Goal: Transaction & Acquisition: Purchase product/service

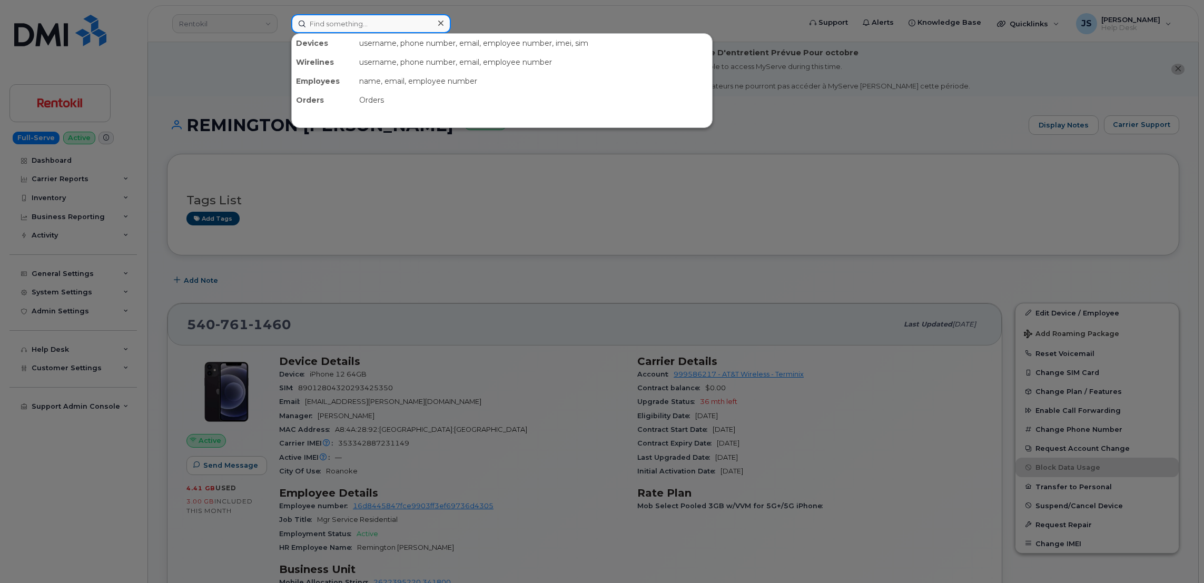
paste input "945-364-7547"
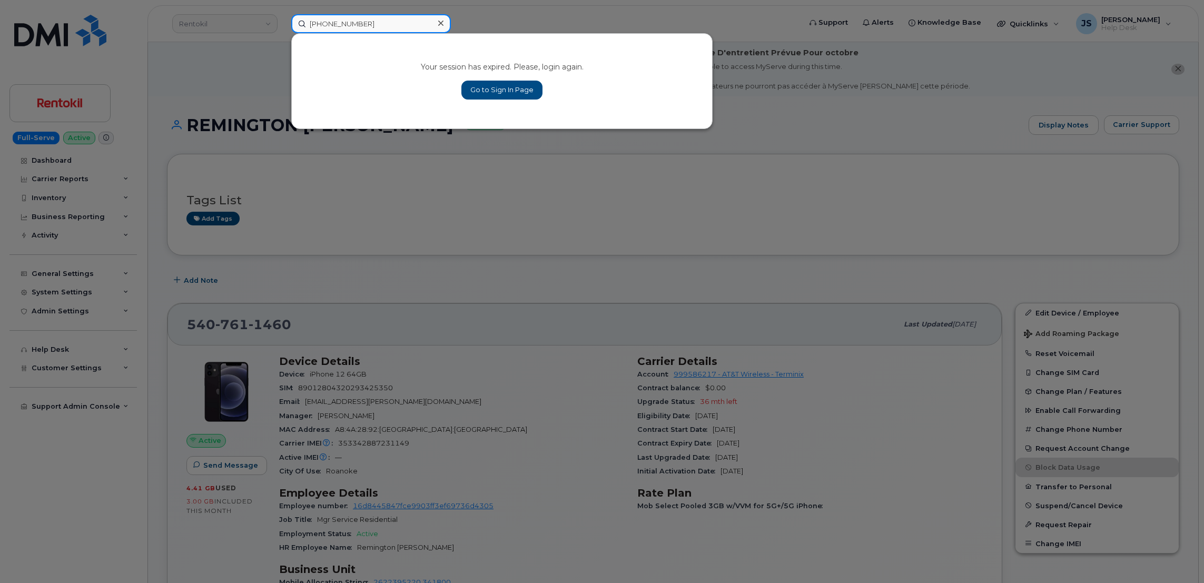
type input "945-364-7547"
click at [495, 84] on link "Go to Sign In Page" at bounding box center [502, 90] width 81 height 19
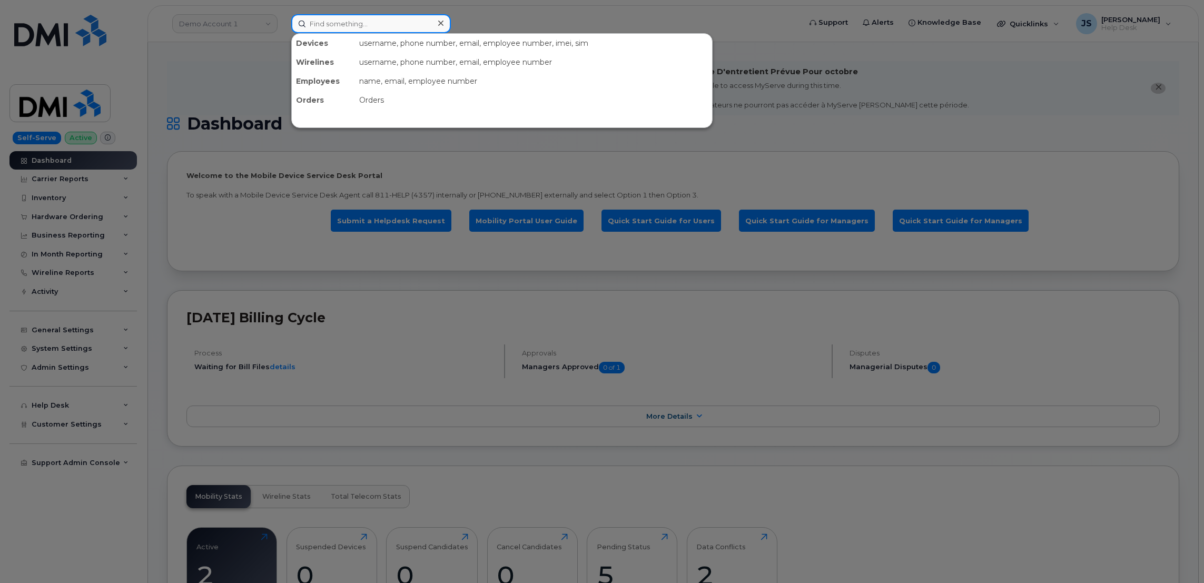
paste input "945-364-7547"
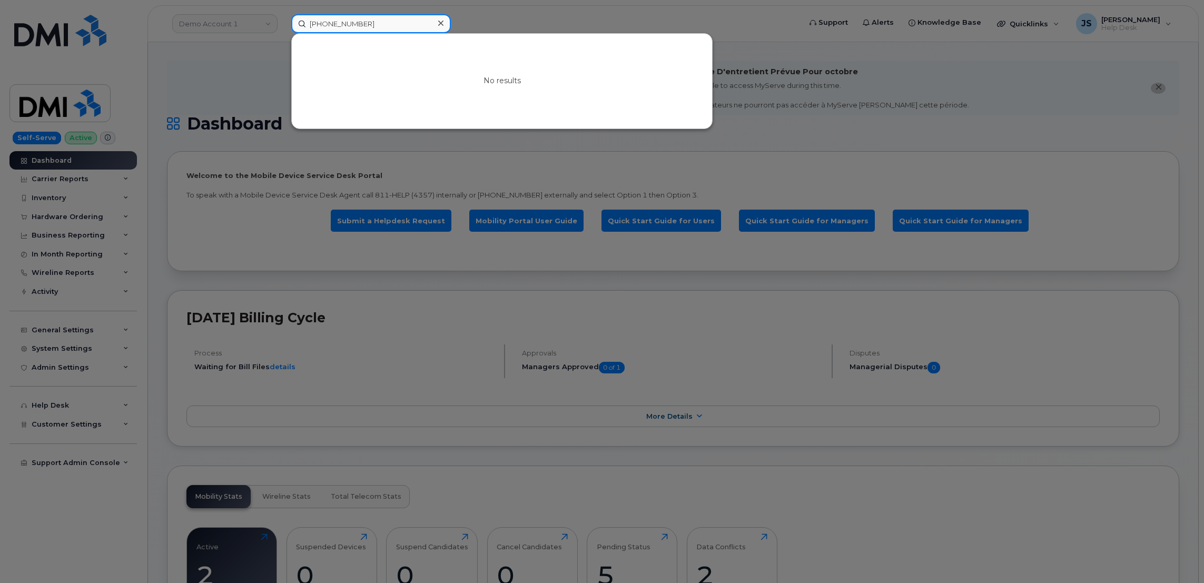
click at [377, 22] on input "945-364-7547" at bounding box center [371, 23] width 160 height 19
drag, startPoint x: 377, startPoint y: 21, endPoint x: 347, endPoint y: 23, distance: 30.6
click at [347, 23] on input "945-364-7547" at bounding box center [371, 23] width 160 height 19
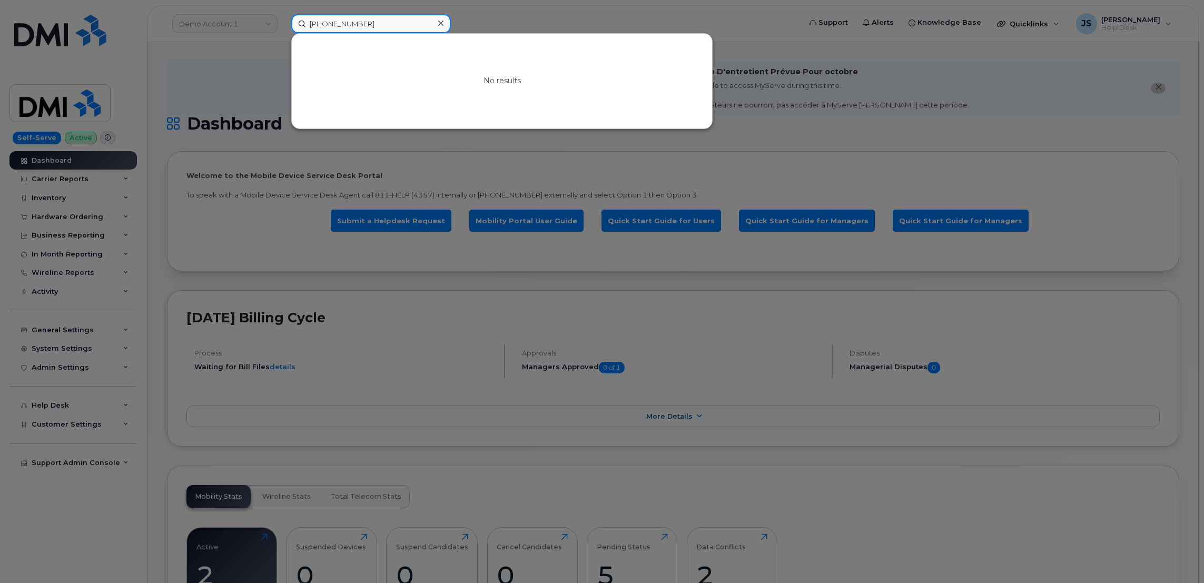
click at [347, 23] on input "945-364-7547" at bounding box center [371, 23] width 160 height 19
paste input "359488546980750"
click at [160, 203] on div at bounding box center [602, 291] width 1204 height 583
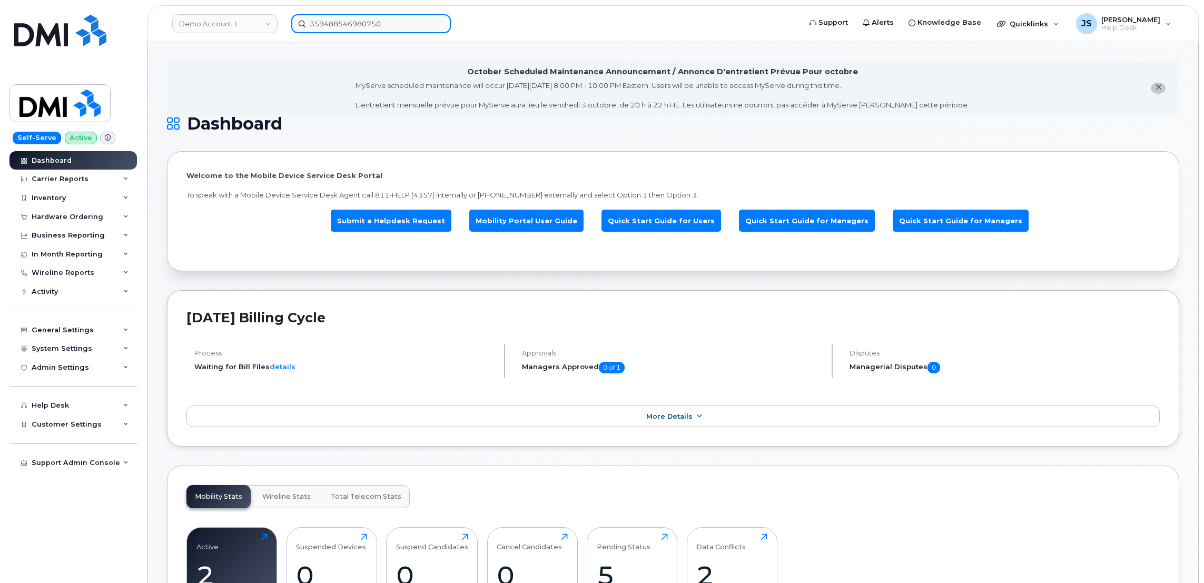
click at [384, 24] on input "359488546980750" at bounding box center [371, 23] width 160 height 19
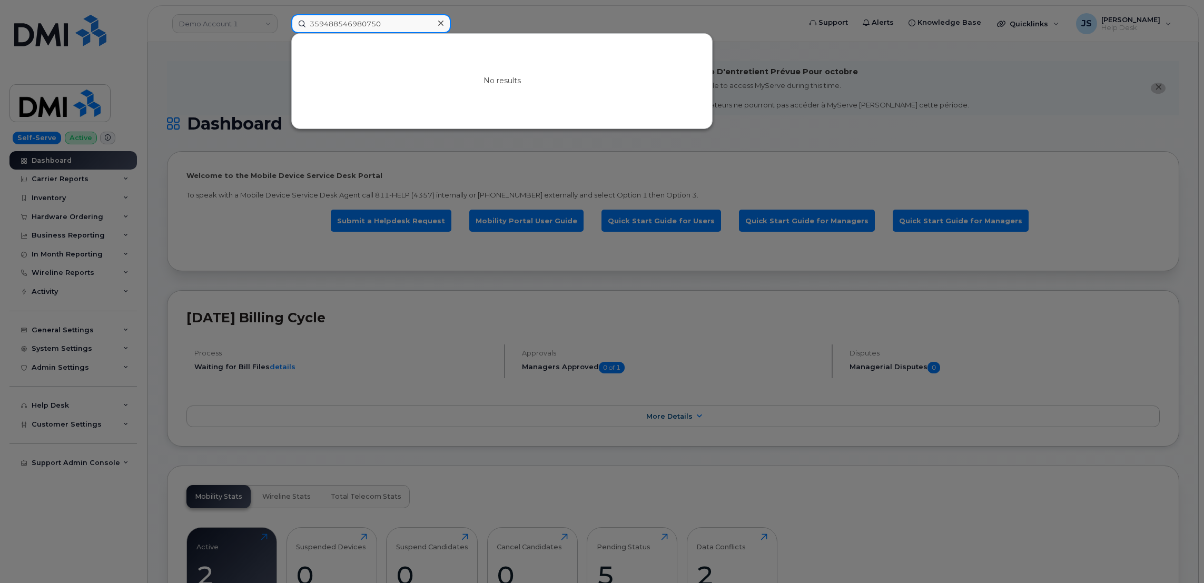
click at [384, 24] on input "359488546980750" at bounding box center [371, 23] width 160 height 19
paste input "945-364-7448"
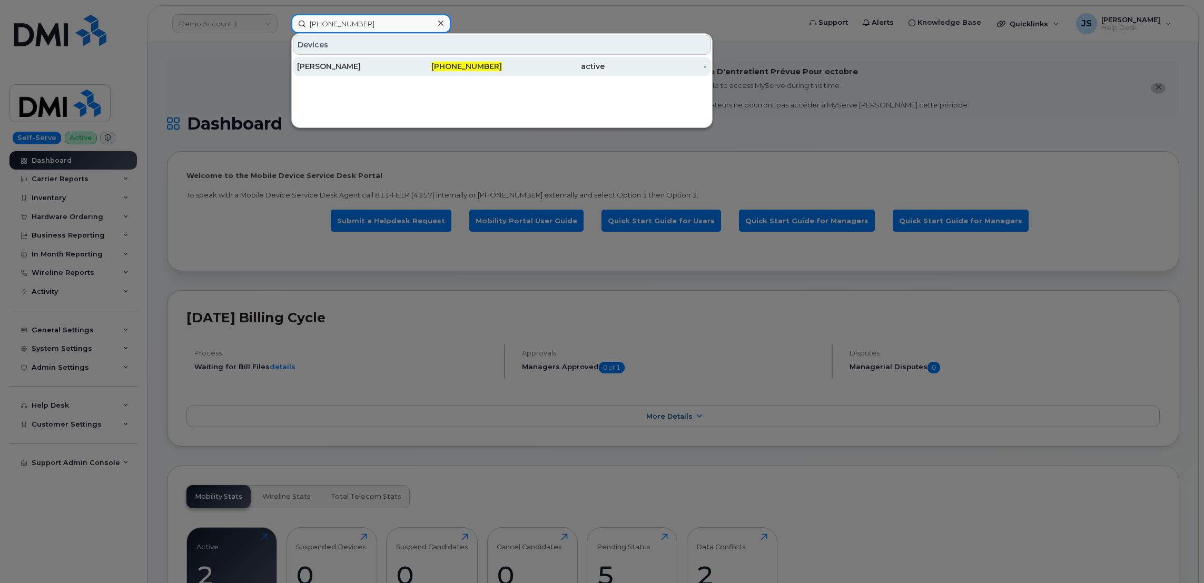
type input "945-364-7448"
click at [339, 70] on div "SEAN BROOKINS" at bounding box center [348, 66] width 103 height 11
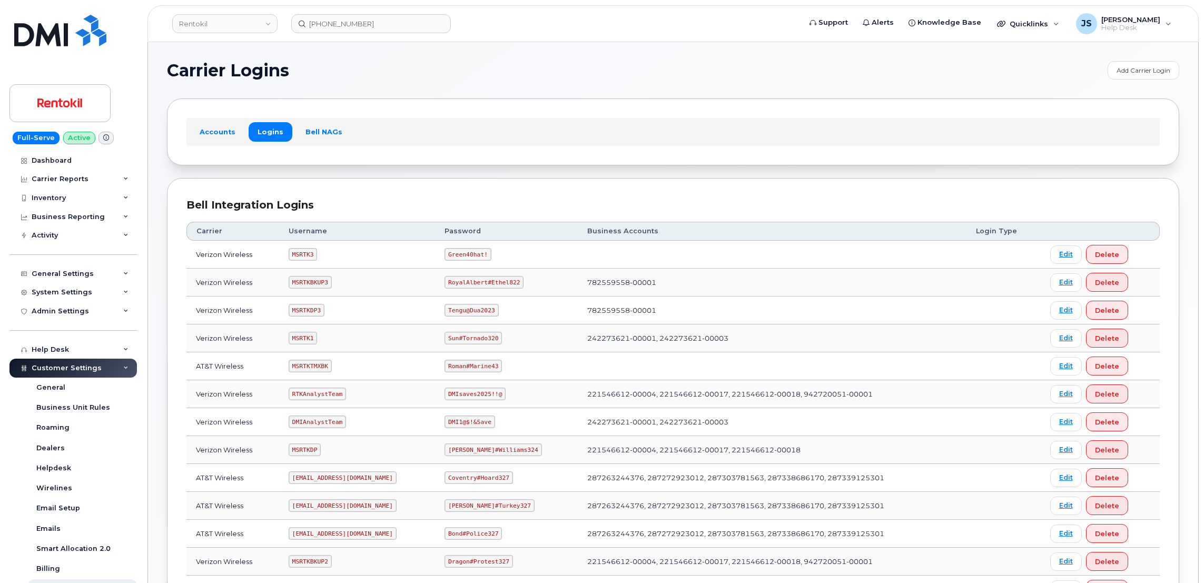
scroll to position [258, 0]
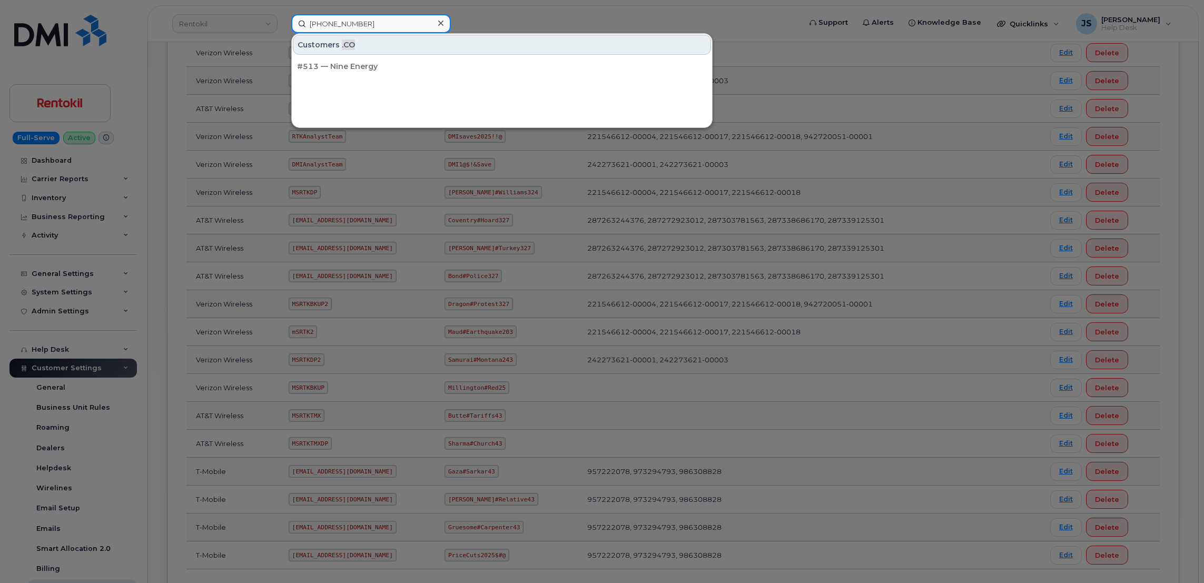
click at [323, 20] on input "(513) 323-6781" at bounding box center [371, 23] width 160 height 19
paste input "945-364-750"
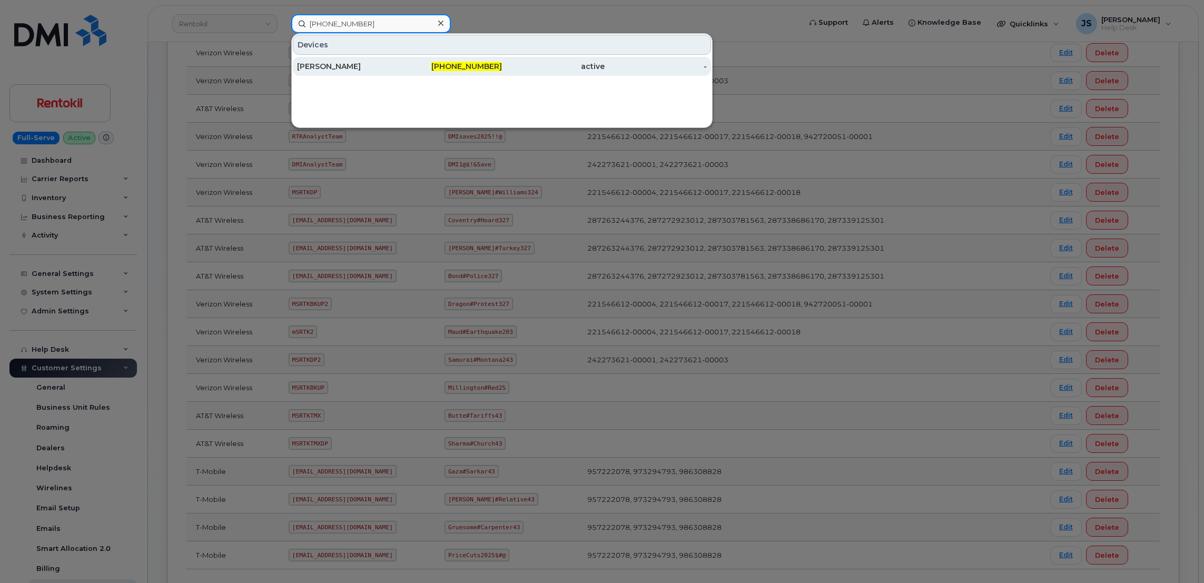
type input "945-364-7501"
click at [347, 66] on div "SEAN BROOKINS" at bounding box center [348, 66] width 103 height 11
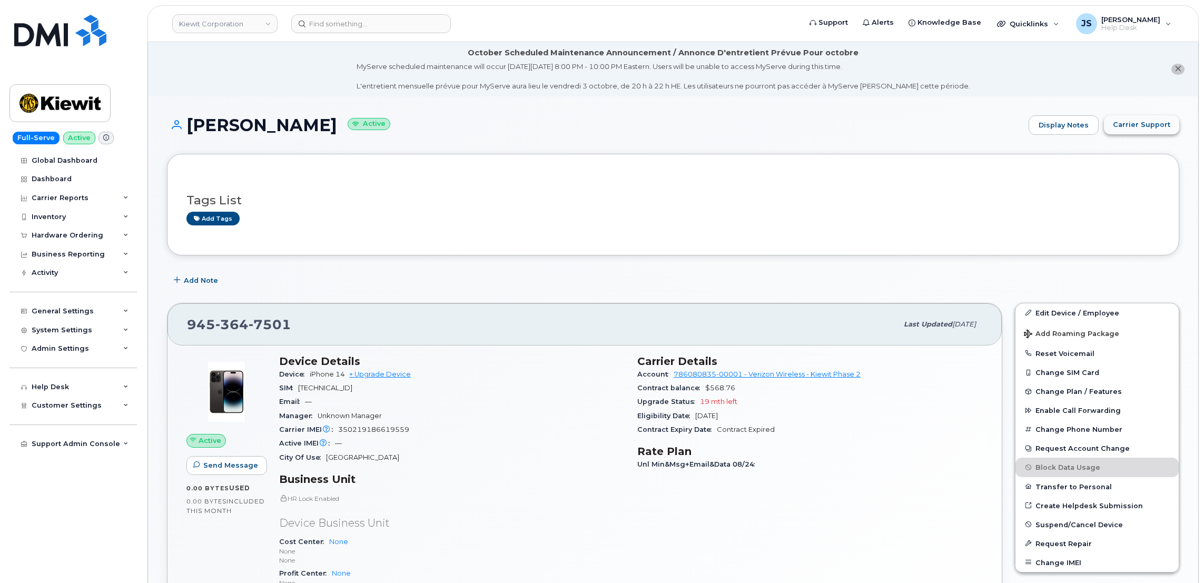
click at [1167, 126] on span "Carrier Support" at bounding box center [1141, 125] width 57 height 10
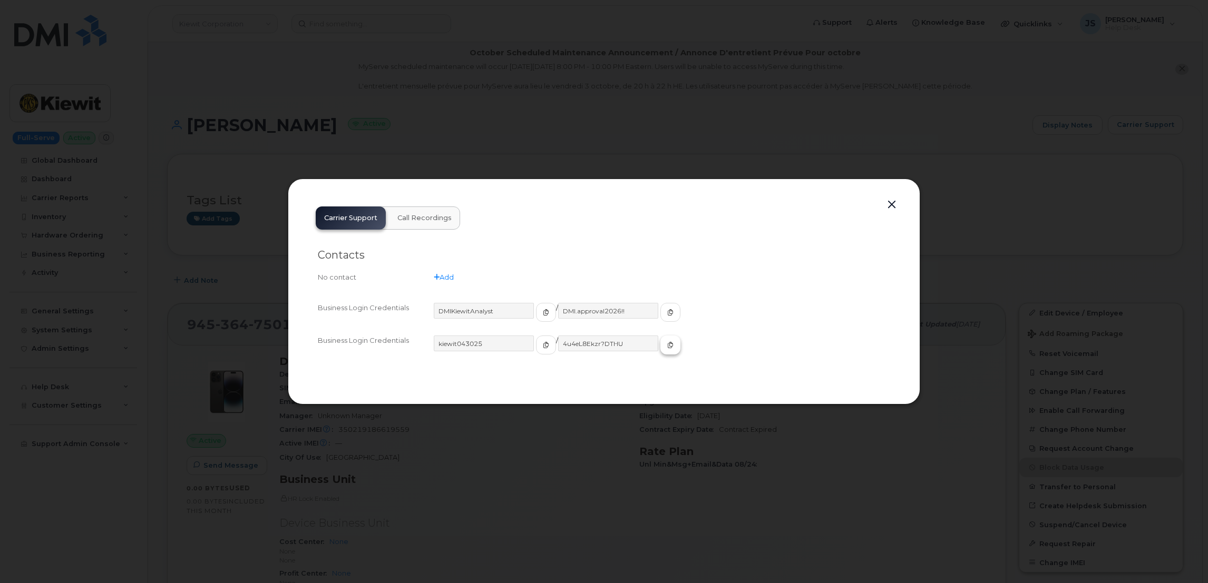
click at [665, 350] on span "button" at bounding box center [669, 344] width 9 height 9
click at [522, 139] on div at bounding box center [604, 291] width 1208 height 583
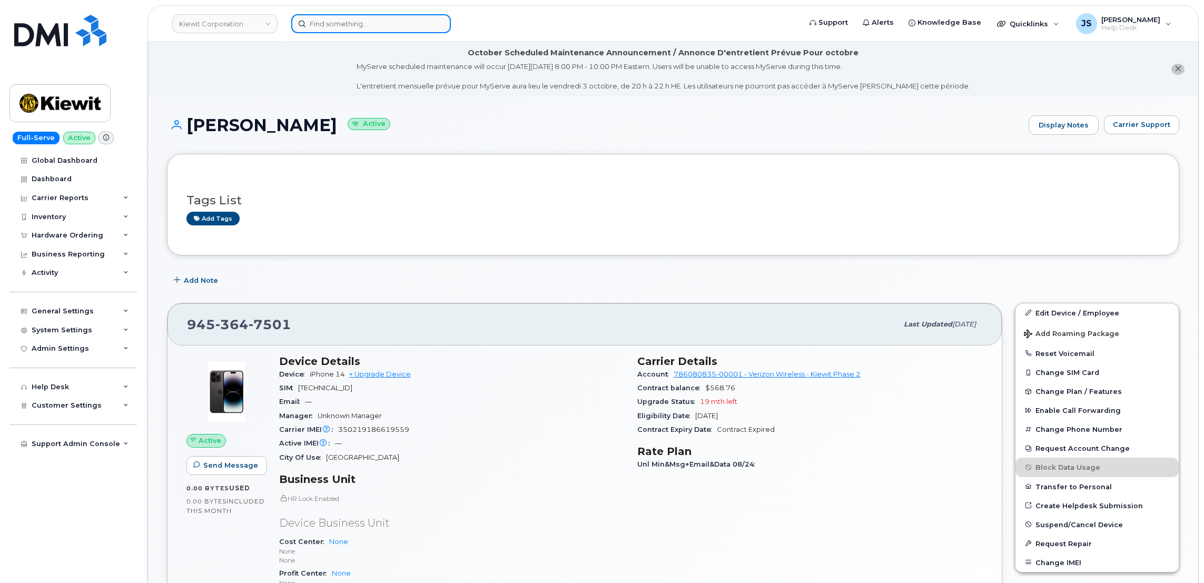
click at [365, 26] on input at bounding box center [371, 23] width 160 height 19
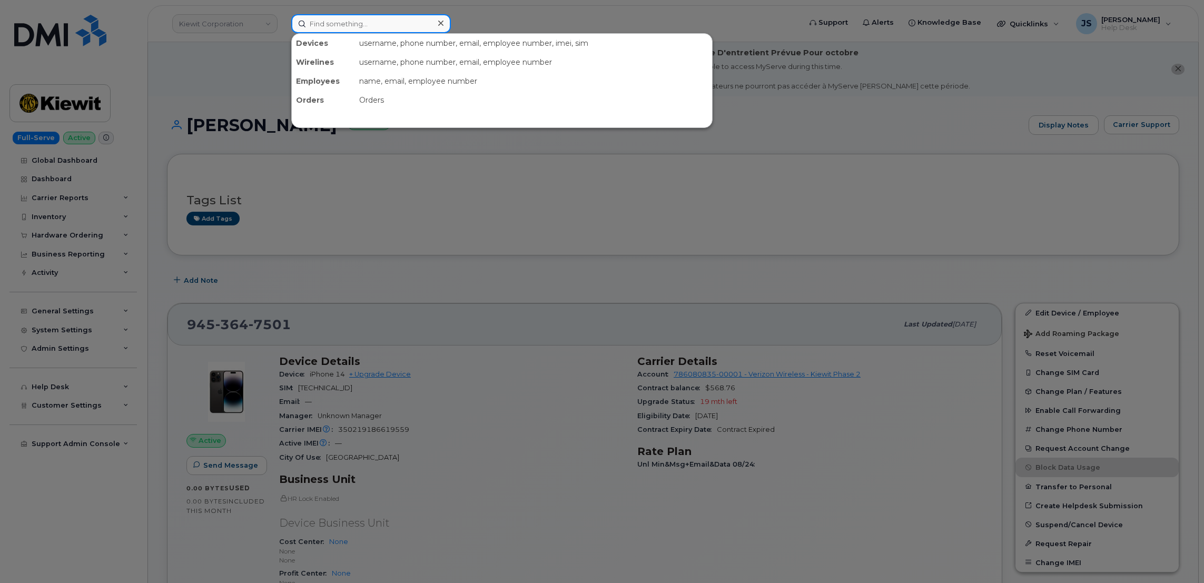
paste input "359488546980750"
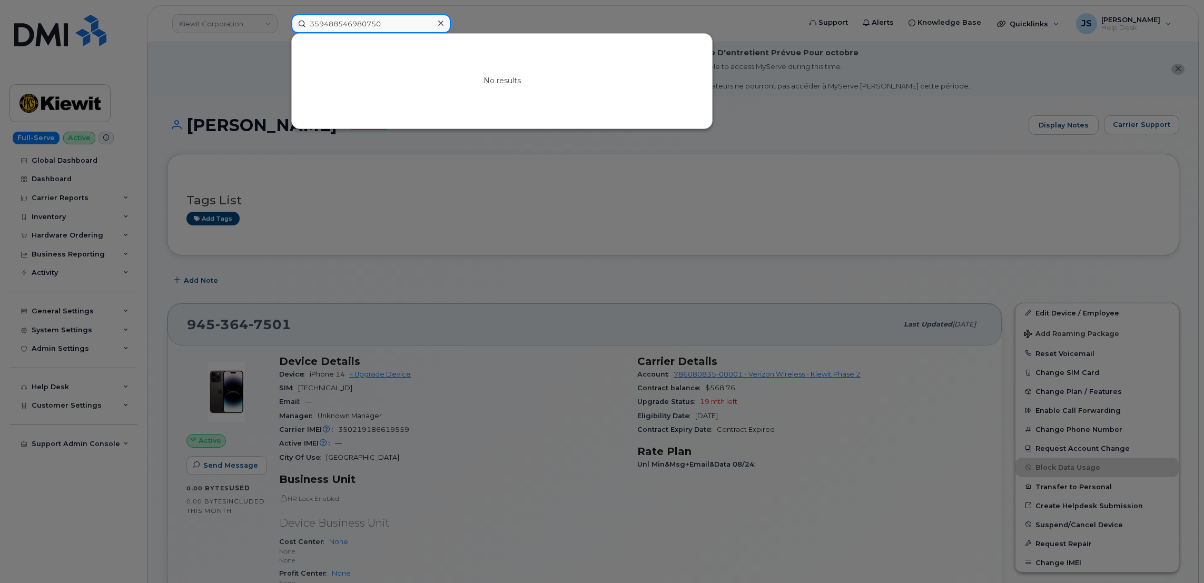
click at [379, 26] on input "359488546980750" at bounding box center [371, 23] width 160 height 19
paste input "0219186421097"
click at [390, 28] on input "350219186421097" at bounding box center [371, 23] width 160 height 19
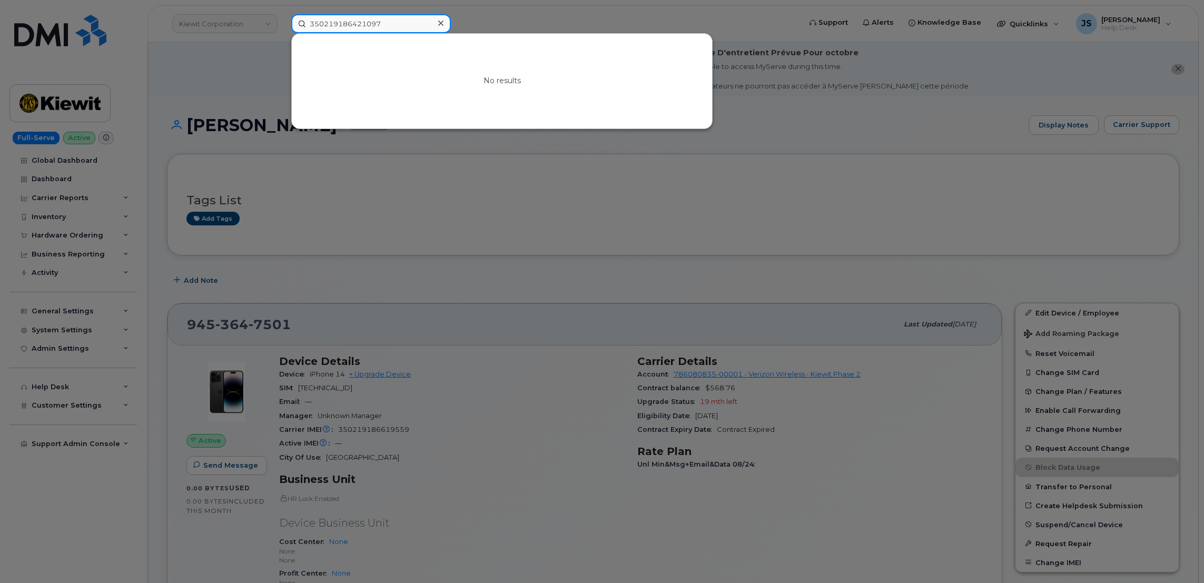
paste input "9488546924089"
click at [192, 94] on div at bounding box center [602, 291] width 1204 height 583
click at [386, 23] on input "359488546924089" at bounding box center [371, 23] width 160 height 19
paste input "0219186672947"
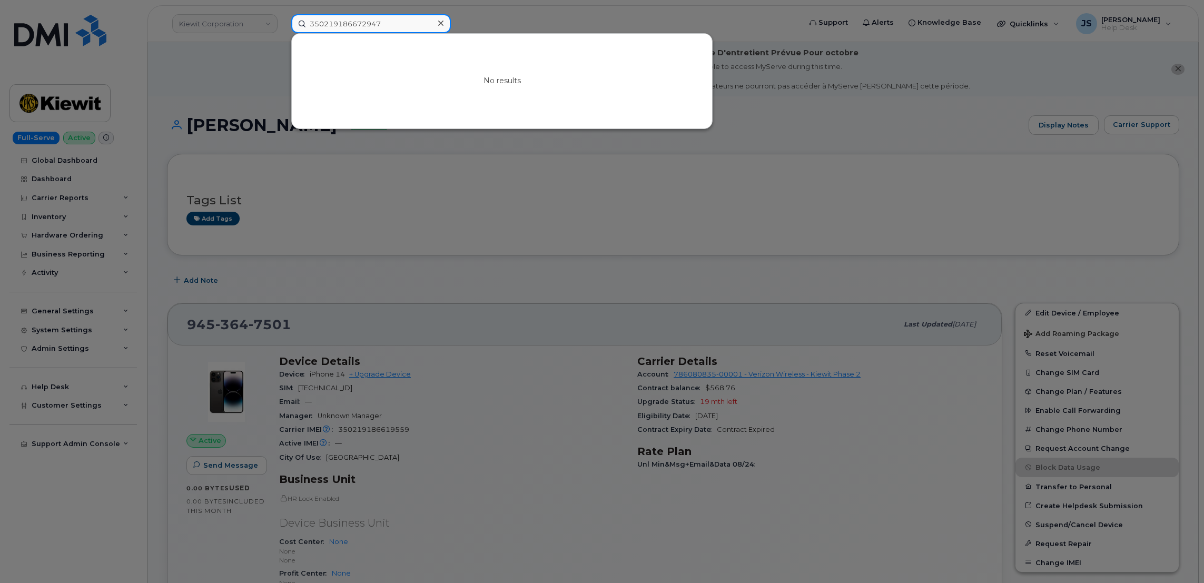
type input "350219186672947"
click at [223, 98] on div at bounding box center [602, 291] width 1204 height 583
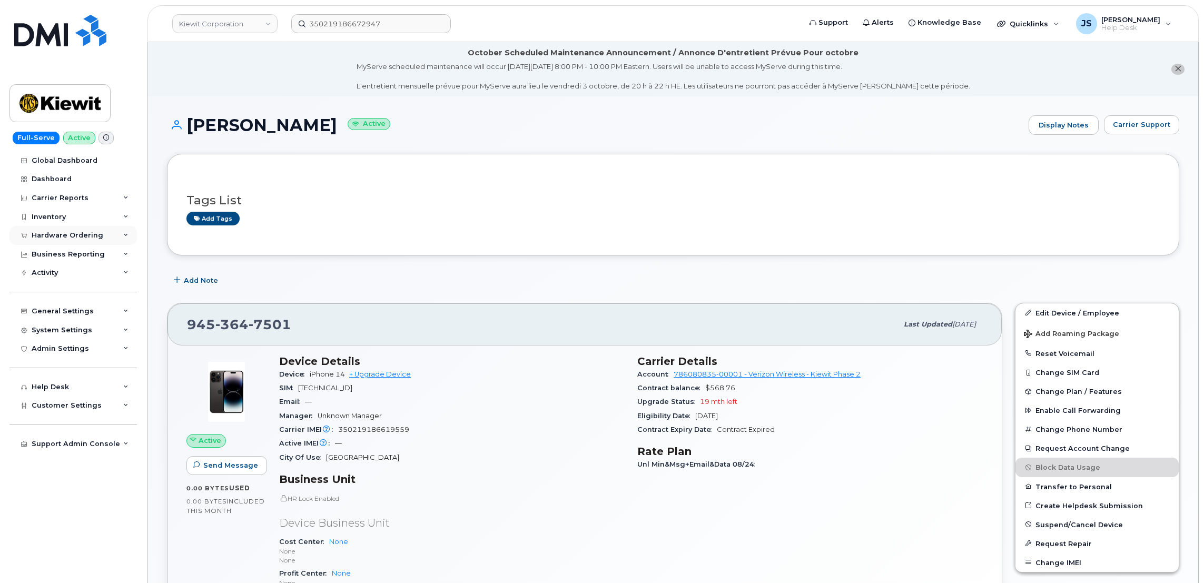
click at [120, 237] on div "Hardware Ordering" at bounding box center [72, 235] width 127 height 19
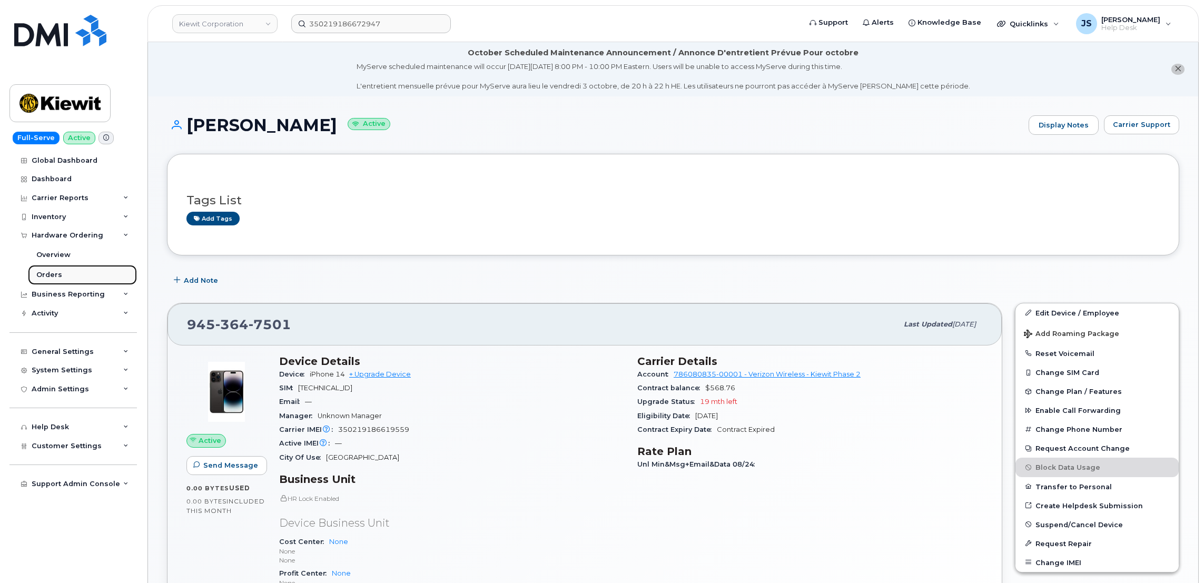
click at [56, 276] on div "Orders" at bounding box center [49, 274] width 26 height 9
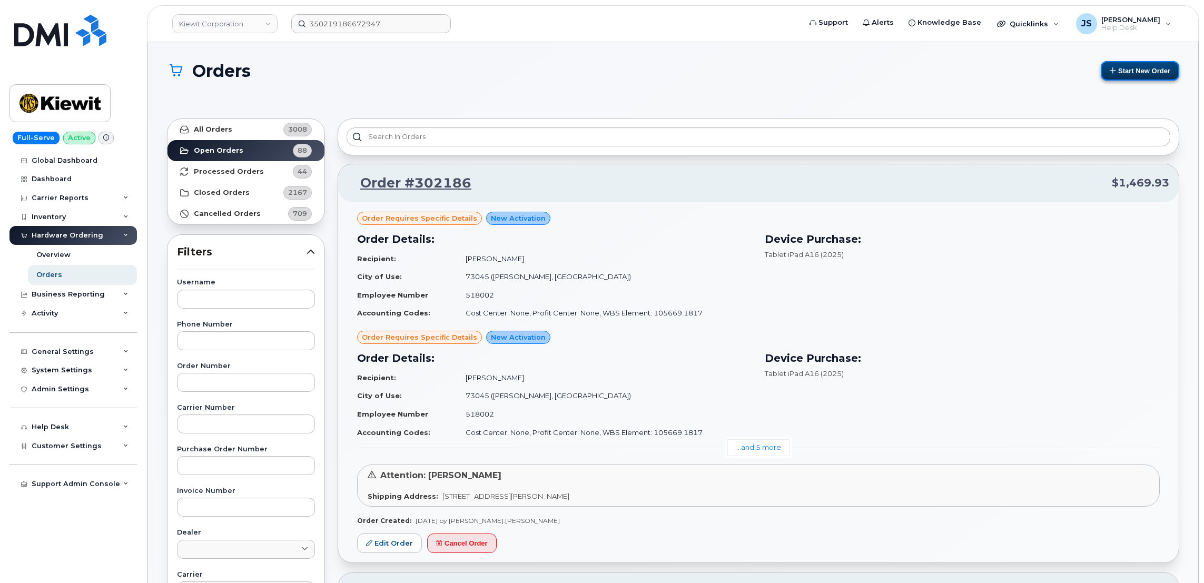
click at [1143, 72] on button "Start New Order" at bounding box center [1140, 70] width 79 height 19
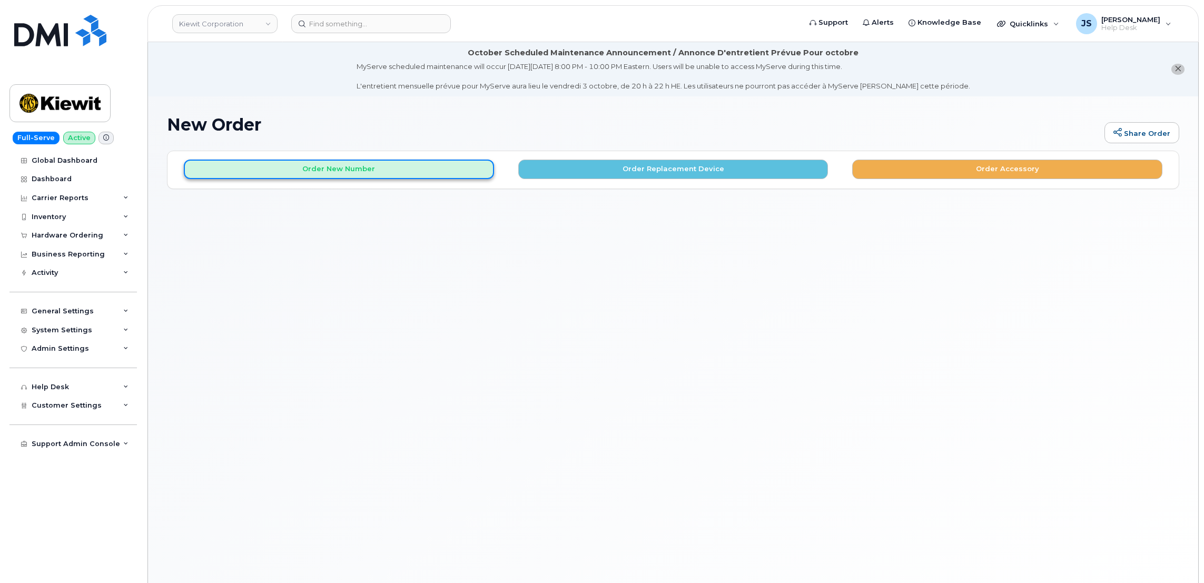
click at [323, 165] on button "Order New Number" at bounding box center [339, 169] width 310 height 19
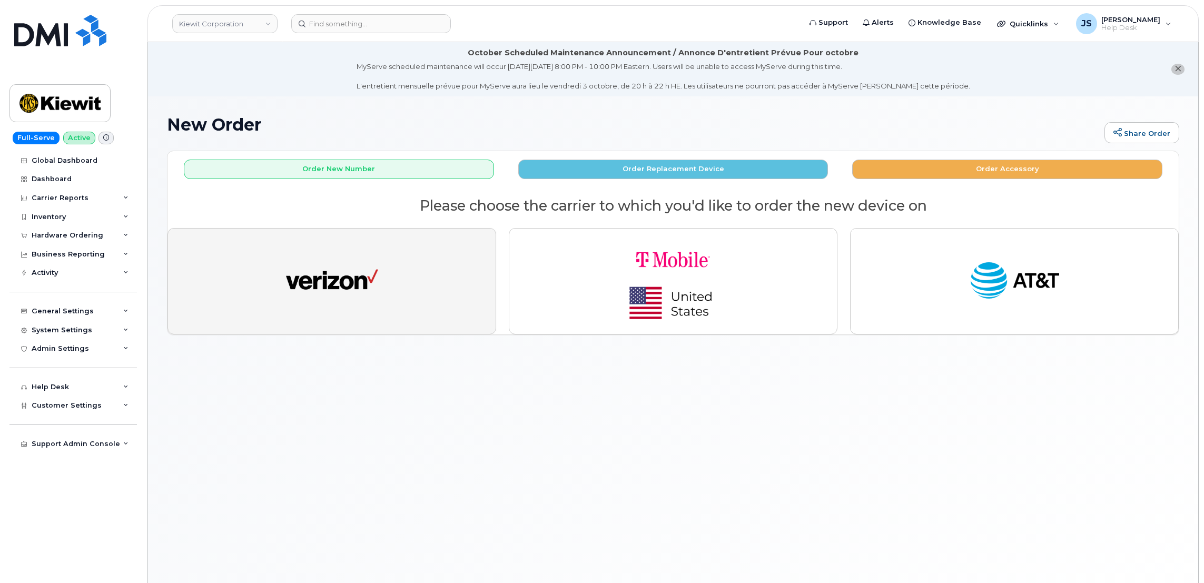
click at [350, 288] on img "button" at bounding box center [332, 281] width 92 height 47
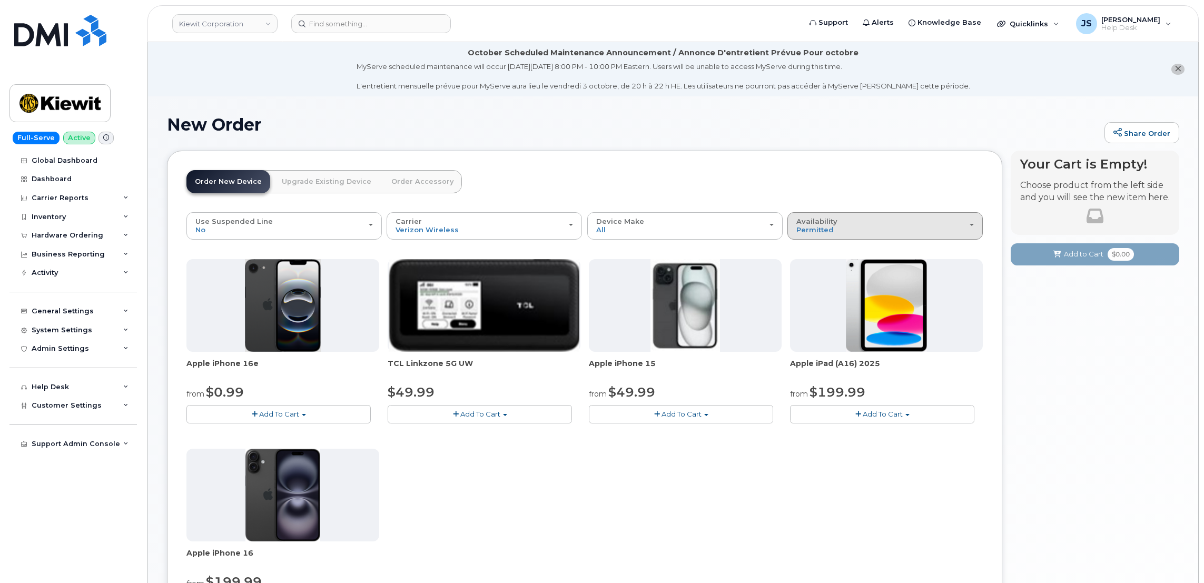
click at [823, 224] on span "Availability" at bounding box center [817, 221] width 41 height 8
click at [807, 266] on label "All" at bounding box center [801, 267] width 22 height 13
click at [0, 0] on input "All" at bounding box center [0, 0] width 0 height 0
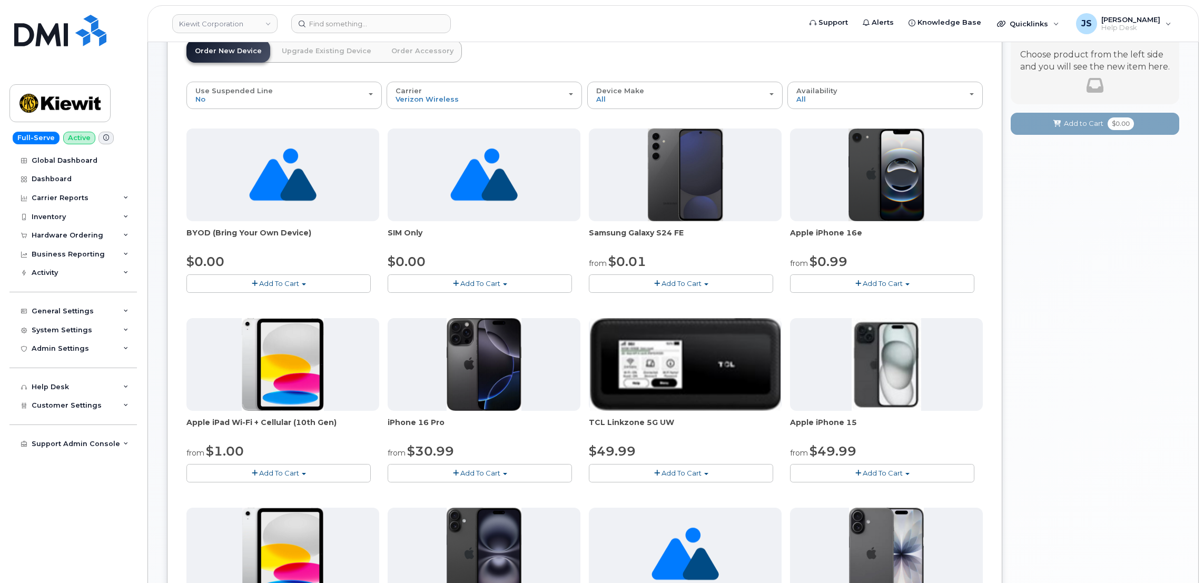
scroll to position [158, 0]
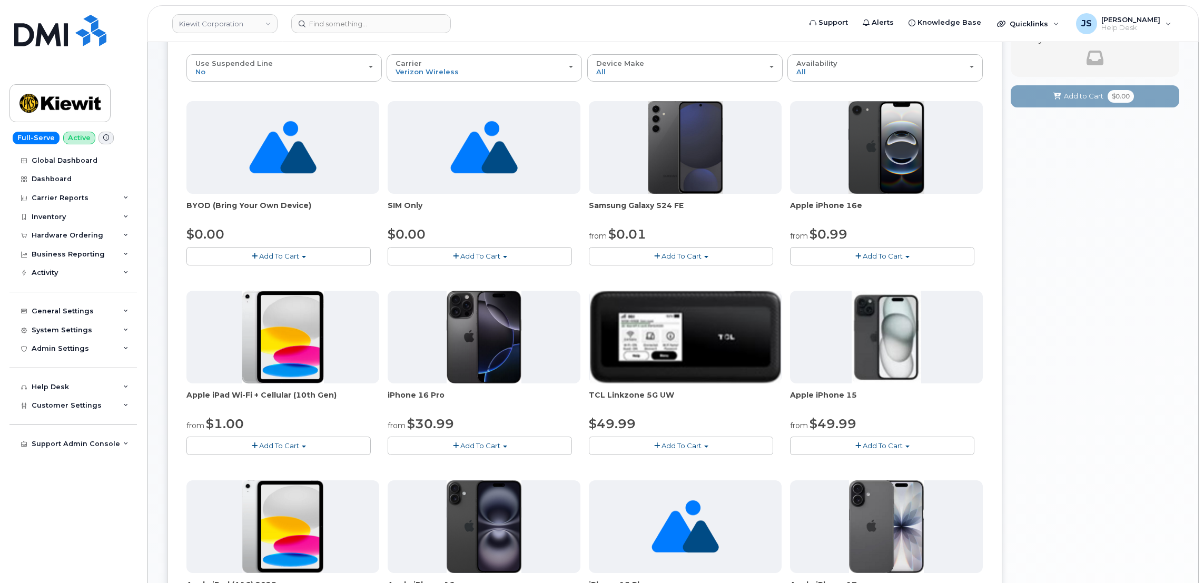
click at [276, 255] on span "Add To Cart" at bounding box center [279, 256] width 40 height 8
click at [238, 276] on link "$0.00 - Activation" at bounding box center [239, 275] width 100 height 13
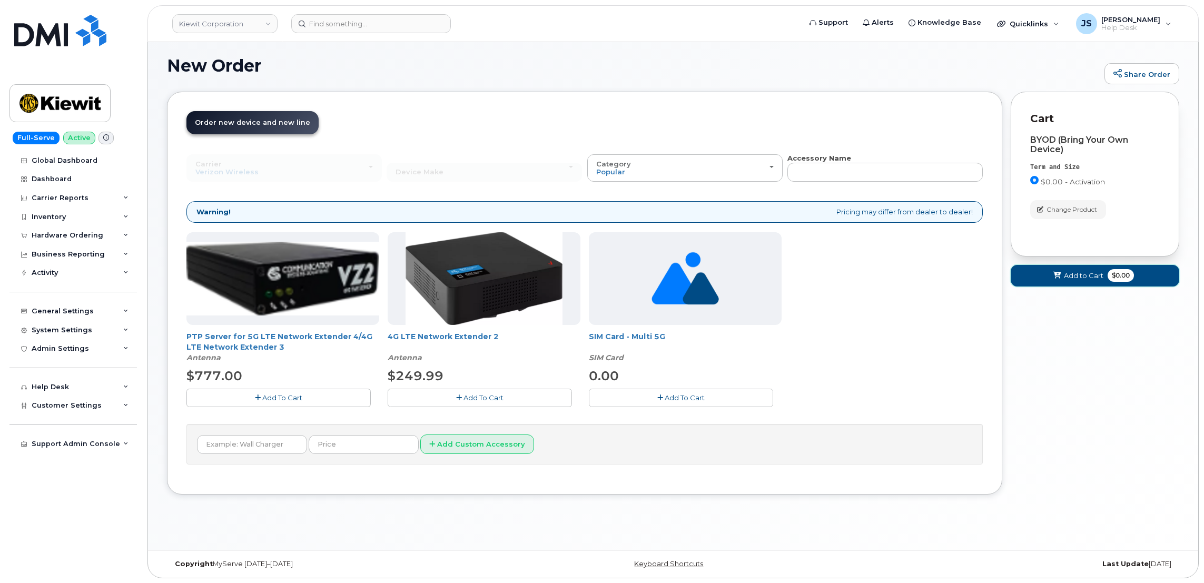
click at [1042, 276] on button "Add to Cart $0.00" at bounding box center [1095, 276] width 169 height 22
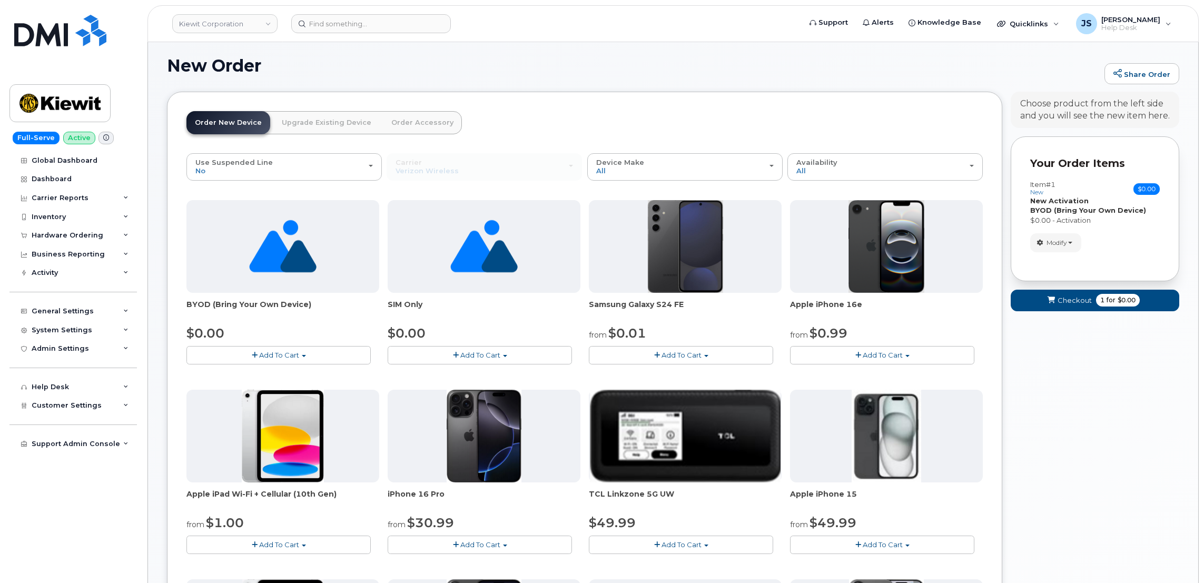
click at [296, 355] on span "Add To Cart" at bounding box center [279, 355] width 40 height 8
click at [217, 376] on link "$0.00 - Activation" at bounding box center [239, 374] width 100 height 13
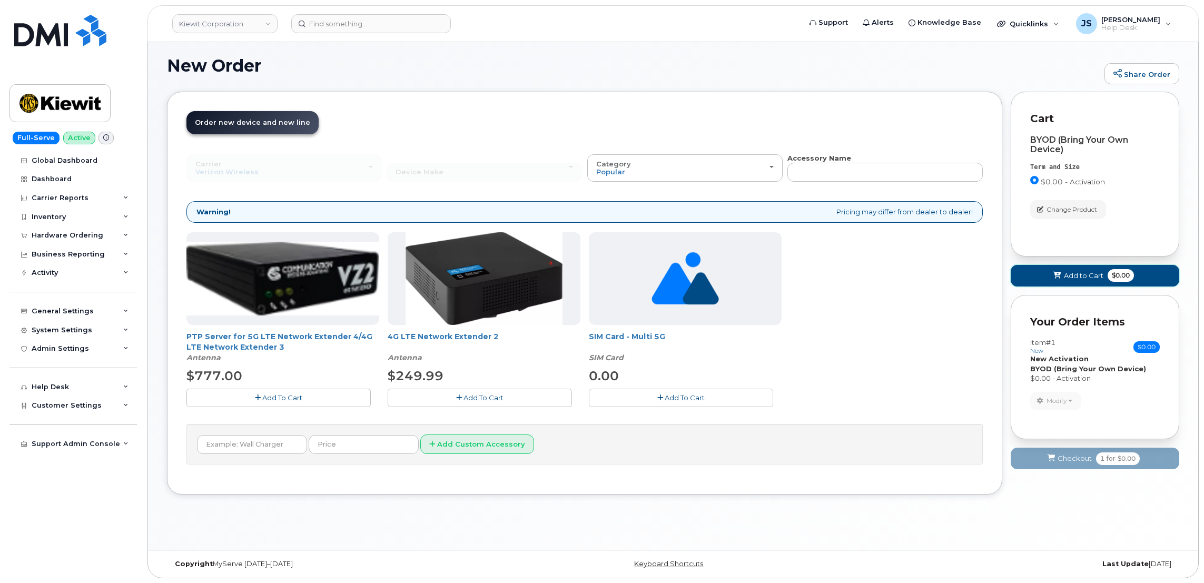
click at [1061, 275] on icon at bounding box center [1057, 275] width 7 height 7
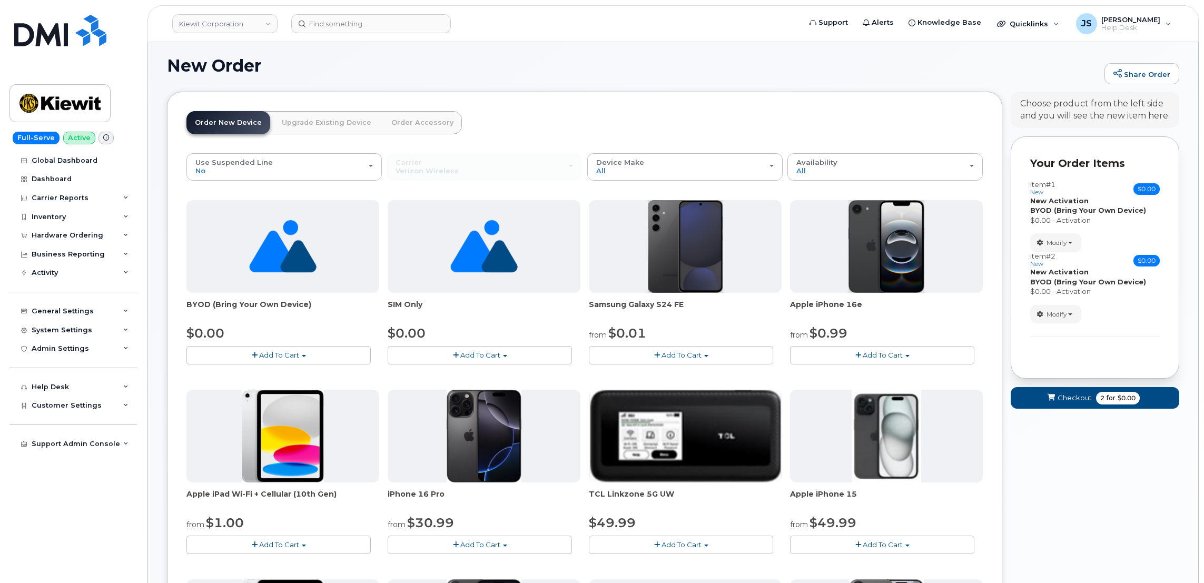
click at [213, 353] on button "Add To Cart" at bounding box center [279, 355] width 184 height 18
click at [222, 375] on link "$0.00 - Activation" at bounding box center [239, 374] width 100 height 13
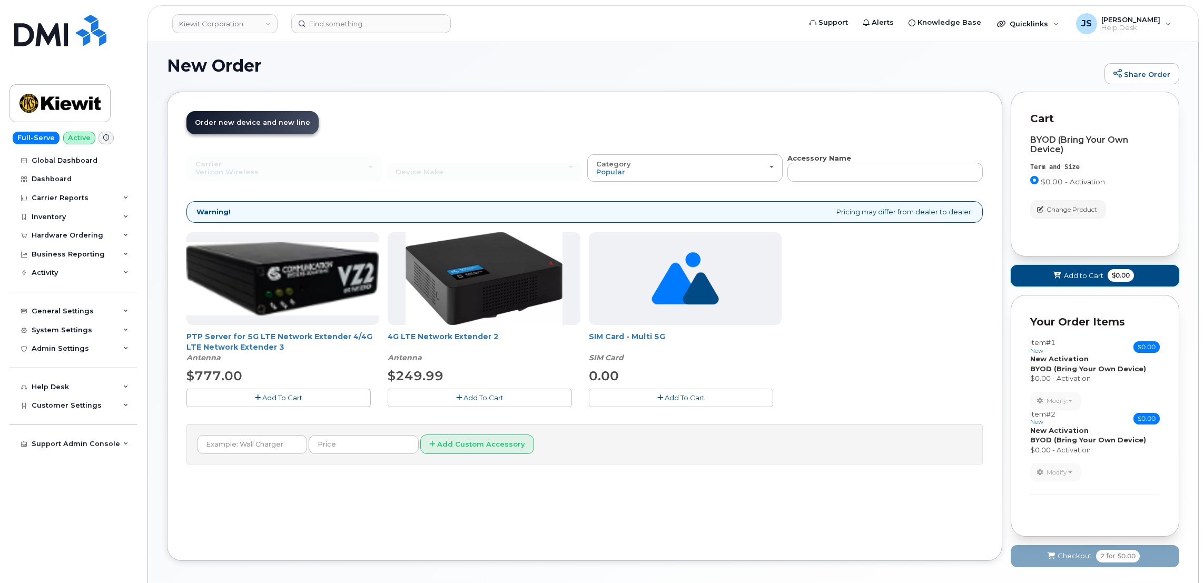
click at [1074, 269] on button "Add to Cart $0.00" at bounding box center [1095, 276] width 169 height 22
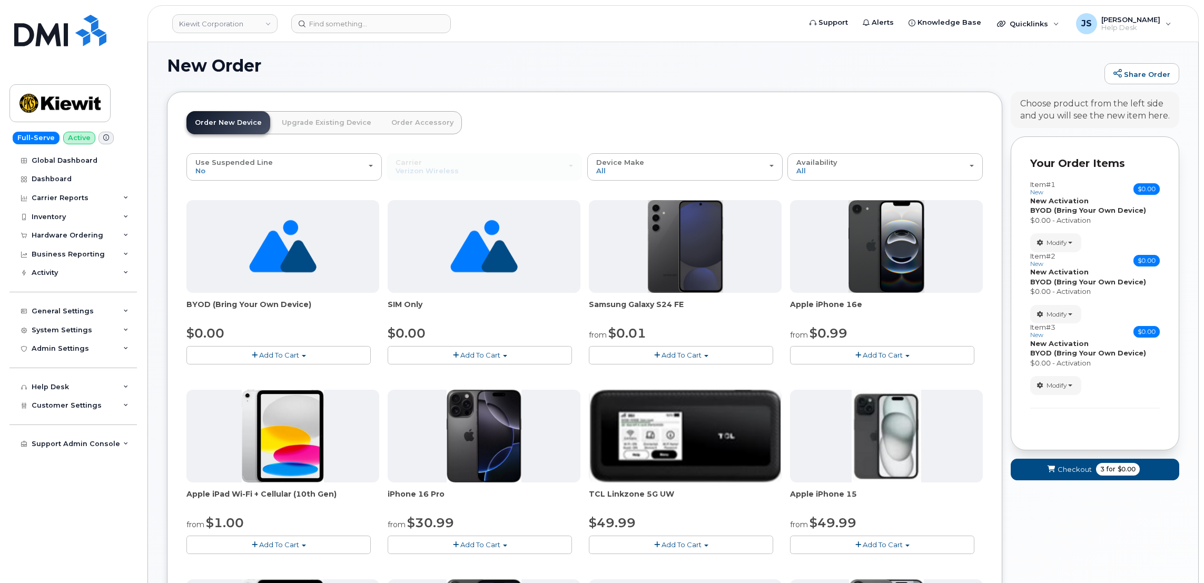
click at [258, 354] on button "Add To Cart" at bounding box center [279, 355] width 184 height 18
click at [246, 374] on link "$0.00 - Activation" at bounding box center [239, 374] width 100 height 13
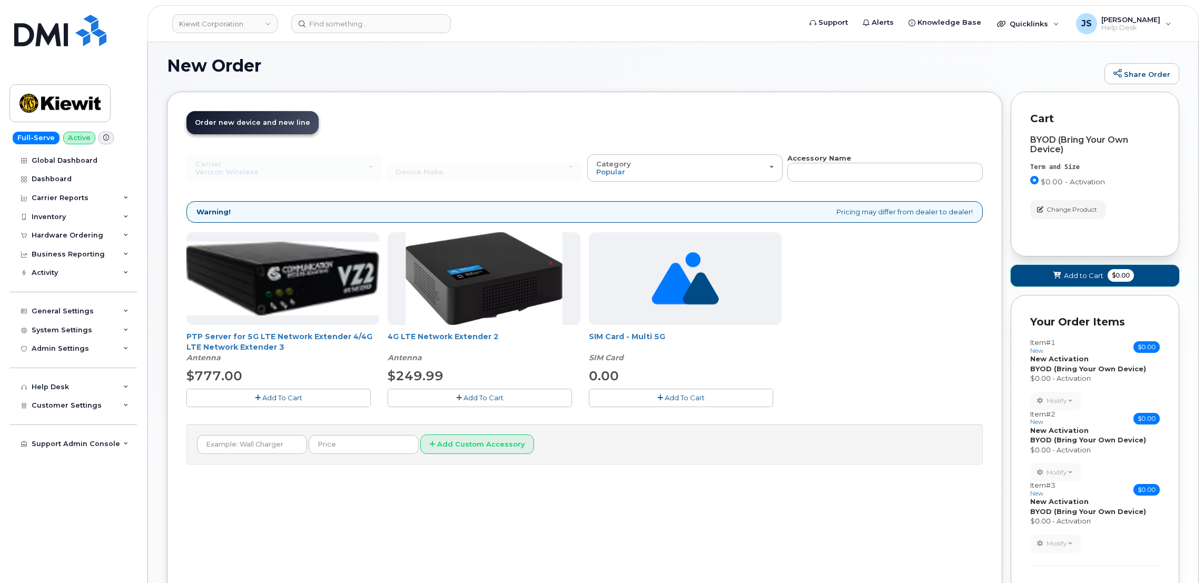
click at [1080, 274] on span "Add to Cart" at bounding box center [1084, 276] width 40 height 10
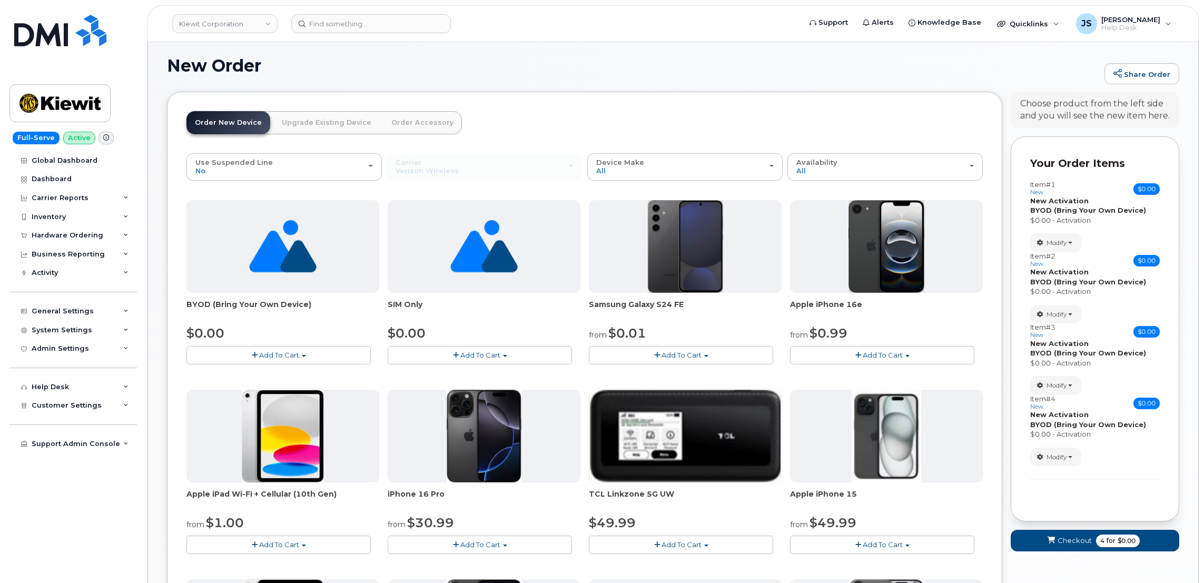
click at [280, 352] on span "Add To Cart" at bounding box center [279, 355] width 40 height 8
click at [236, 376] on link "$0.00 - Activation" at bounding box center [239, 374] width 100 height 13
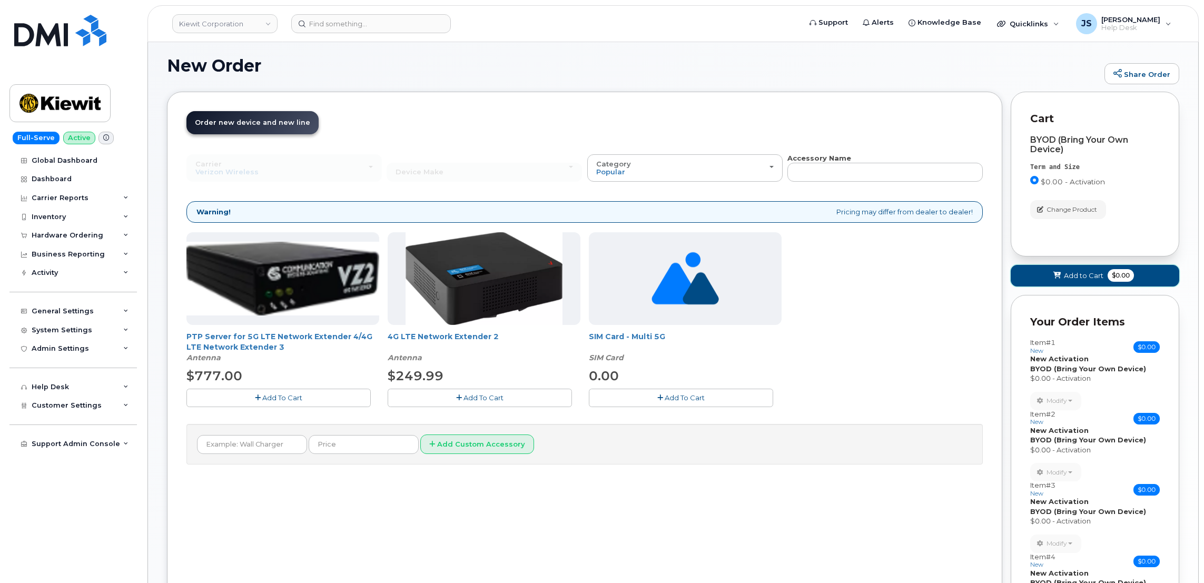
click at [1057, 280] on span at bounding box center [1058, 276] width 10 height 10
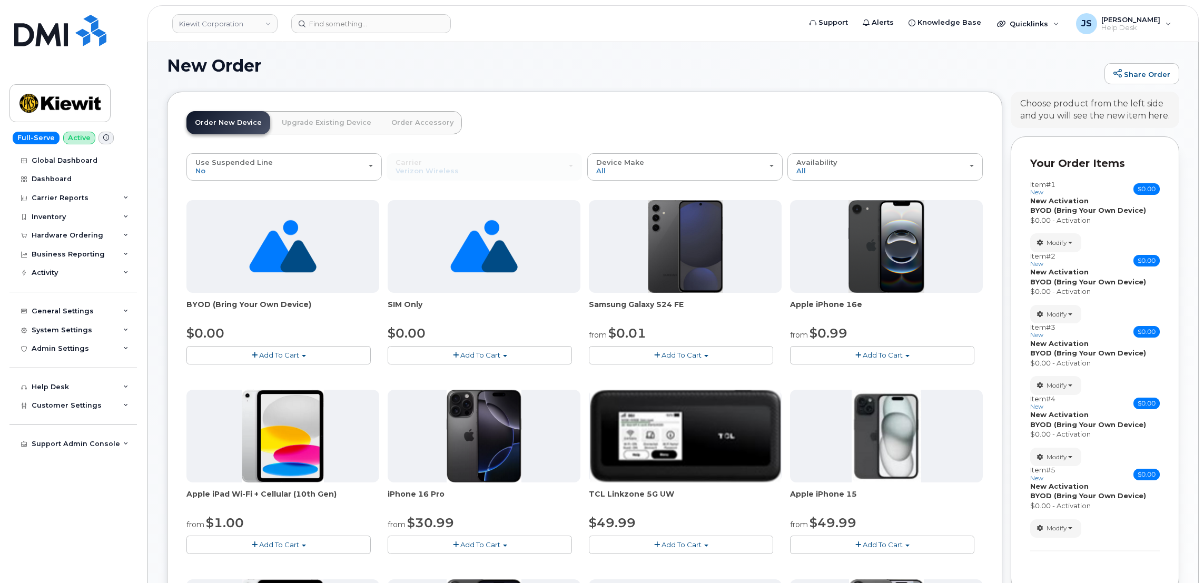
click at [220, 357] on button "Add To Cart" at bounding box center [279, 355] width 184 height 18
click at [246, 377] on link "$0.00 - Activation" at bounding box center [239, 374] width 100 height 13
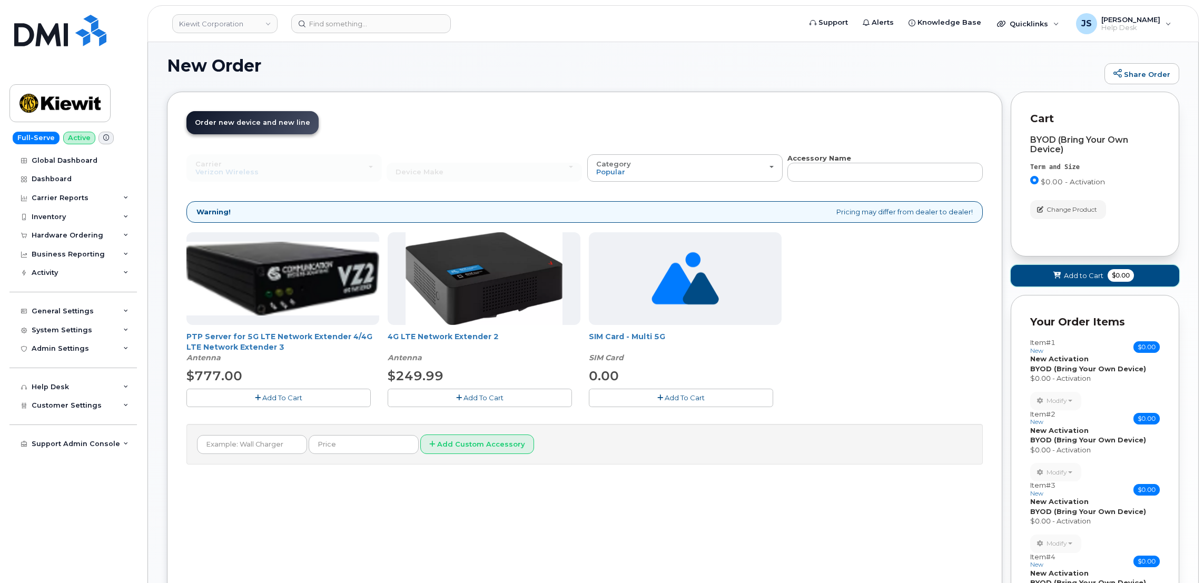
click at [1076, 276] on span "Add to Cart" at bounding box center [1084, 276] width 40 height 10
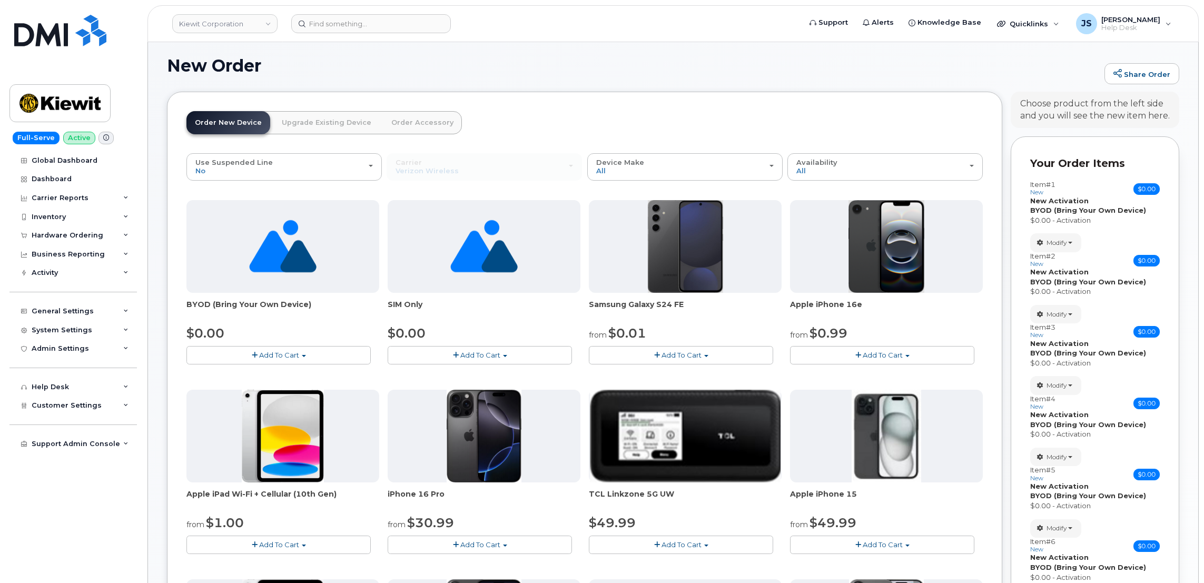
click at [260, 353] on span "Add To Cart" at bounding box center [279, 355] width 40 height 8
click at [231, 372] on link "$0.00 - Activation" at bounding box center [239, 374] width 100 height 13
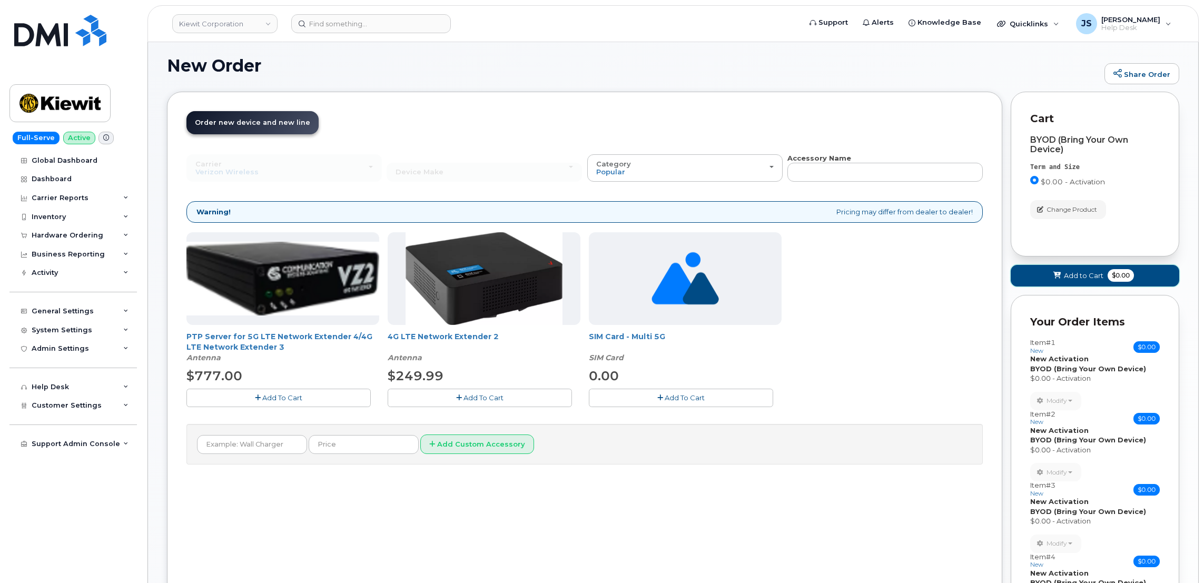
click at [1048, 276] on button "Add to Cart $0.00" at bounding box center [1095, 276] width 169 height 22
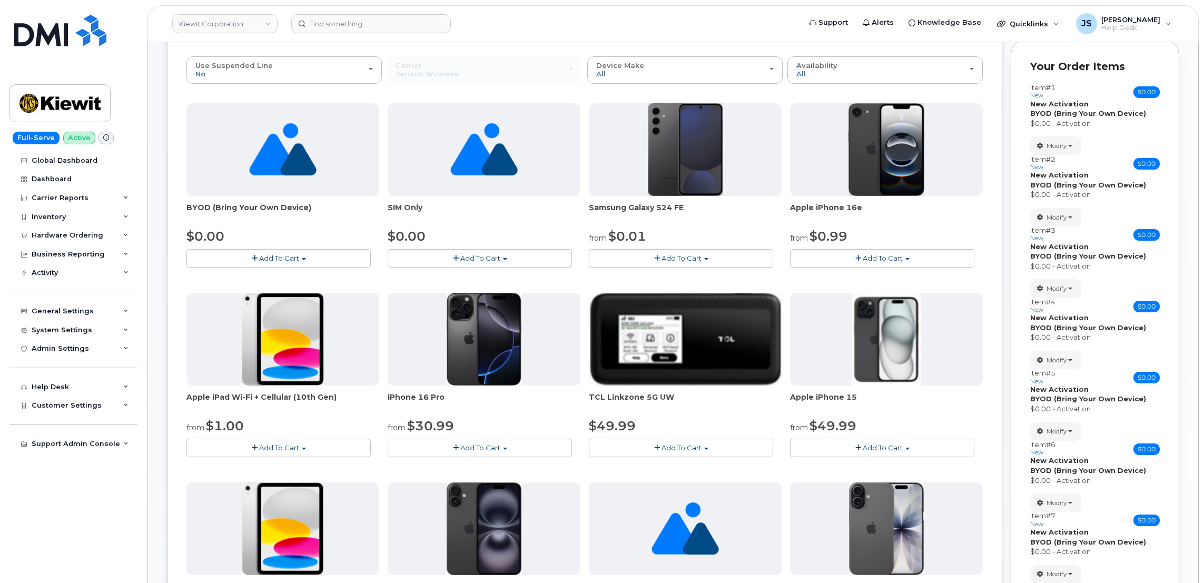
scroll to position [138, 0]
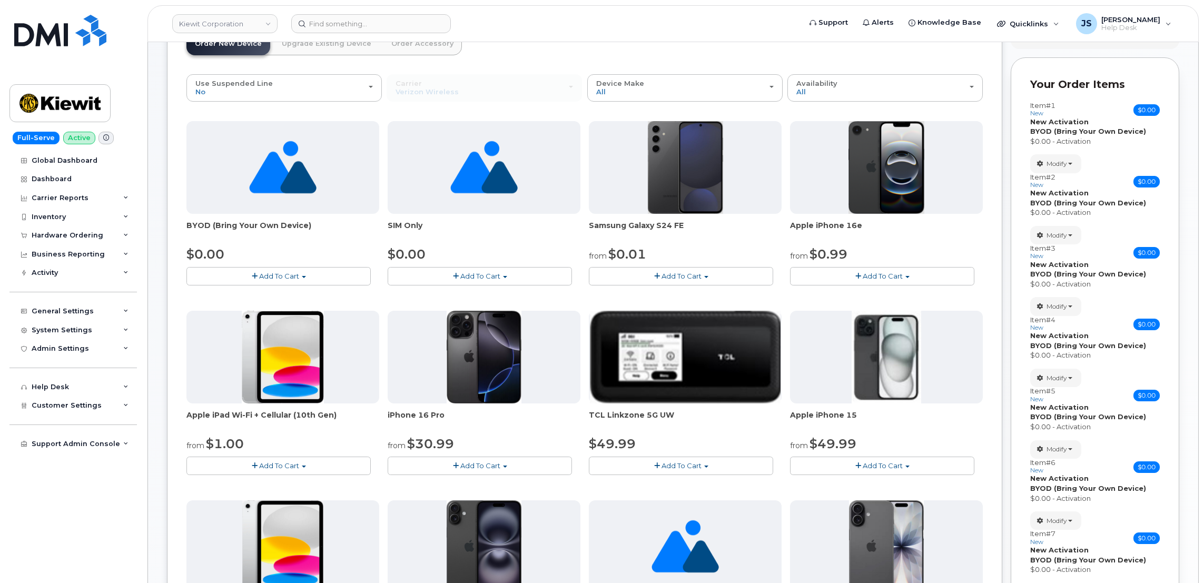
click at [250, 273] on button "Add To Cart" at bounding box center [279, 276] width 184 height 18
click at [232, 300] on link "$0.00 - Activation" at bounding box center [239, 295] width 100 height 13
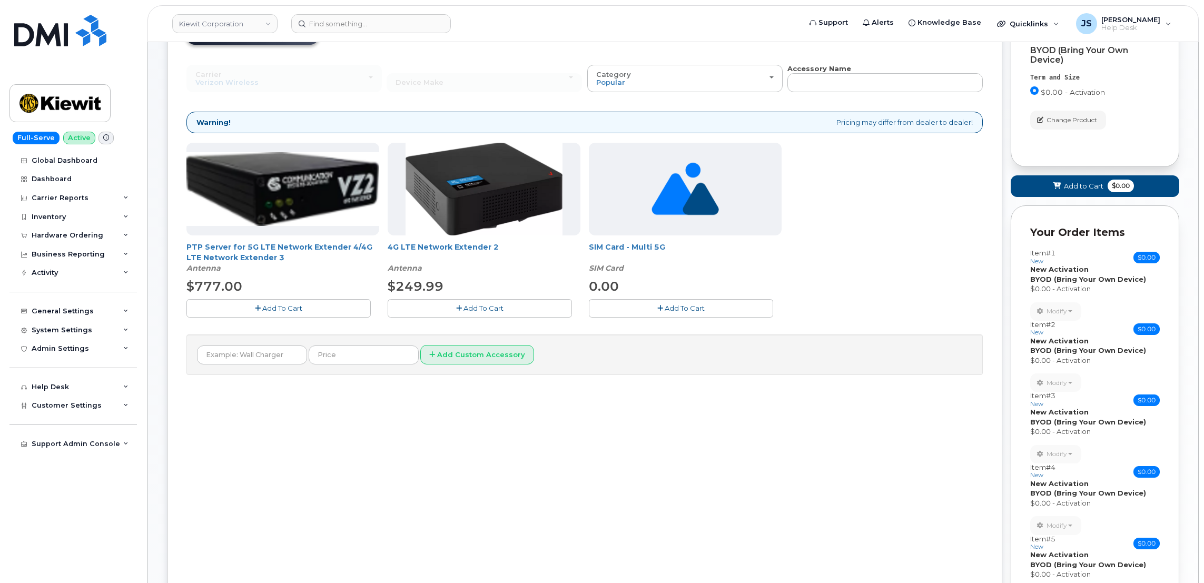
scroll to position [0, 0]
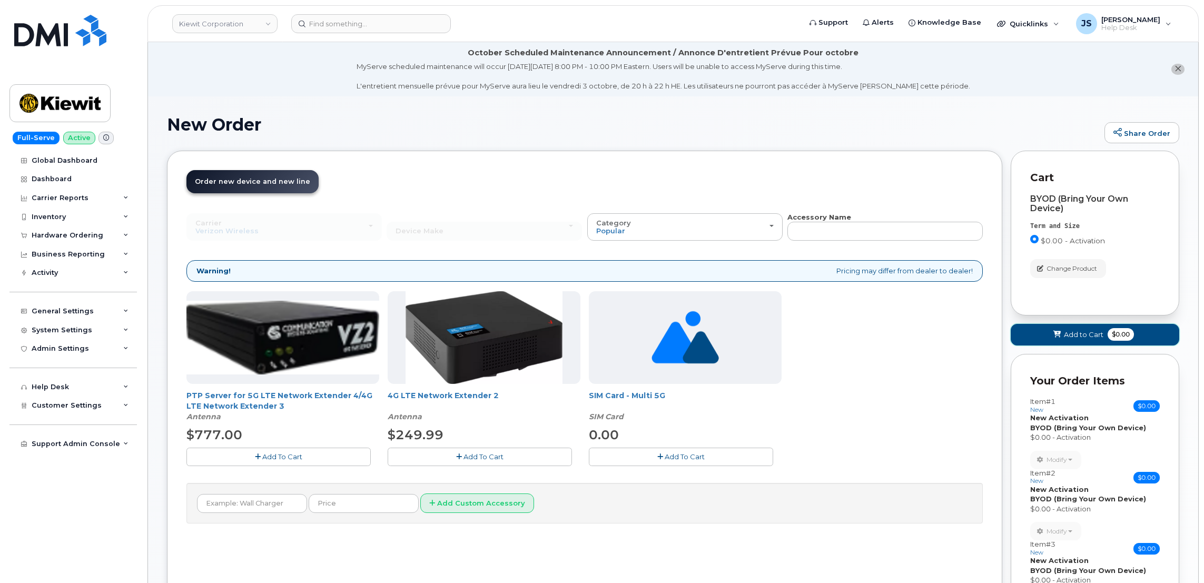
click at [1049, 335] on button "Add to Cart $0.00" at bounding box center [1095, 335] width 169 height 22
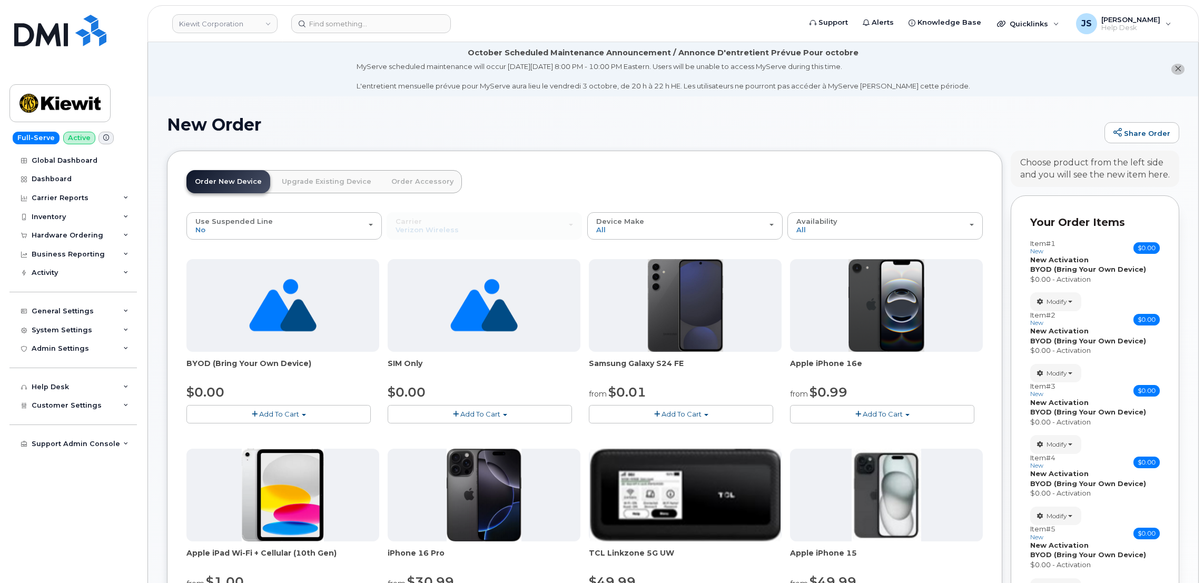
click at [246, 413] on button "Add To Cart" at bounding box center [279, 414] width 184 height 18
click at [242, 440] on link "$0.00 - Activation" at bounding box center [239, 433] width 100 height 13
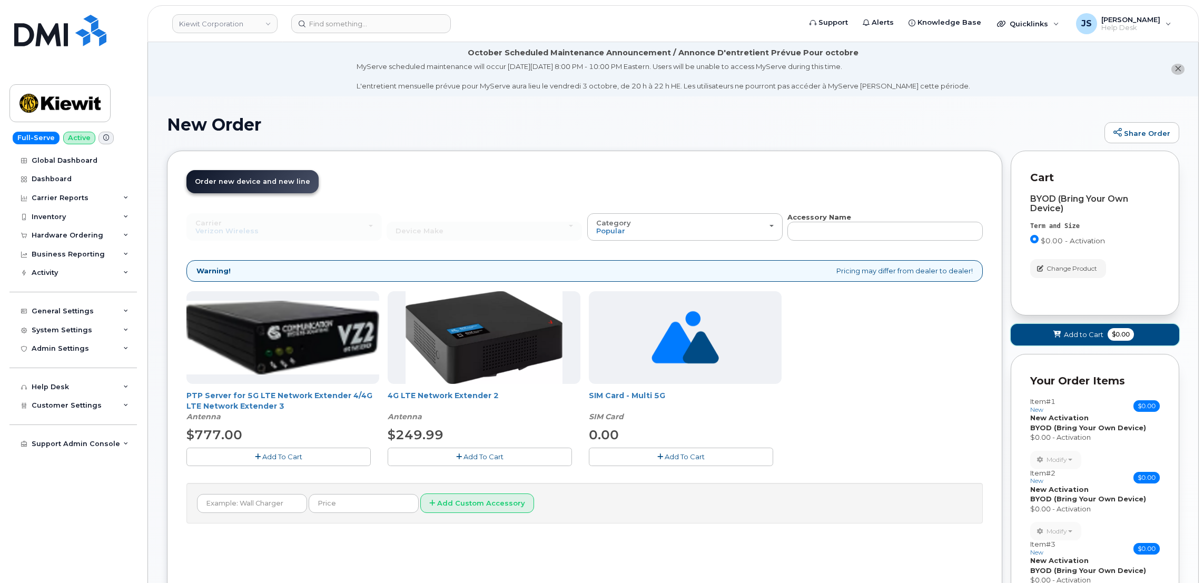
click at [1079, 332] on span "Add to Cart" at bounding box center [1084, 335] width 40 height 10
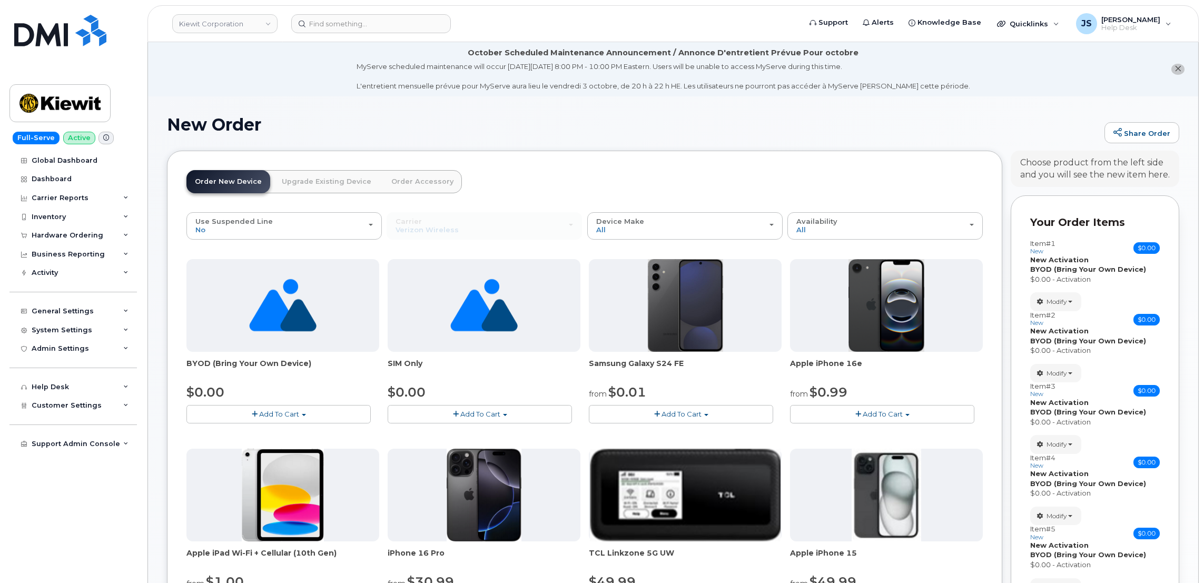
click at [320, 413] on button "Add To Cart" at bounding box center [279, 414] width 184 height 18
click at [235, 440] on link "$0.00 - Activation" at bounding box center [239, 433] width 100 height 13
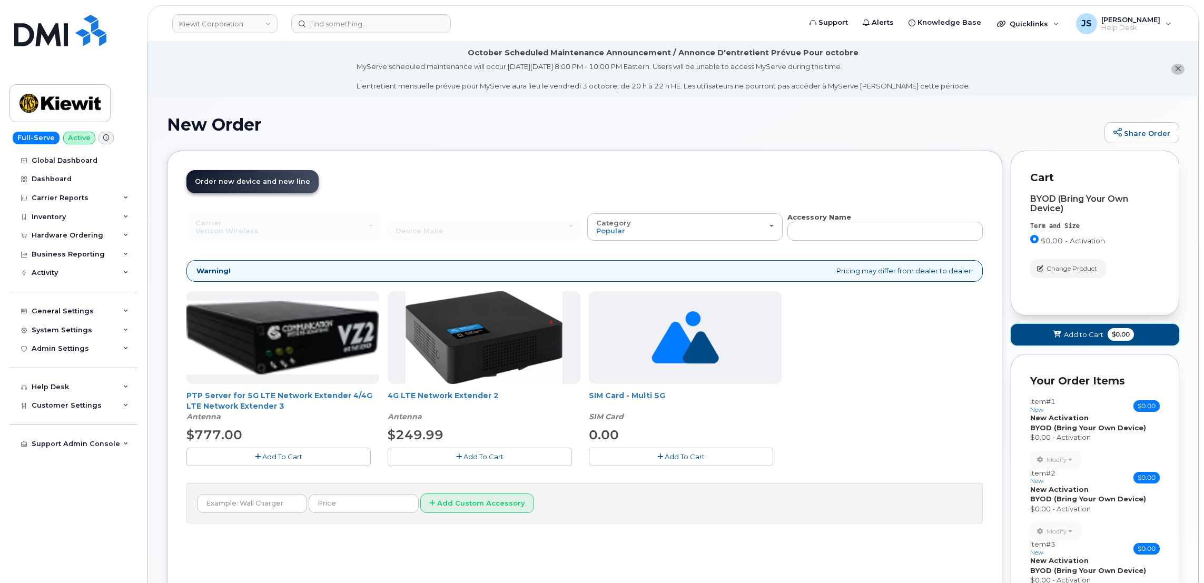
click at [1068, 337] on span "Add to Cart" at bounding box center [1084, 335] width 40 height 10
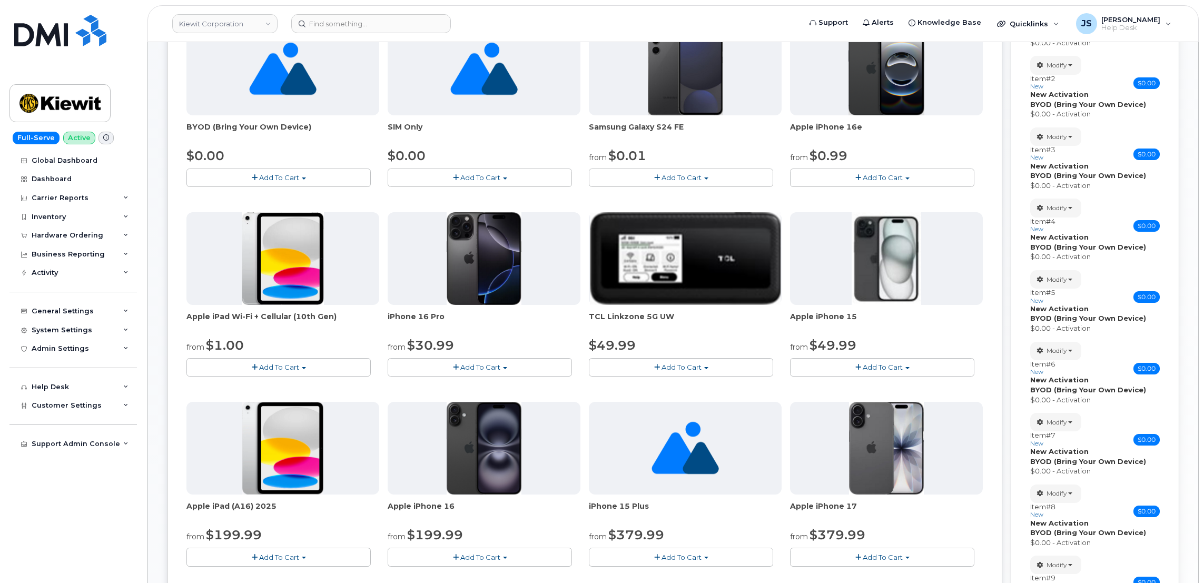
scroll to position [158, 0]
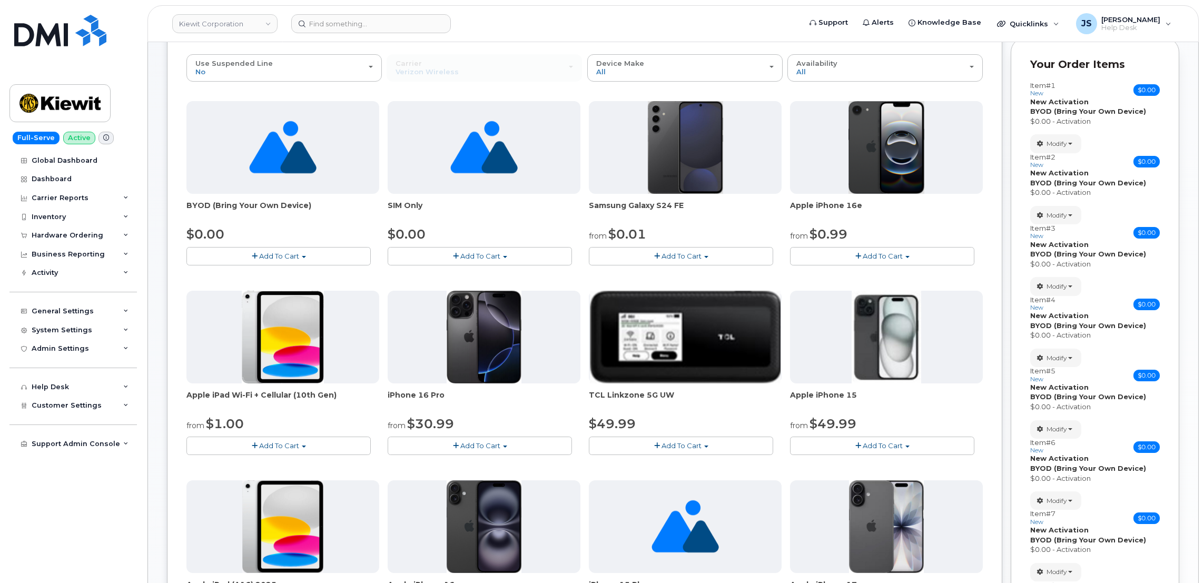
click at [266, 252] on button "Add To Cart" at bounding box center [279, 256] width 184 height 18
click at [257, 276] on link "$0.00 - Activation" at bounding box center [239, 275] width 100 height 13
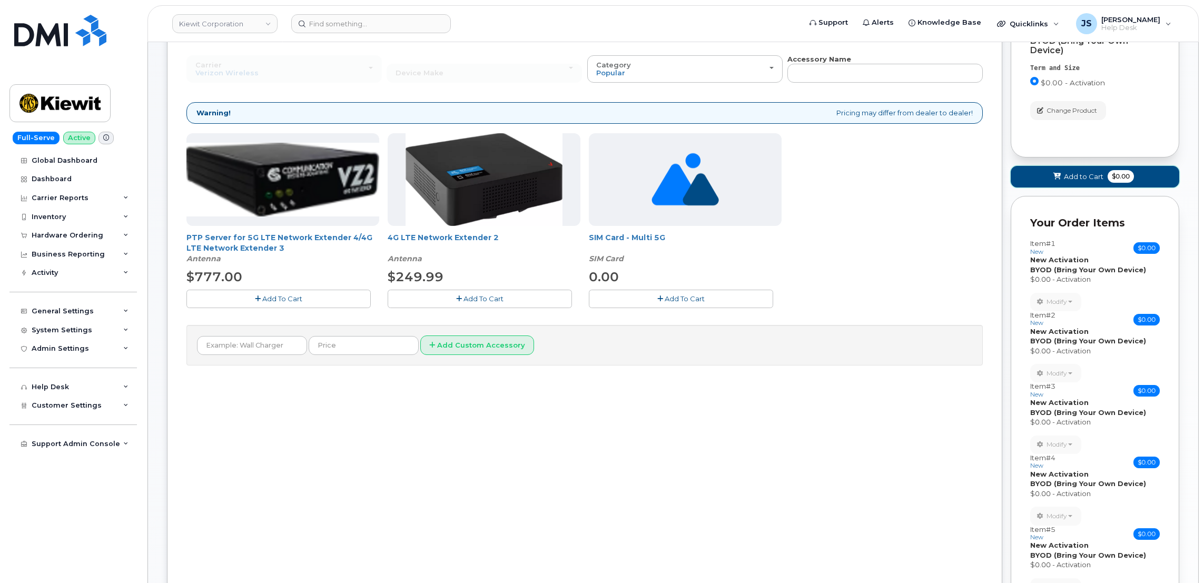
click at [1057, 177] on icon at bounding box center [1057, 176] width 7 height 7
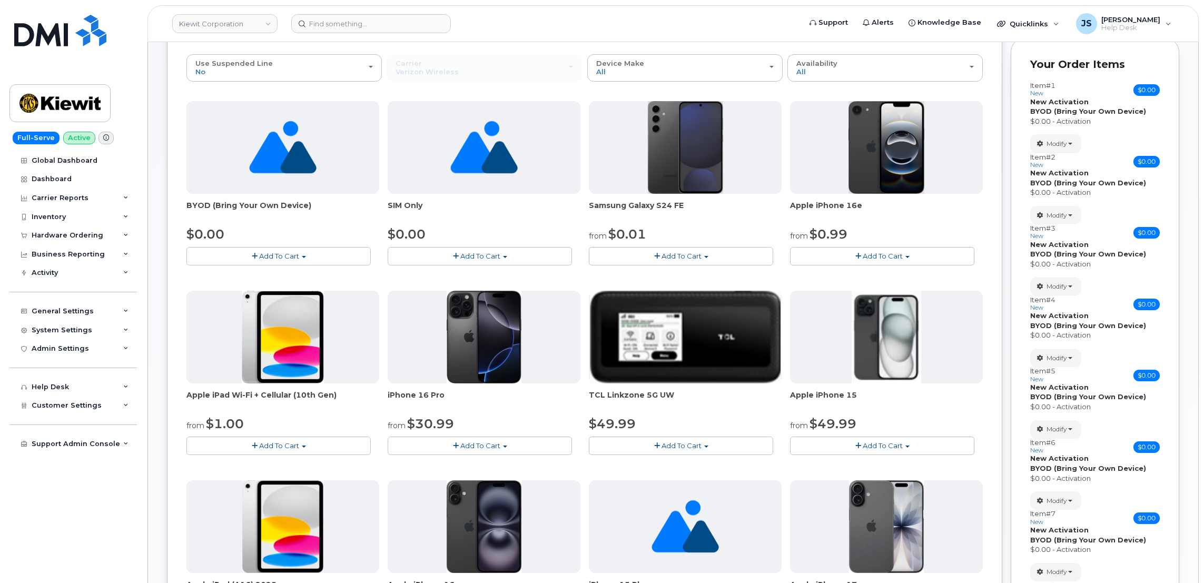
click at [235, 257] on button "Add To Cart" at bounding box center [279, 256] width 184 height 18
click at [230, 281] on link "$0.00 - Activation" at bounding box center [239, 275] width 100 height 13
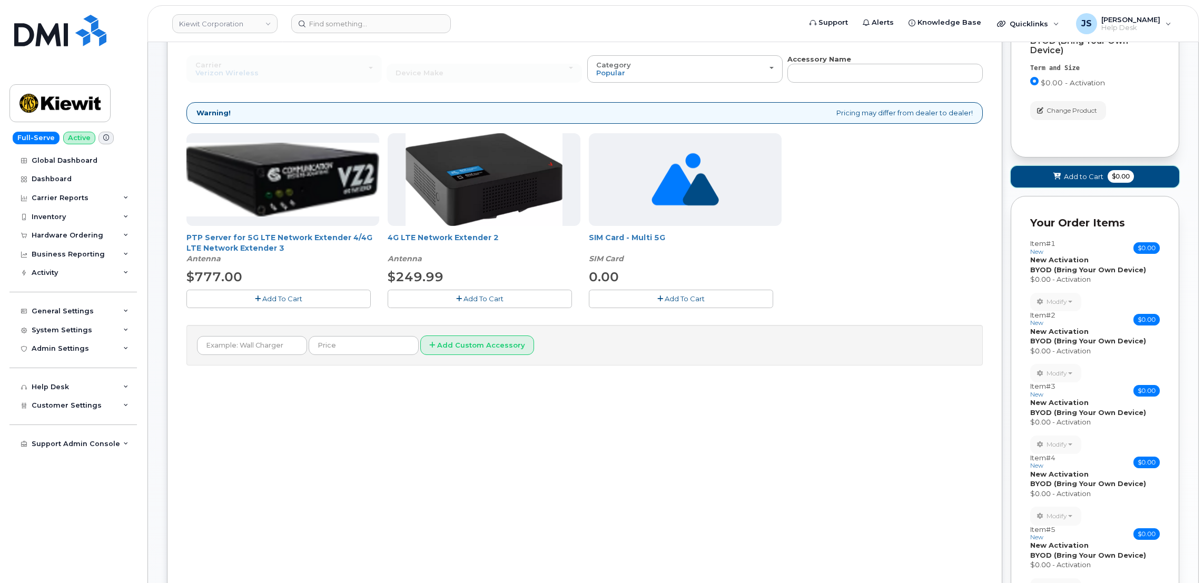
click at [1057, 182] on span at bounding box center [1058, 177] width 10 height 10
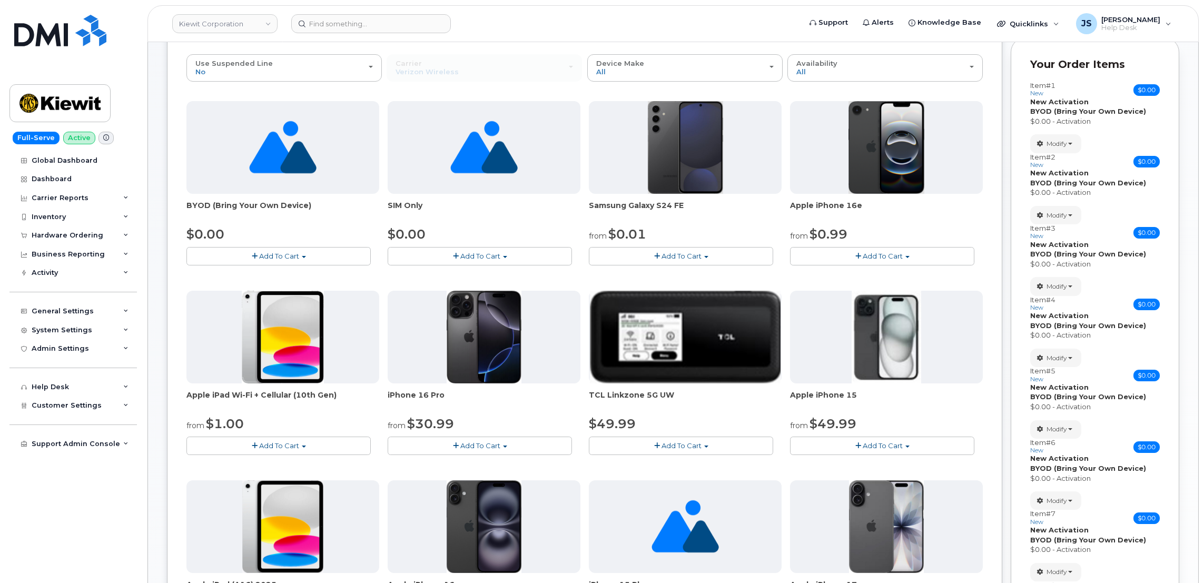
click at [265, 252] on span "Add To Cart" at bounding box center [279, 256] width 40 height 8
click at [257, 274] on link "$0.00 - Activation" at bounding box center [239, 275] width 100 height 13
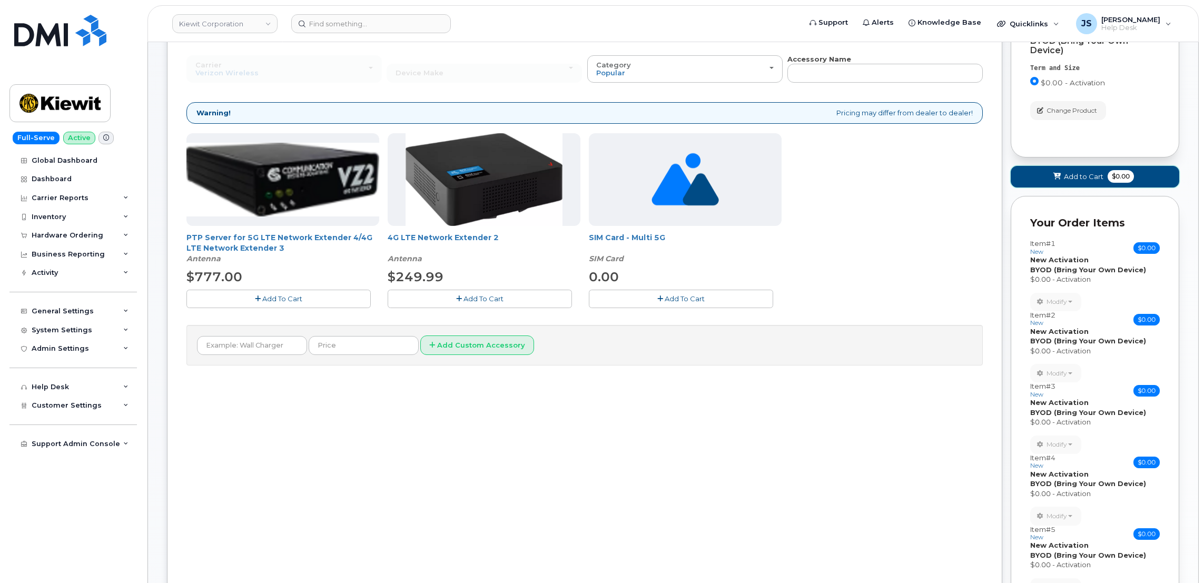
click at [1085, 171] on button "Add to Cart $0.00" at bounding box center [1095, 177] width 169 height 22
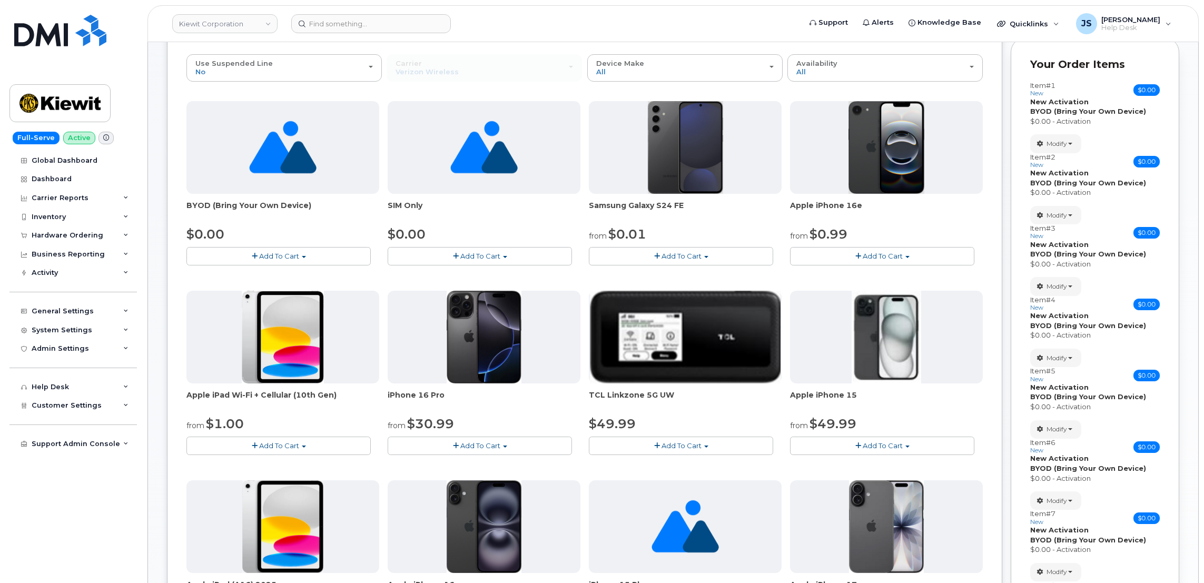
click at [285, 257] on span "Add To Cart" at bounding box center [279, 256] width 40 height 8
click at [241, 282] on link "$0.00 - Activation" at bounding box center [239, 275] width 100 height 13
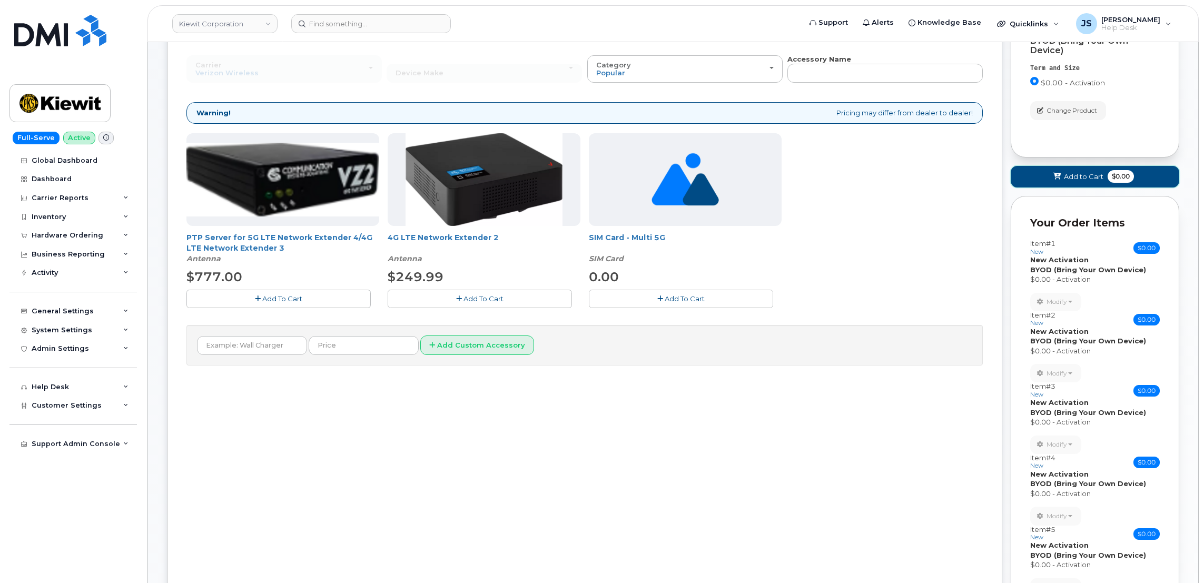
click at [1083, 171] on button "Add to Cart $0.00" at bounding box center [1095, 177] width 169 height 22
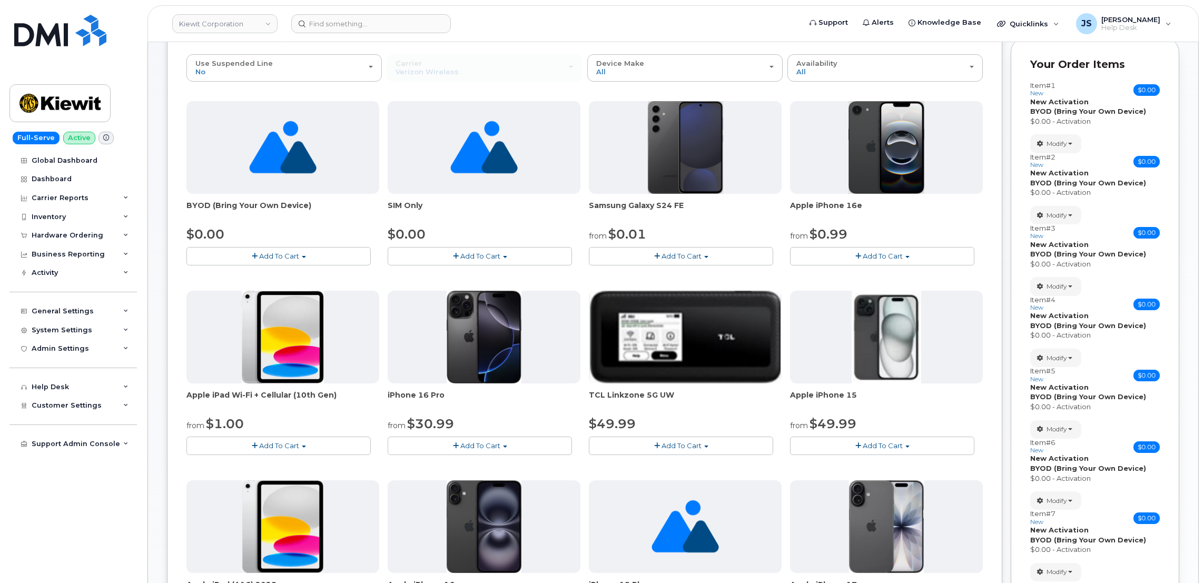
click at [283, 256] on span "Add To Cart" at bounding box center [279, 256] width 40 height 8
click at [249, 272] on link "$0.00 - Activation" at bounding box center [239, 275] width 100 height 13
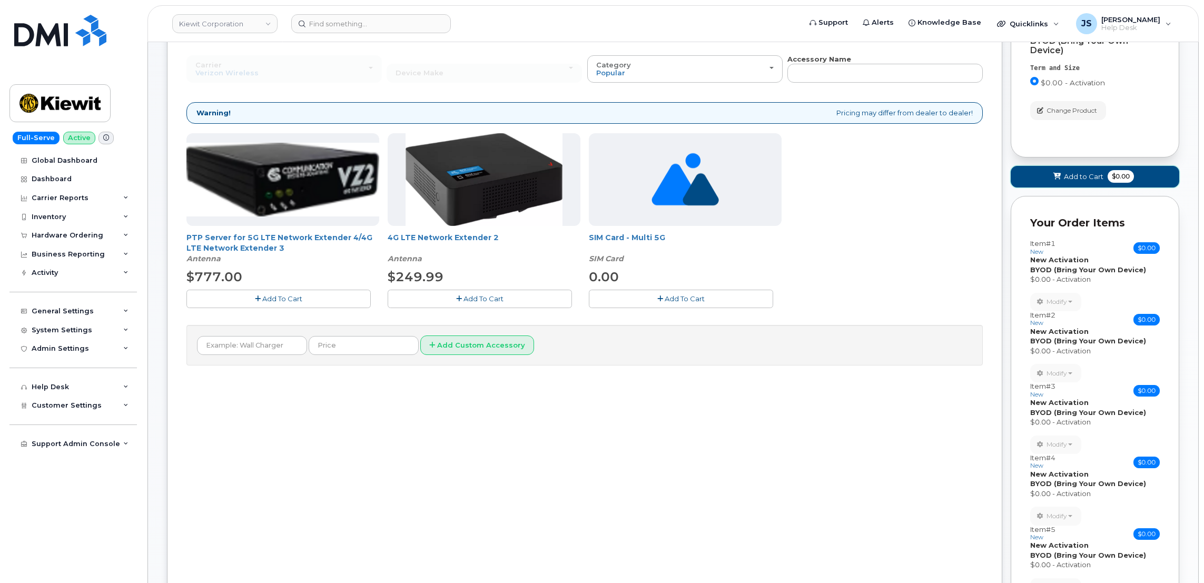
click at [1069, 172] on span "Add to Cart" at bounding box center [1084, 177] width 40 height 10
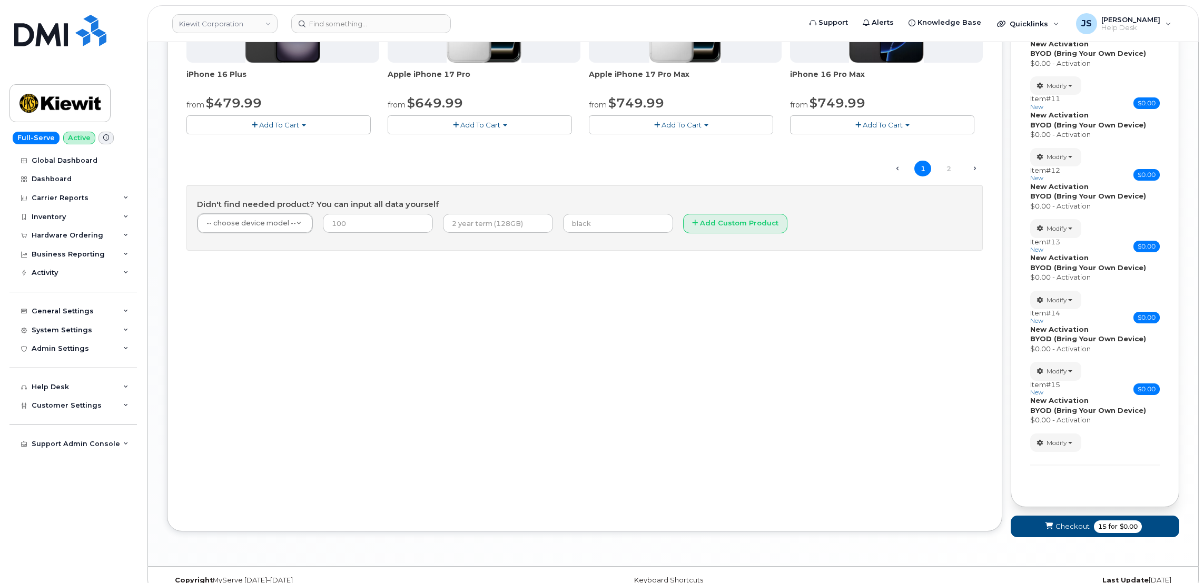
scroll to position [869, 0]
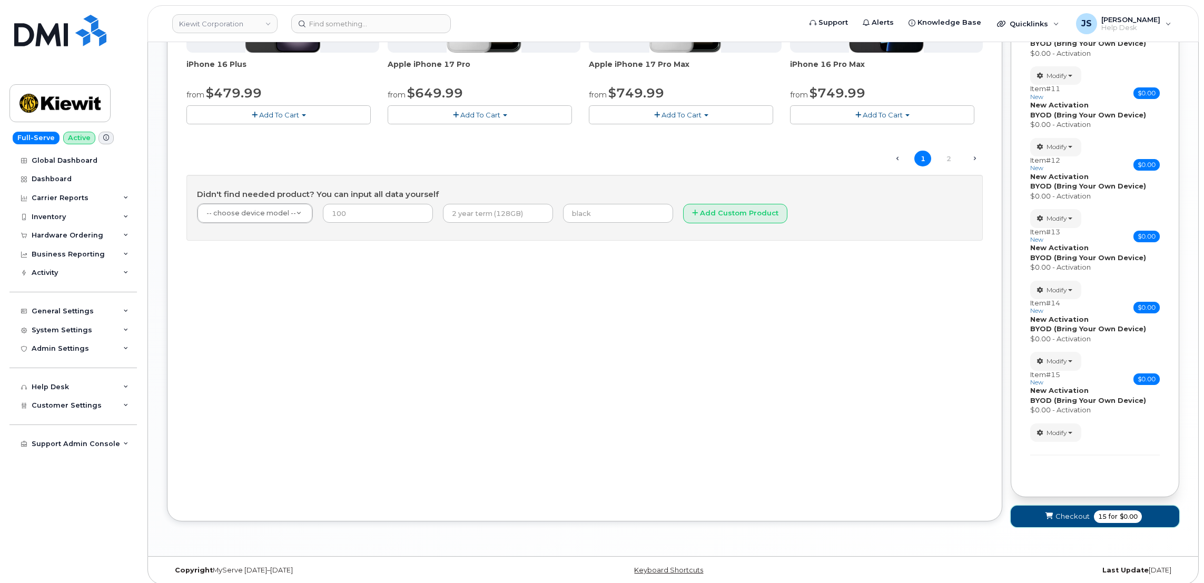
click at [1063, 515] on span "Checkout" at bounding box center [1073, 517] width 34 height 10
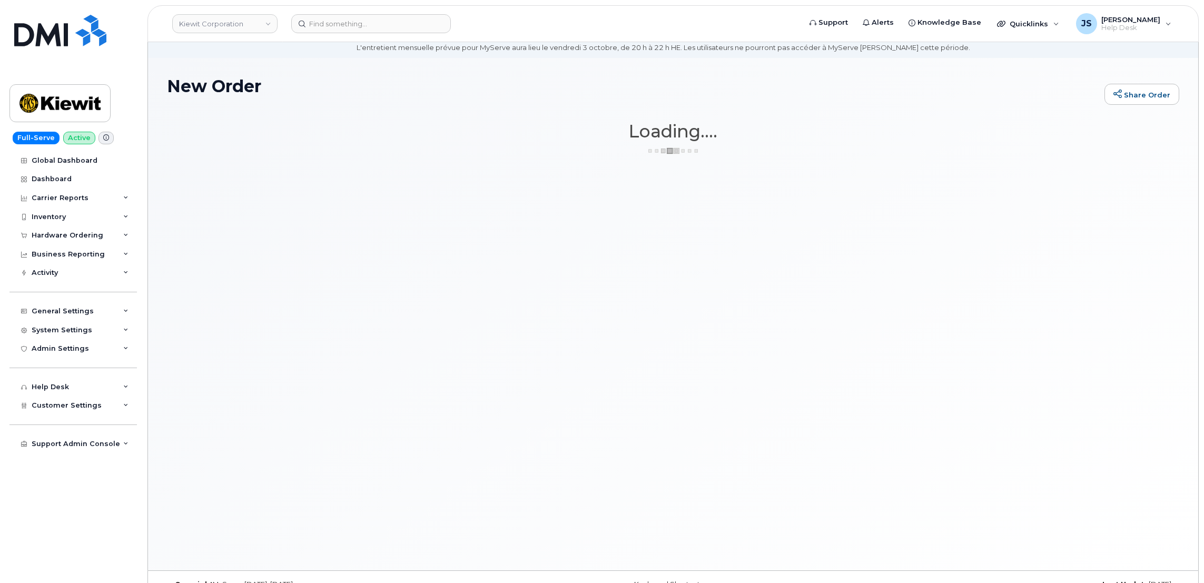
scroll to position [59, 0]
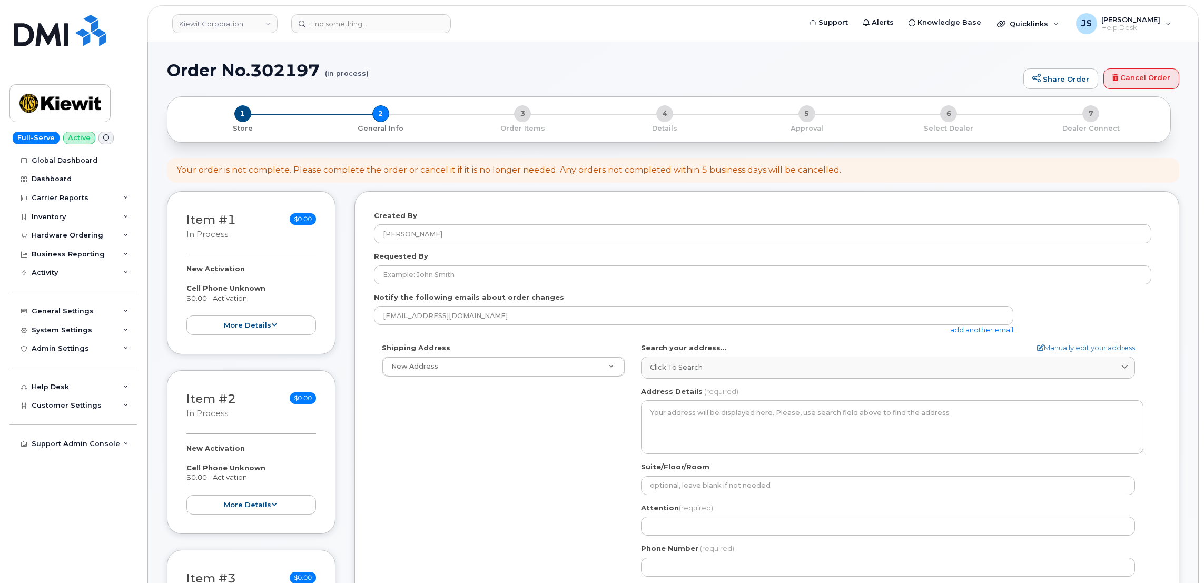
select select
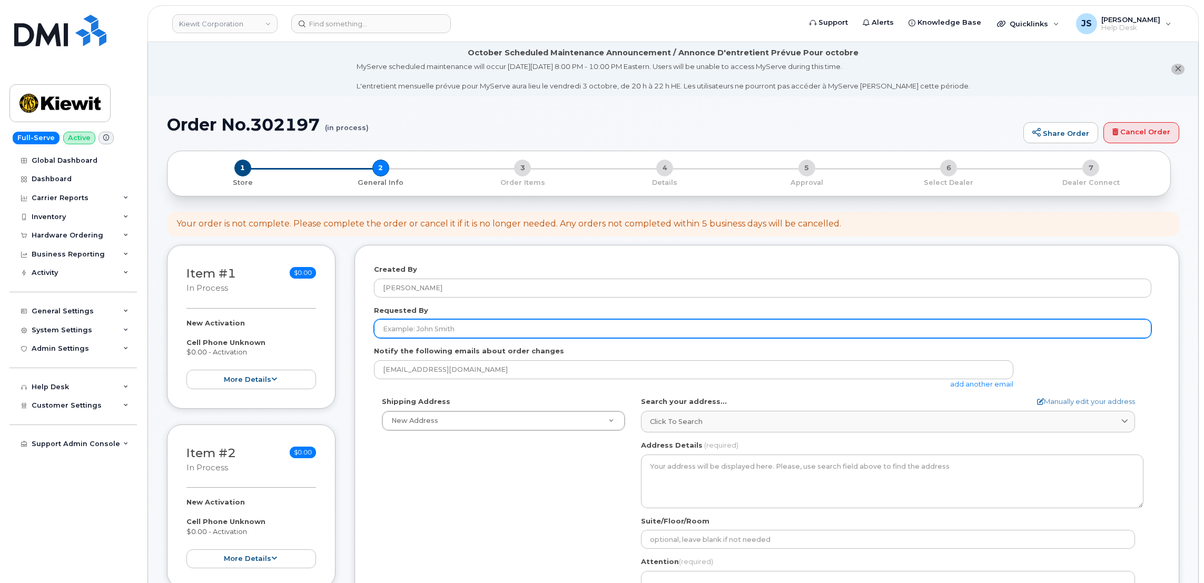
click at [428, 327] on input "Requested By" at bounding box center [763, 328] width 778 height 19
paste input "CS0778146"
type input "CS0778146"
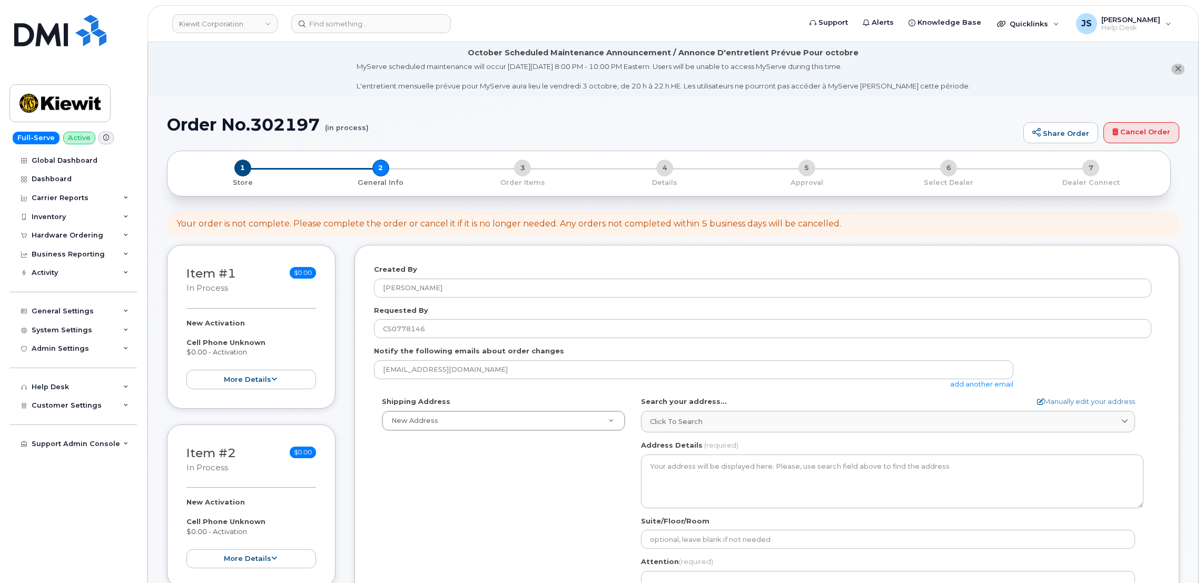
click at [975, 385] on link "add another email" at bounding box center [981, 384] width 63 height 8
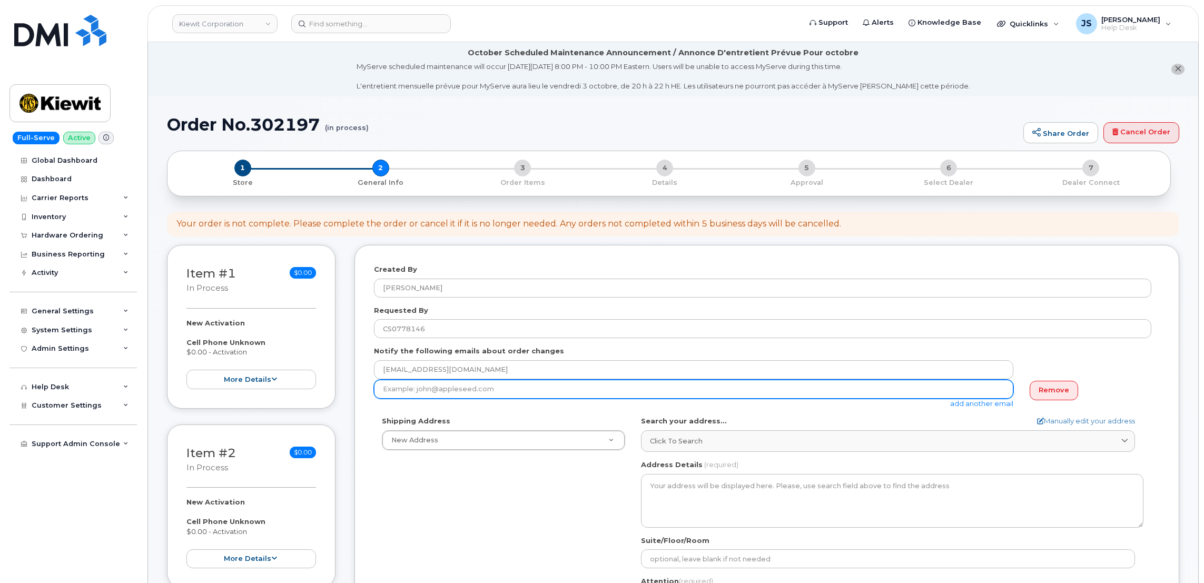
click at [436, 391] on input "email" at bounding box center [694, 389] width 640 height 19
paste input "Sean.Brookins@kiewit.com"
type input "Sean.Brookins@kiewit.com"
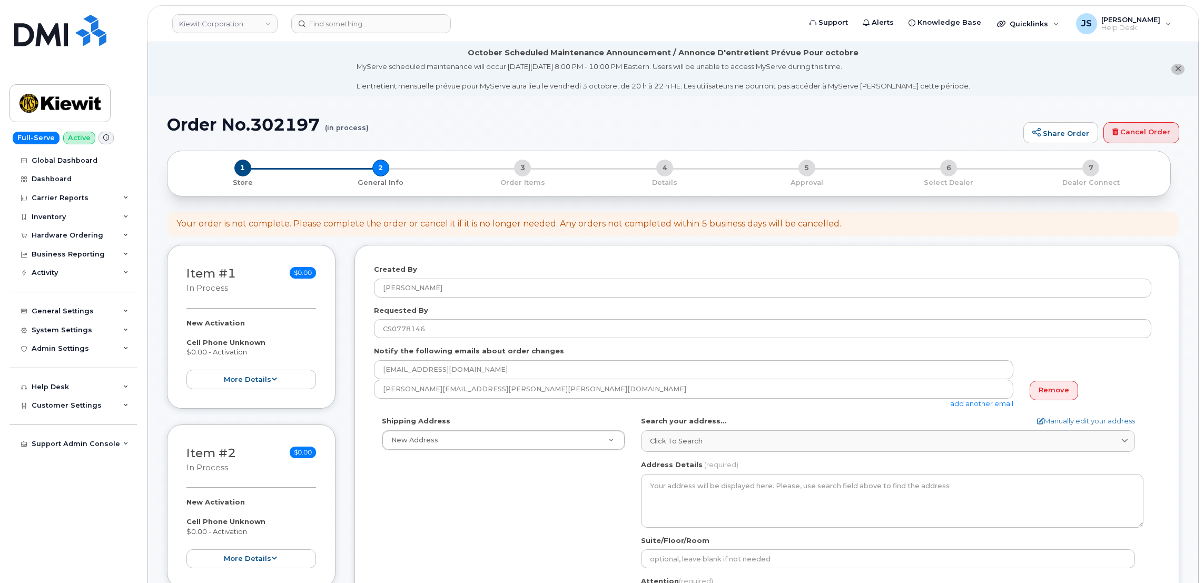
click at [526, 407] on div "Sean.Brookins@kiewit.com add another email" at bounding box center [698, 394] width 648 height 29
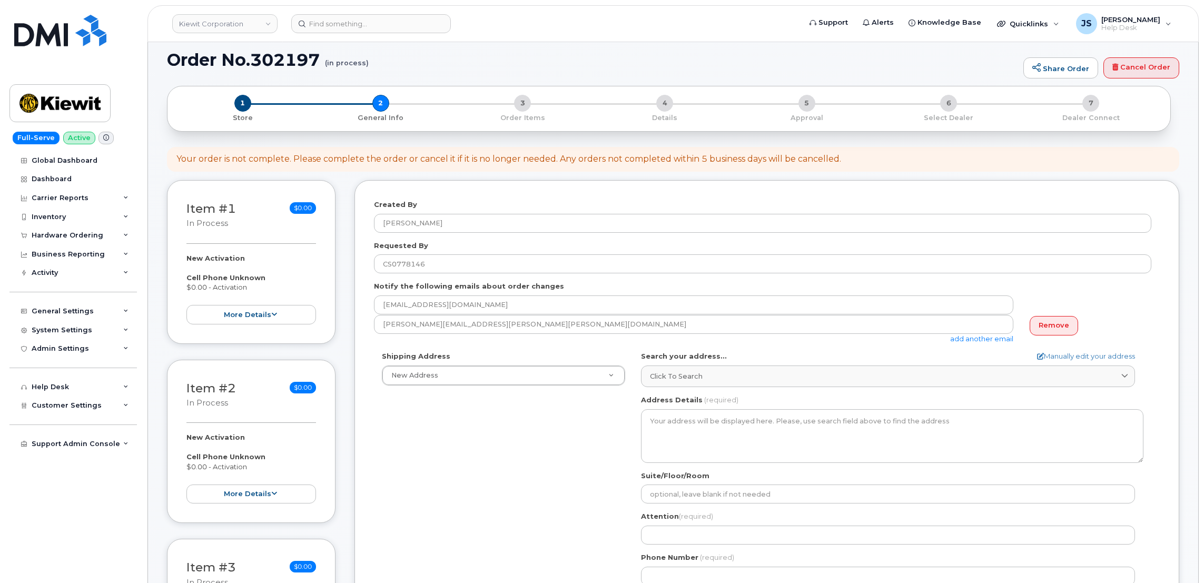
scroll to position [158, 0]
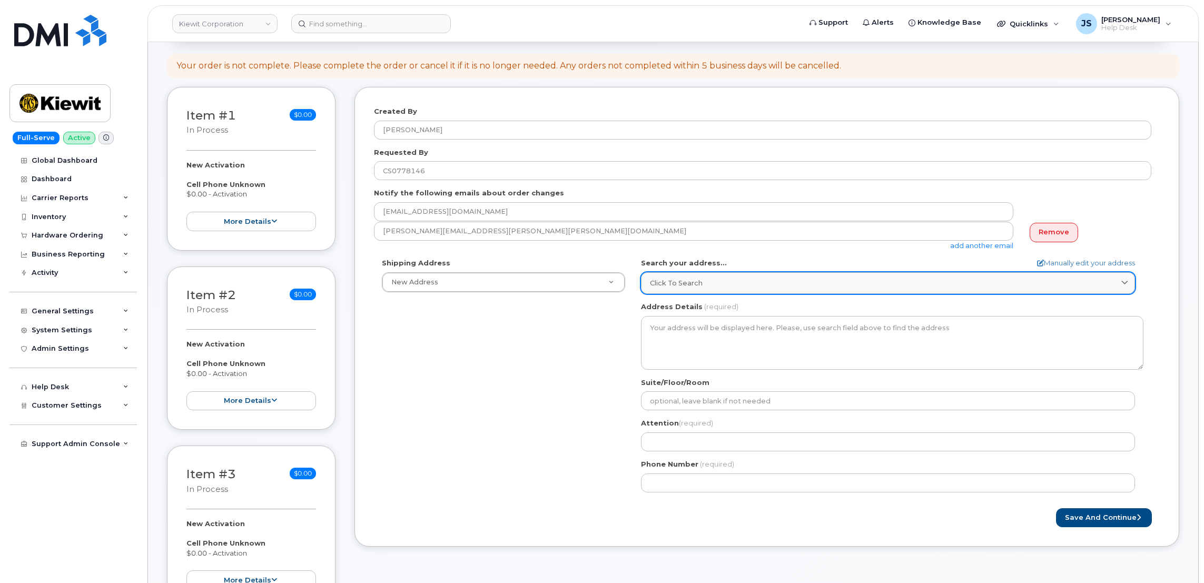
click at [701, 287] on span "Click to search" at bounding box center [676, 283] width 53 height 10
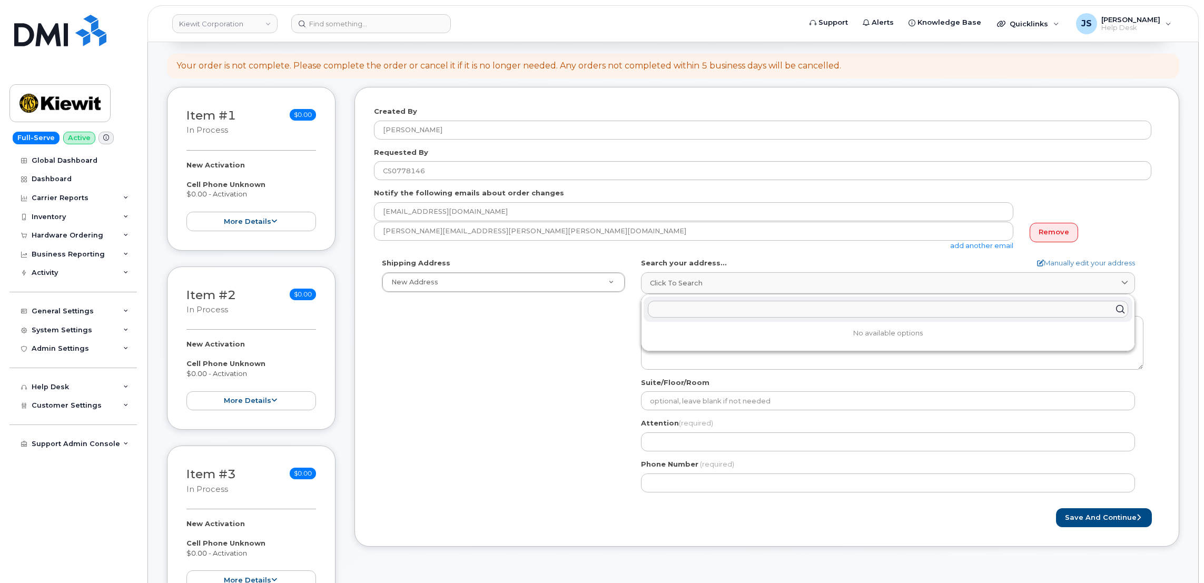
paste input "5354 E. Loop 820 S"
type input "5354 E. Loop 820 S"
click at [729, 338] on div "5354 E Loop 820 S Fort Worth TX 76119-6539" at bounding box center [888, 334] width 489 height 17
select select
type textarea "5354 E Loop 820 S FORT WORTH TX 76119-6539 UNITED STATES"
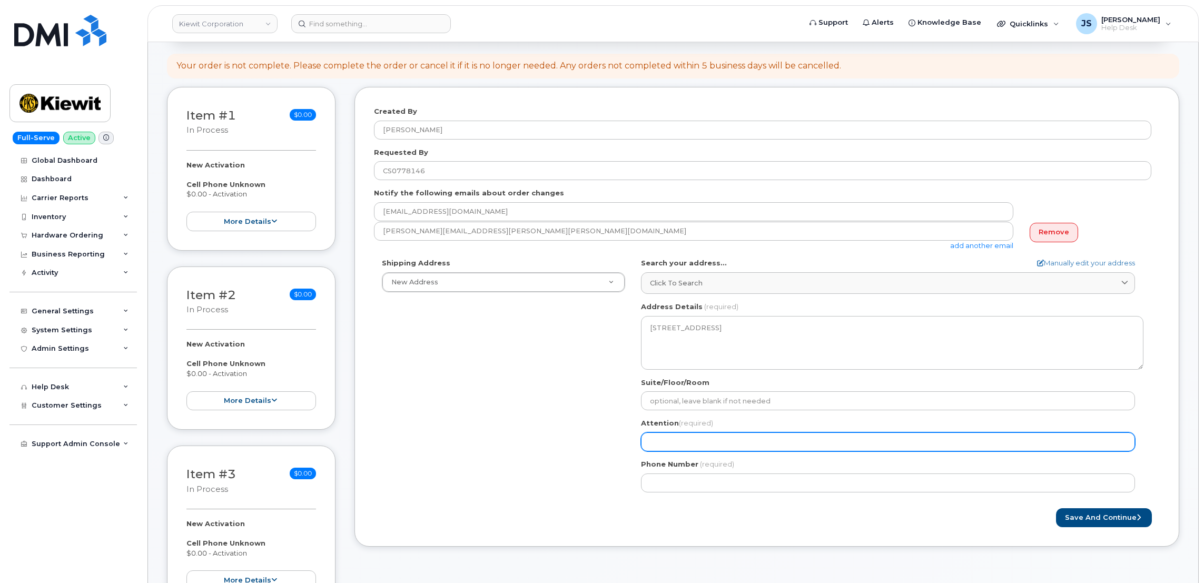
click at [695, 443] on input "Attention (required)" at bounding box center [888, 442] width 494 height 19
select select
type input "S"
select select
type input "Se"
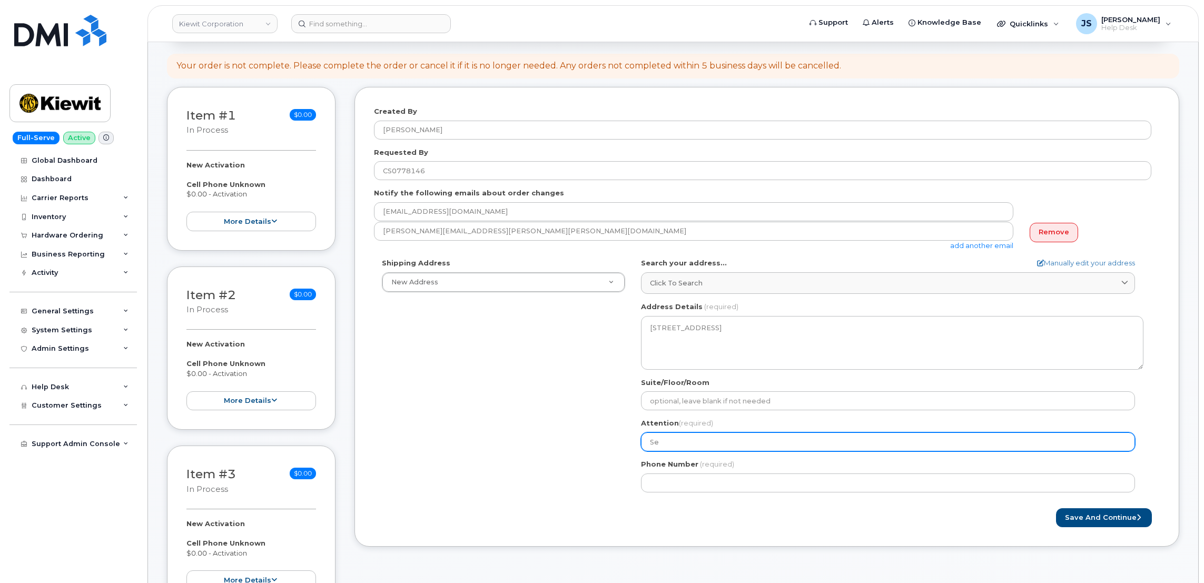
select select
type input "Sea"
select select
type input "[PERSON_NAME]"
select select
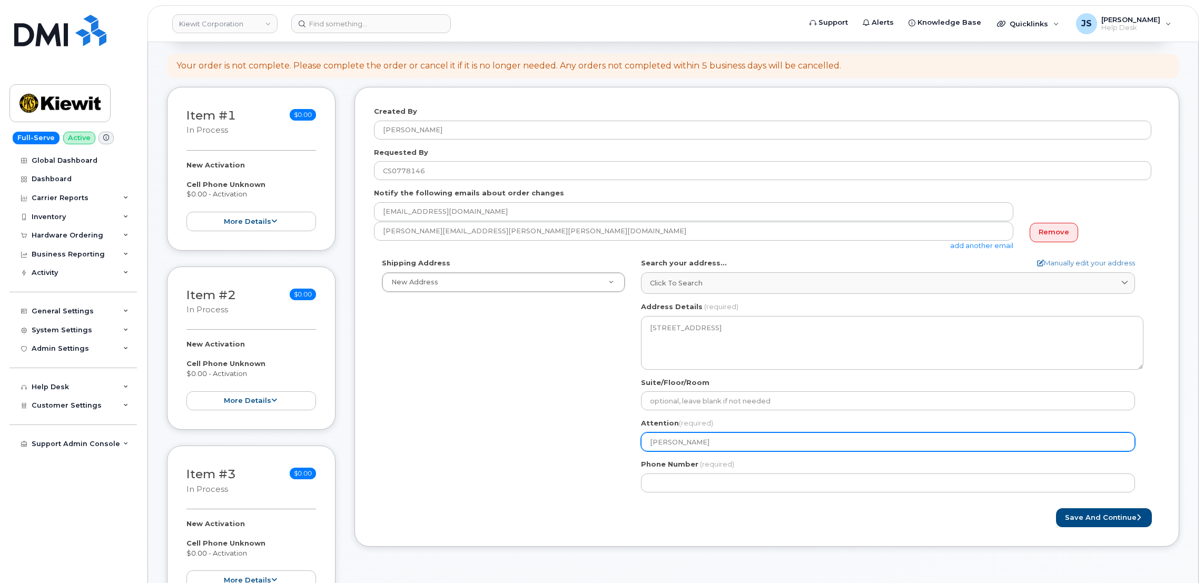
type input "[PERSON_NAME]"
select select
type input "[PERSON_NAME]"
select select
type input "[PERSON_NAME]"
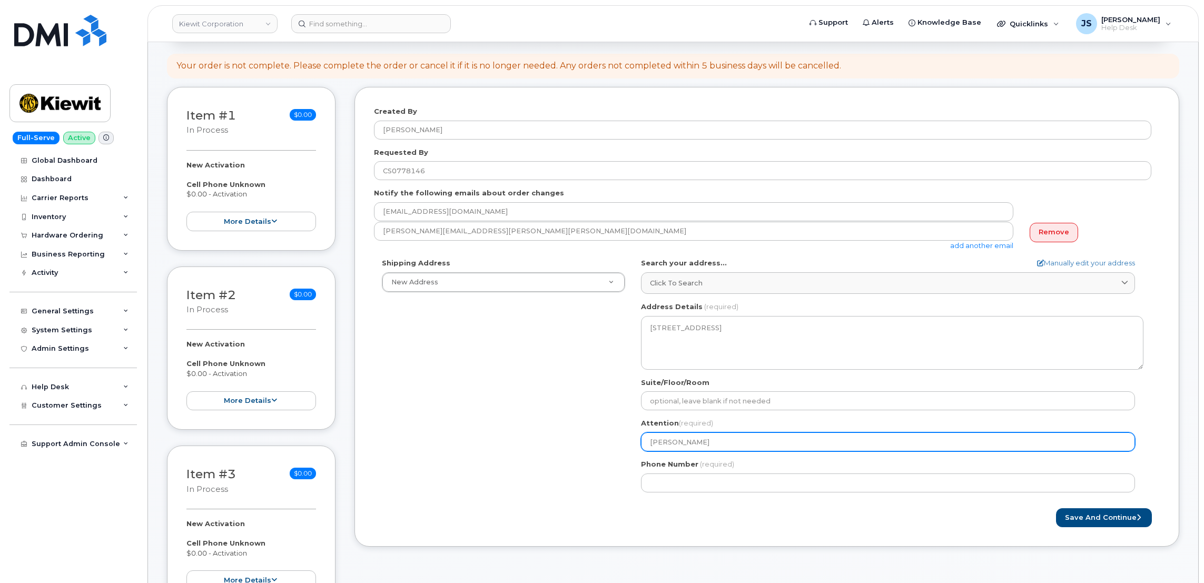
select select
type input "[PERSON_NAME]"
select select
type input "[PERSON_NAME]"
select select
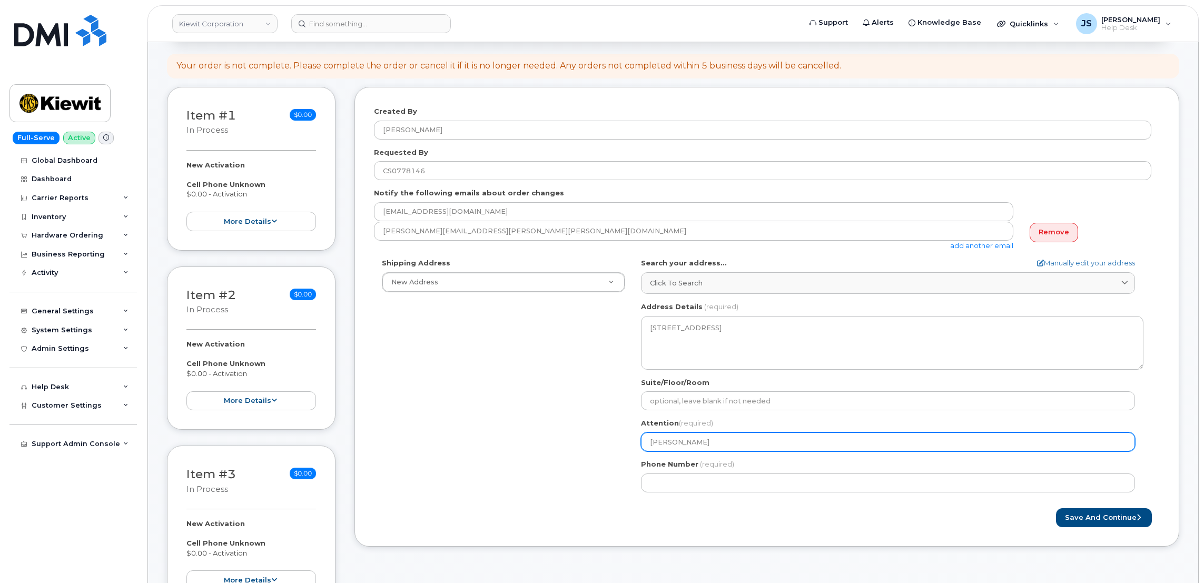
type input "[PERSON_NAME]"
select select
type input "Sean Brookin"
select select
type input "Sean Brookins"
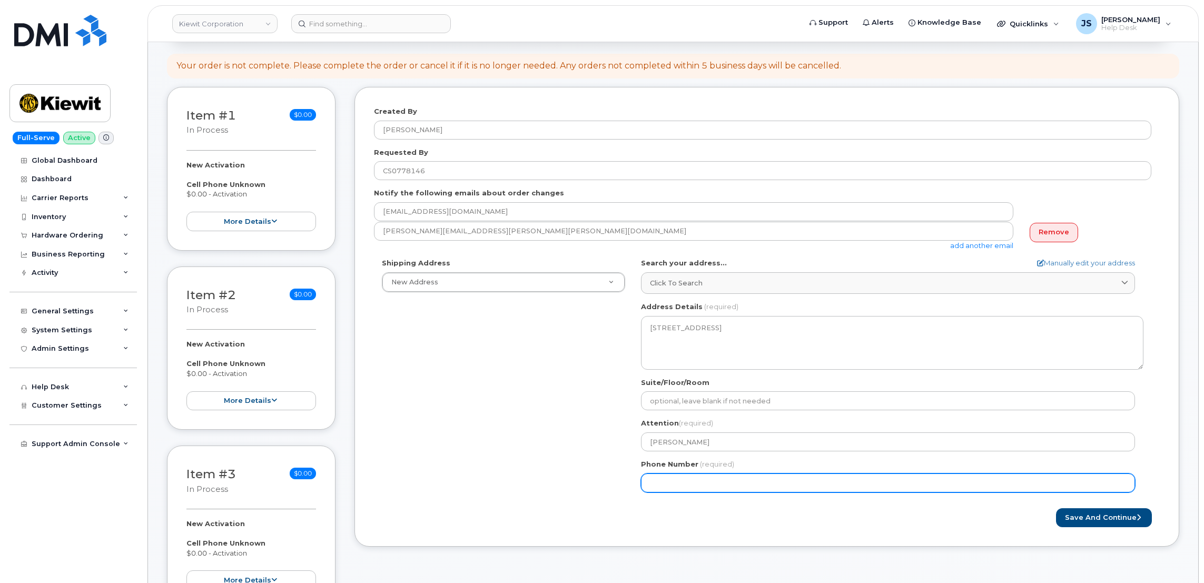
click at [660, 486] on input "Phone Number" at bounding box center [888, 483] width 494 height 19
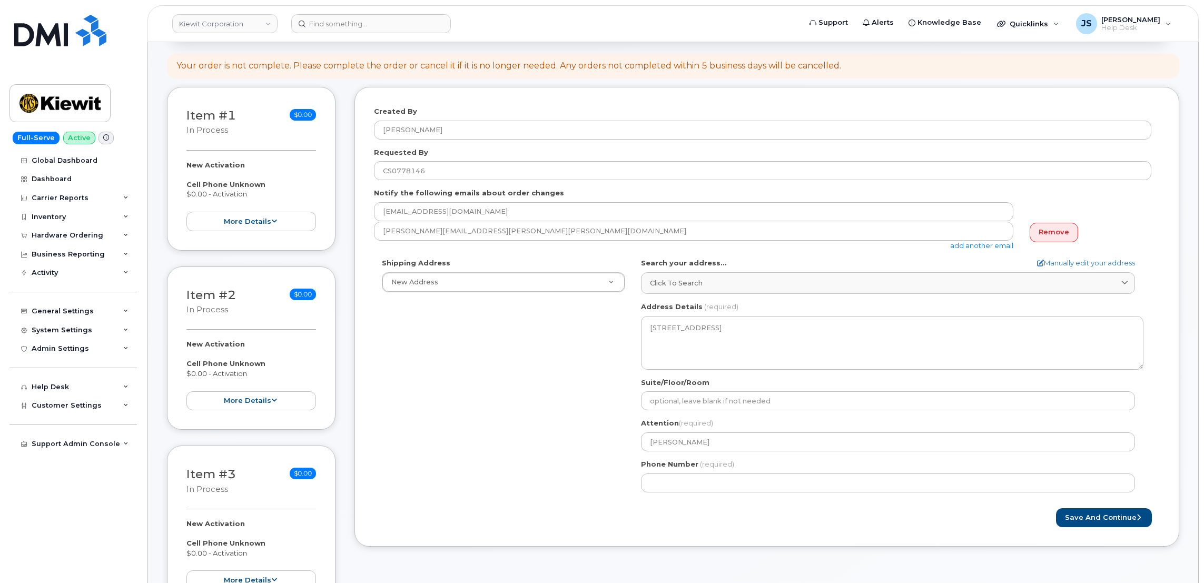
click at [612, 461] on div "Shipping Address New Address New Address 11455 US Highway 29 10055 Trainstation…" at bounding box center [763, 379] width 778 height 242
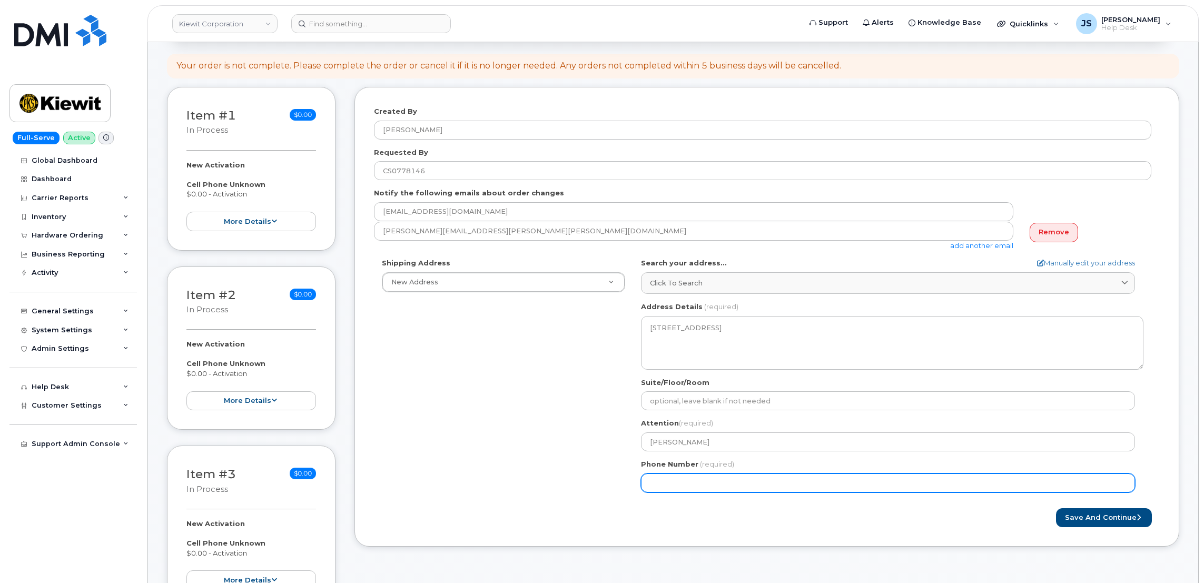
click at [681, 483] on input "Phone Number" at bounding box center [888, 483] width 494 height 19
select select
type input "6823952984"
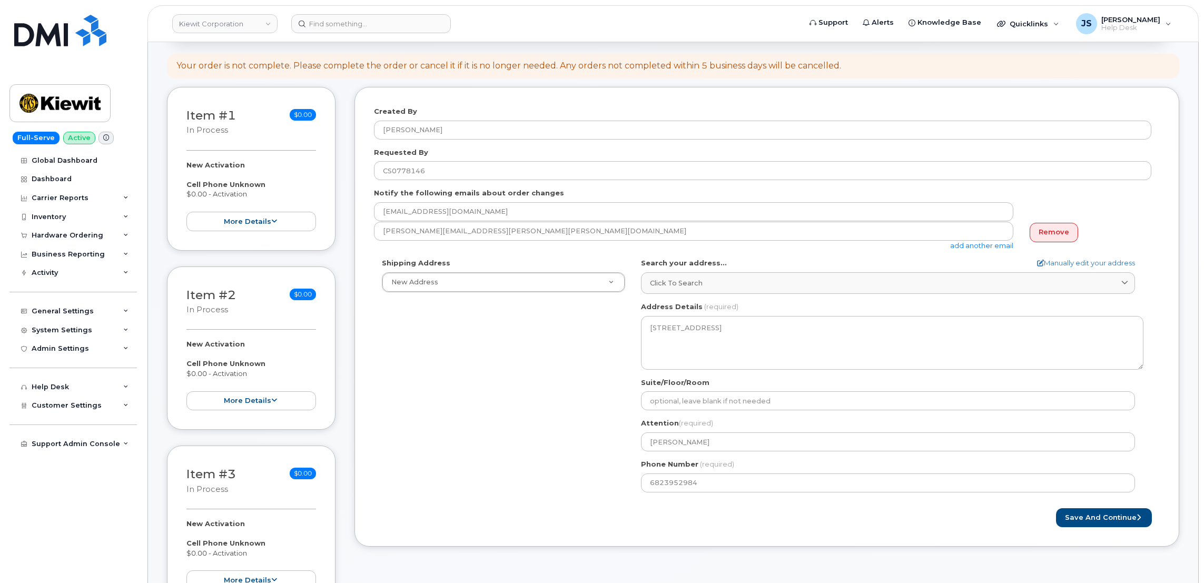
click at [615, 463] on div "Shipping Address New Address New Address 11455 US Highway 29 10055 Trainstation…" at bounding box center [763, 379] width 778 height 242
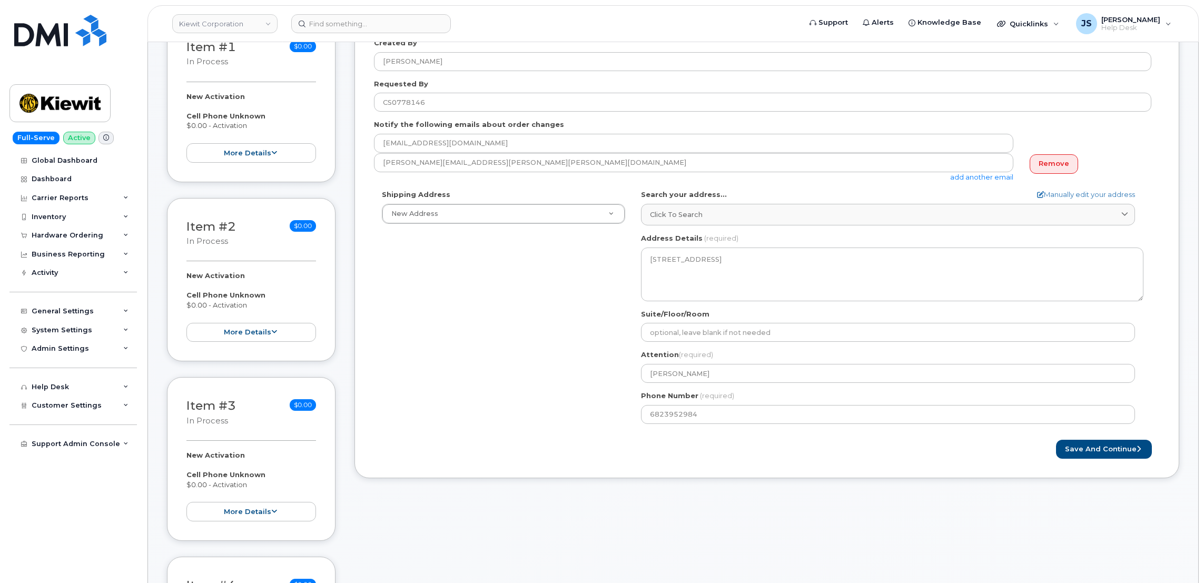
scroll to position [237, 0]
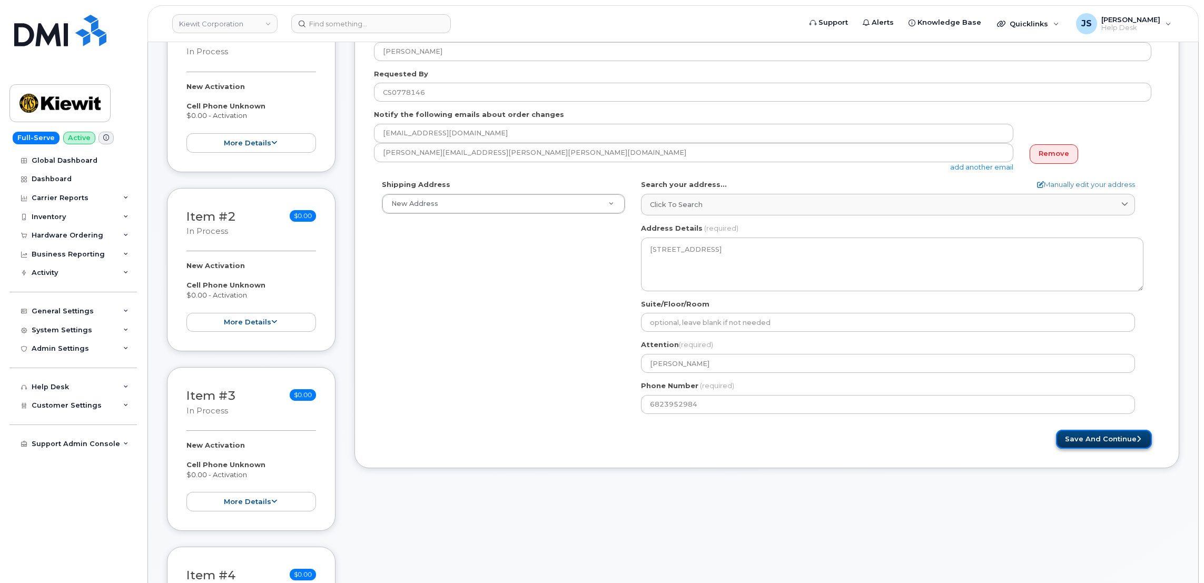
click at [1103, 445] on button "Save and Continue" at bounding box center [1104, 439] width 96 height 19
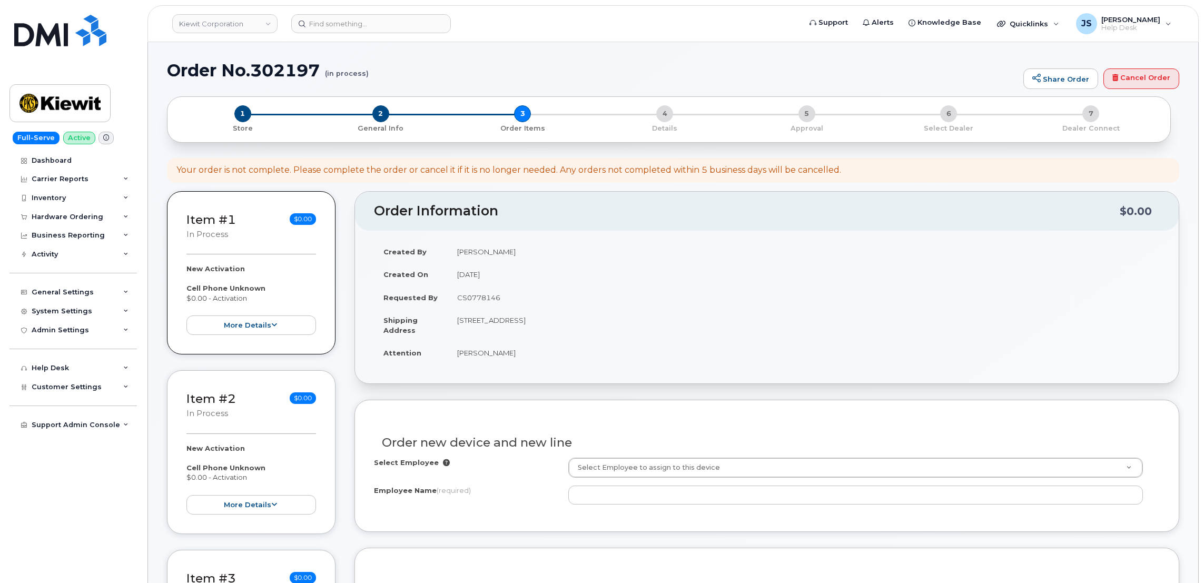
select select
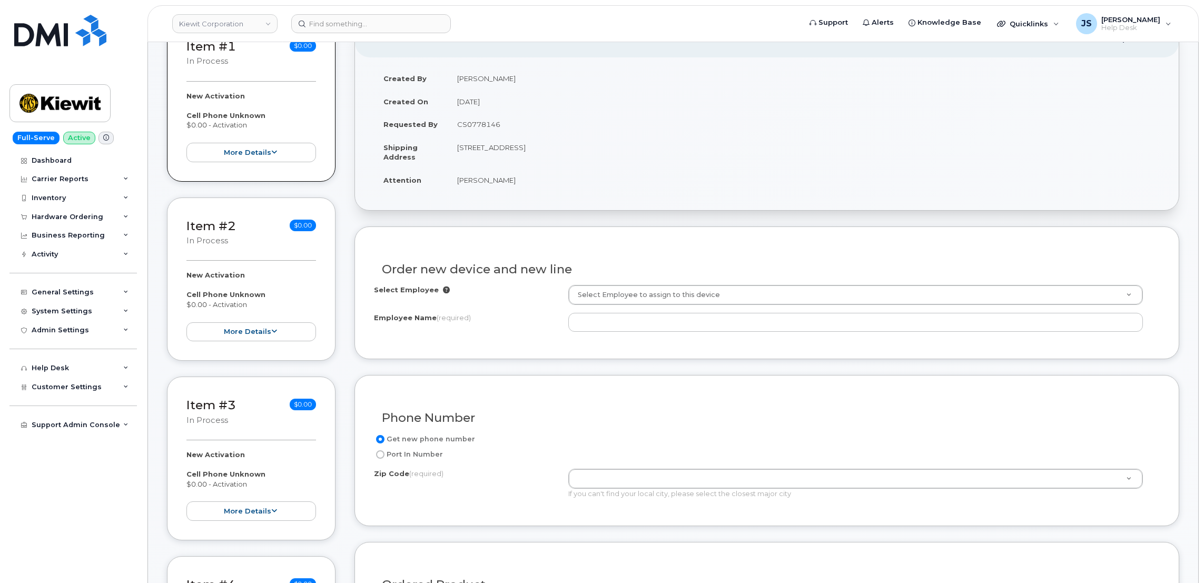
scroll to position [316, 0]
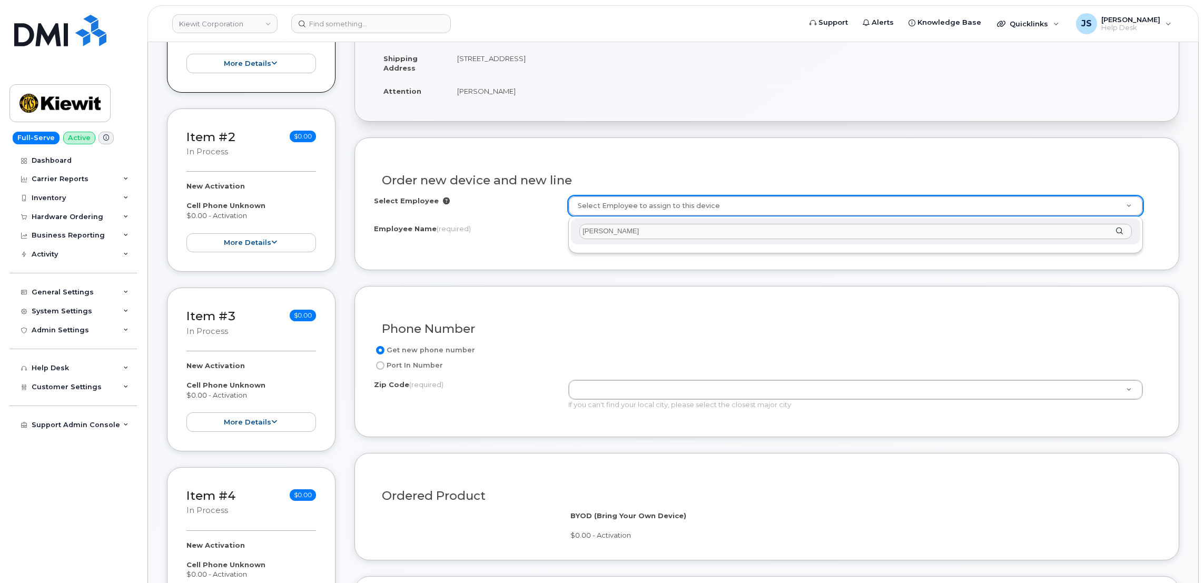
type input "[PERSON_NAME]"
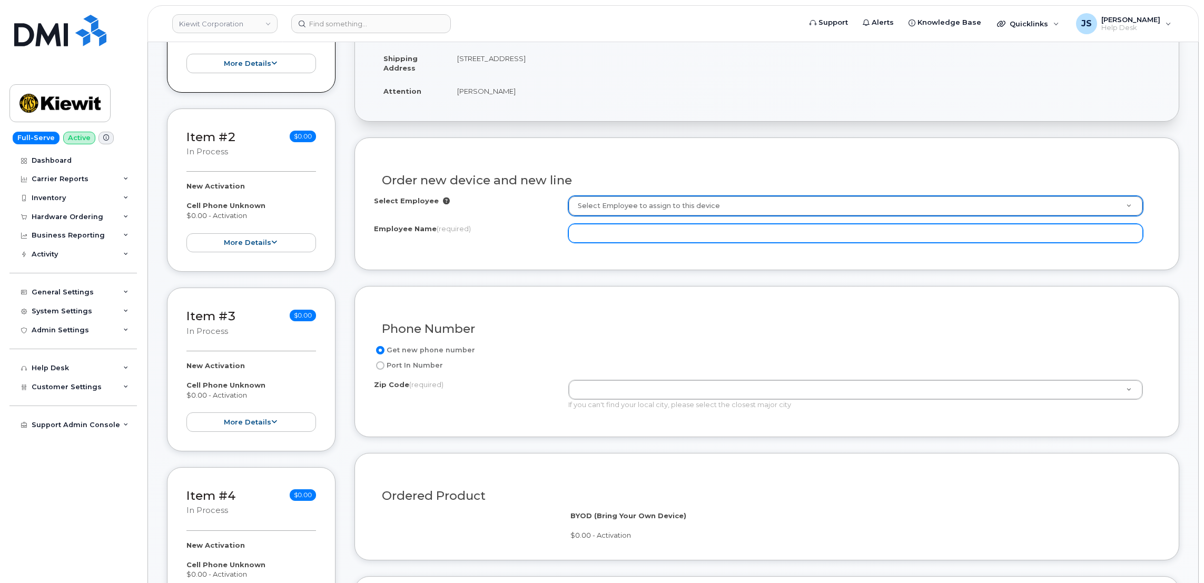
click at [600, 240] on input "Employee Name (required)" at bounding box center [855, 233] width 575 height 19
click at [611, 237] on input "Employee Name (required)" at bounding box center [855, 233] width 575 height 19
type input "[PERSON_NAME]"
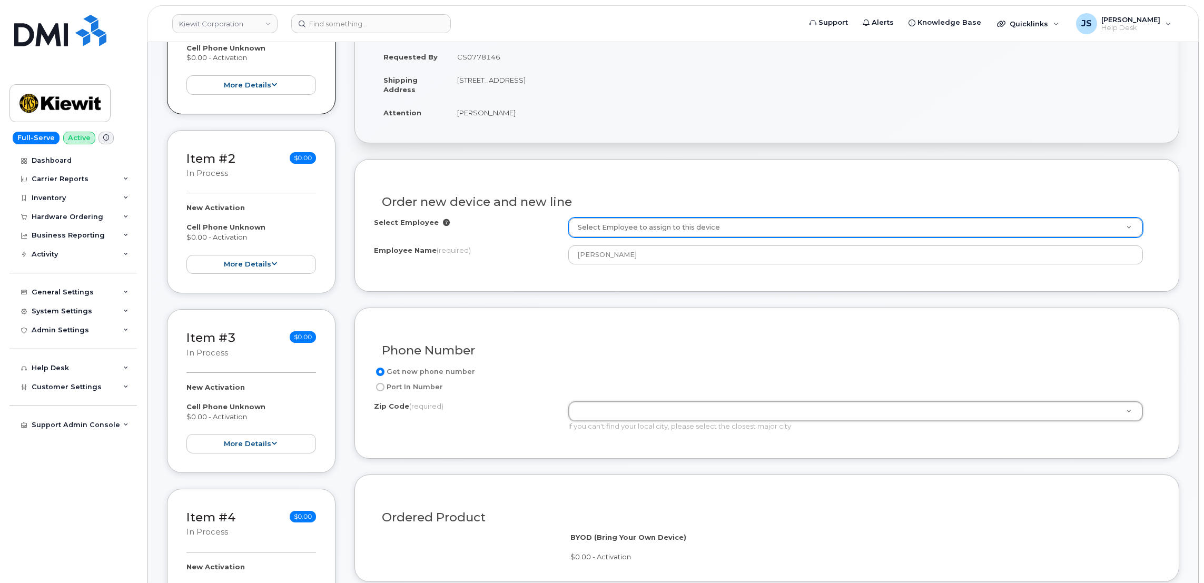
scroll to position [169, 0]
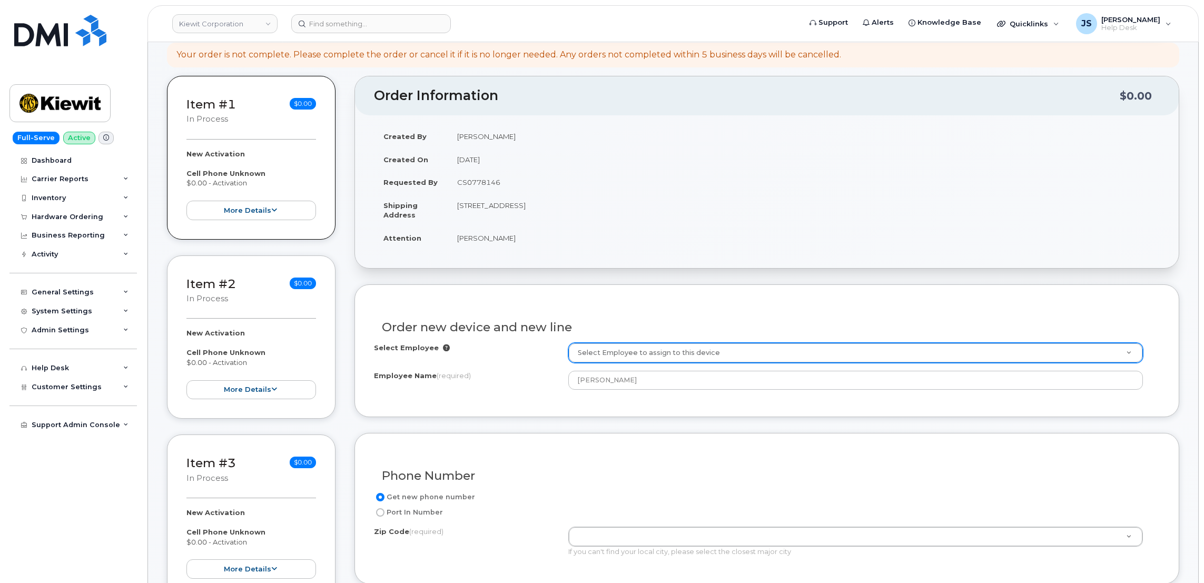
click at [599, 203] on td "[STREET_ADDRESS]" at bounding box center [804, 210] width 712 height 33
copy td "76119"
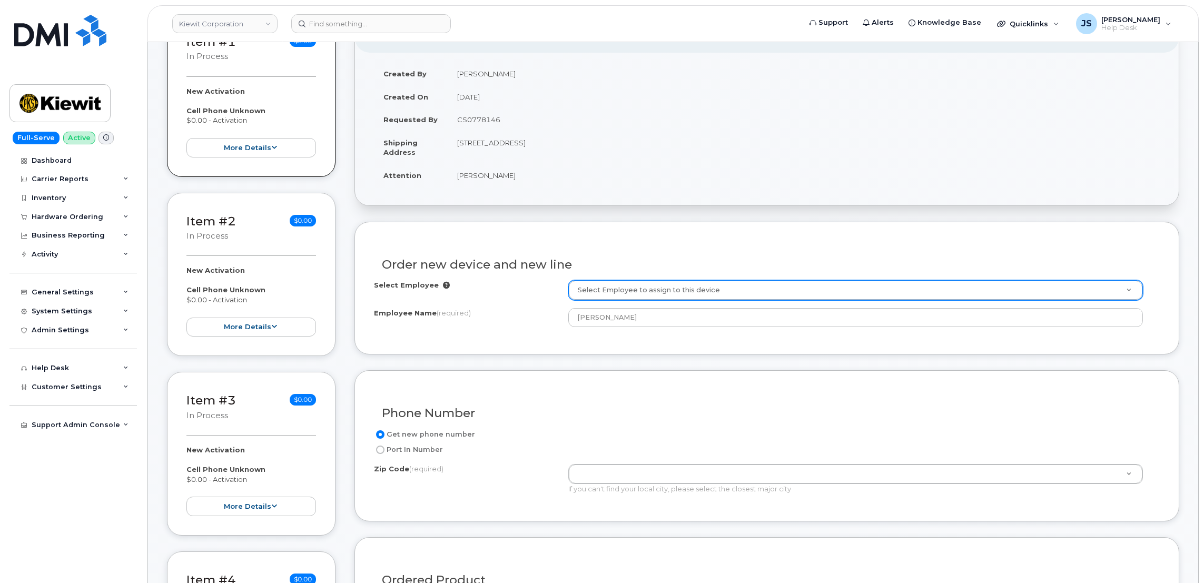
scroll to position [327, 0]
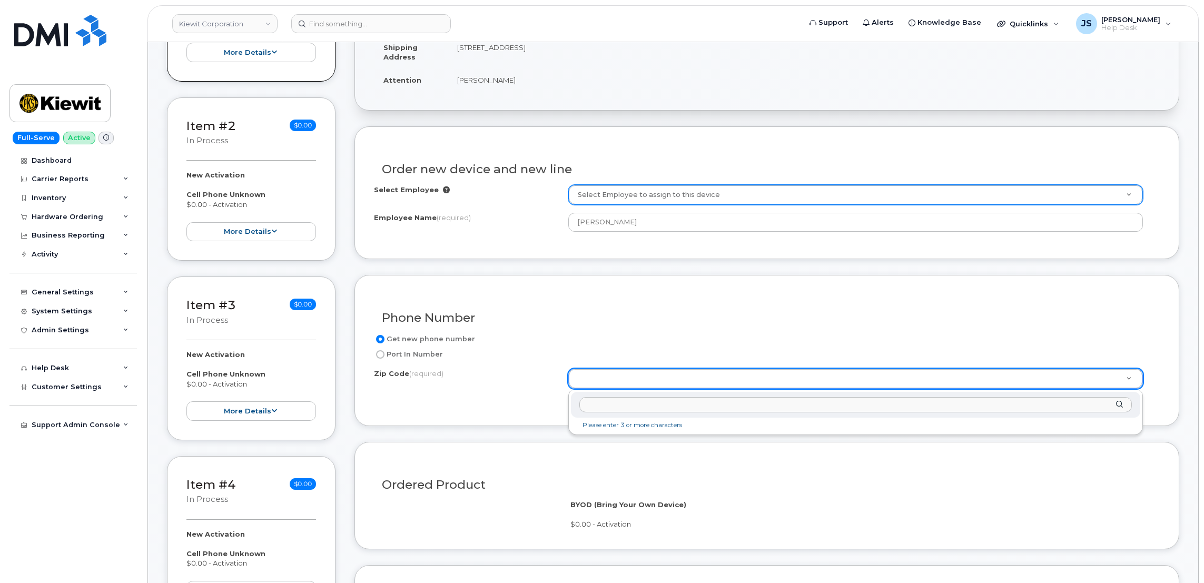
paste input "76119"
type input "76119"
type input "76119 ([GEOGRAPHIC_DATA], [GEOGRAPHIC_DATA])"
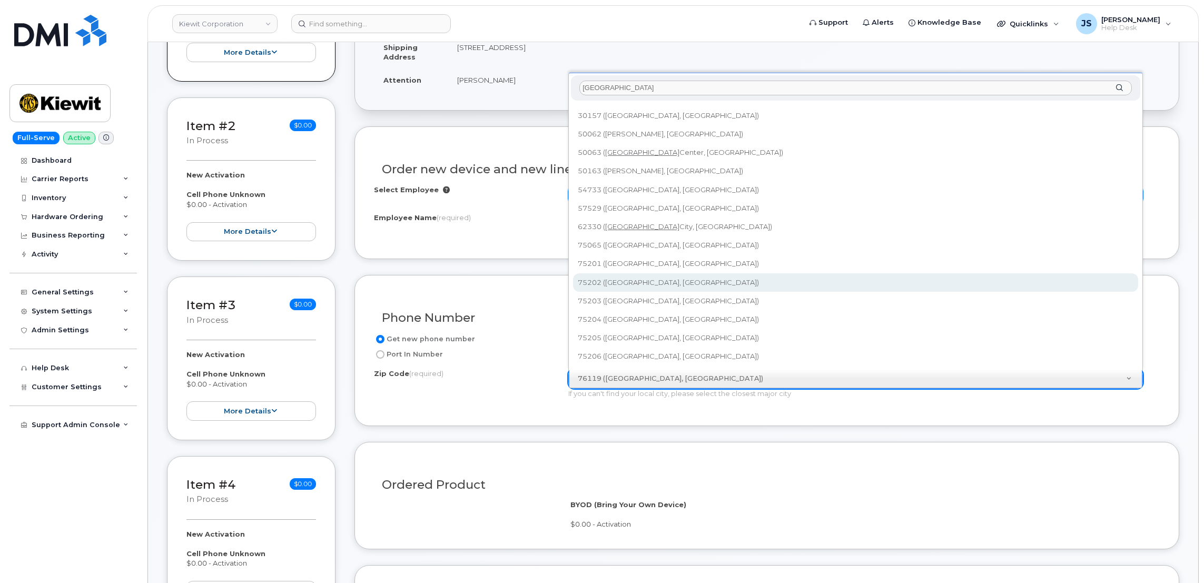
scroll to position [90, 0]
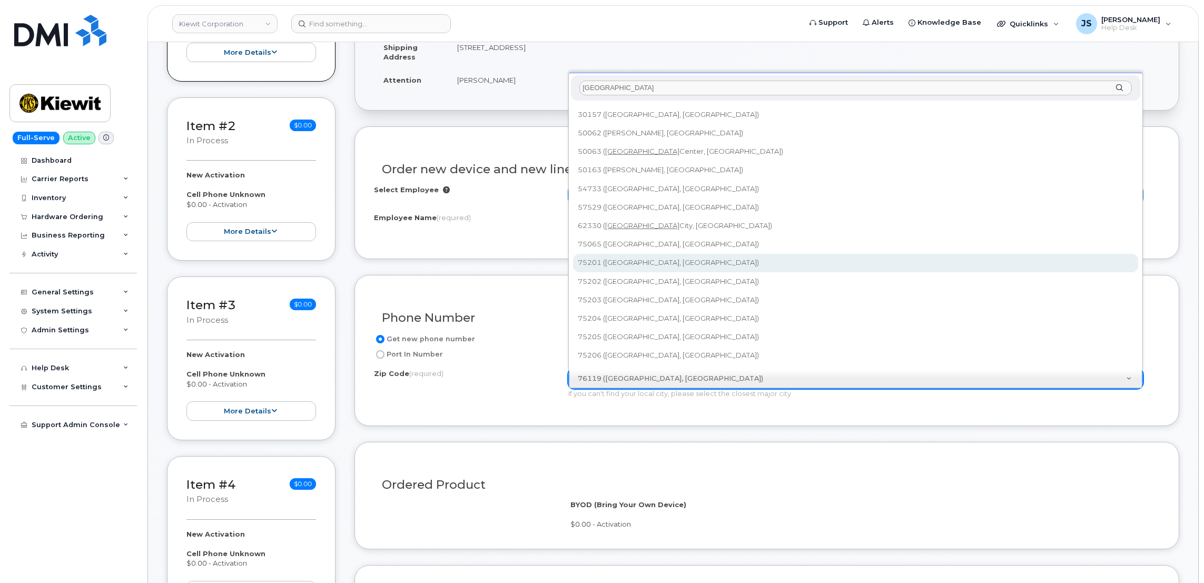
type input "Dallas"
type input "75201 (Dallas, TX)"
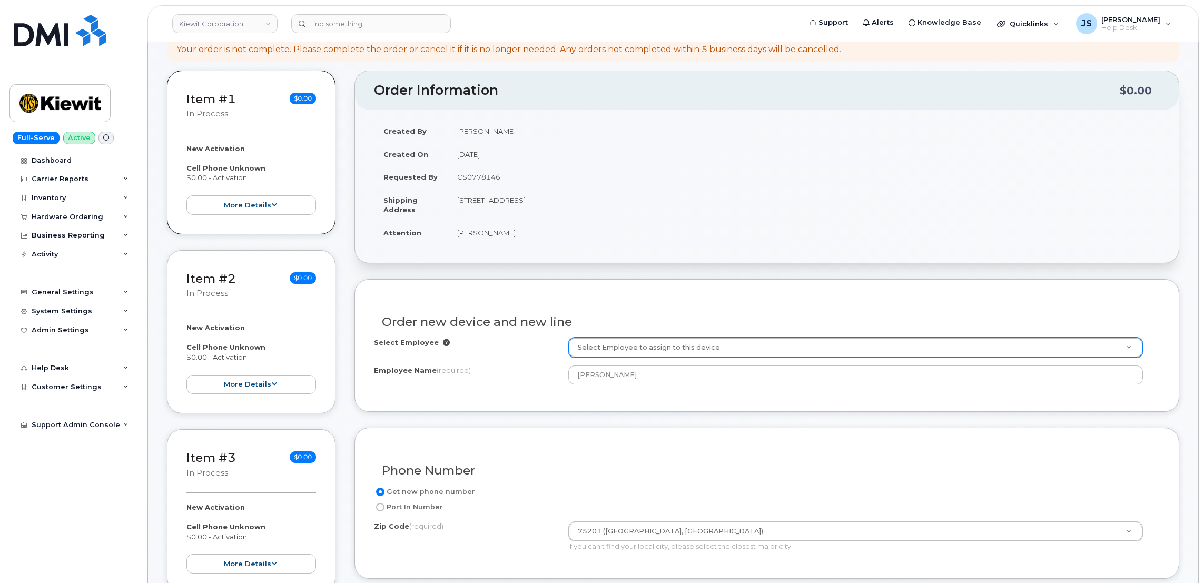
scroll to position [169, 0]
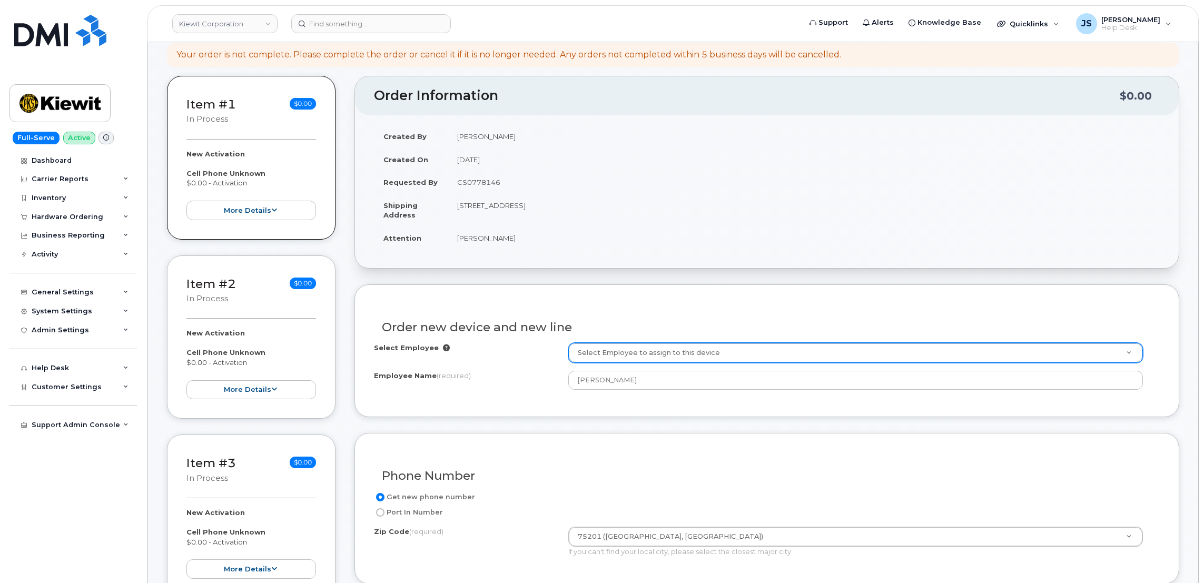
click at [601, 203] on td "5354 E Loop 820 S FORT WORTH TX 76119-6539 UNITED STATES" at bounding box center [804, 210] width 712 height 33
copy td "76119"
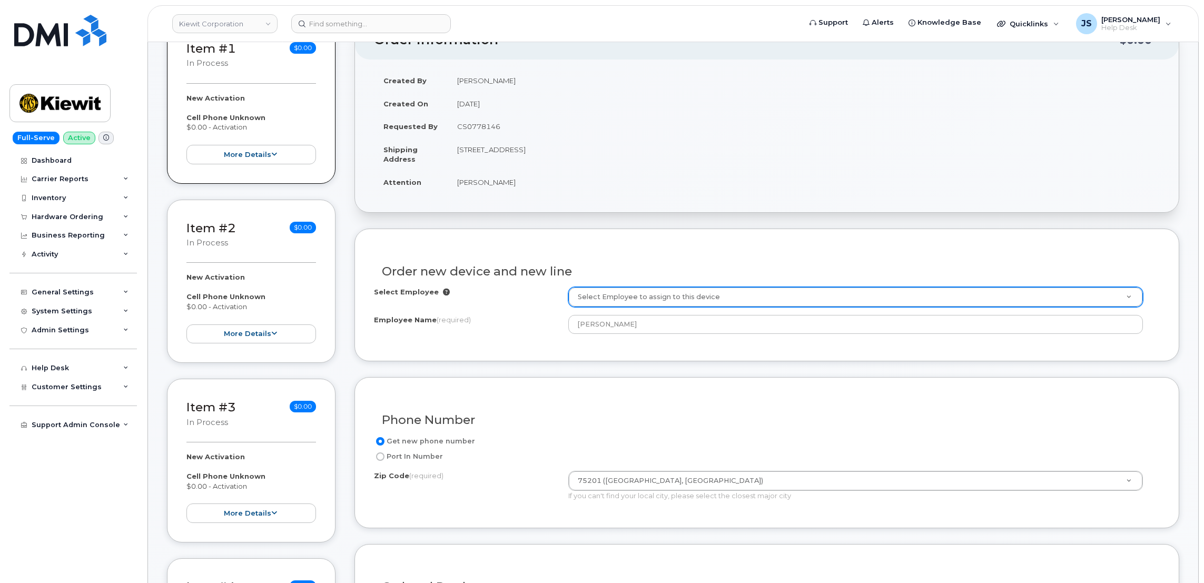
scroll to position [248, 0]
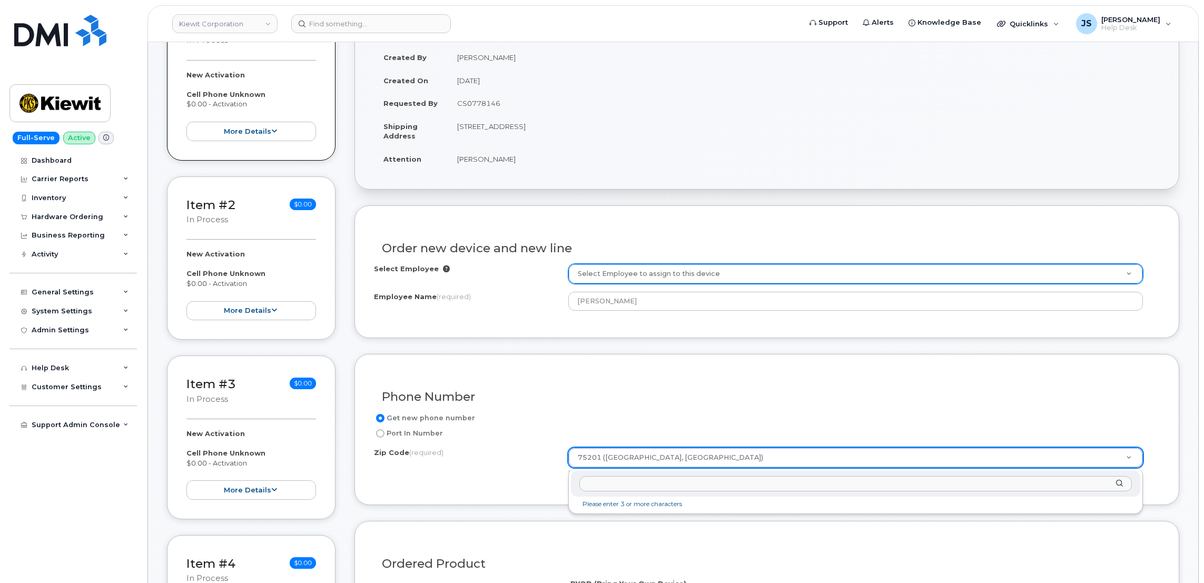
paste input "76119"
type input "76119"
type input "76119 ([GEOGRAPHIC_DATA], [GEOGRAPHIC_DATA])"
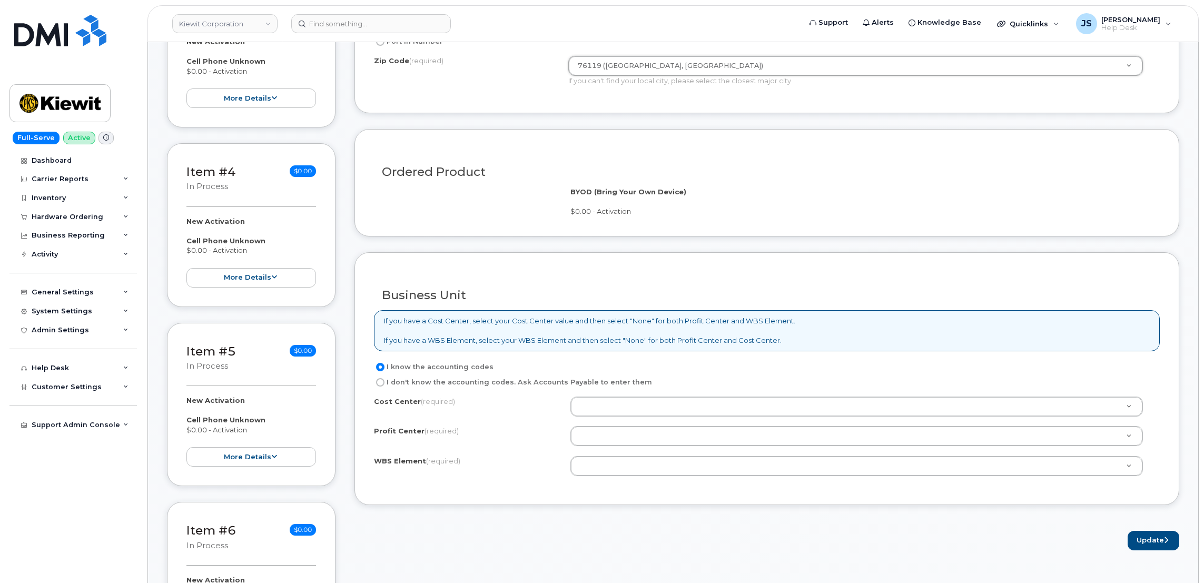
scroll to position [722, 0]
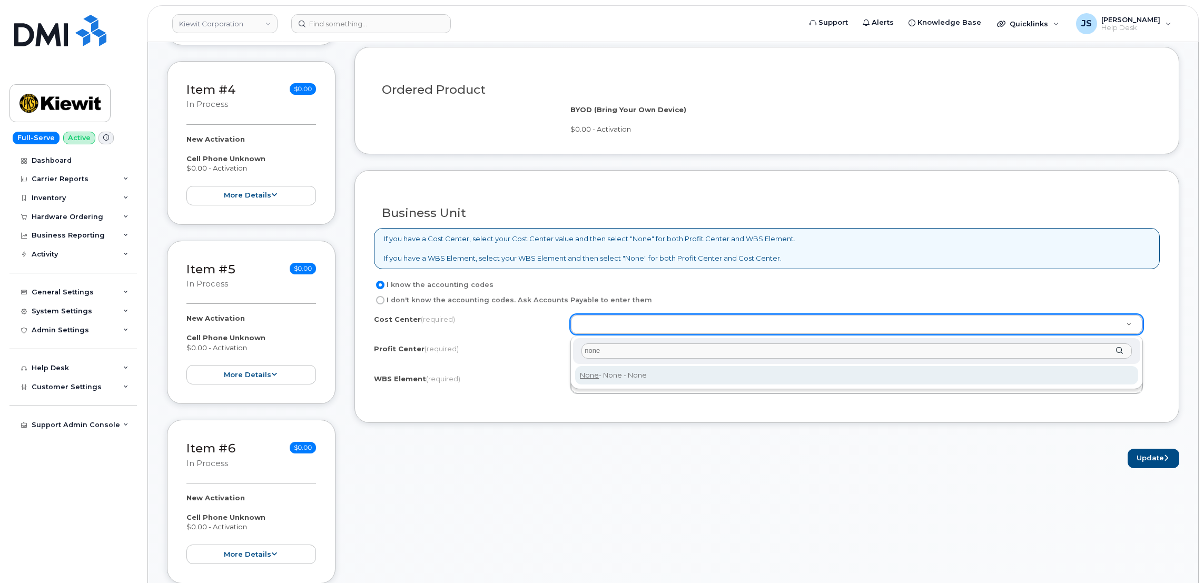
type input "none"
type input "None"
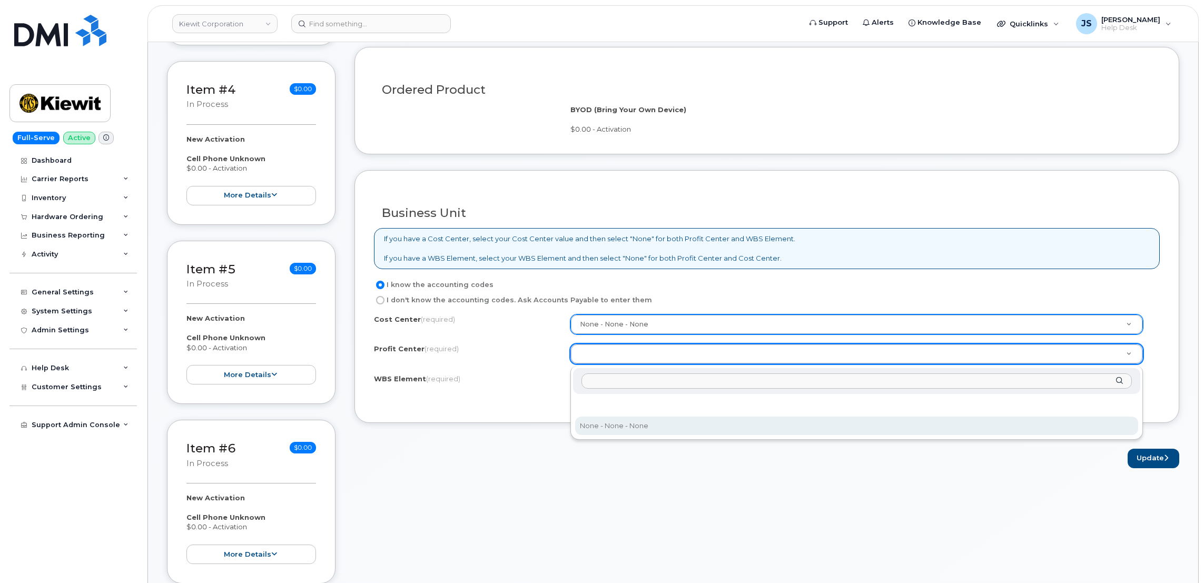
select select "None"
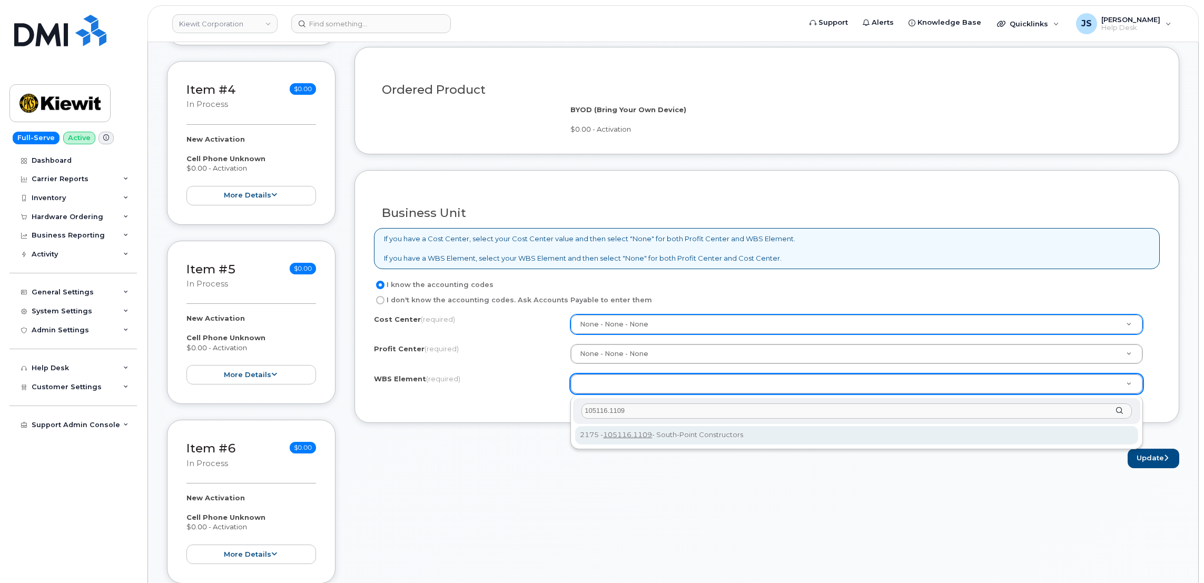
type input "105116.1109"
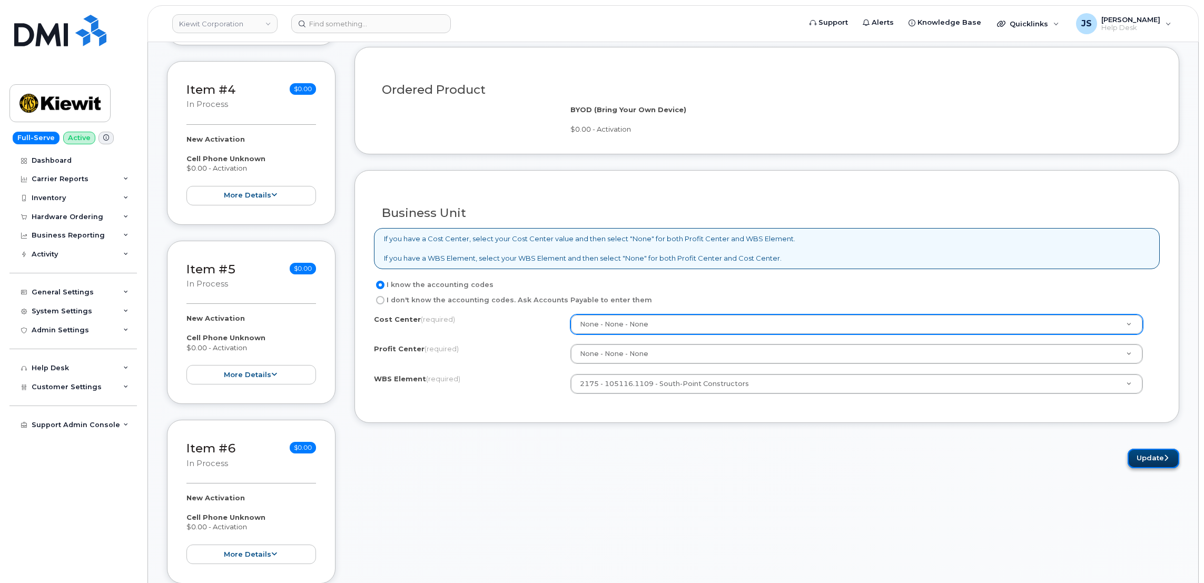
click at [1155, 460] on button "Update" at bounding box center [1154, 458] width 52 height 19
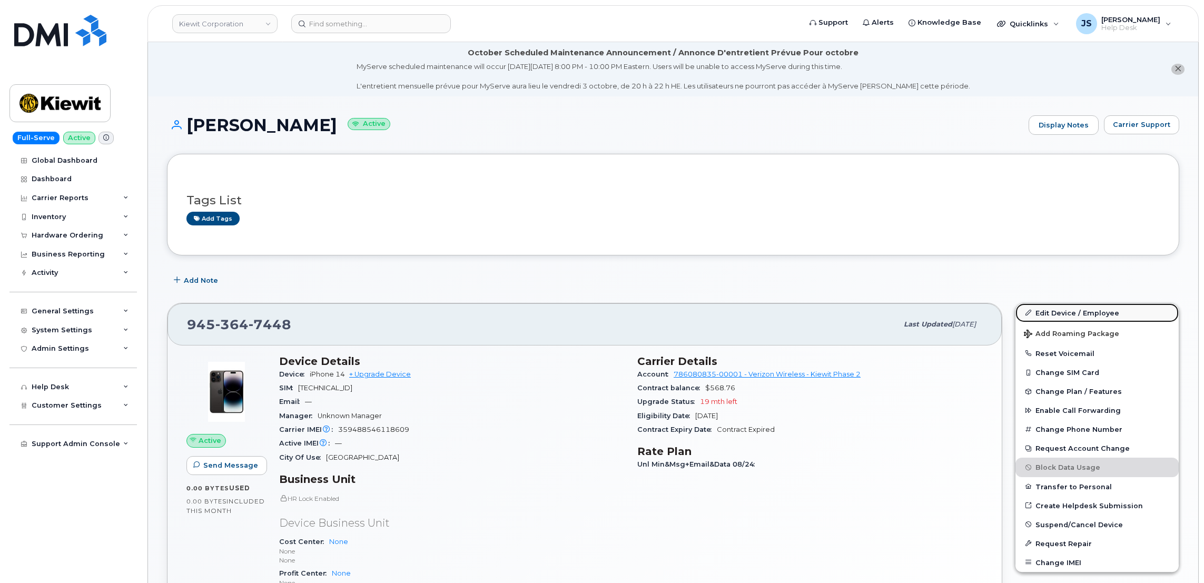
click at [1065, 308] on link "Edit Device / Employee" at bounding box center [1097, 312] width 163 height 19
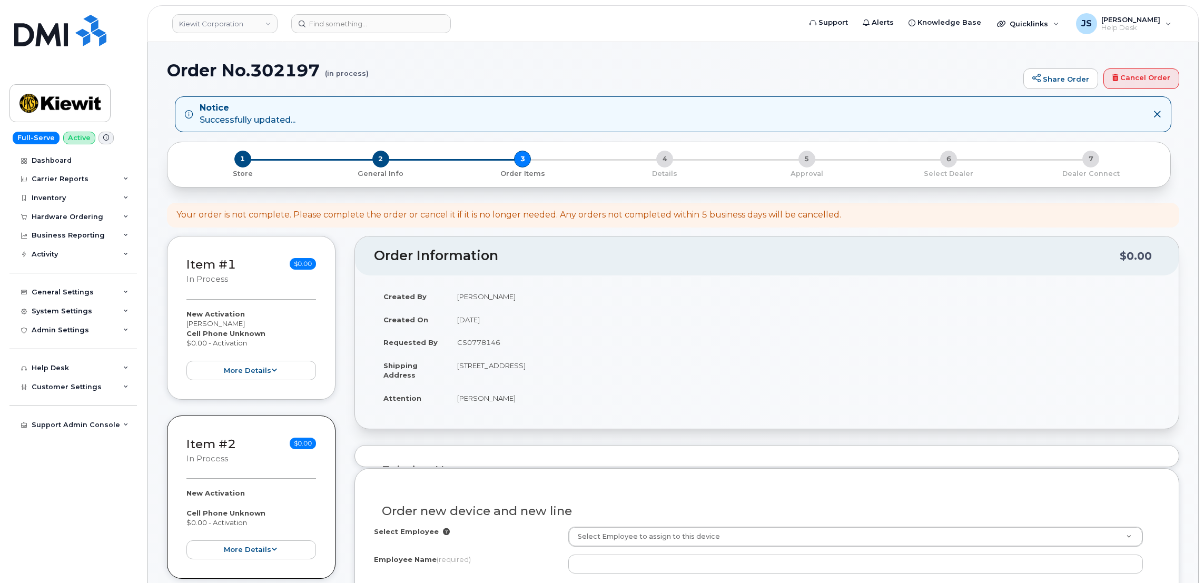
select select
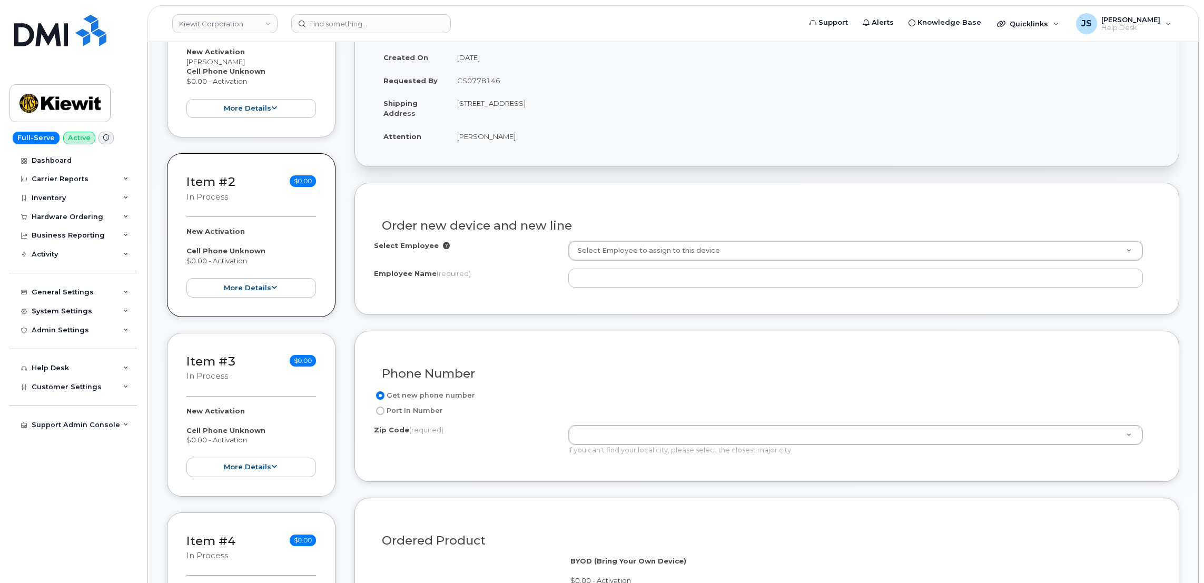
scroll to position [237, 0]
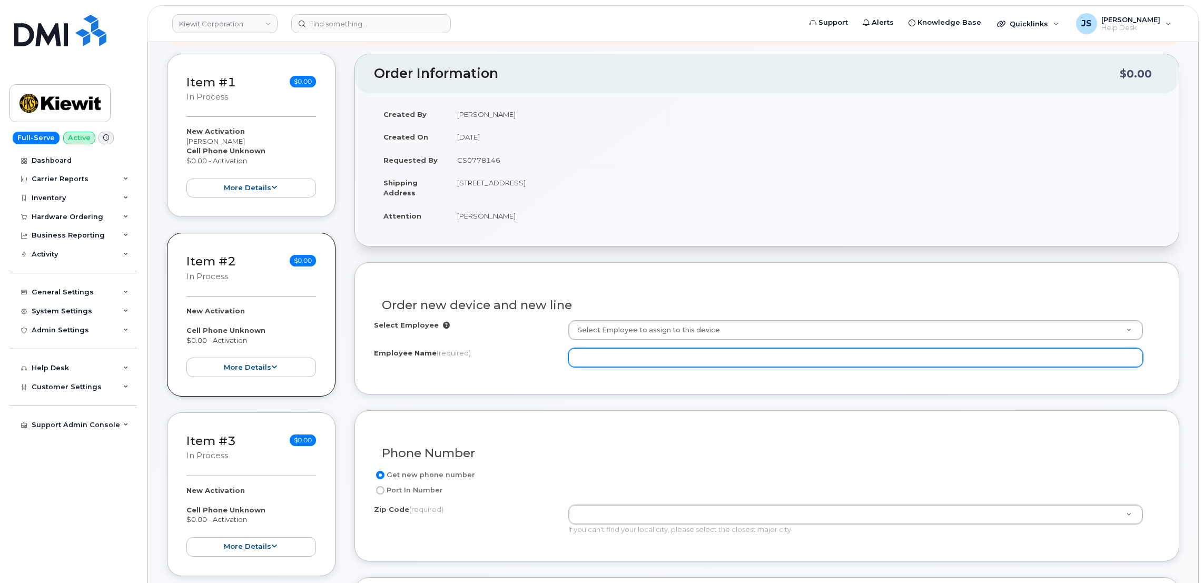
click at [618, 355] on input "Employee Name (required)" at bounding box center [855, 357] width 575 height 19
type input "[PERSON_NAME]"
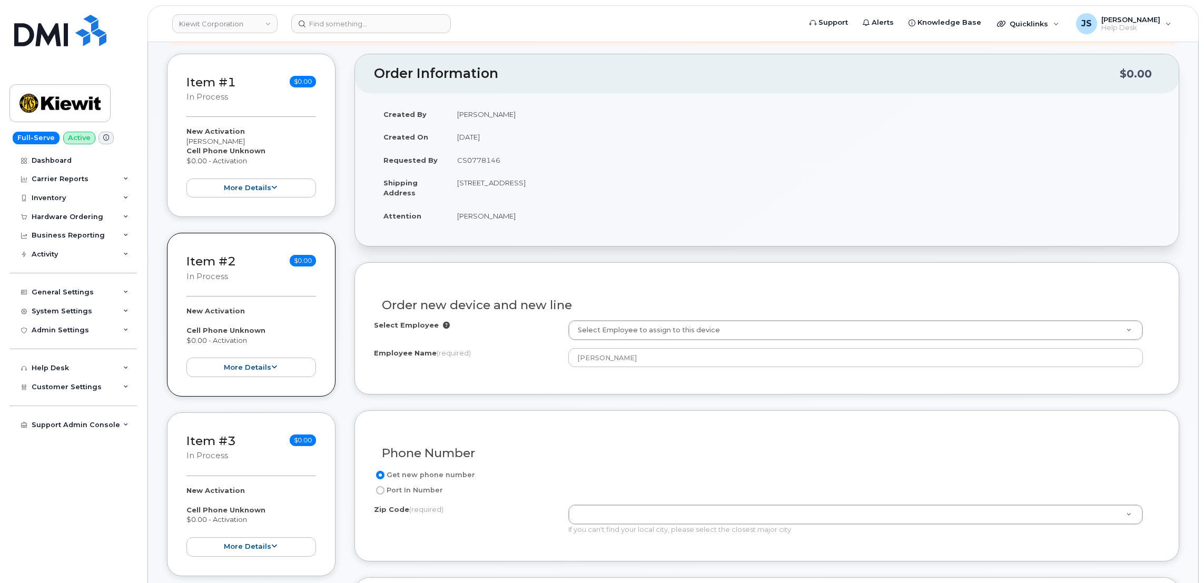
click at [593, 183] on td "[STREET_ADDRESS]" at bounding box center [804, 187] width 712 height 33
copy td "76119"
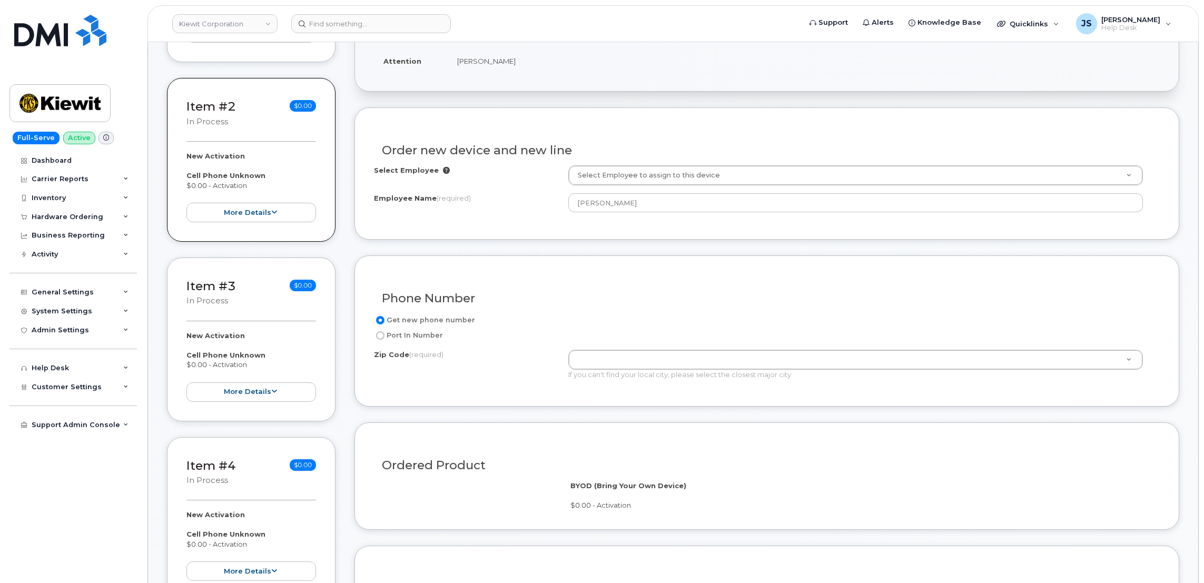
scroll to position [395, 0]
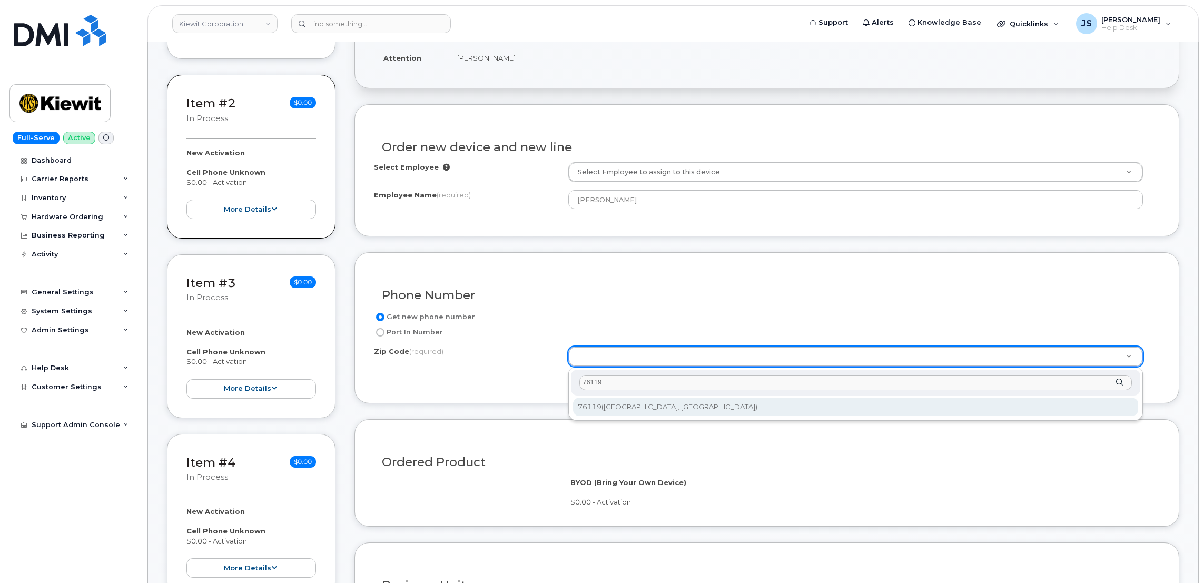
type input "76119"
type input "76119 ([GEOGRAPHIC_DATA], [GEOGRAPHIC_DATA])"
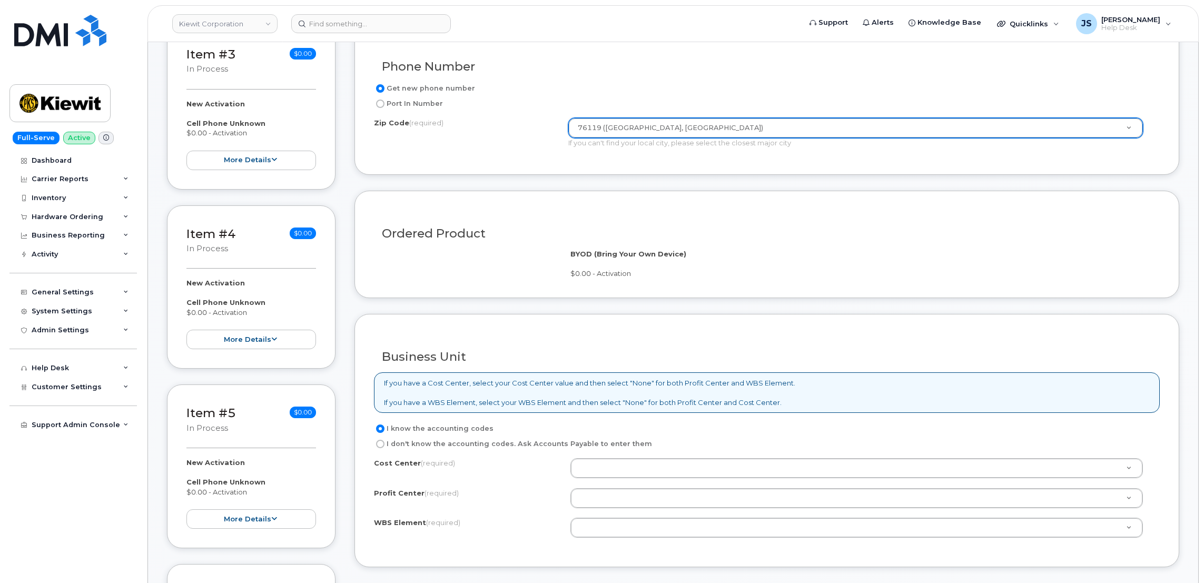
scroll to position [711, 0]
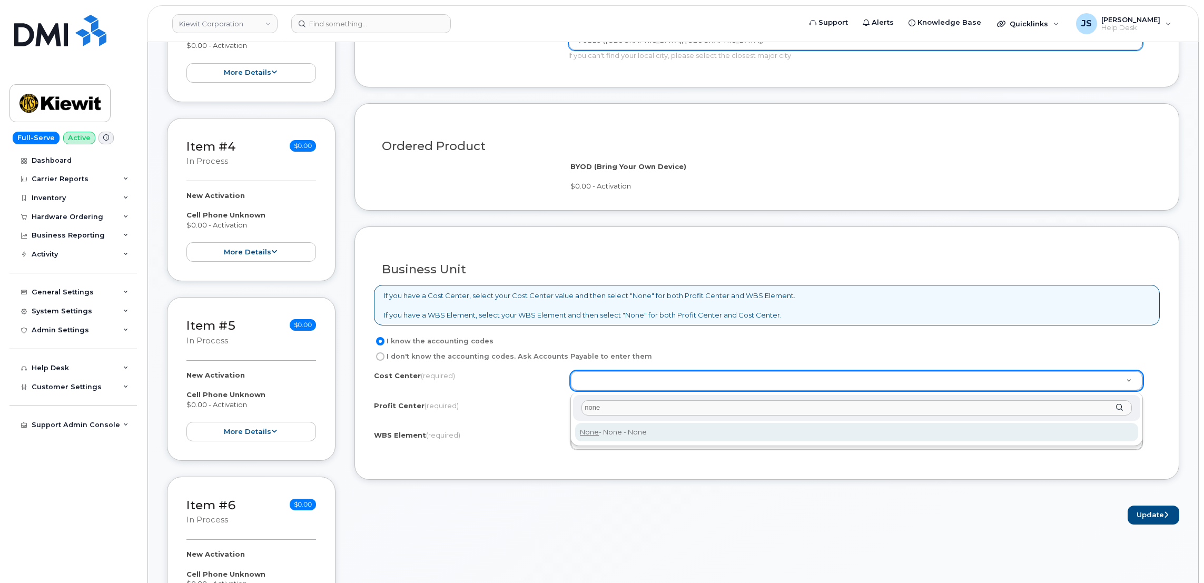
type input "none"
type input "None"
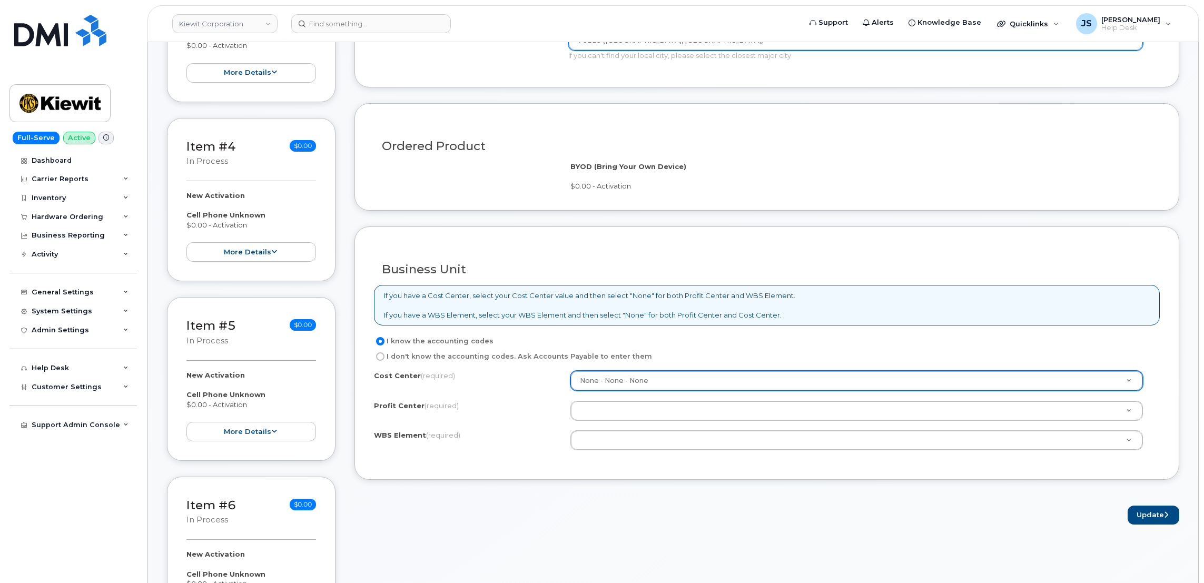
click at [621, 401] on div "Cost Center (required) None - None - None None Profit Center (required) None - …" at bounding box center [767, 416] width 786 height 90
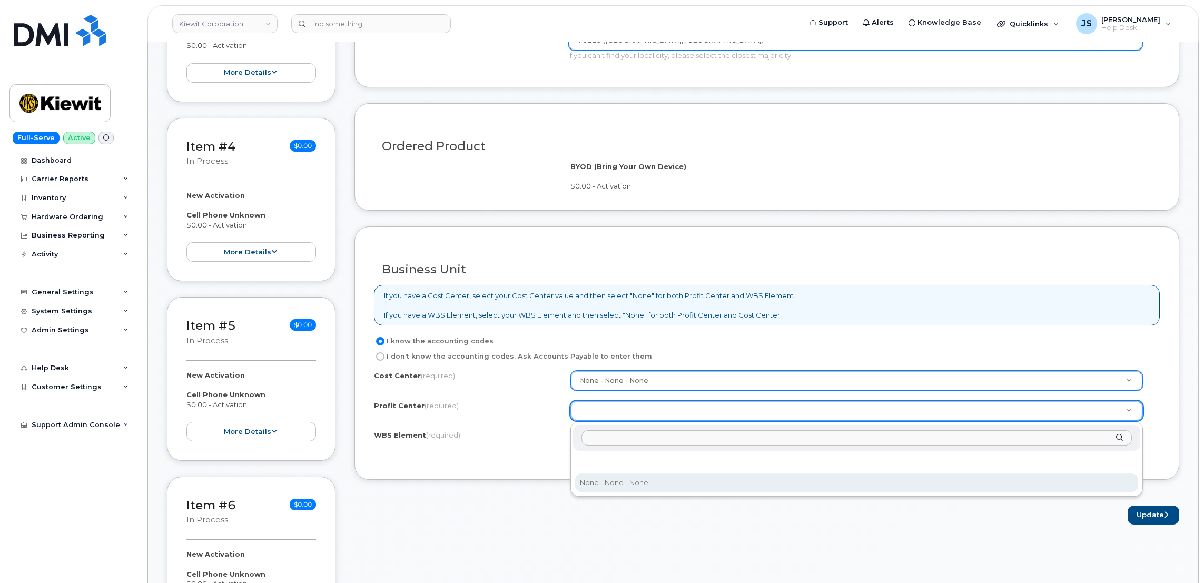
select select "None"
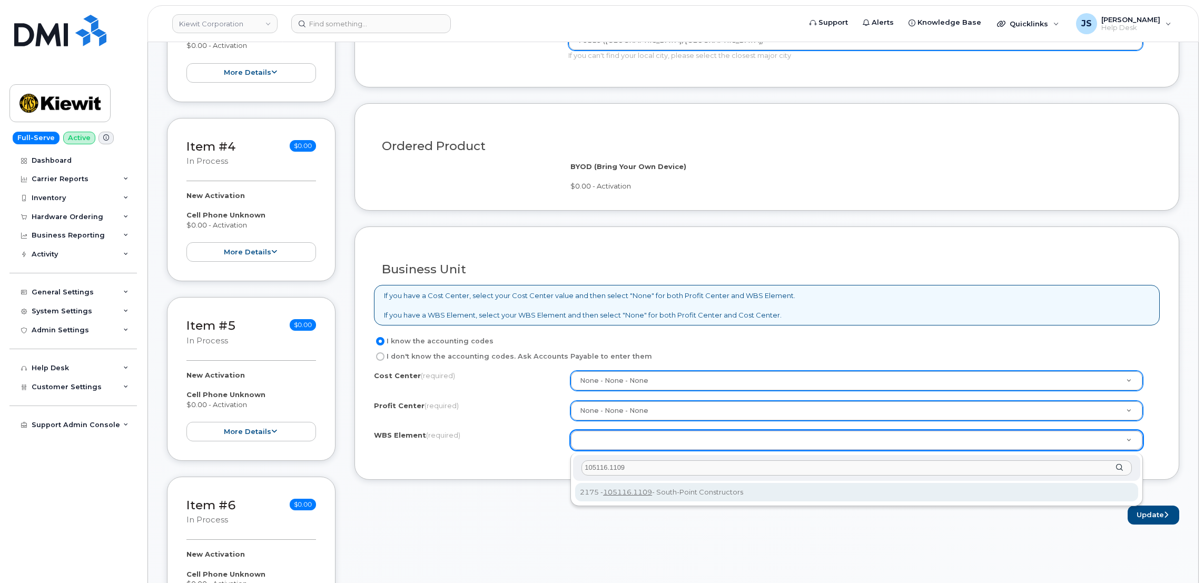
type input "105116.1109"
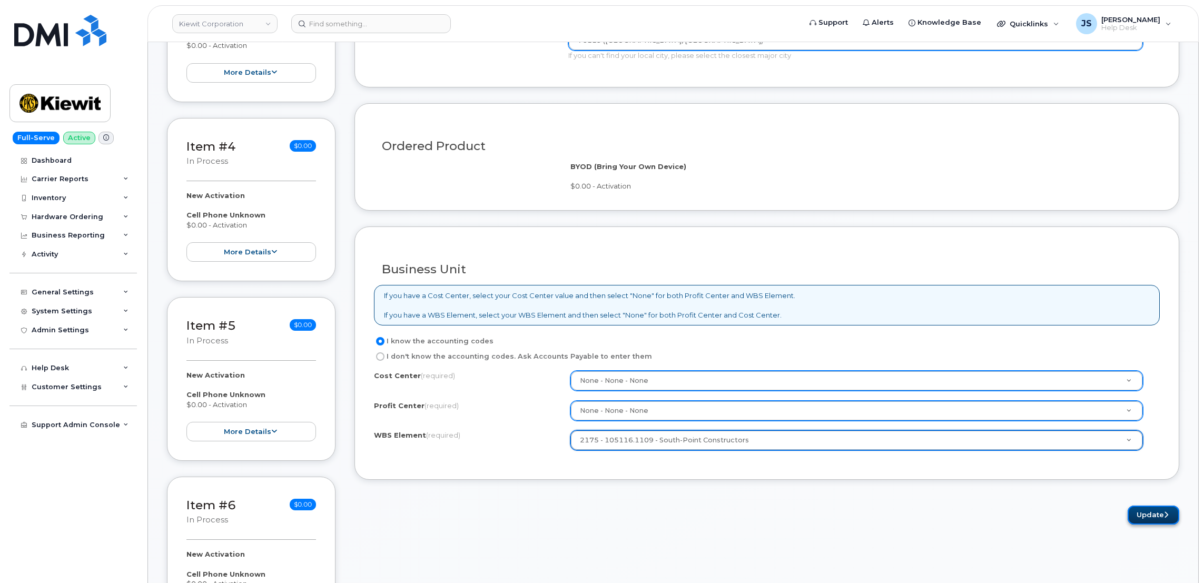
click at [1153, 518] on button "Update" at bounding box center [1154, 515] width 52 height 19
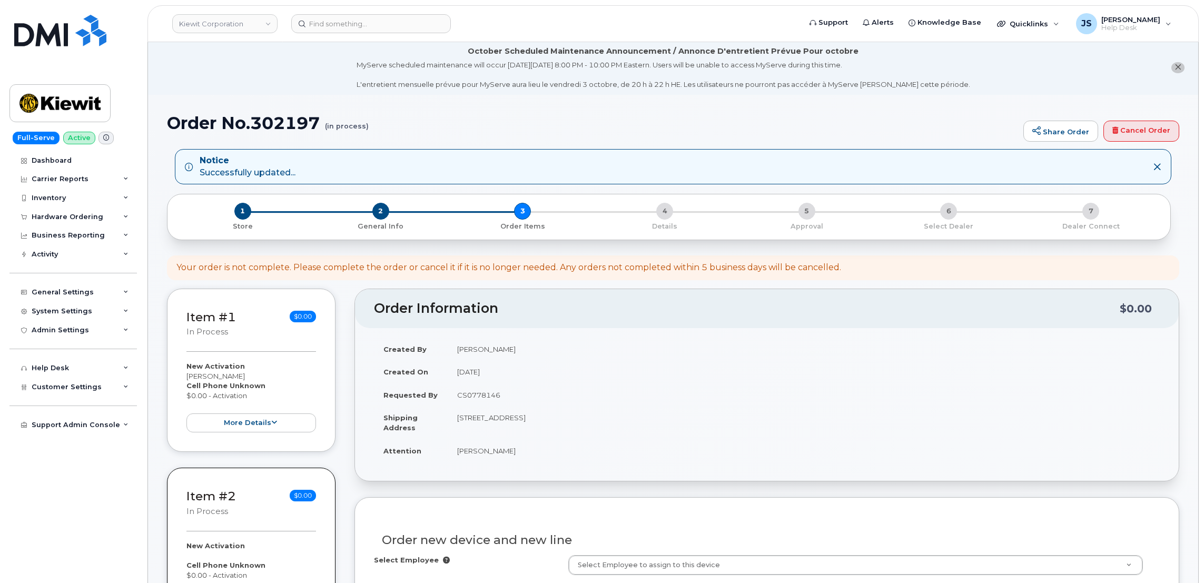
scroll to position [0, 0]
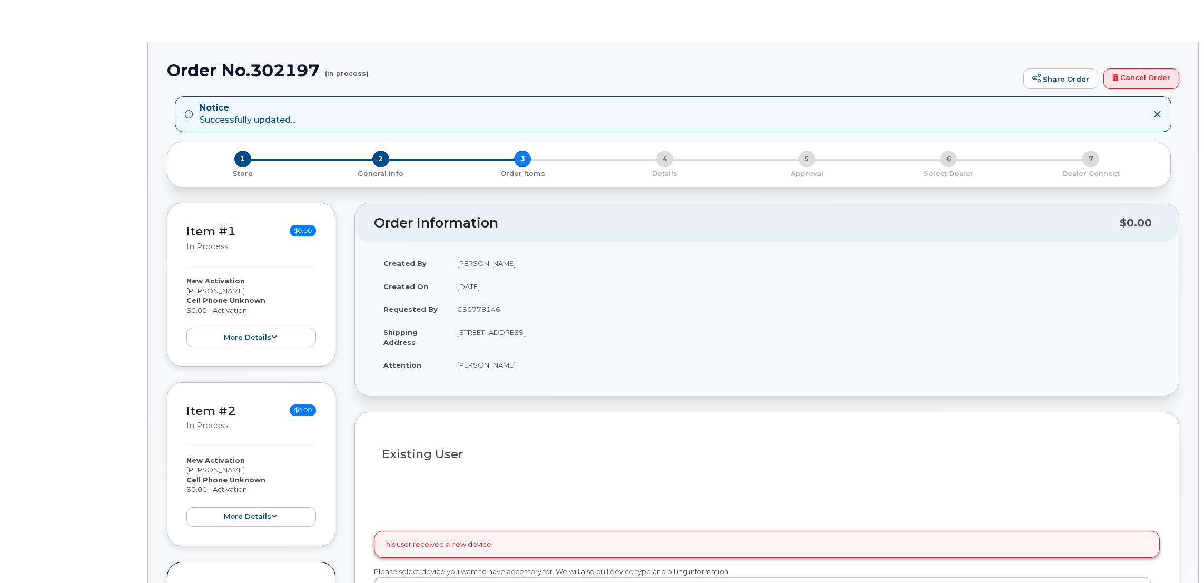
select select
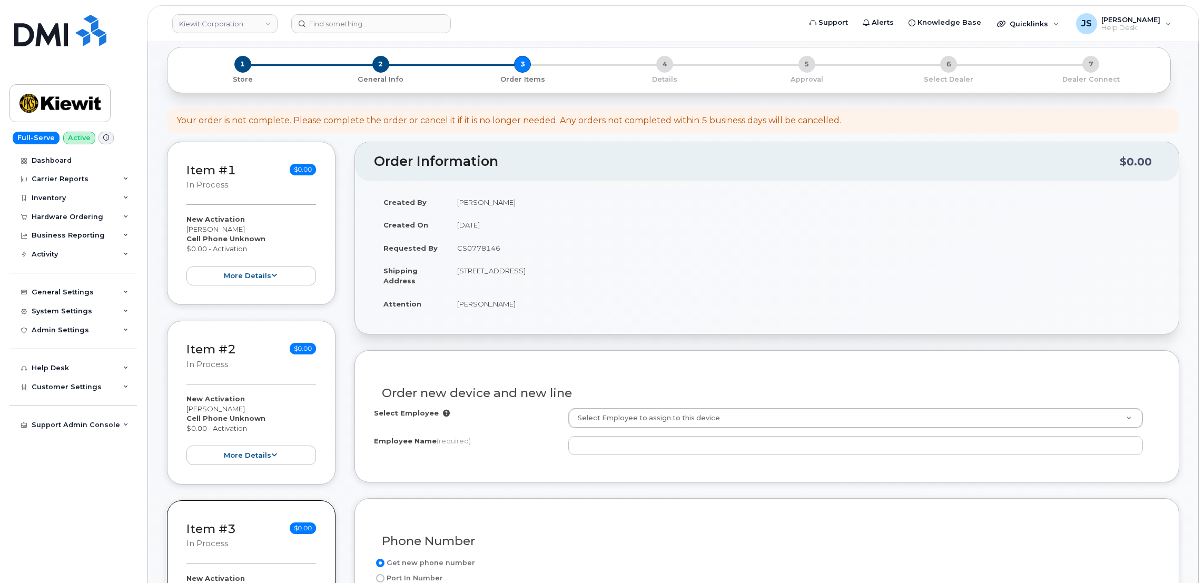
scroll to position [370, 0]
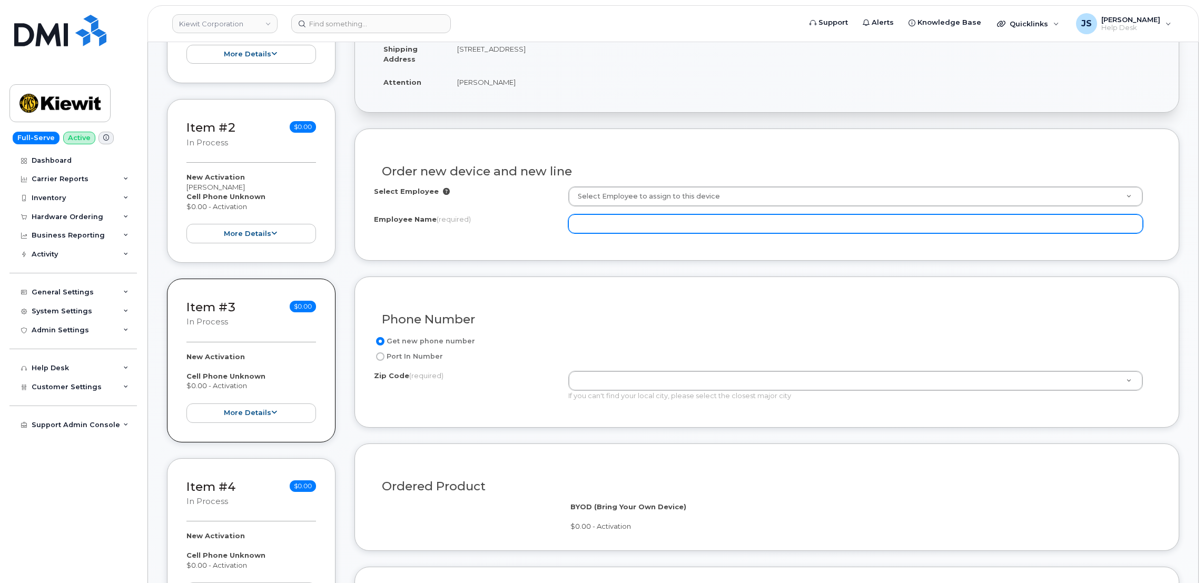
click at [612, 233] on input "Employee Name (required)" at bounding box center [855, 223] width 575 height 19
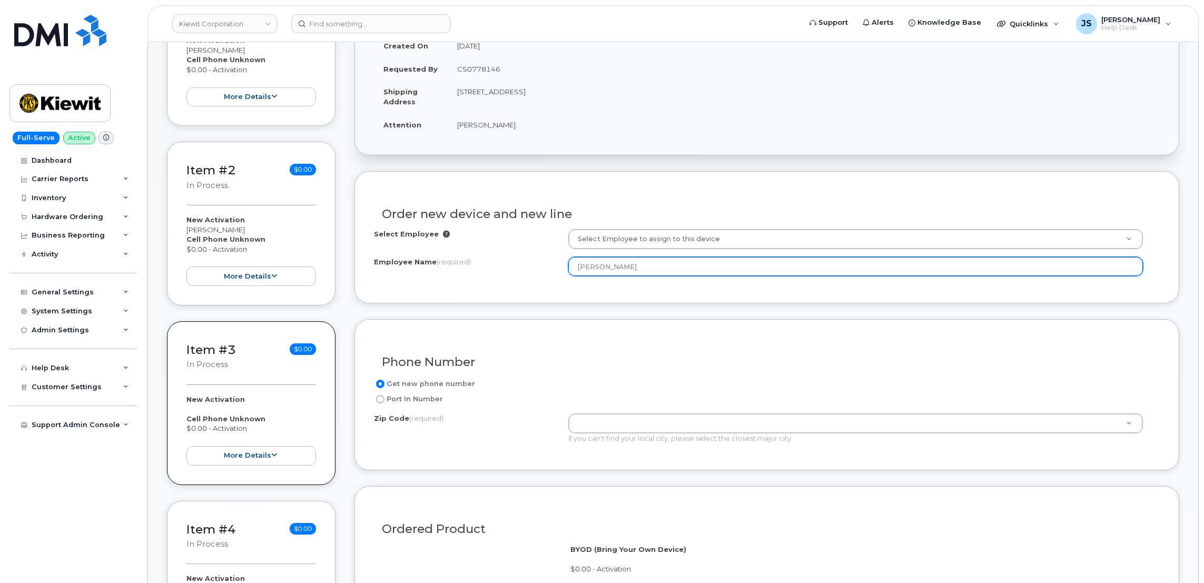
scroll to position [291, 0]
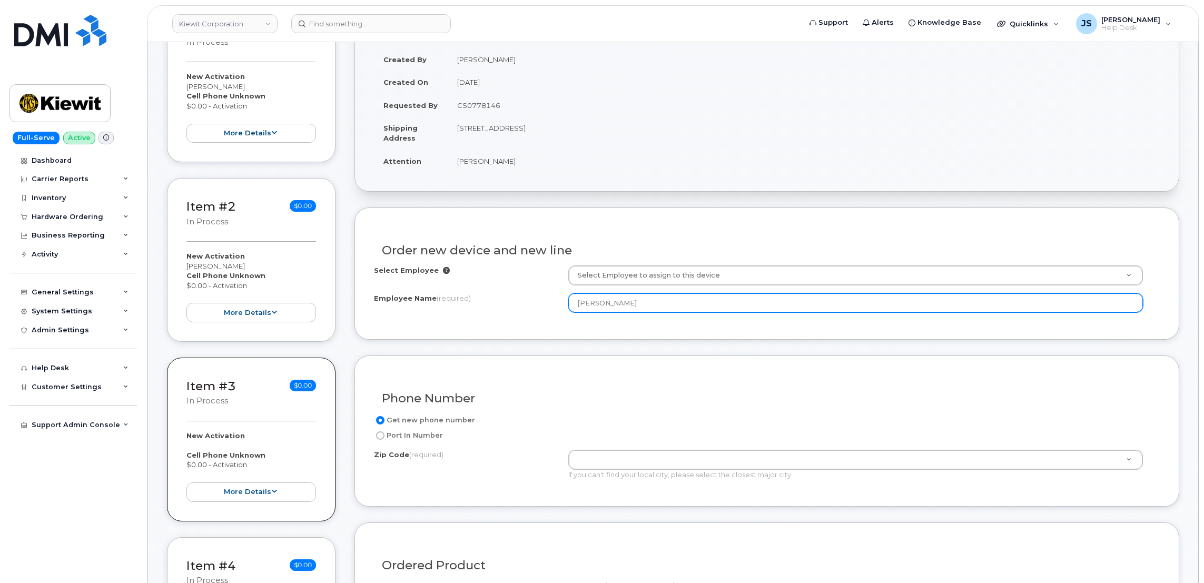
type input "[PERSON_NAME]"
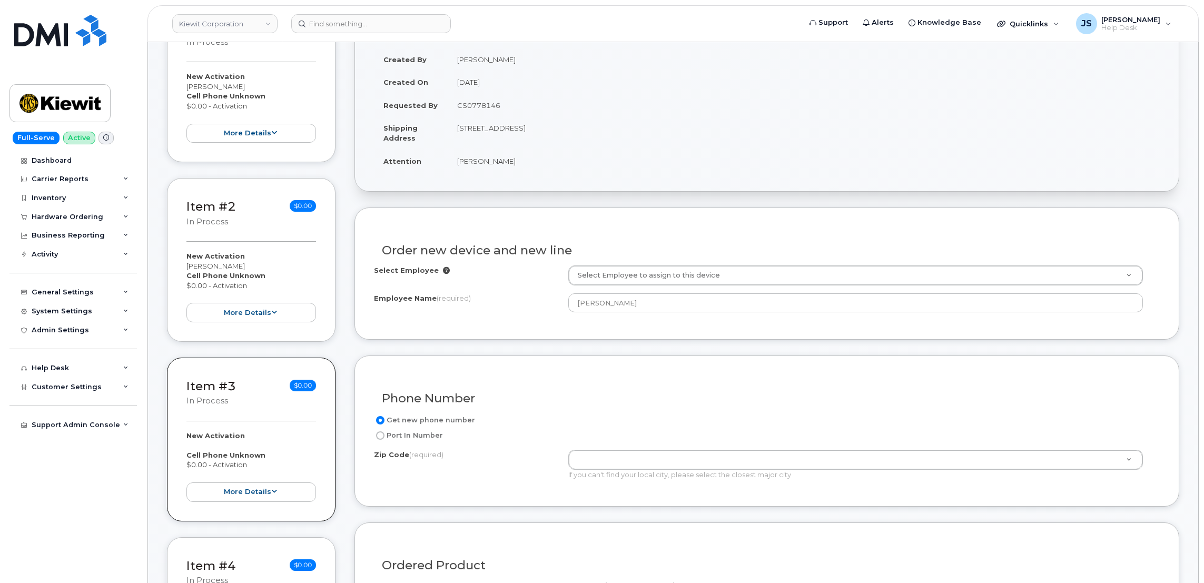
click at [599, 127] on td "[STREET_ADDRESS]" at bounding box center [804, 132] width 712 height 33
copy td "76119"
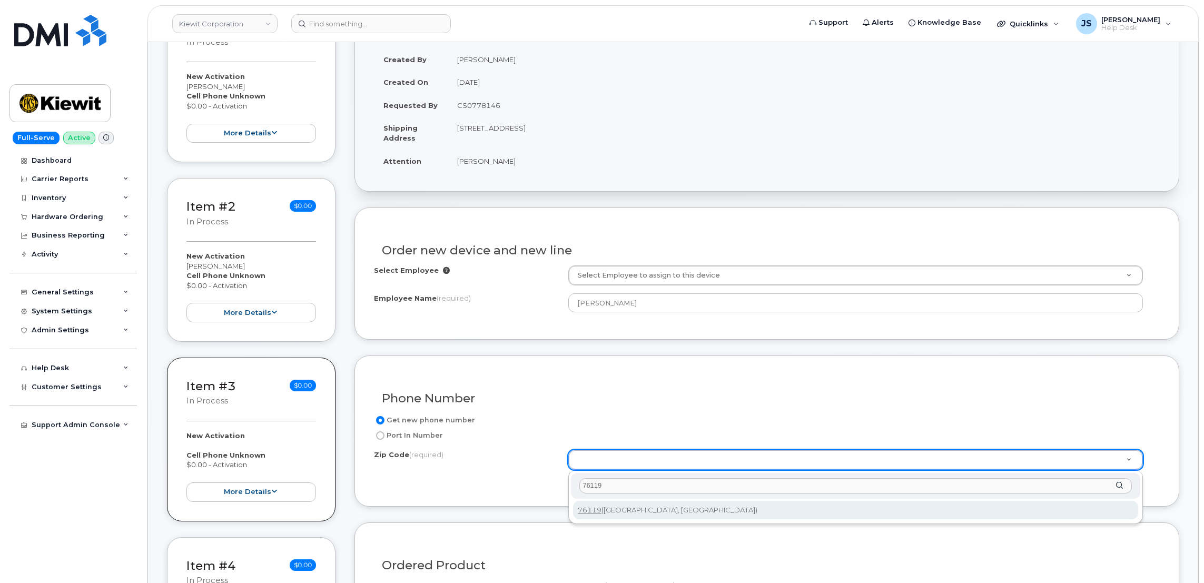
type input "76119"
type input "76119 ([GEOGRAPHIC_DATA], [GEOGRAPHIC_DATA])"
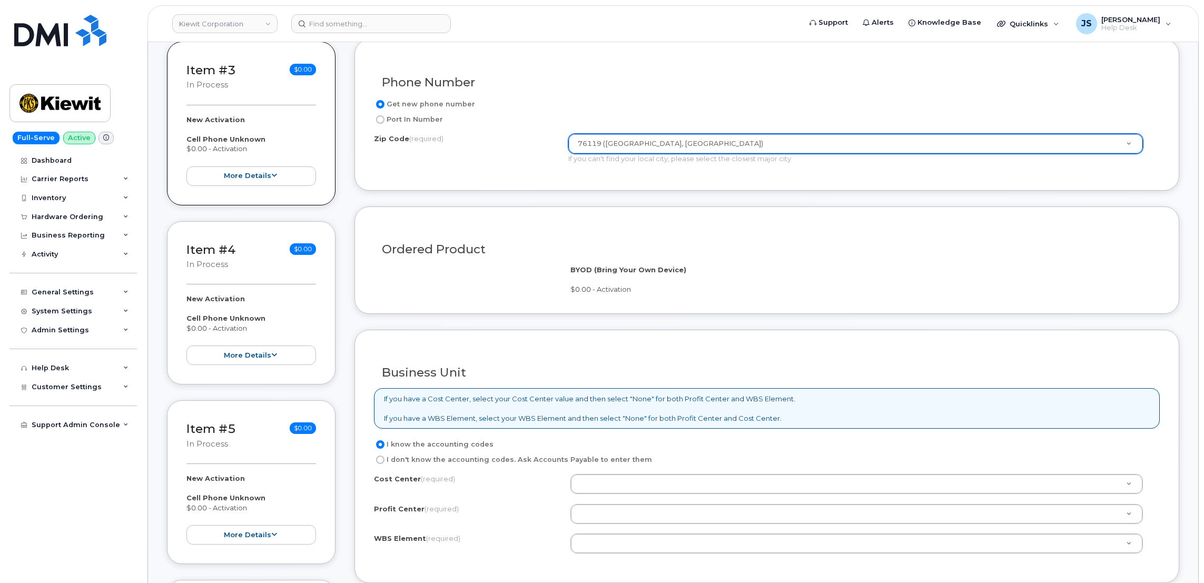
scroll to position [766, 0]
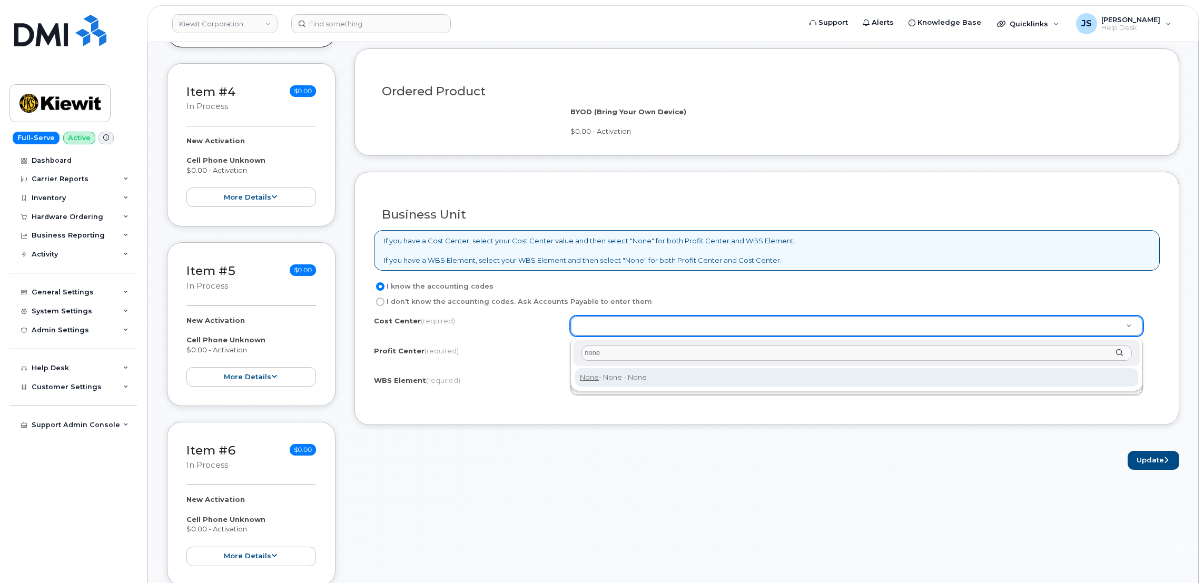
type input "none"
type input "None"
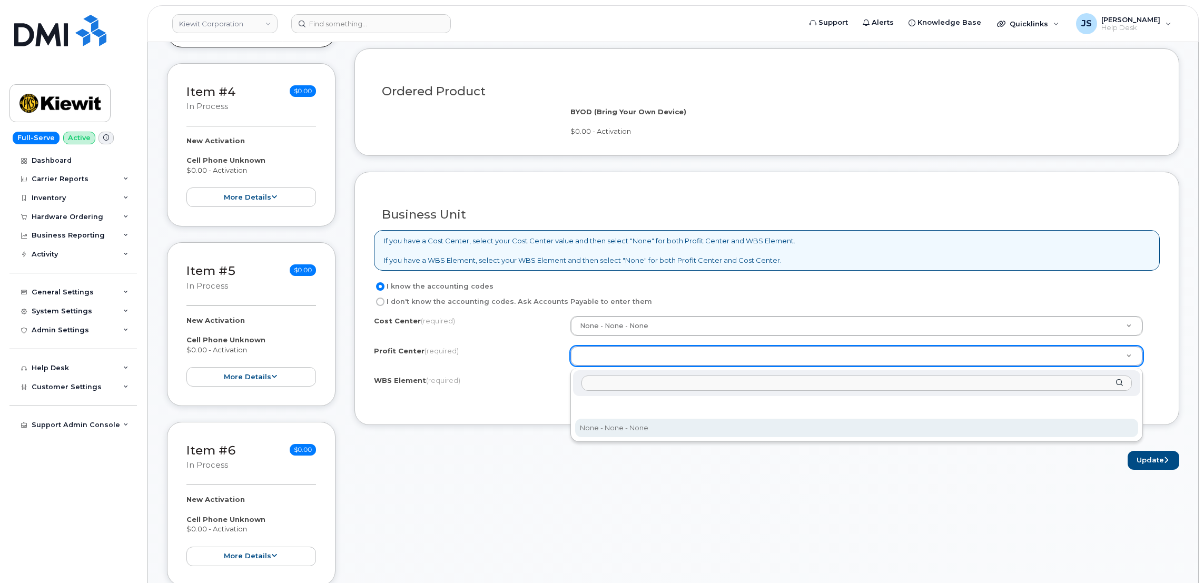
select select "None"
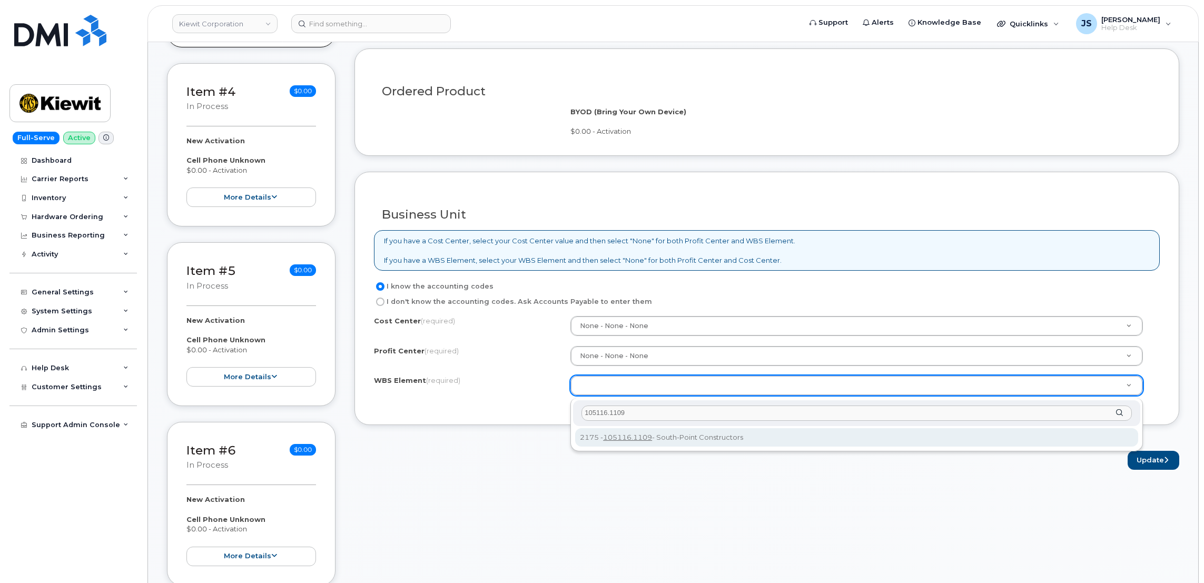
type input "105116.1109"
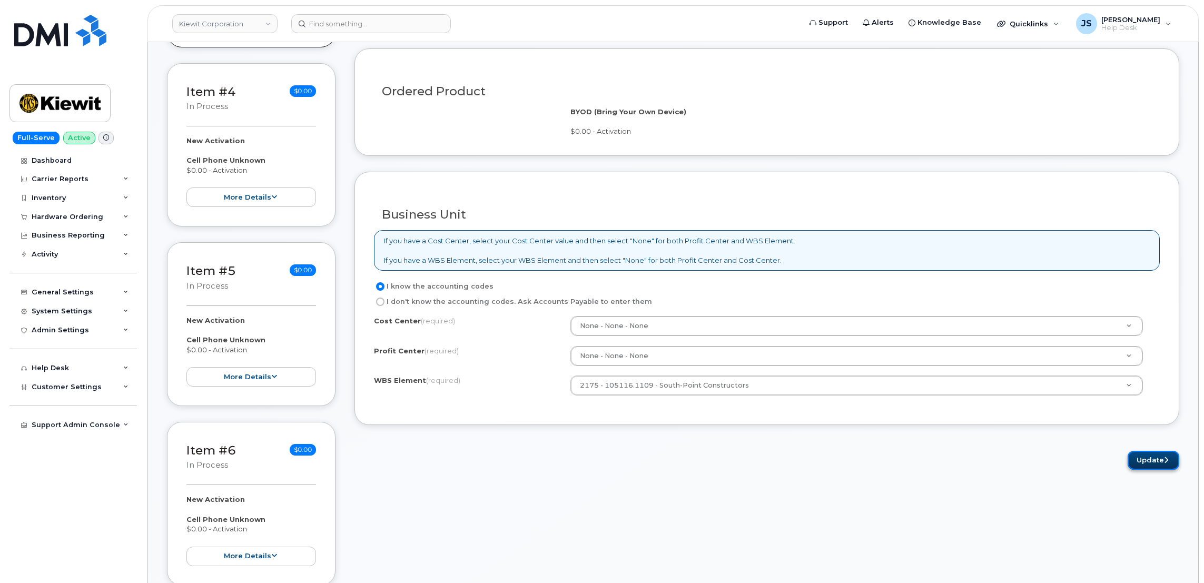
click at [1150, 458] on button "Update" at bounding box center [1154, 460] width 52 height 19
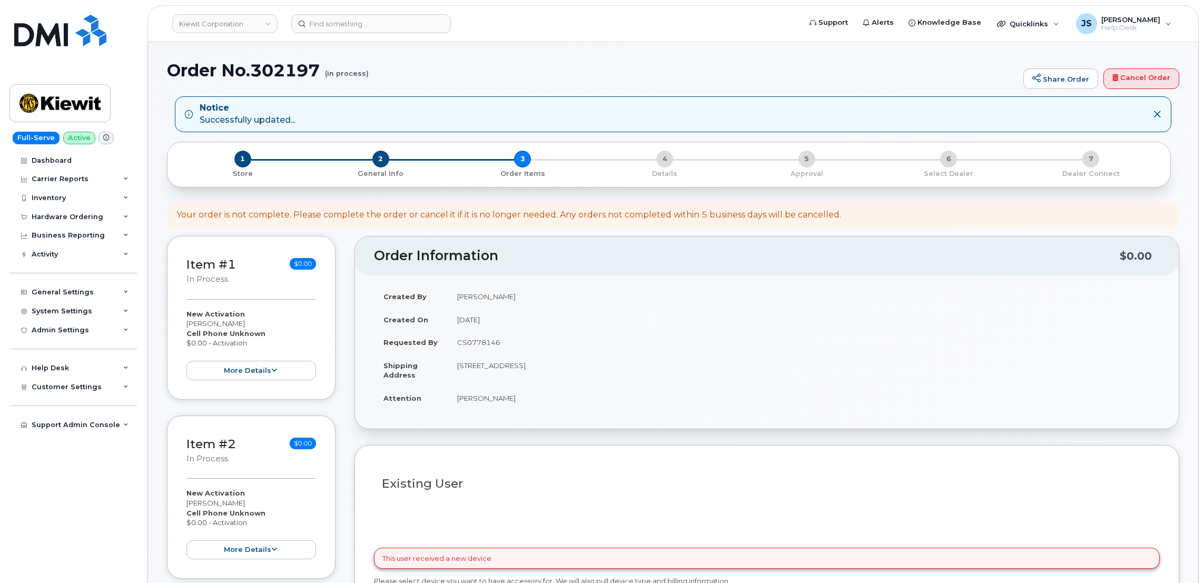
select select
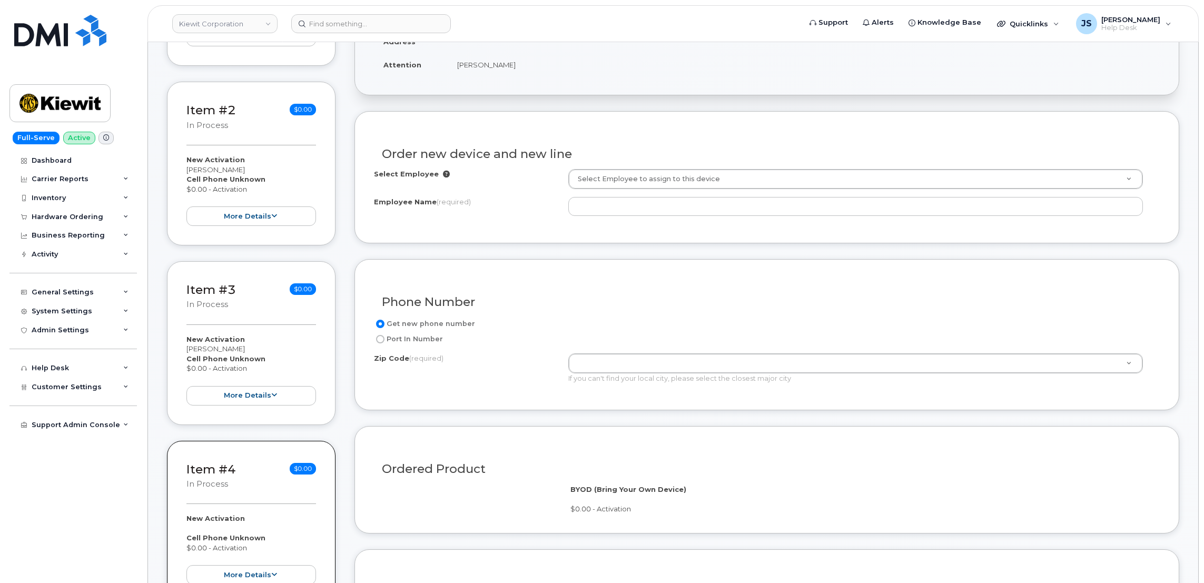
scroll to position [474, 0]
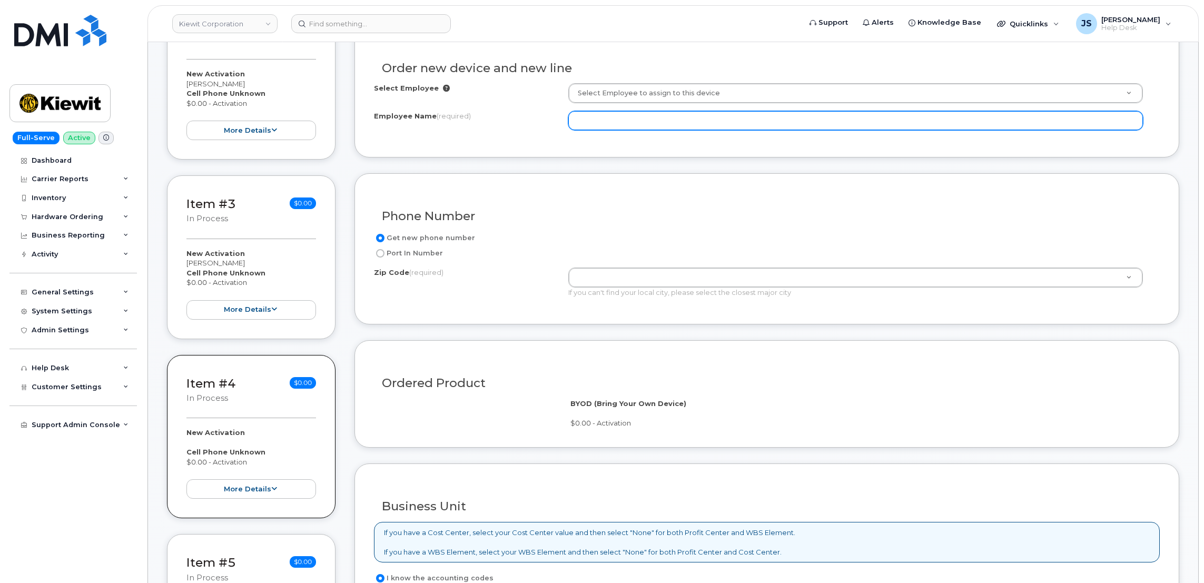
click at [612, 123] on input "Employee Name (required)" at bounding box center [855, 120] width 575 height 19
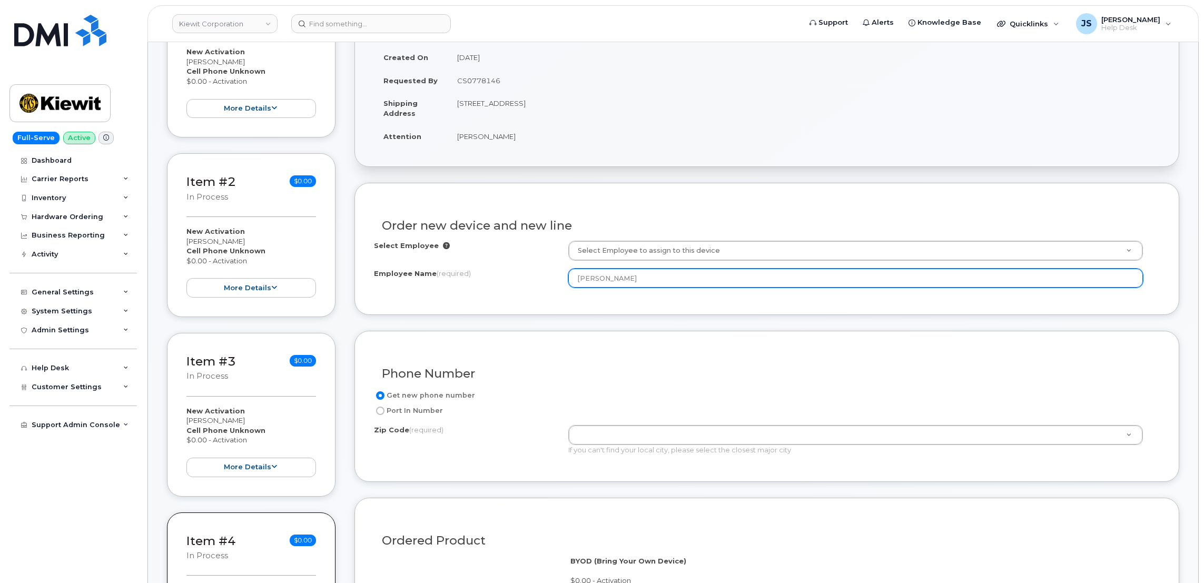
type input "[PERSON_NAME]"
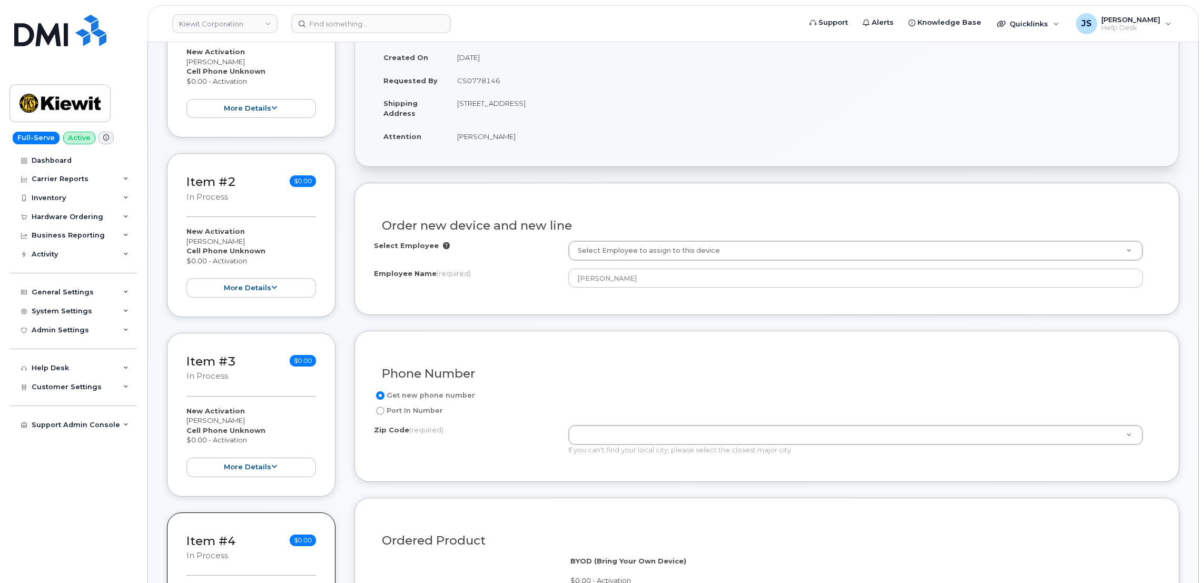
click at [598, 102] on td "[STREET_ADDRESS]" at bounding box center [804, 108] width 712 height 33
copy td "76119"
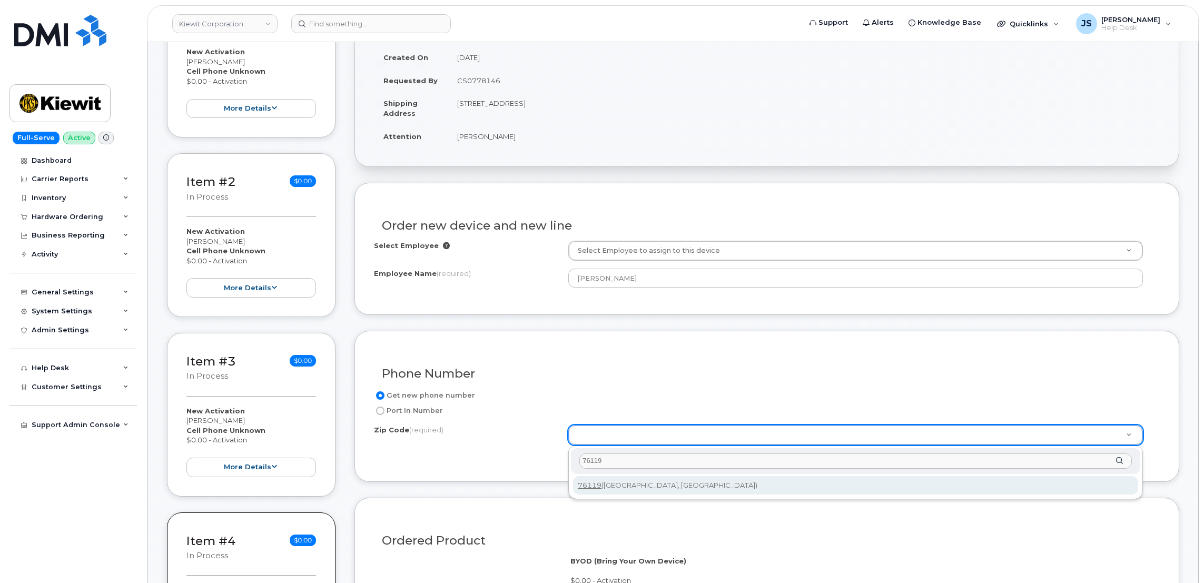
type input "76119"
type input "76119 ([GEOGRAPHIC_DATA], [GEOGRAPHIC_DATA])"
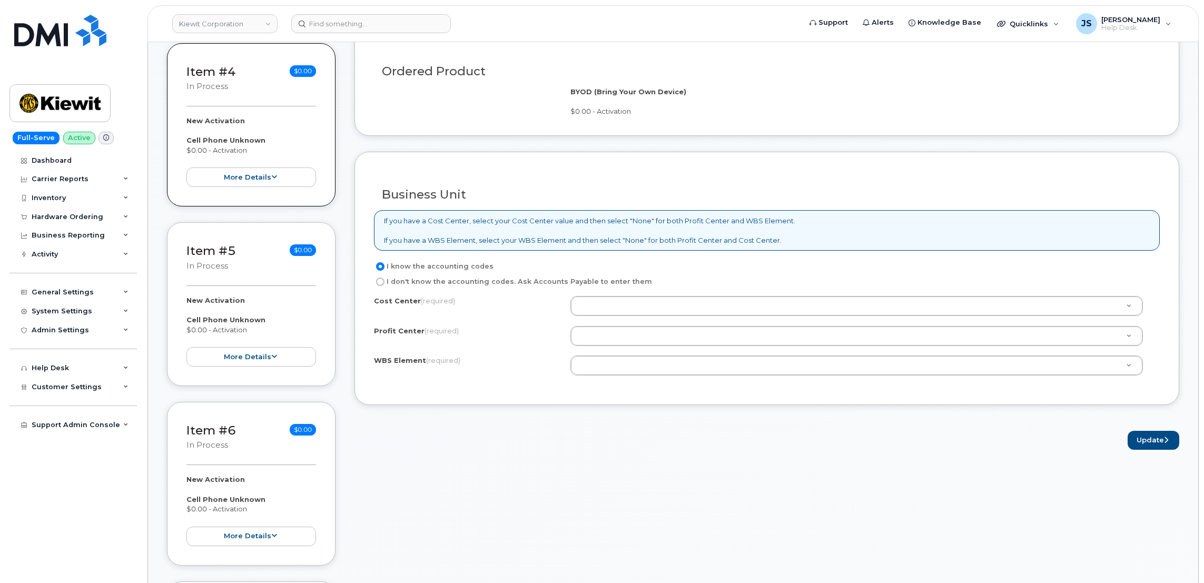
scroll to position [869, 0]
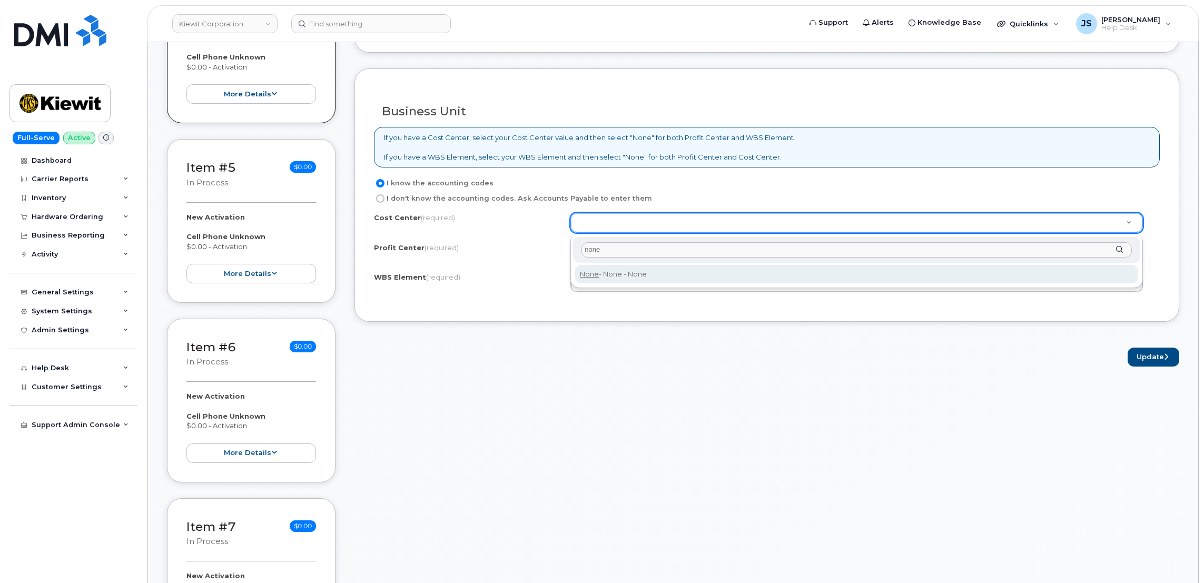
type input "none"
type input "None"
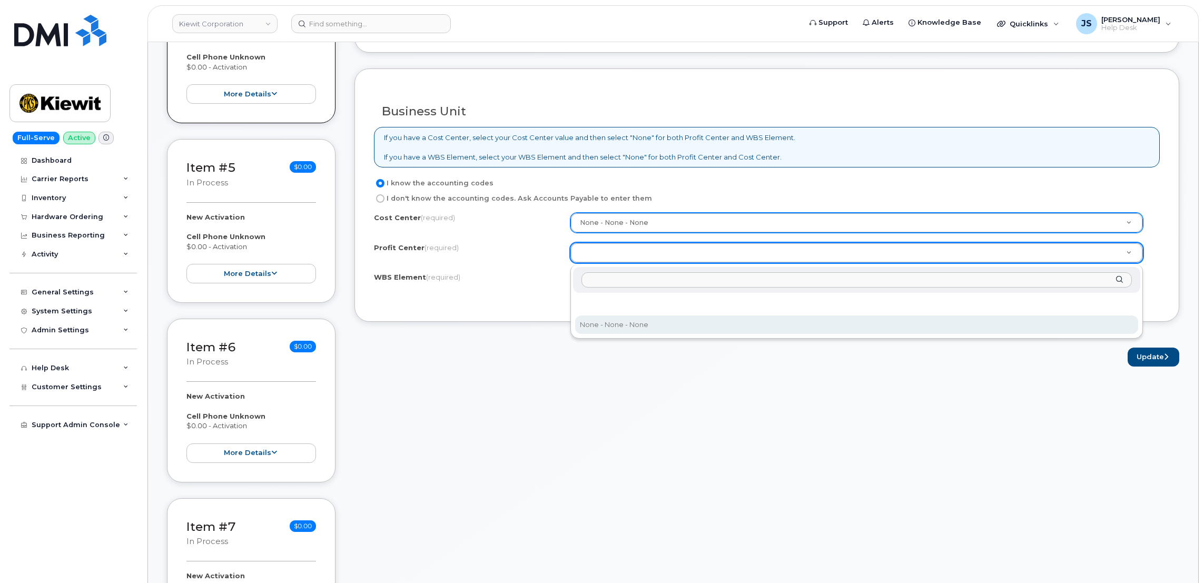
select select "None"
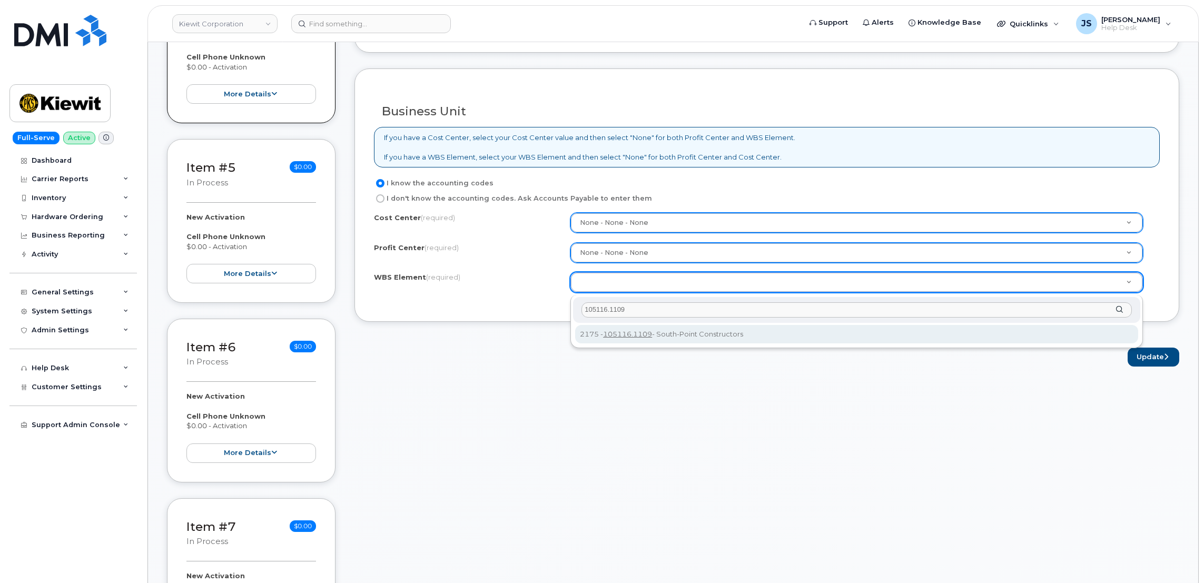
type input "105116.1109"
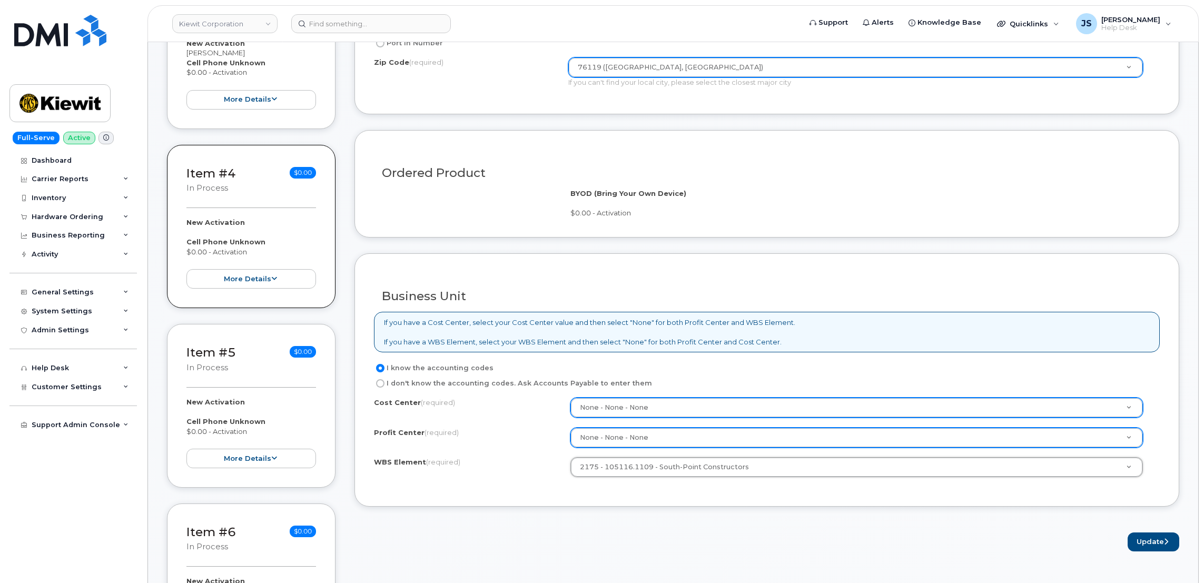
scroll to position [790, 0]
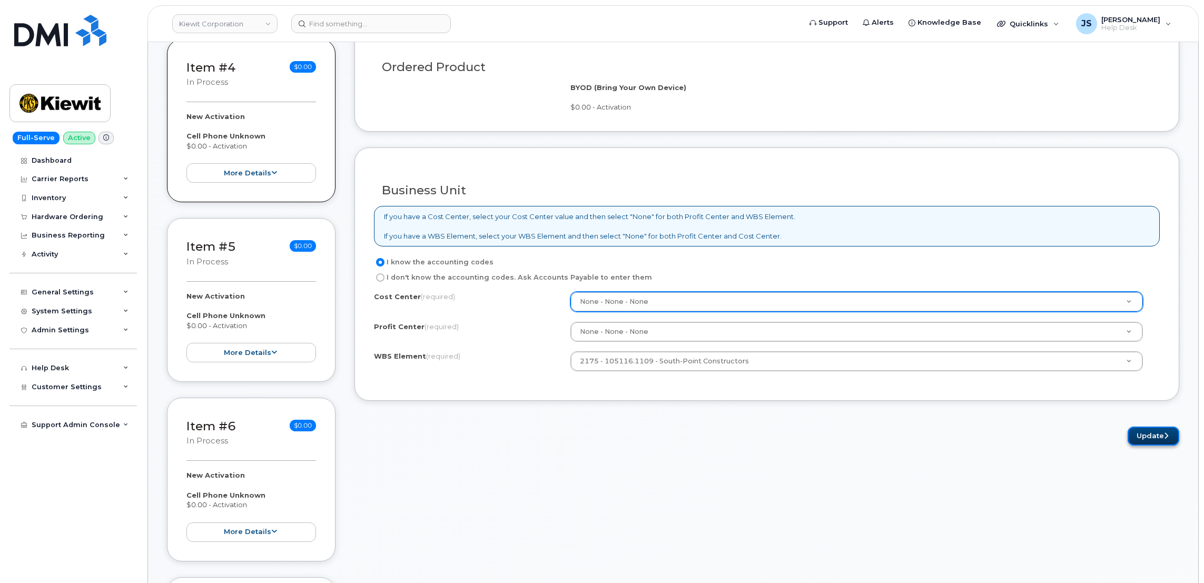
click at [1152, 441] on button "Update" at bounding box center [1154, 436] width 52 height 19
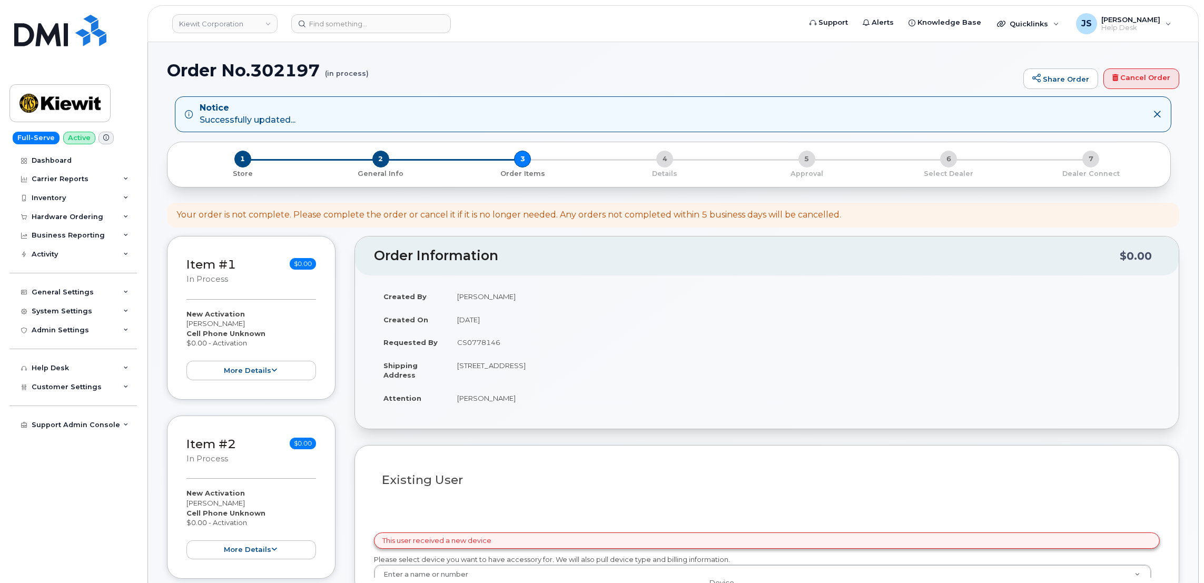
select select
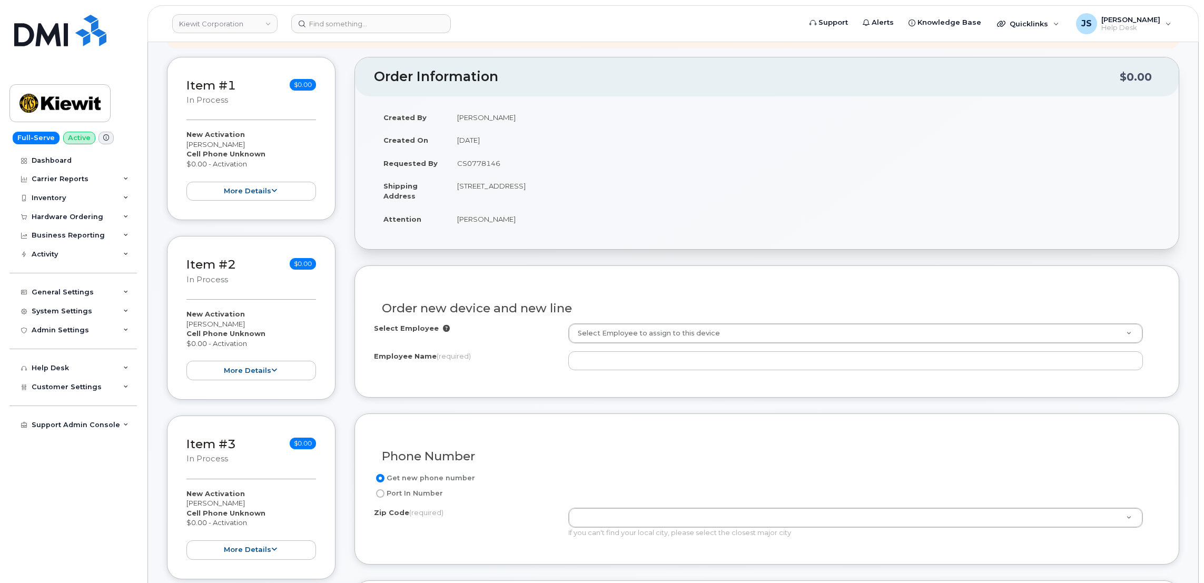
scroll to position [237, 0]
drag, startPoint x: 505, startPoint y: 219, endPoint x: 458, endPoint y: 217, distance: 47.4
click at [458, 217] on td "[PERSON_NAME]" at bounding box center [804, 215] width 712 height 23
copy td "[PERSON_NAME]"
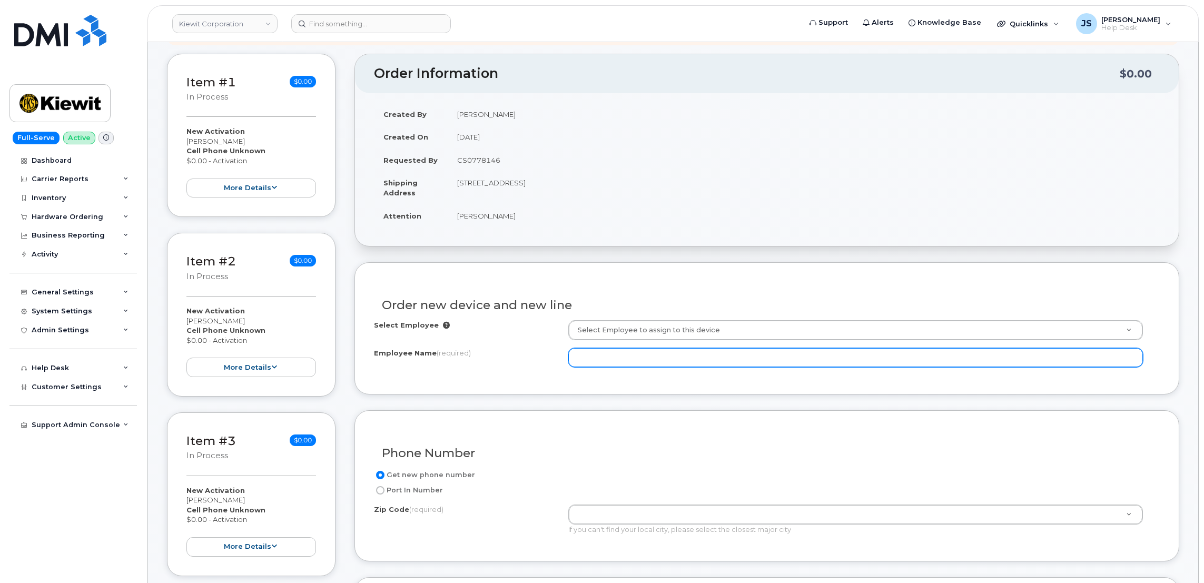
paste input "[PERSON_NAME]"
type input "[PERSON_NAME]"
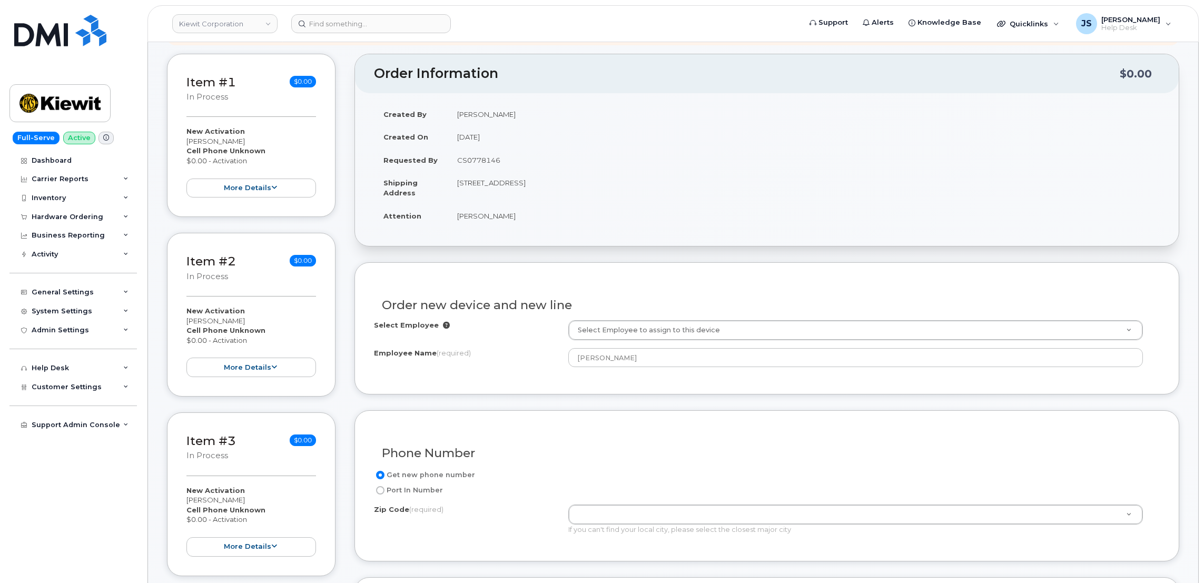
click at [595, 184] on td "[STREET_ADDRESS]" at bounding box center [804, 187] width 712 height 33
copy td "76119"
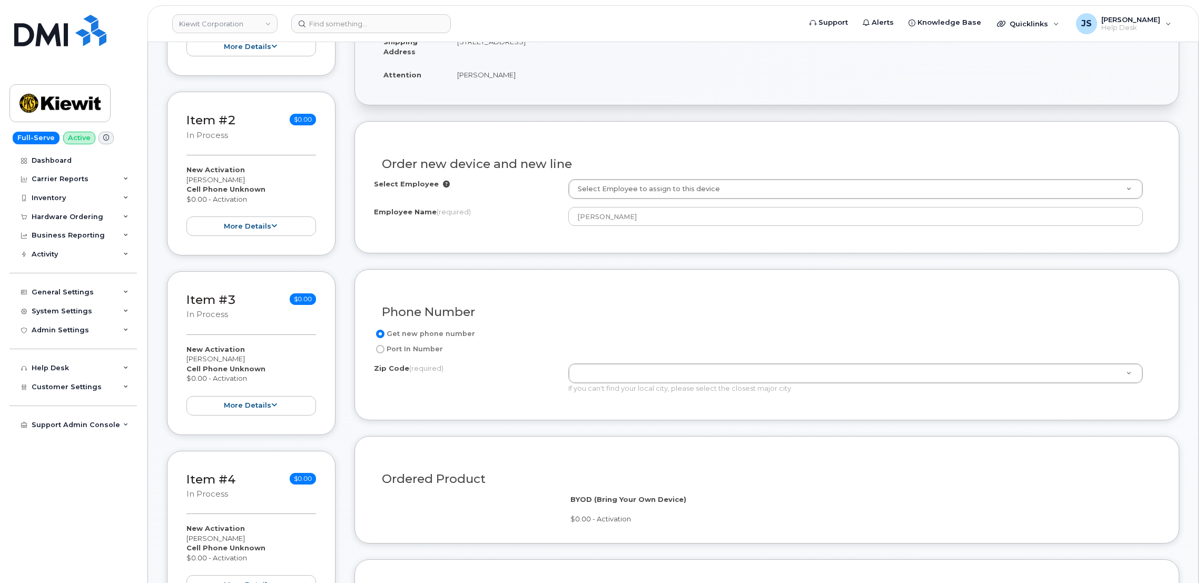
scroll to position [395, 0]
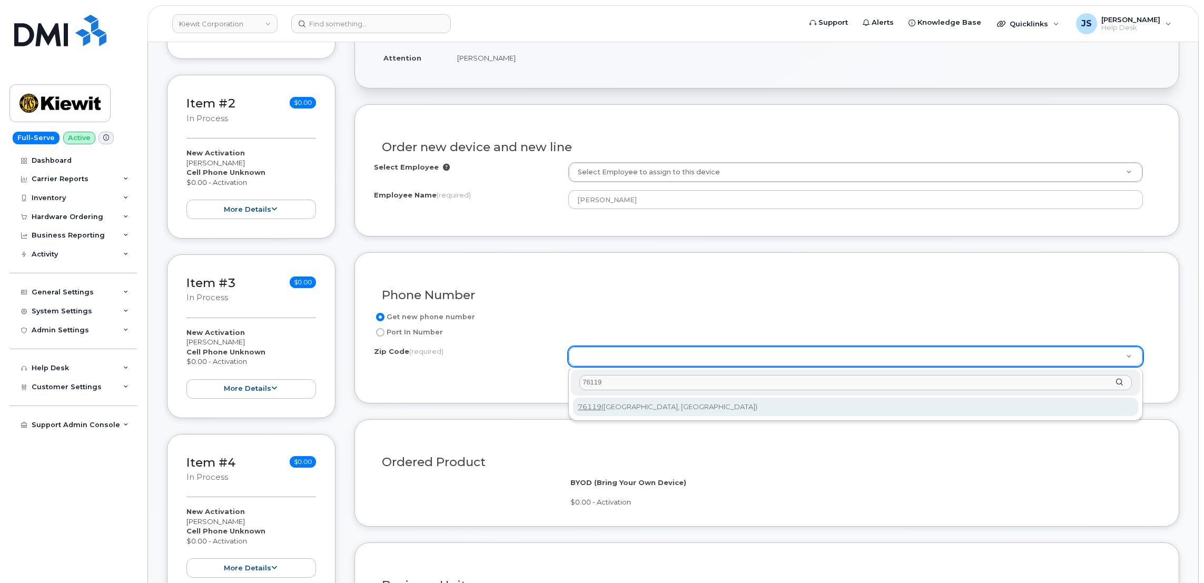
type input "76119"
type input "76119 ([GEOGRAPHIC_DATA], [GEOGRAPHIC_DATA])"
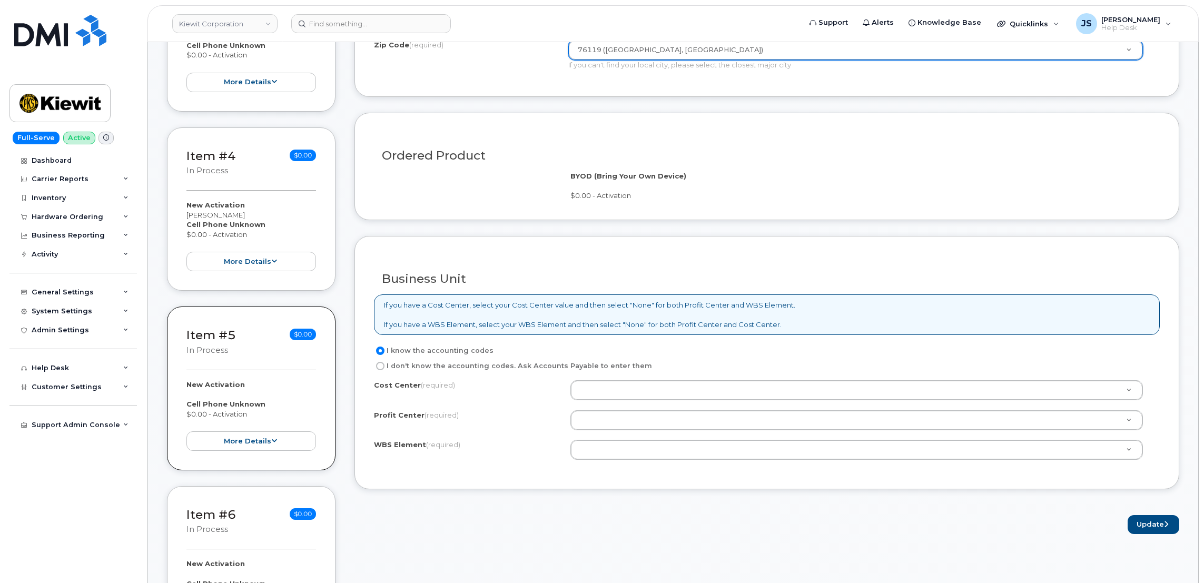
scroll to position [711, 0]
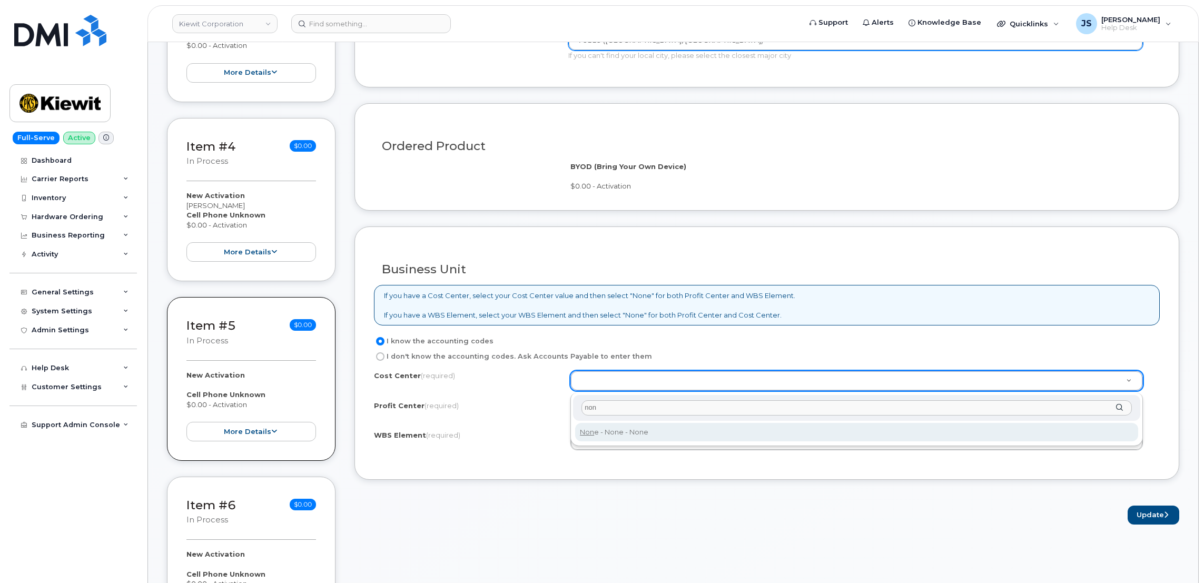
type input "non"
type input "None"
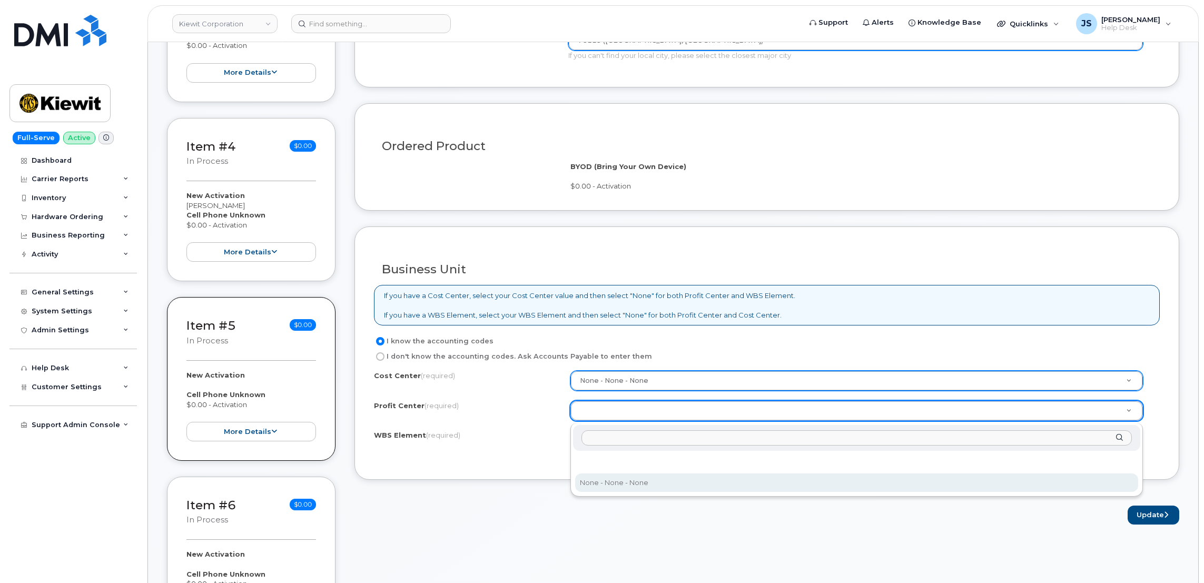
select select "None"
drag, startPoint x: 626, startPoint y: 442, endPoint x: 608, endPoint y: 444, distance: 18.5
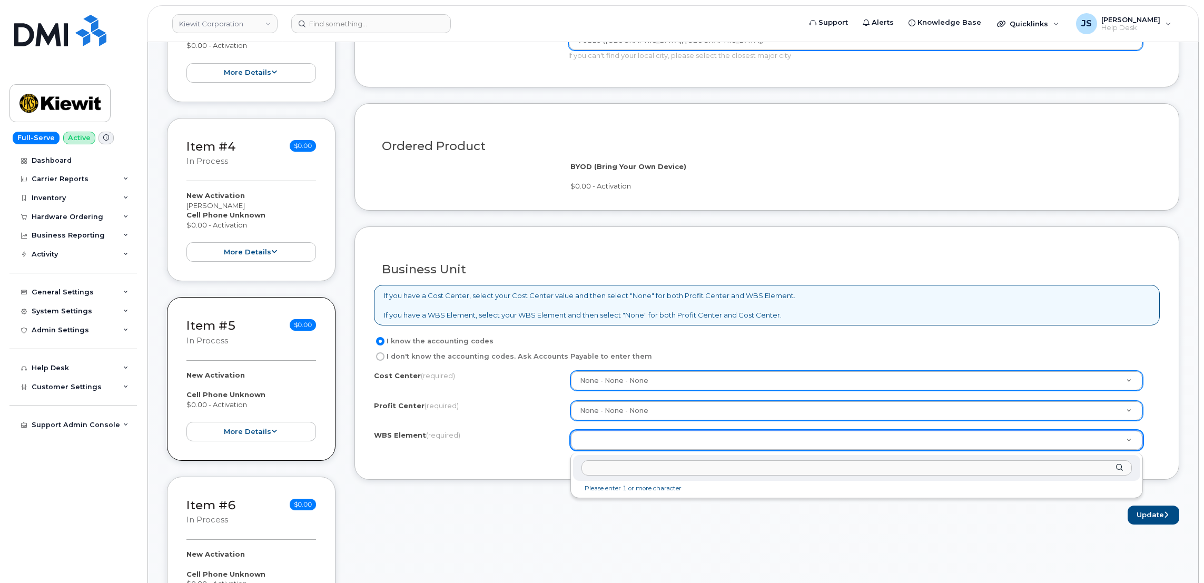
paste input "105116.1109"
type input "105116.1109"
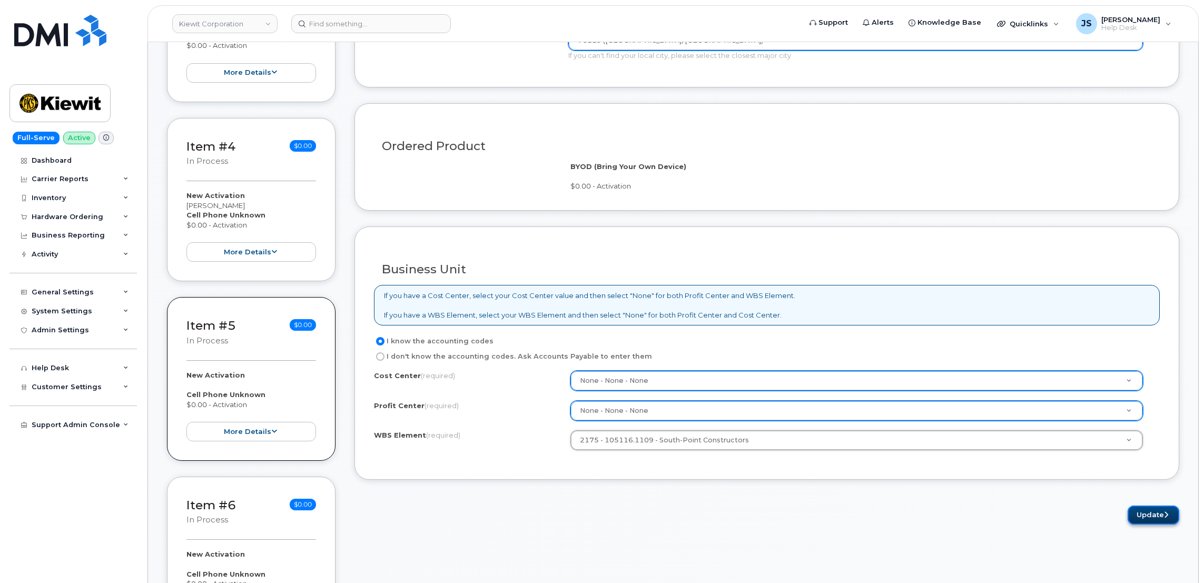
click at [1151, 515] on button "Update" at bounding box center [1154, 515] width 52 height 19
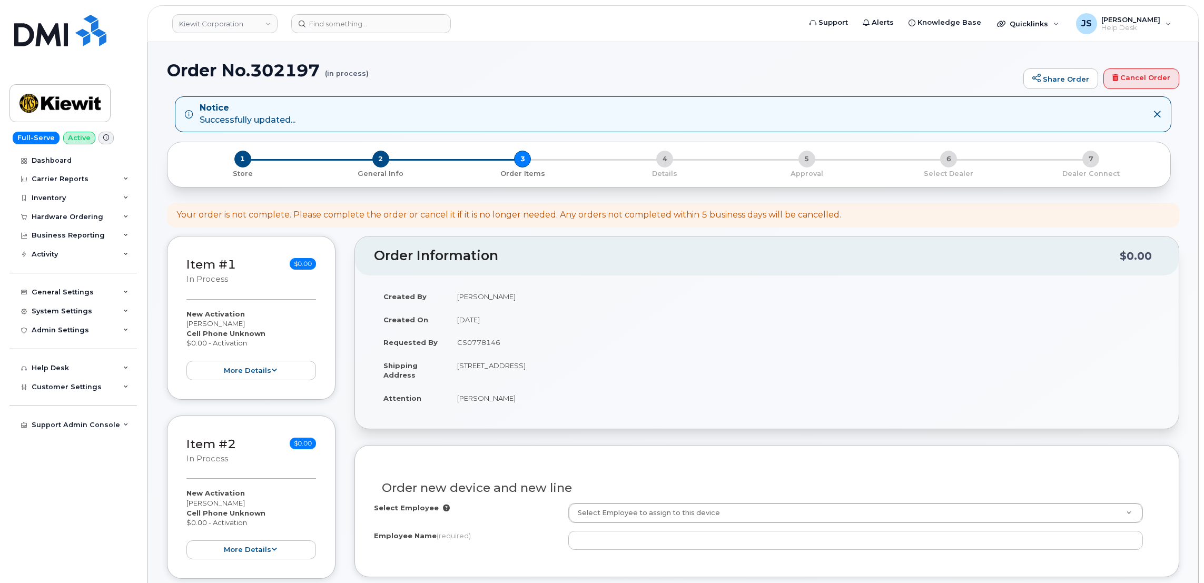
select select
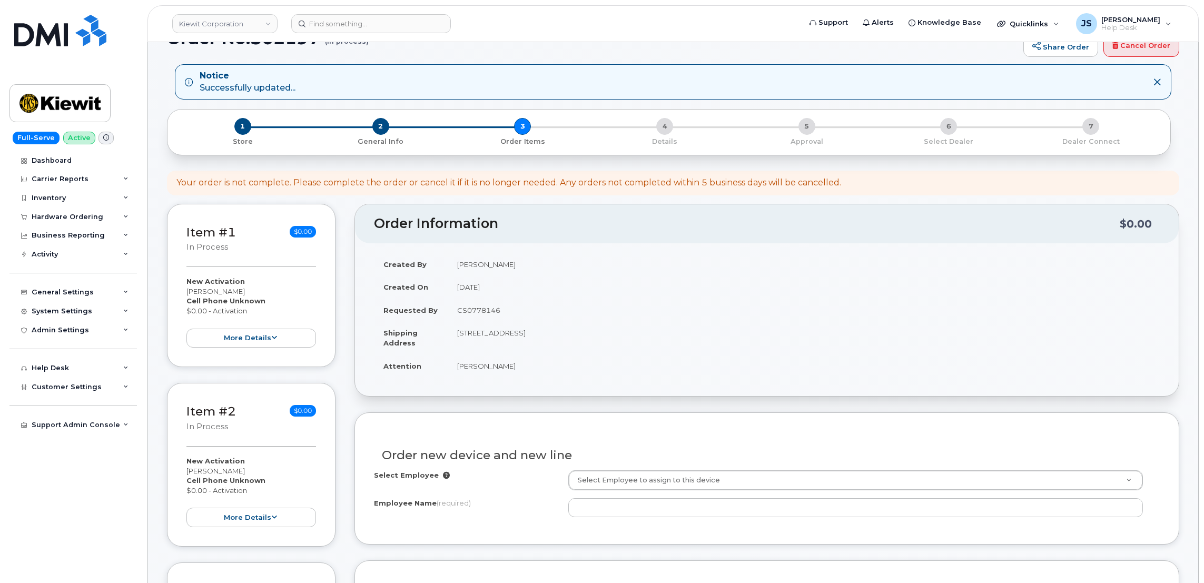
scroll to position [237, 0]
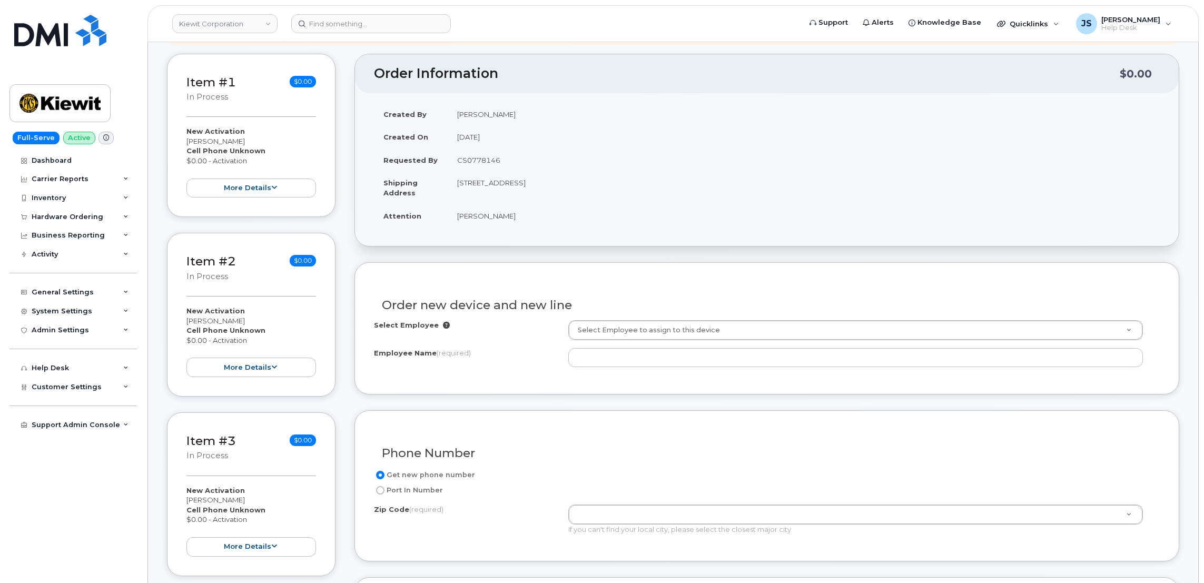
drag, startPoint x: 508, startPoint y: 221, endPoint x: 454, endPoint y: 218, distance: 53.8
click at [454, 218] on td "[PERSON_NAME]" at bounding box center [804, 215] width 712 height 23
drag, startPoint x: 454, startPoint y: 218, endPoint x: 462, endPoint y: 218, distance: 7.9
copy td "[PERSON_NAME]"
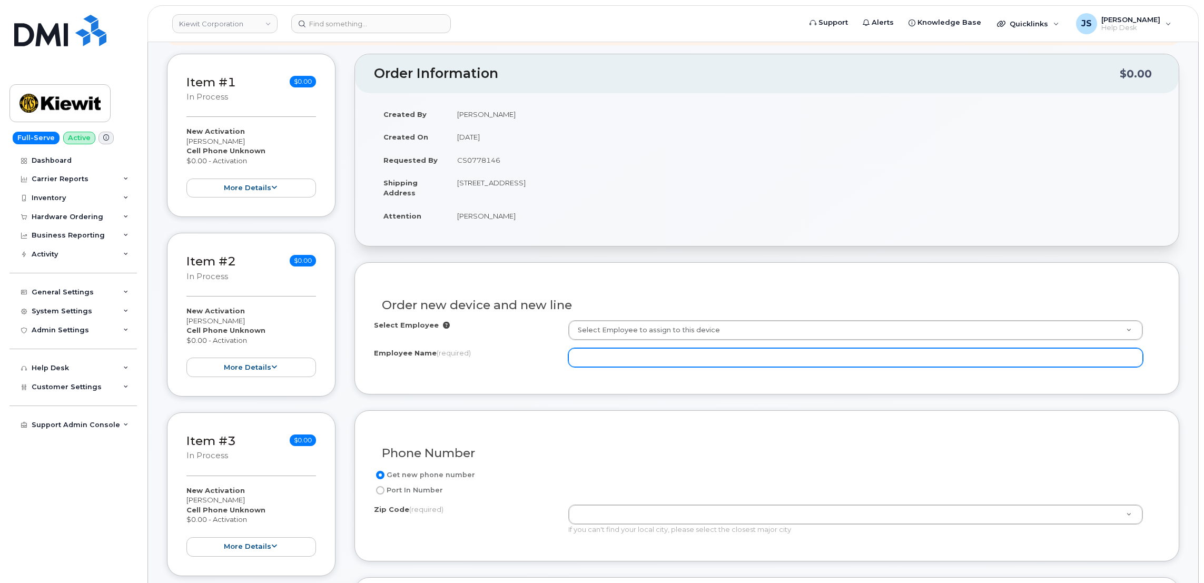
paste input "[PERSON_NAME]"
type input "[PERSON_NAME]"
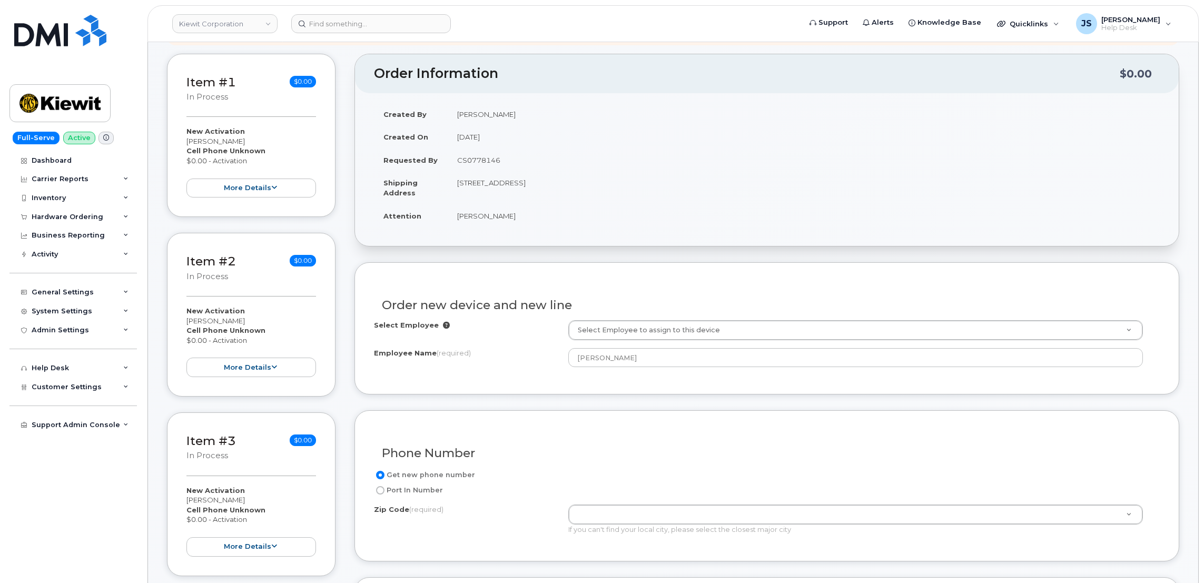
click at [599, 182] on td "[STREET_ADDRESS]" at bounding box center [804, 187] width 712 height 33
copy td "76119"
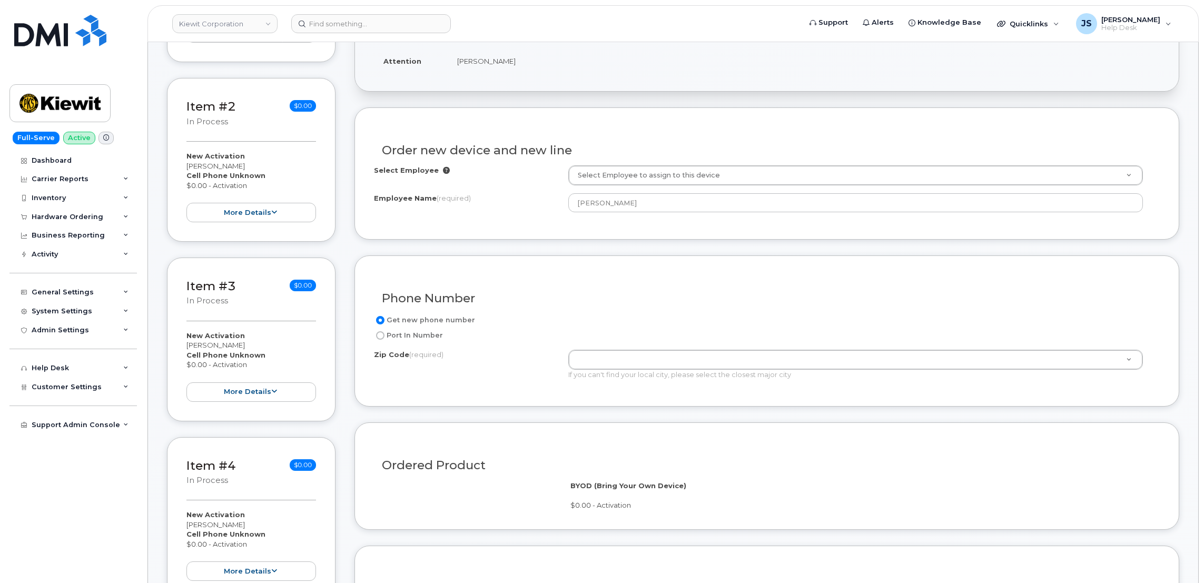
scroll to position [395, 0]
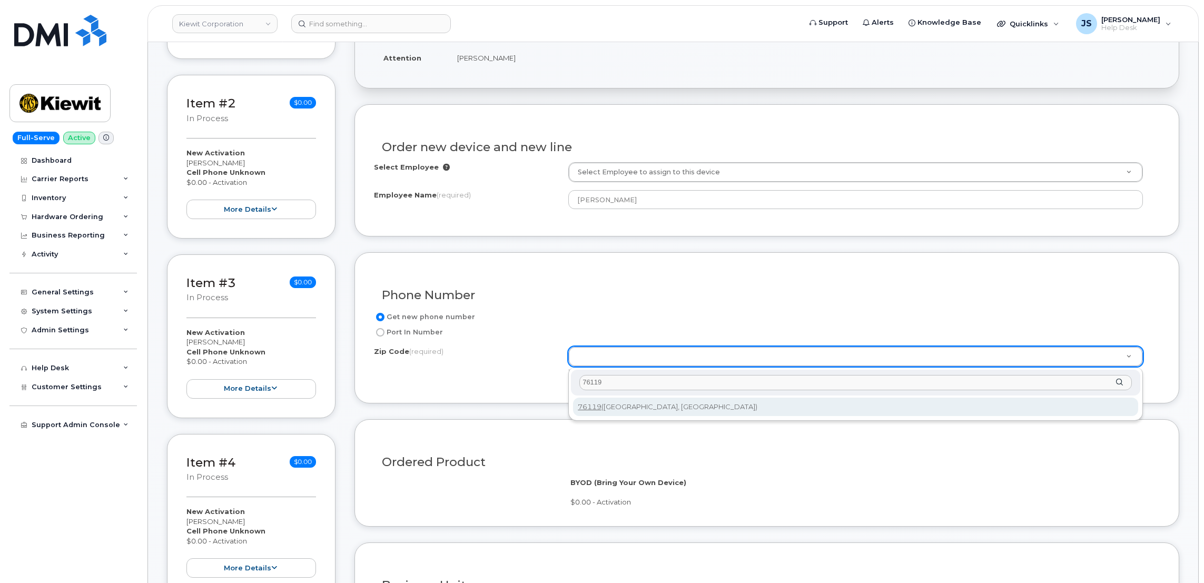
type input "76119"
type input "76119 (Fort Worth, TX)"
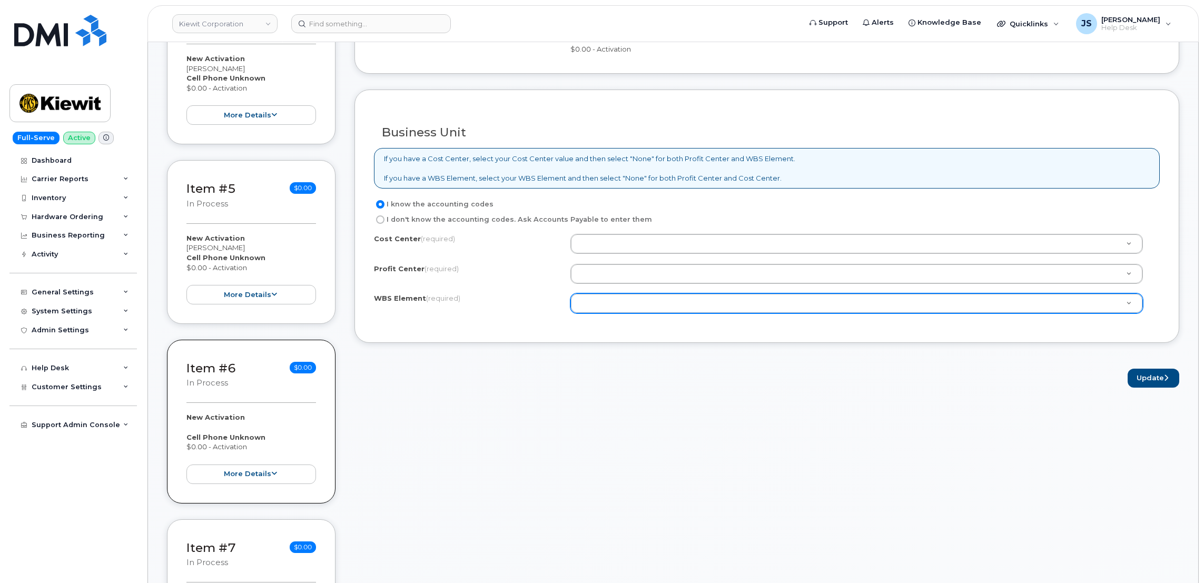
scroll to position [869, 0]
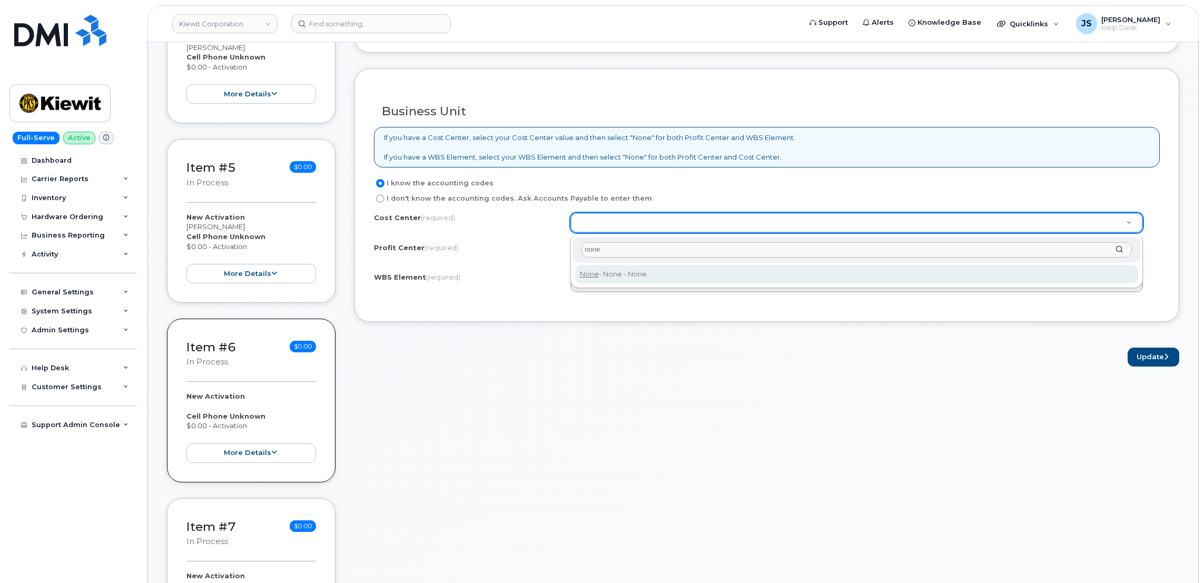
type input "none"
type input "None"
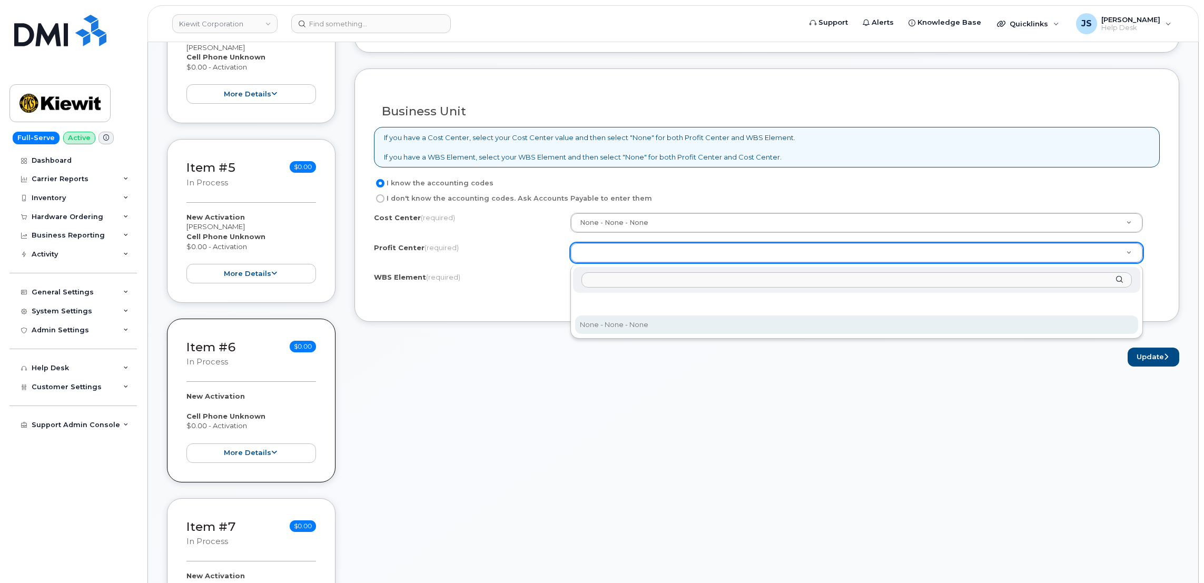
select select "None"
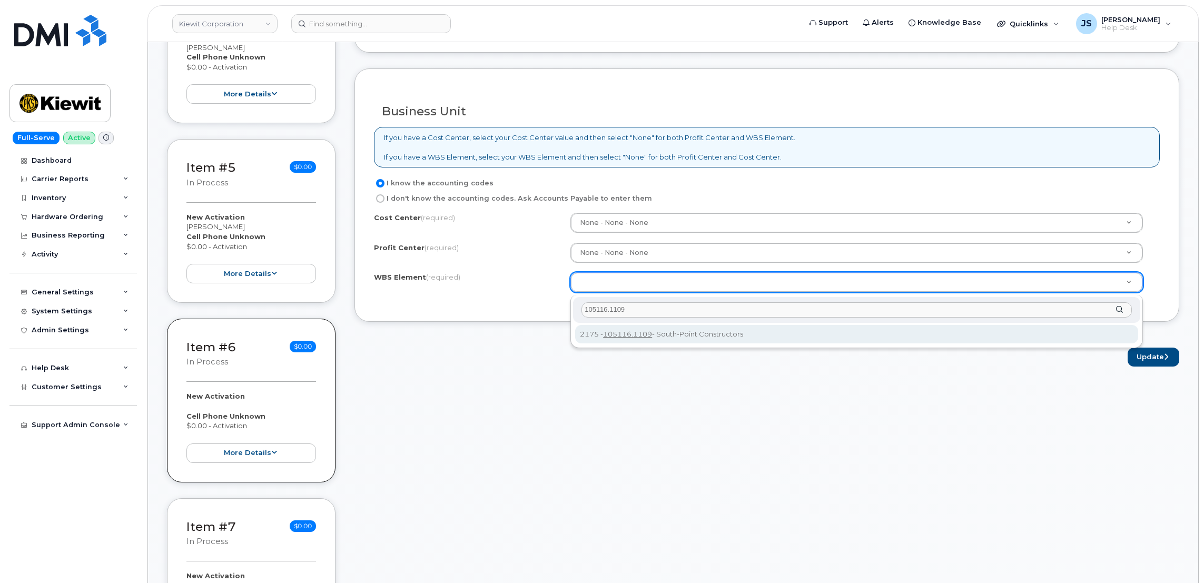
type input "105116.1109"
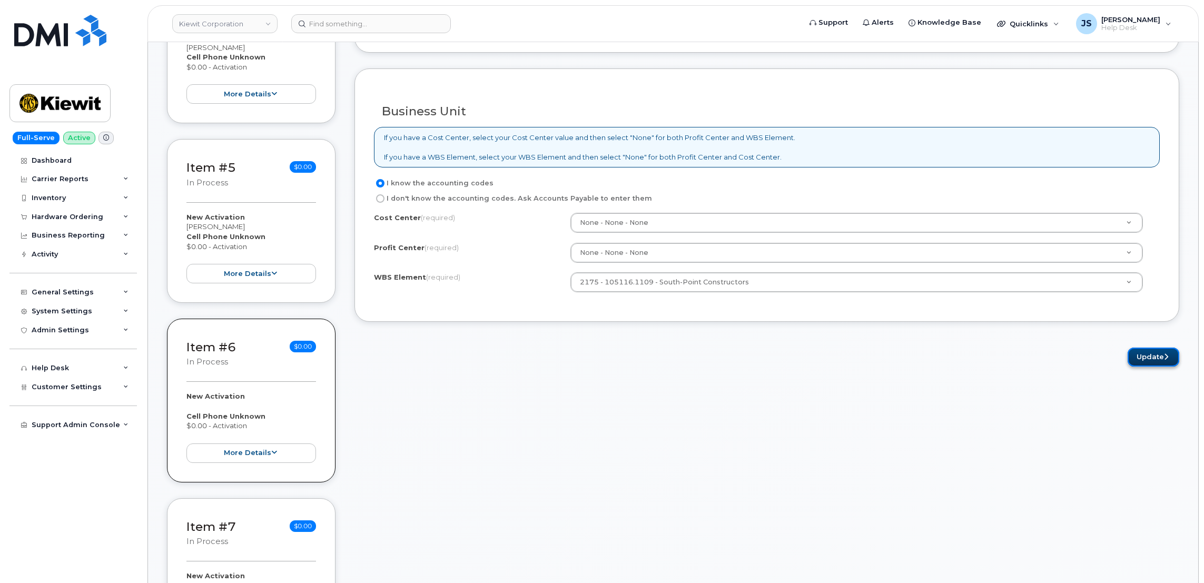
click at [1164, 367] on button "Update" at bounding box center [1154, 357] width 52 height 19
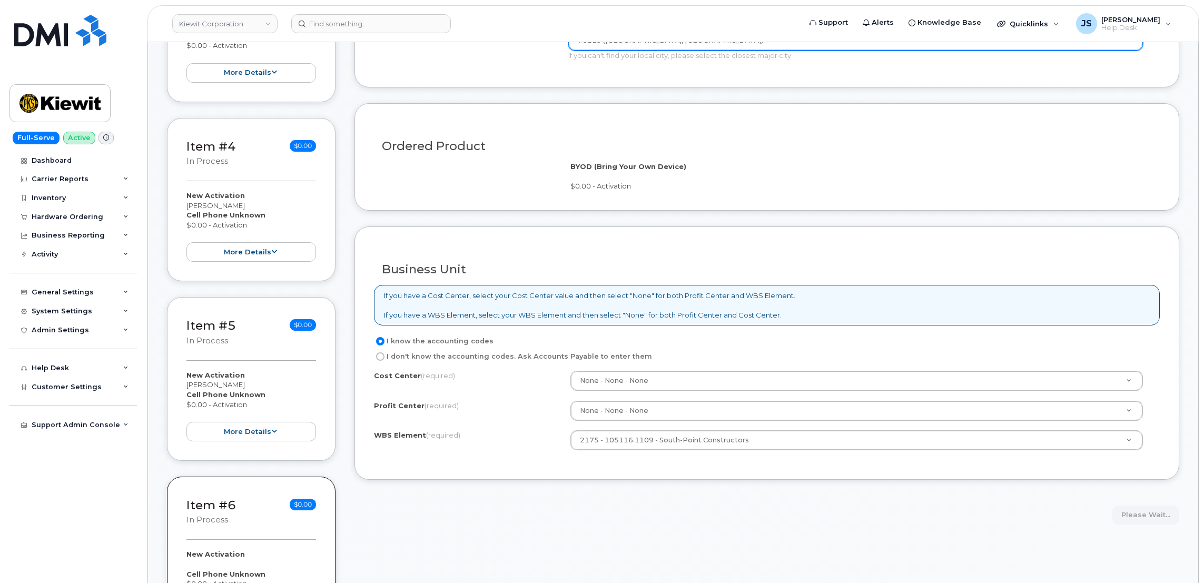
scroll to position [762, 0]
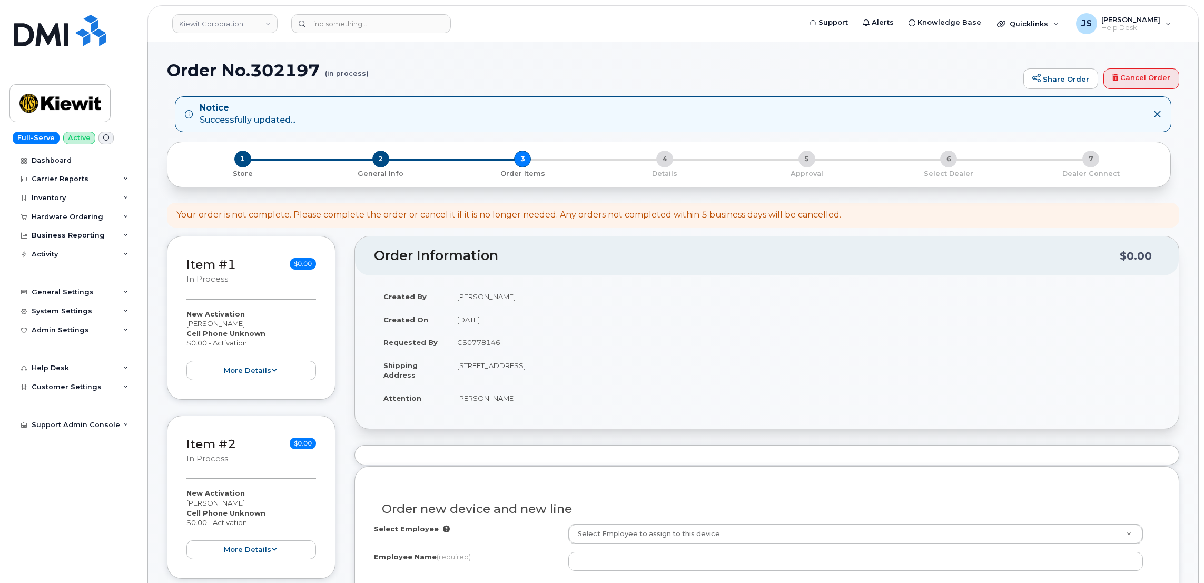
select select
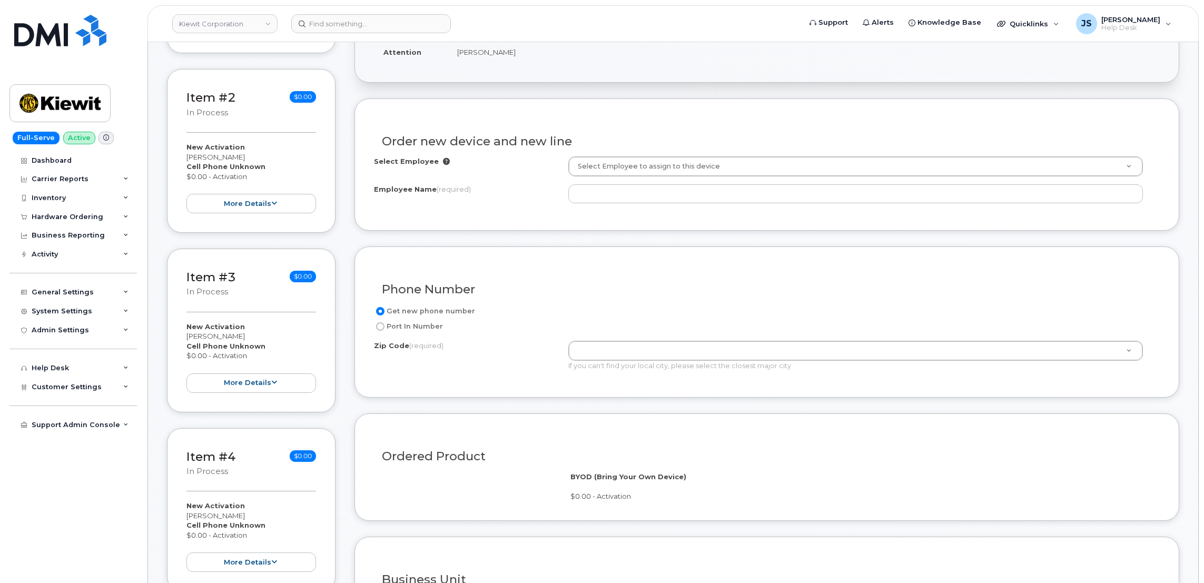
scroll to position [370, 0]
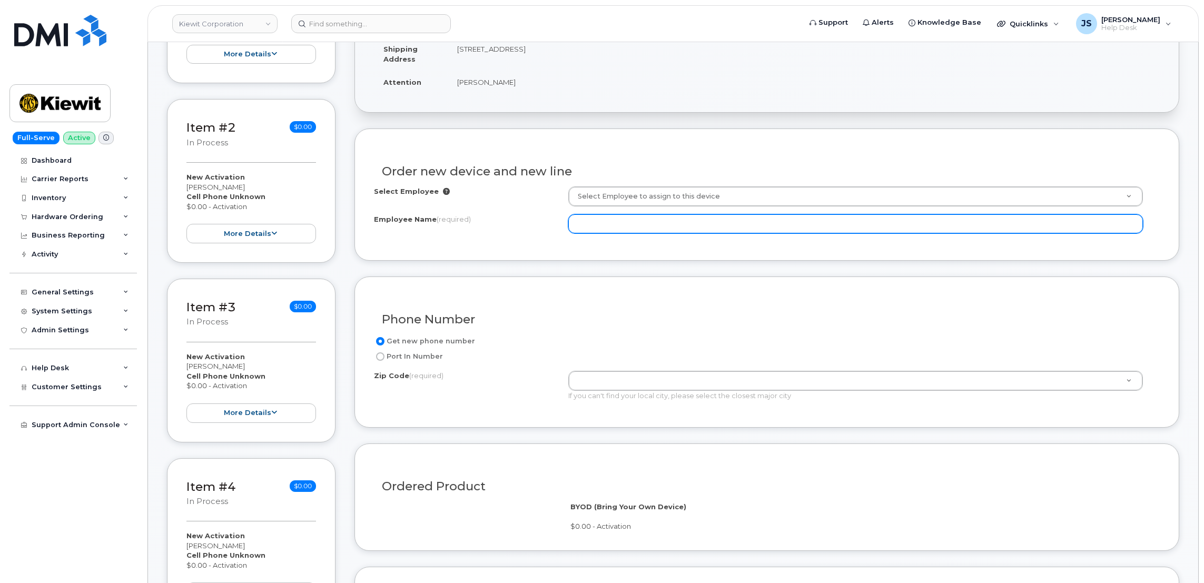
click at [640, 222] on input "Employee Name (required)" at bounding box center [855, 223] width 575 height 19
type input "[PERSON_NAME]"
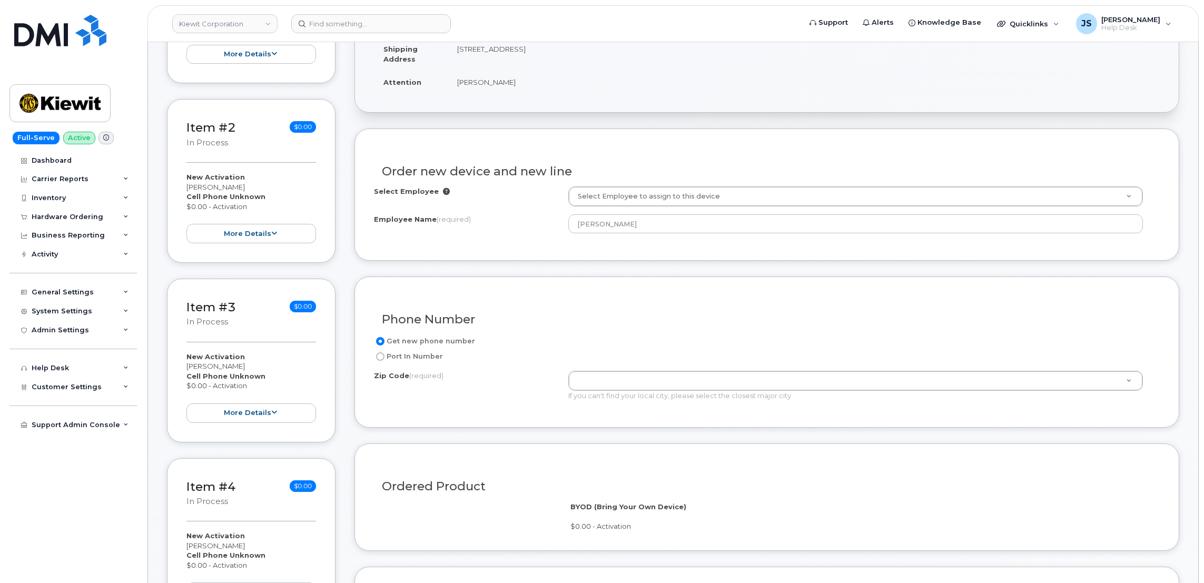
click at [593, 50] on td "[STREET_ADDRESS]" at bounding box center [804, 53] width 712 height 33
copy td "76119"
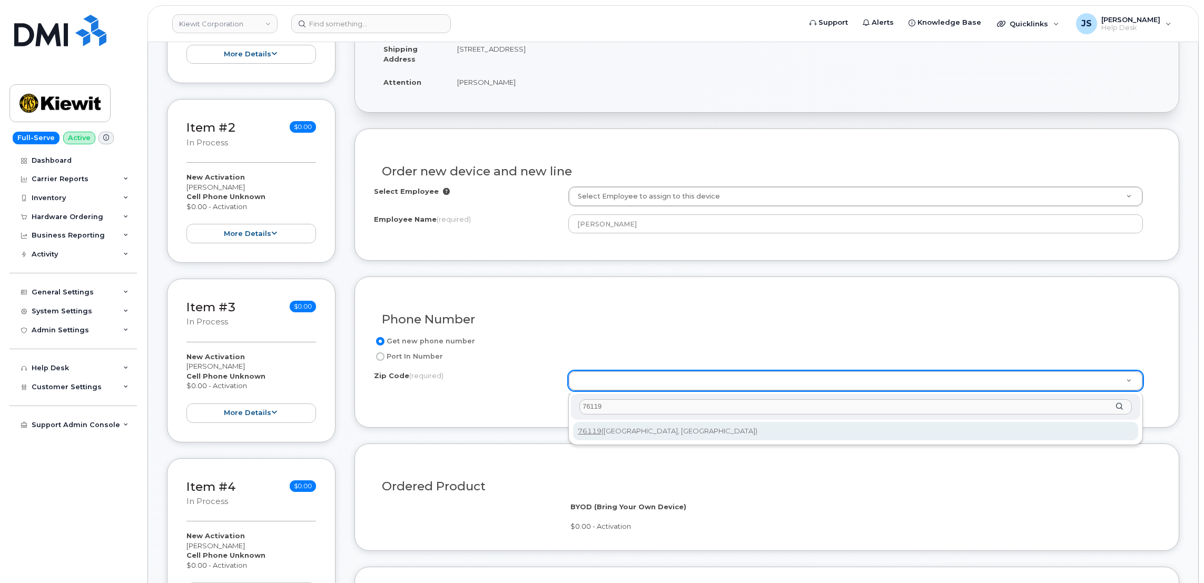
type input "76119"
type input "76119 ([GEOGRAPHIC_DATA], [GEOGRAPHIC_DATA])"
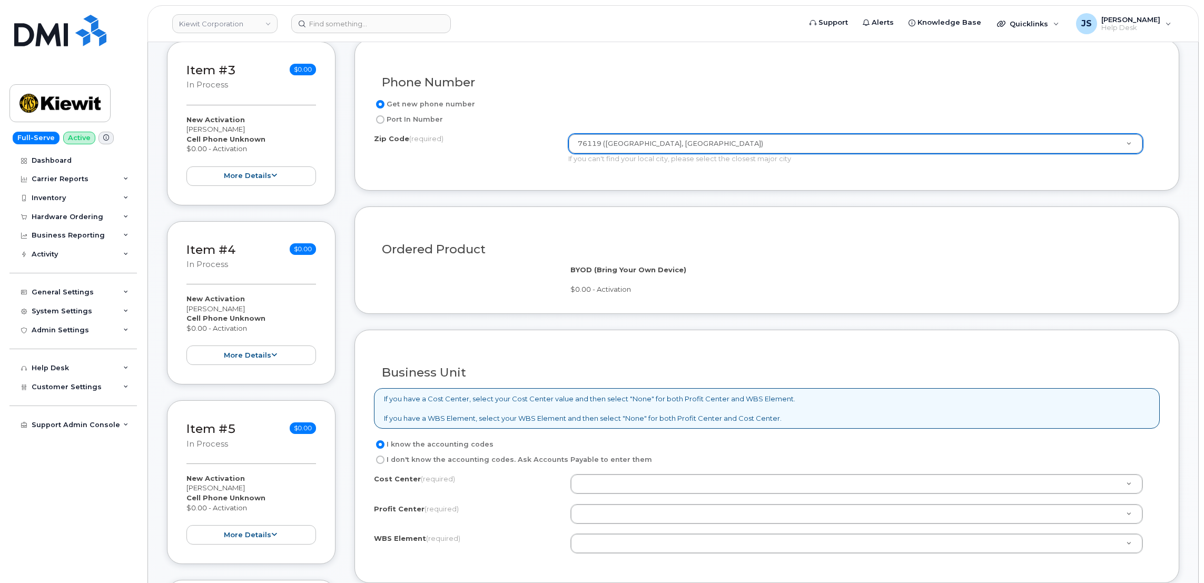
scroll to position [766, 0]
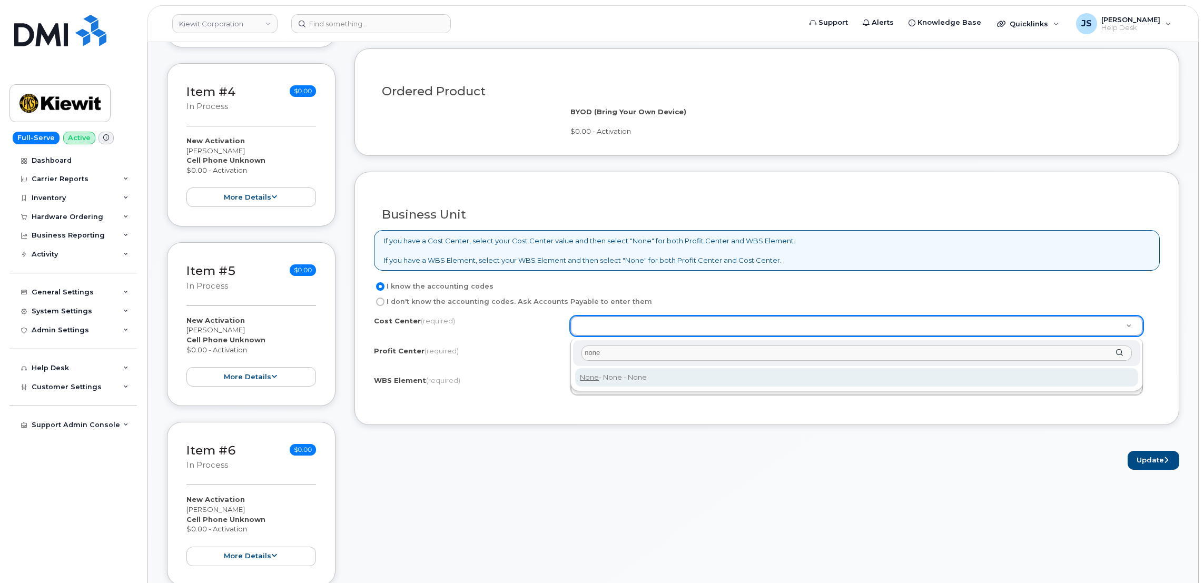
type input "none"
type input "None"
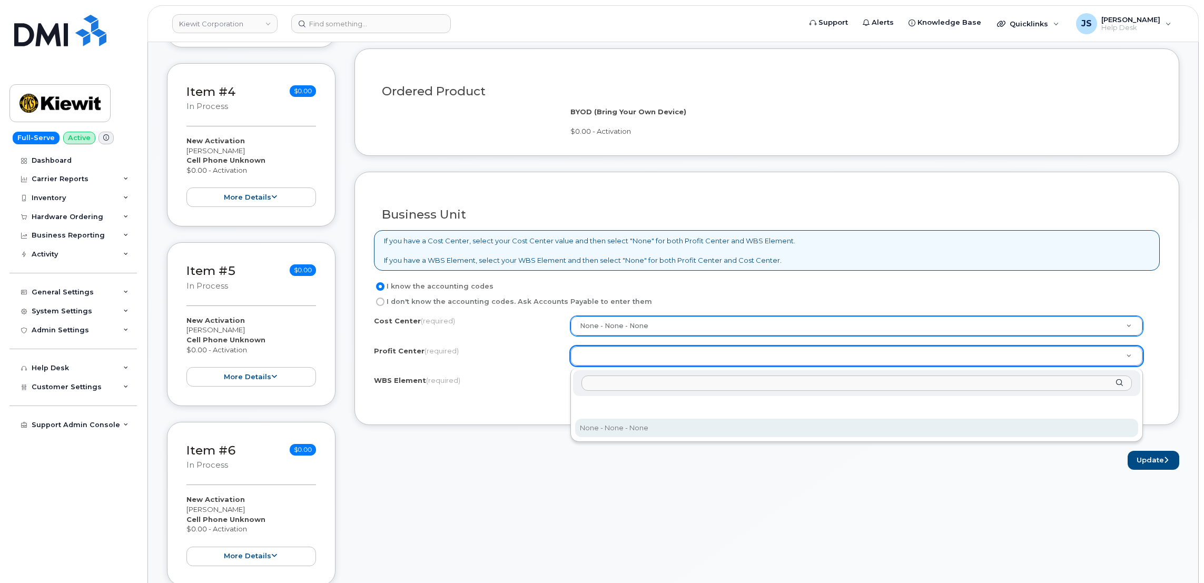
select select "None"
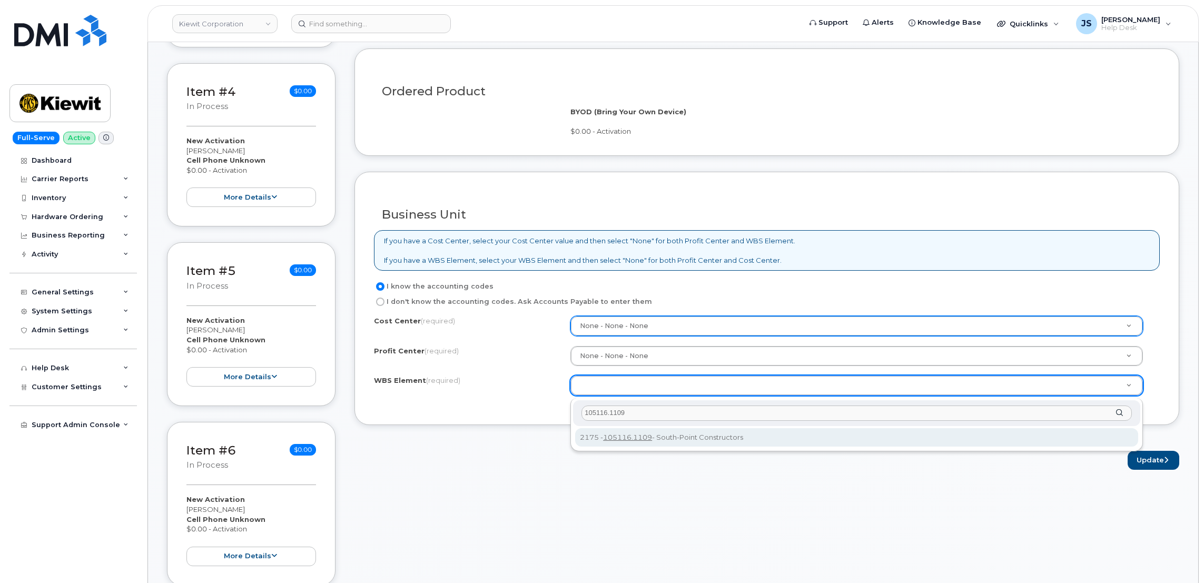
type input "105116.1109"
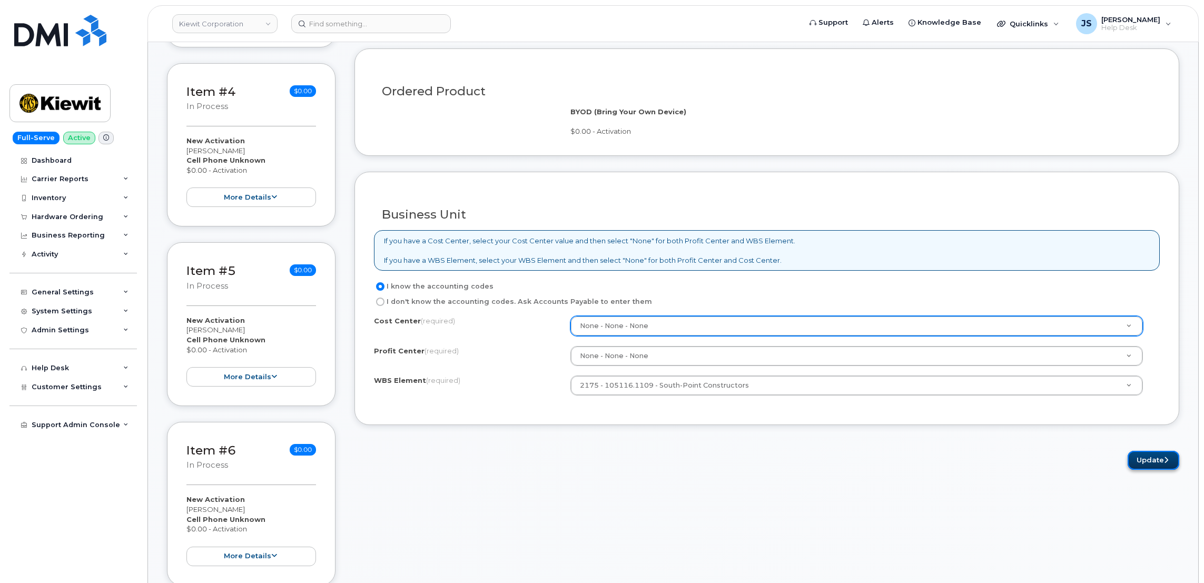
click at [1148, 470] on button "Update" at bounding box center [1154, 460] width 52 height 19
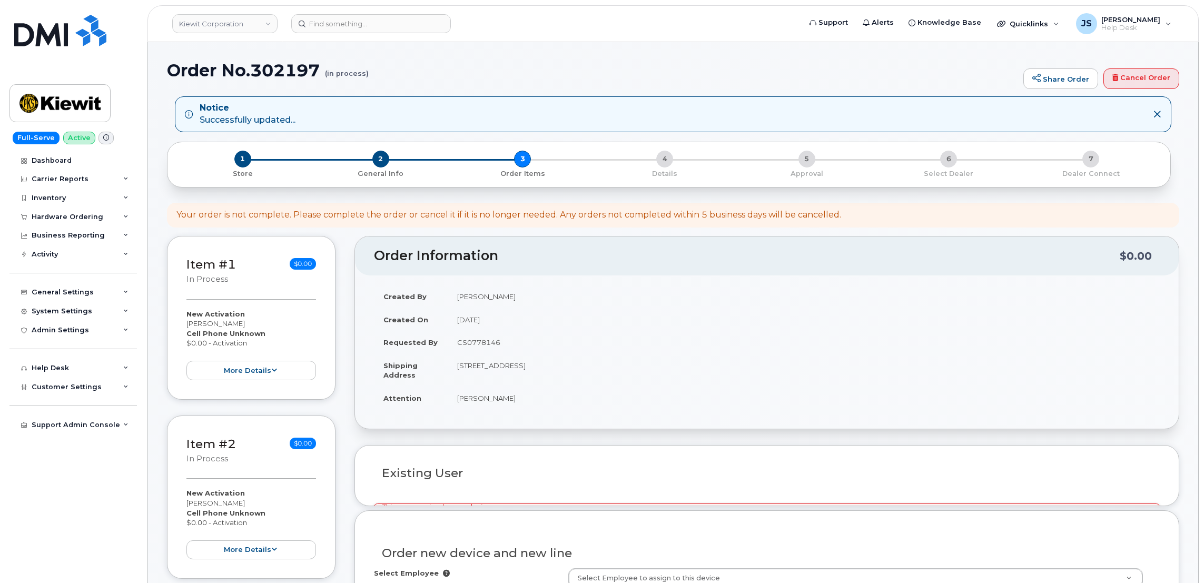
select select
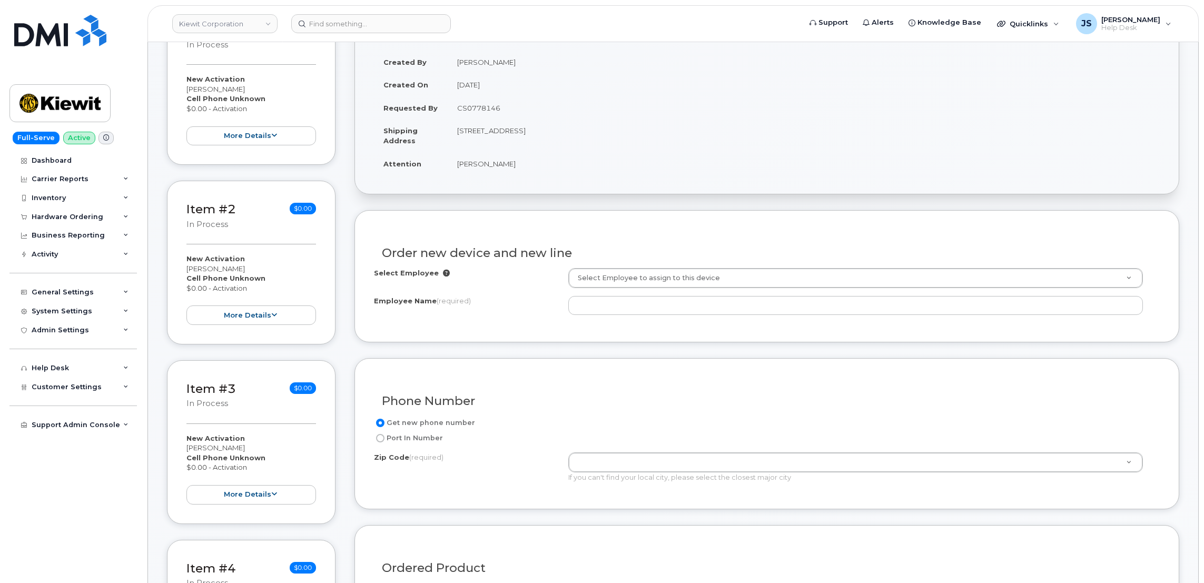
scroll to position [316, 0]
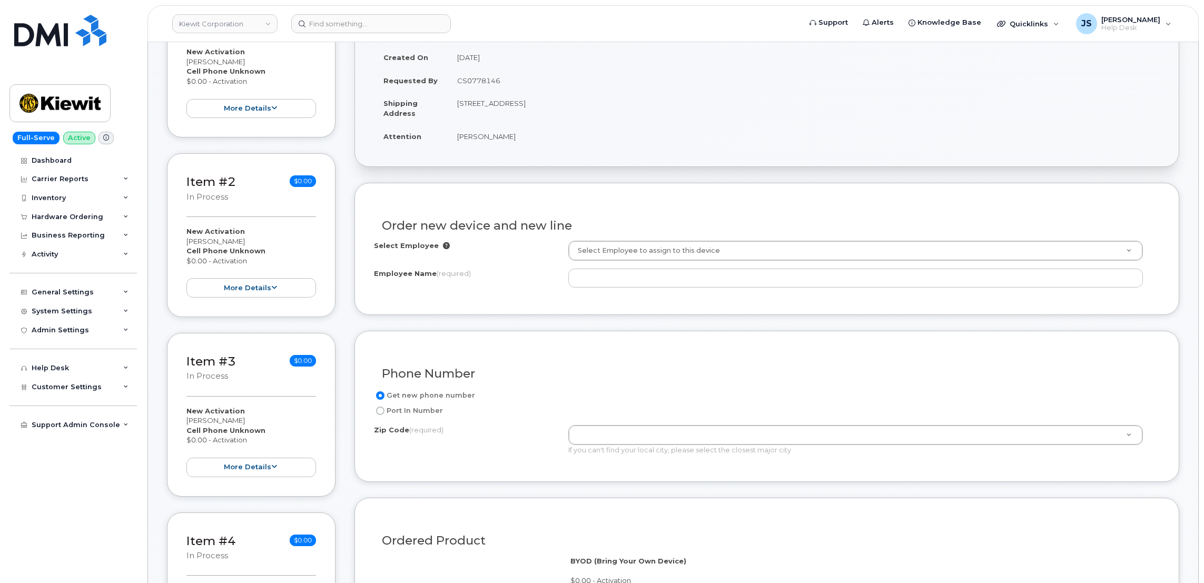
drag, startPoint x: 506, startPoint y: 134, endPoint x: 457, endPoint y: 137, distance: 49.1
click at [457, 136] on td "[PERSON_NAME]" at bounding box center [804, 136] width 712 height 23
copy td "[PERSON_NAME]"
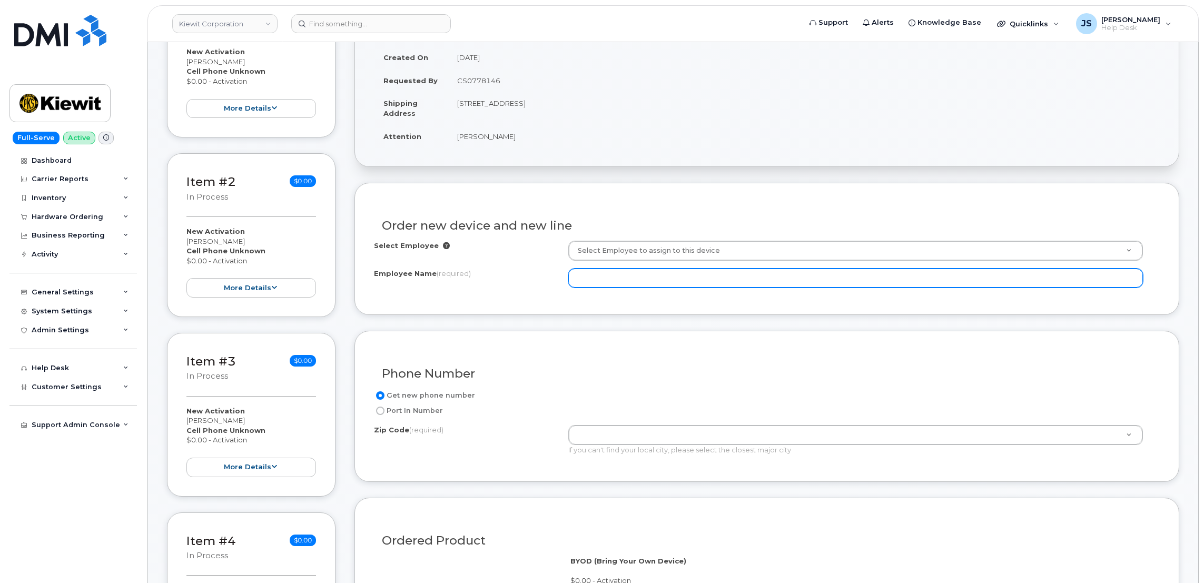
click at [644, 281] on input "Employee Name (required)" at bounding box center [855, 278] width 575 height 19
paste input "[PERSON_NAME]"
type input "[PERSON_NAME]"
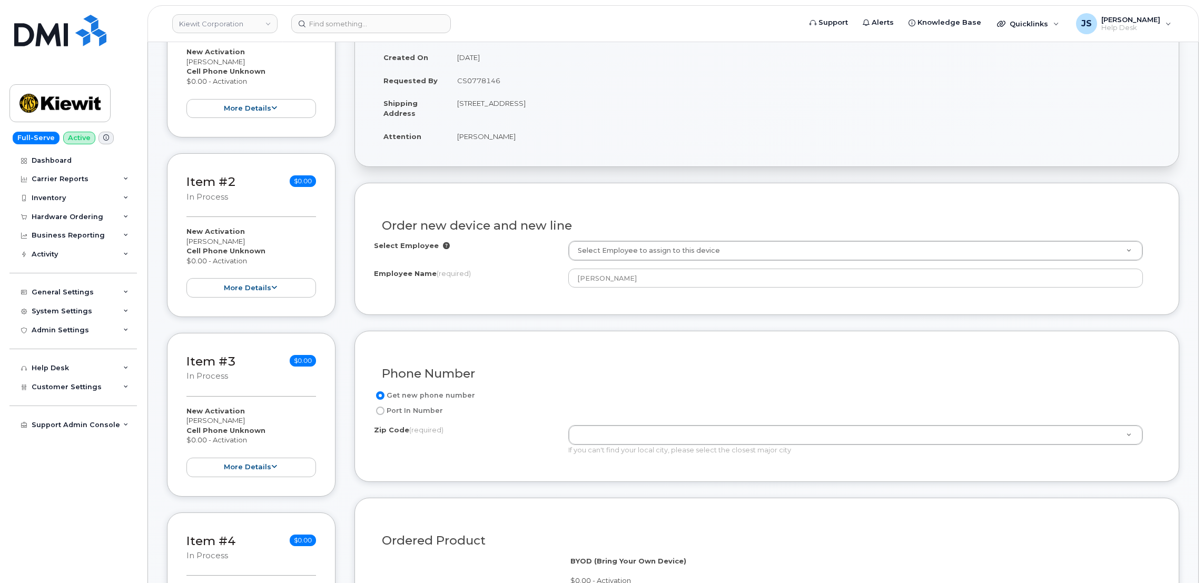
click at [597, 104] on td "[STREET_ADDRESS]" at bounding box center [804, 108] width 712 height 33
copy td "76119"
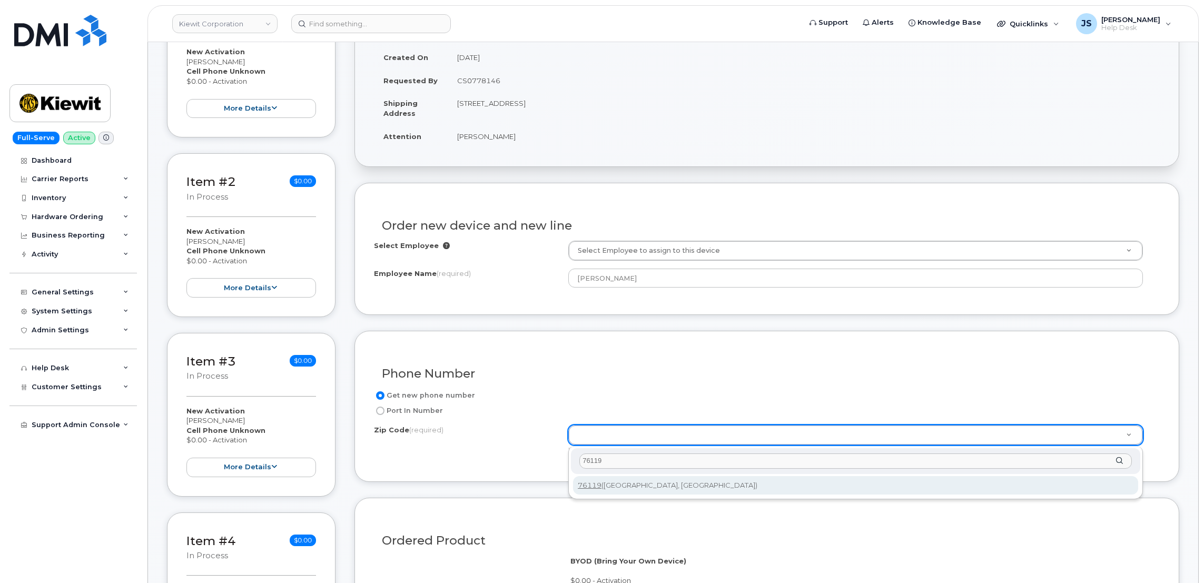
type input "76119"
type input "76119 ([GEOGRAPHIC_DATA], [GEOGRAPHIC_DATA])"
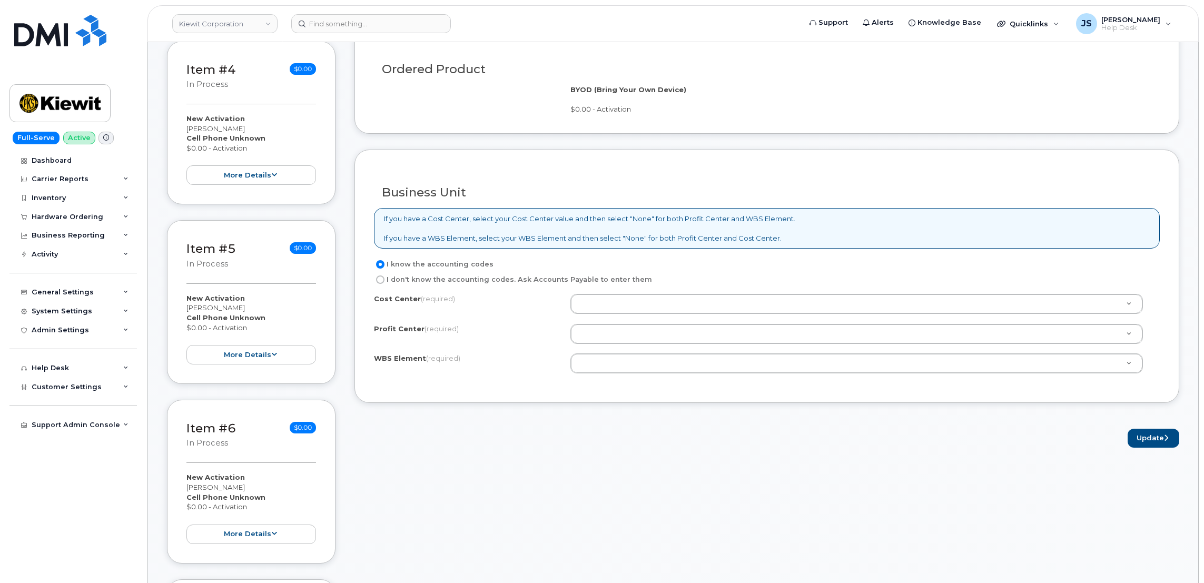
scroll to position [790, 0]
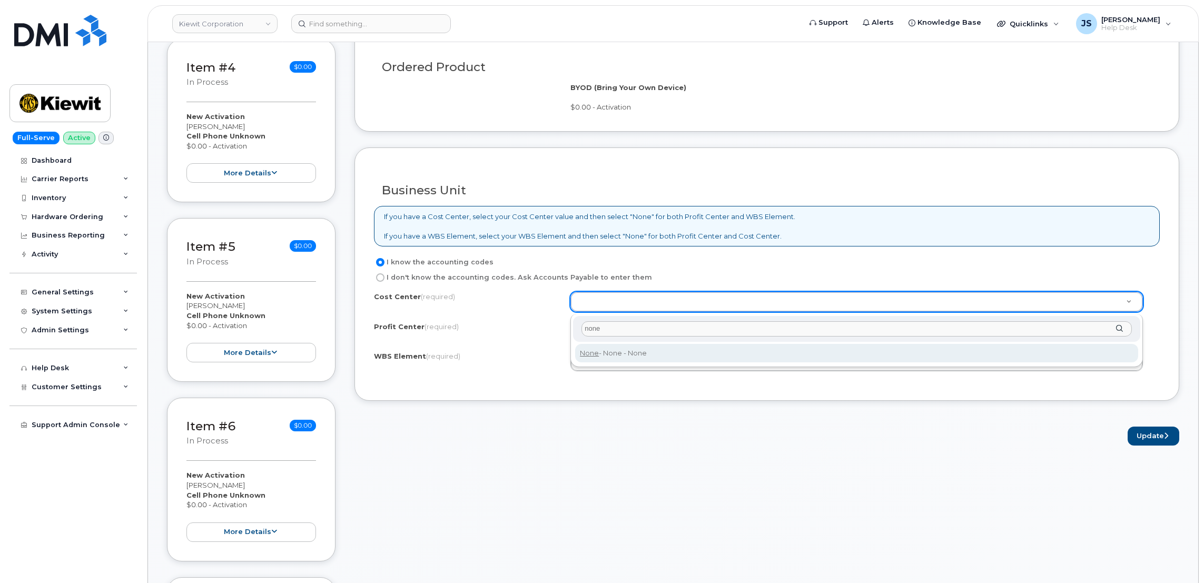
type input "none"
type input "None"
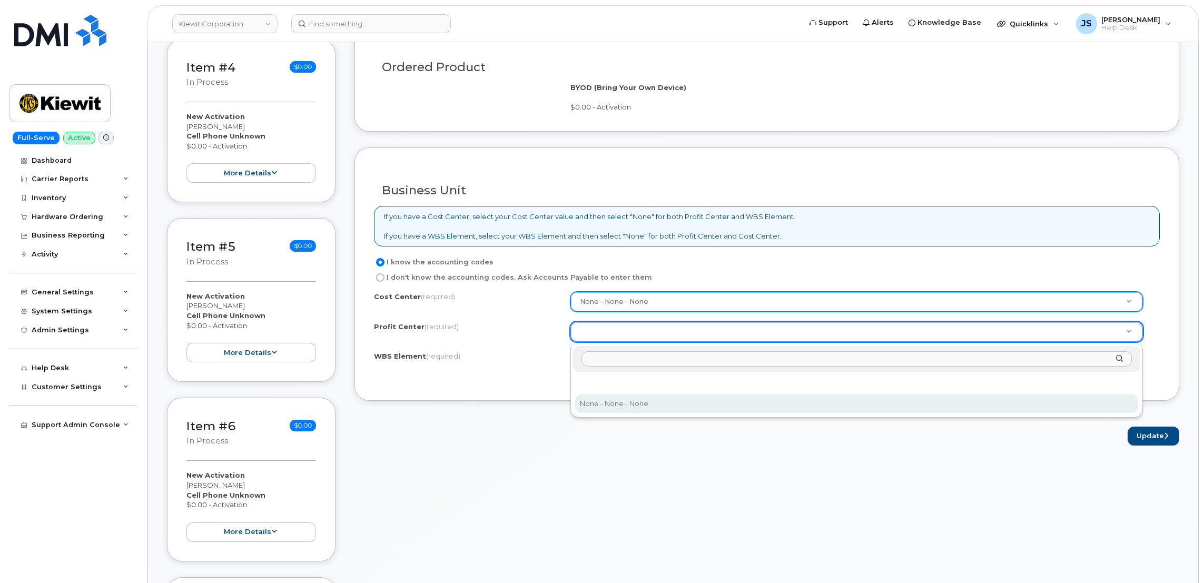
select select "None"
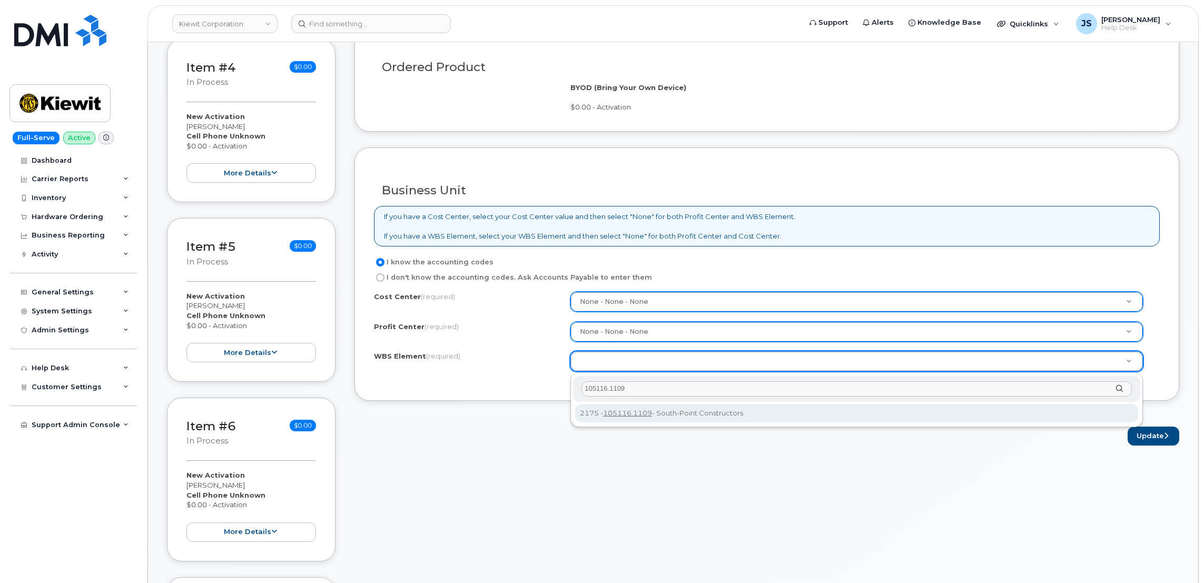
type input "105116.1109"
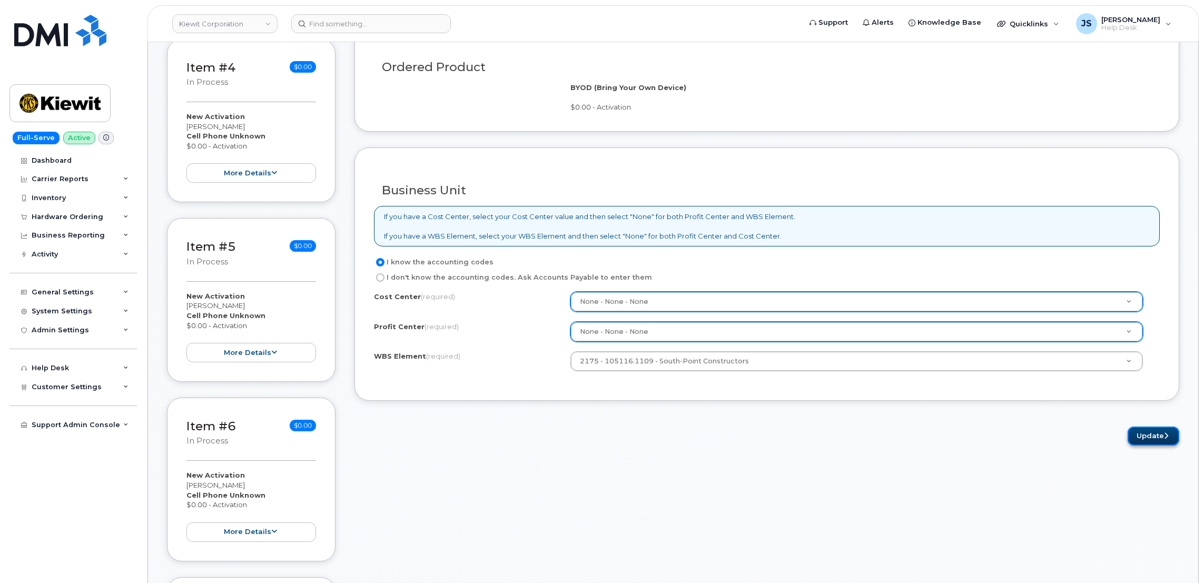
click at [1139, 443] on button "Update" at bounding box center [1154, 436] width 52 height 19
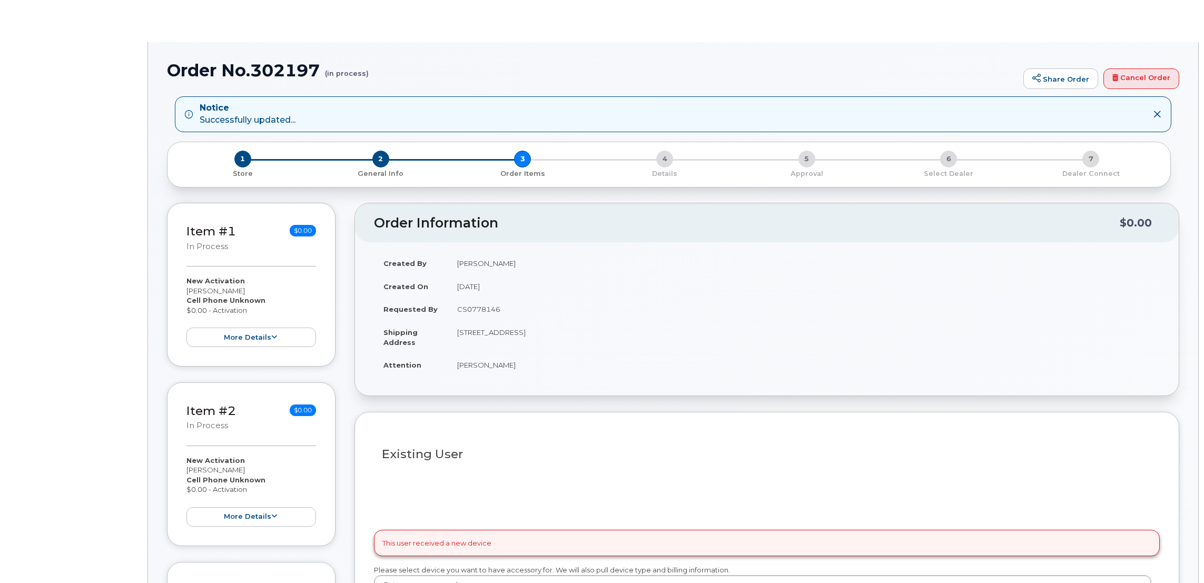
select select
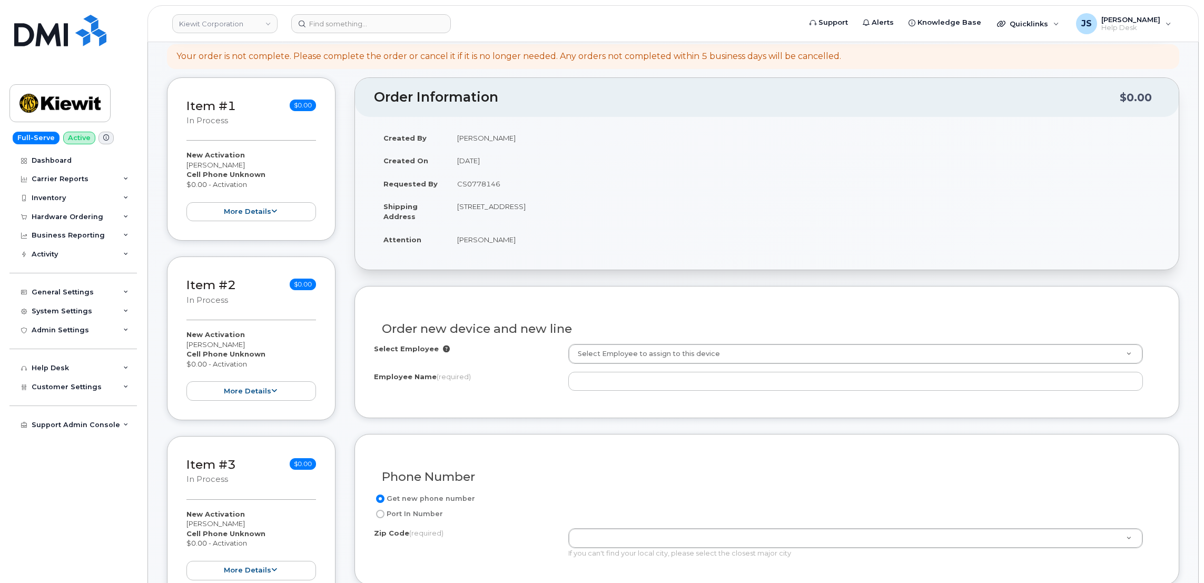
scroll to position [212, 0]
drag, startPoint x: 505, startPoint y: 243, endPoint x: 457, endPoint y: 240, distance: 47.5
click at [457, 240] on td "[PERSON_NAME]" at bounding box center [804, 240] width 712 height 23
copy td "[PERSON_NAME]"
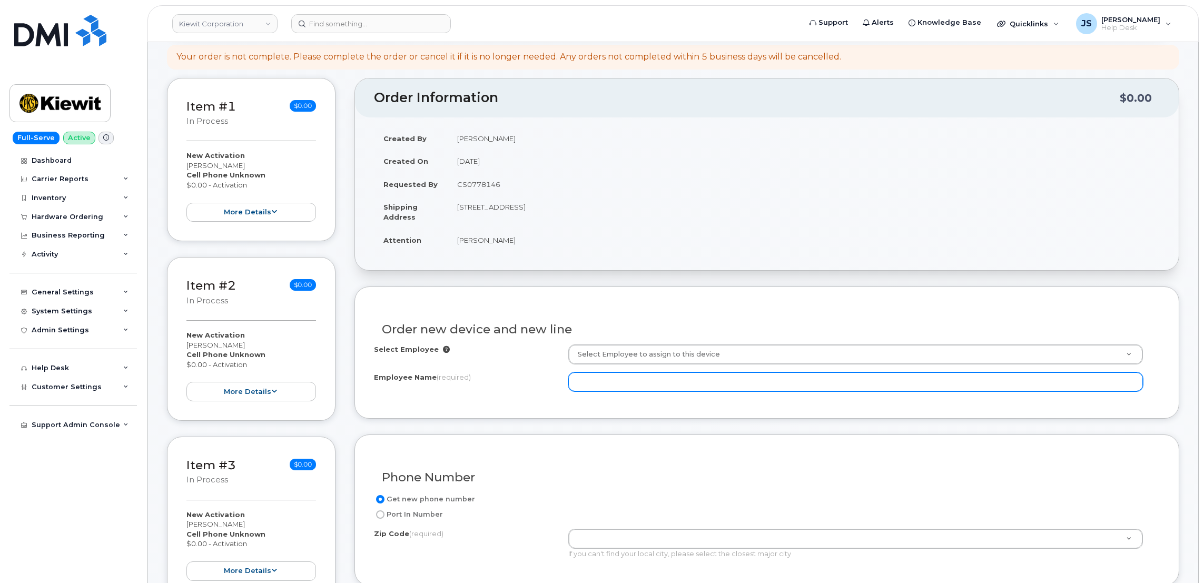
paste input "[PERSON_NAME]"
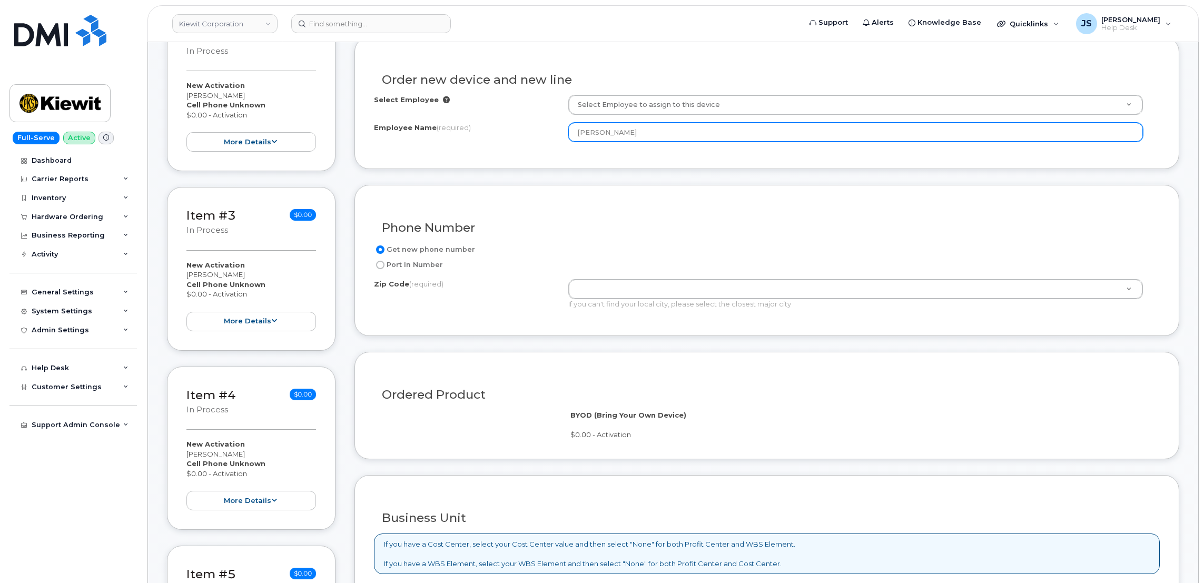
scroll to position [370, 0]
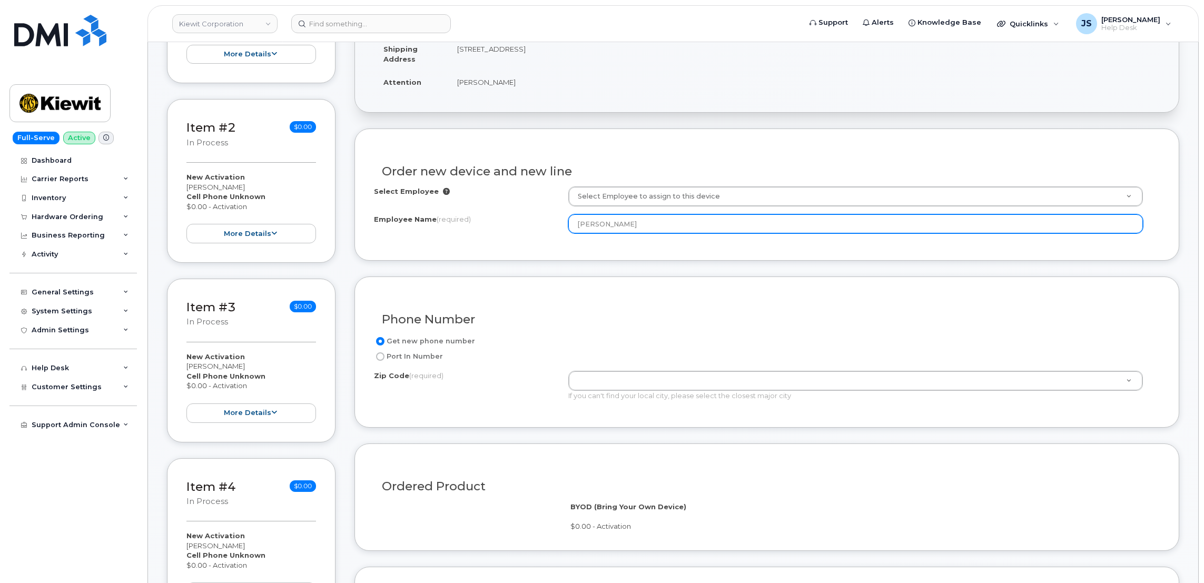
type input "[PERSON_NAME]"
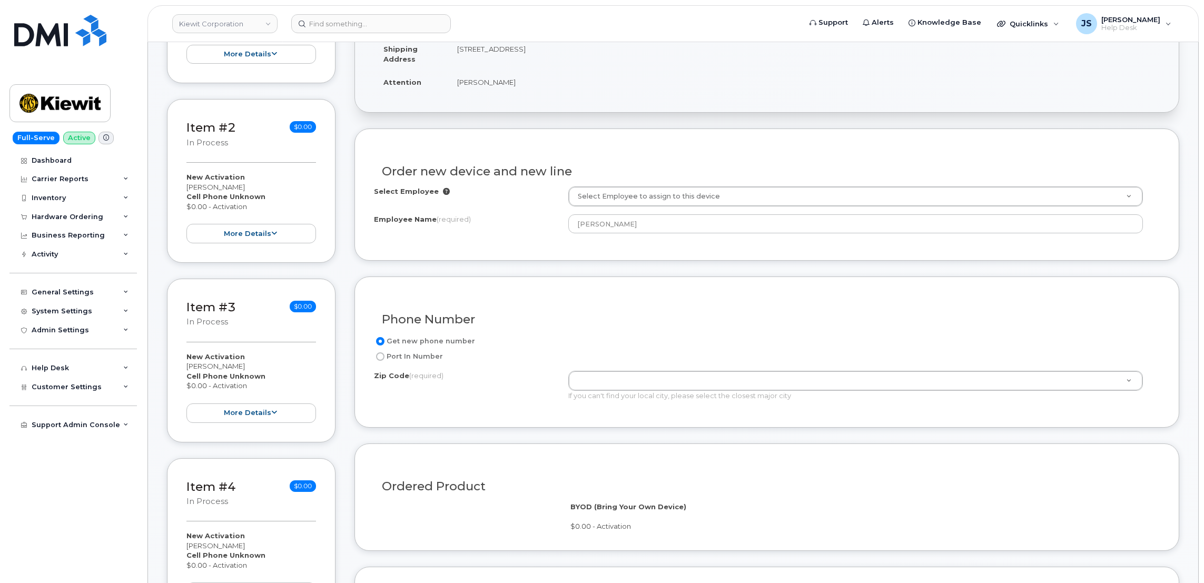
click at [595, 47] on td "[STREET_ADDRESS]" at bounding box center [804, 53] width 712 height 33
copy td "76119"
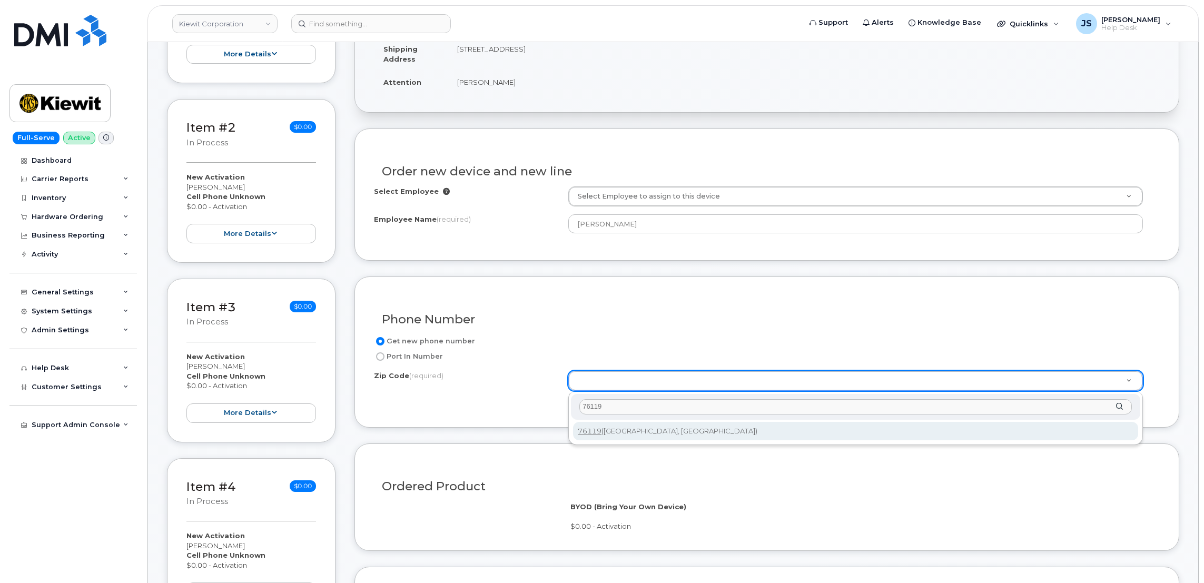
type input "76119"
type input "76119 ([GEOGRAPHIC_DATA], [GEOGRAPHIC_DATA])"
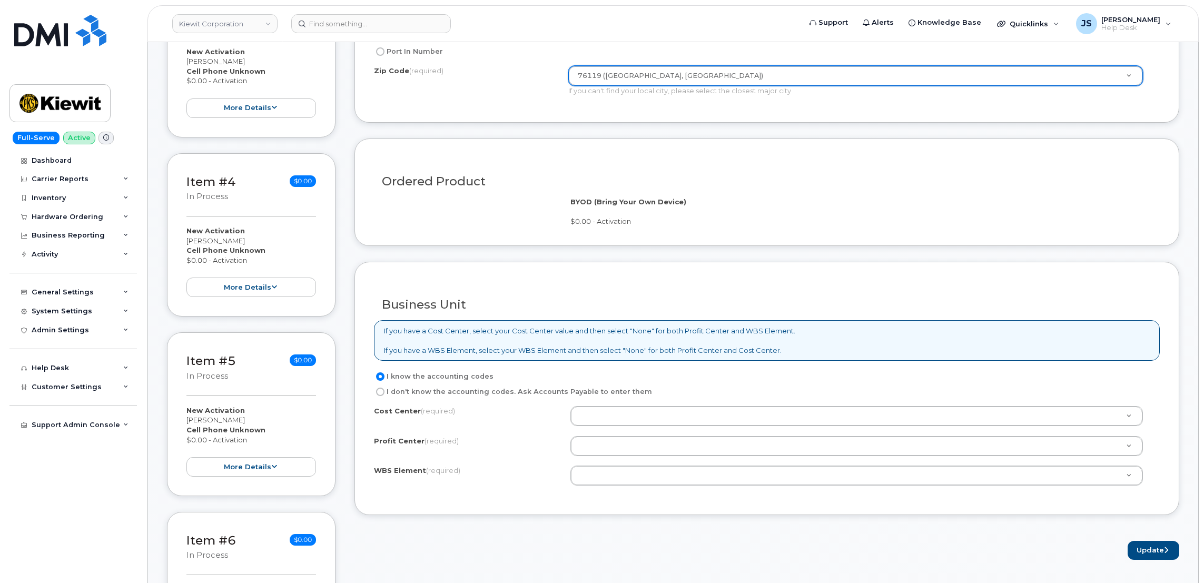
scroll to position [845, 0]
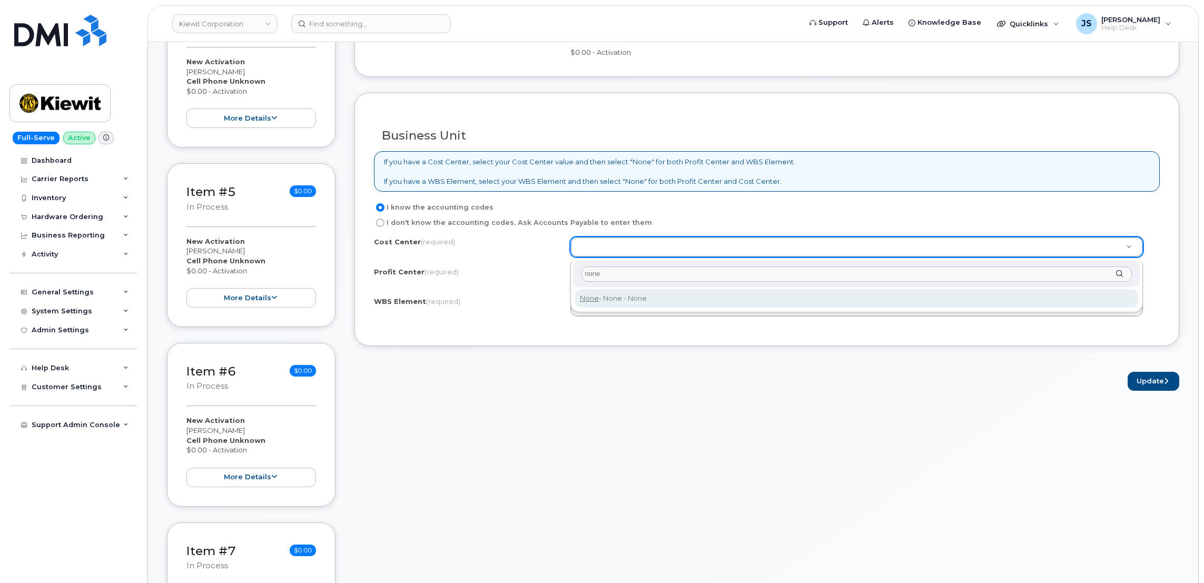
type input "none"
type input "None"
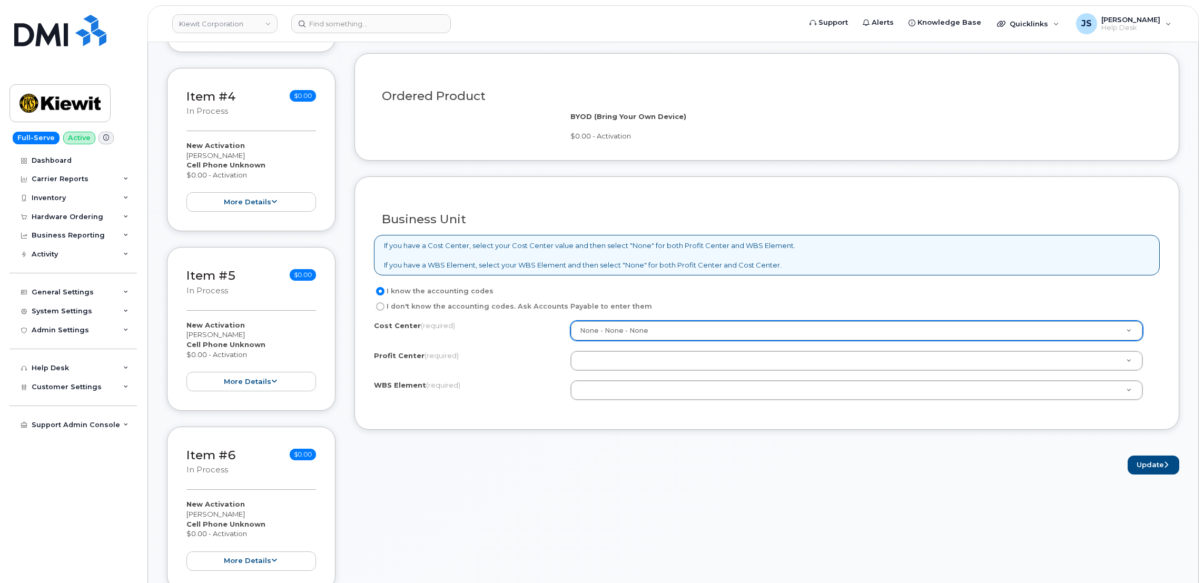
scroll to position [766, 0]
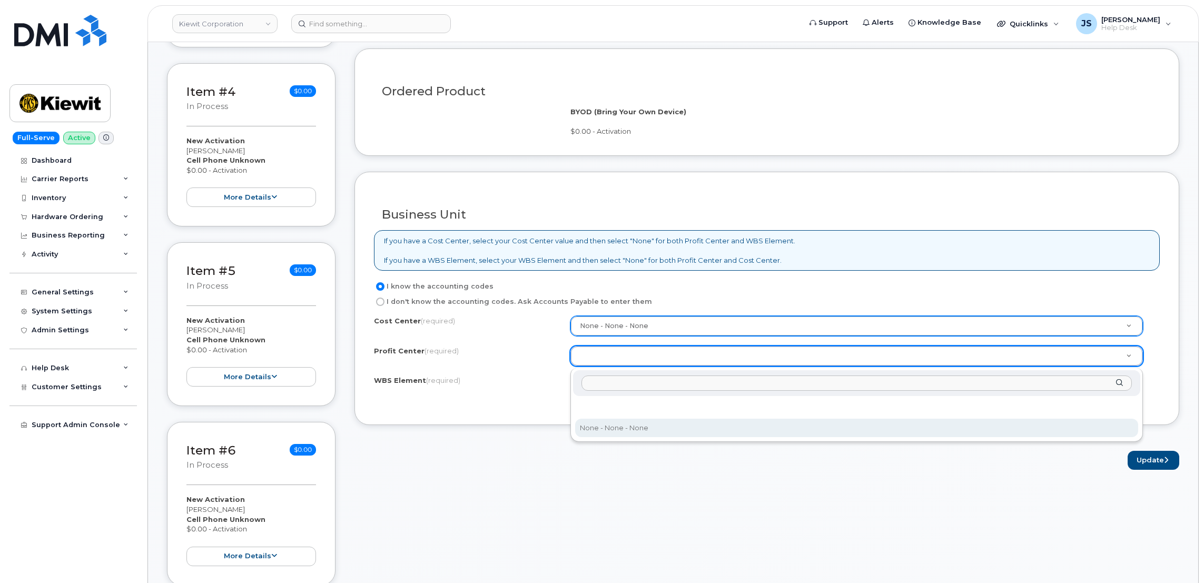
select select "None"
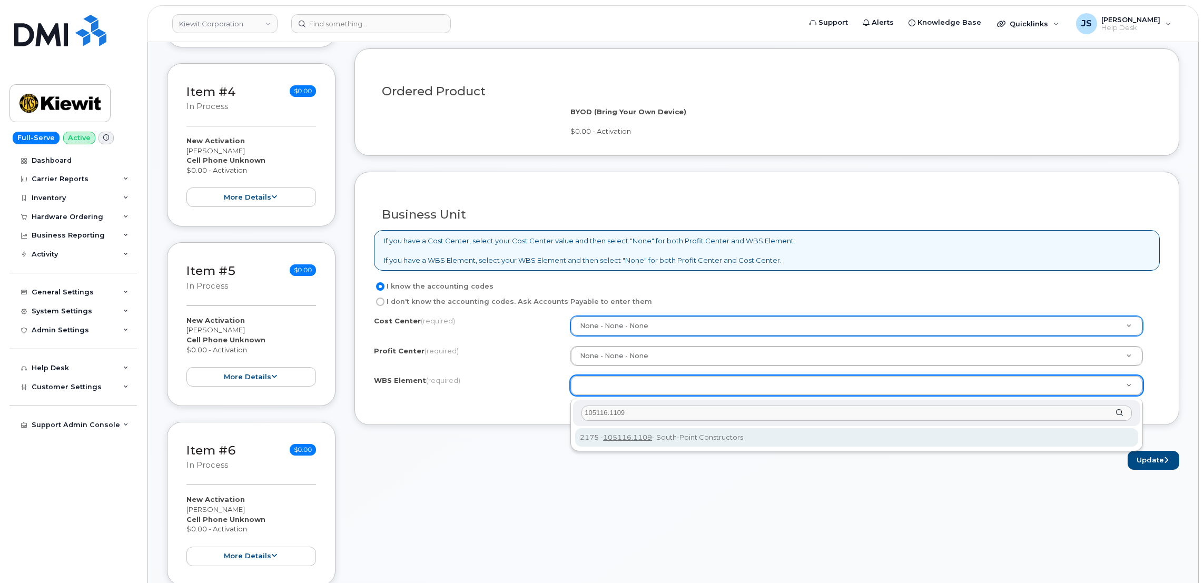
type input "105116.1109"
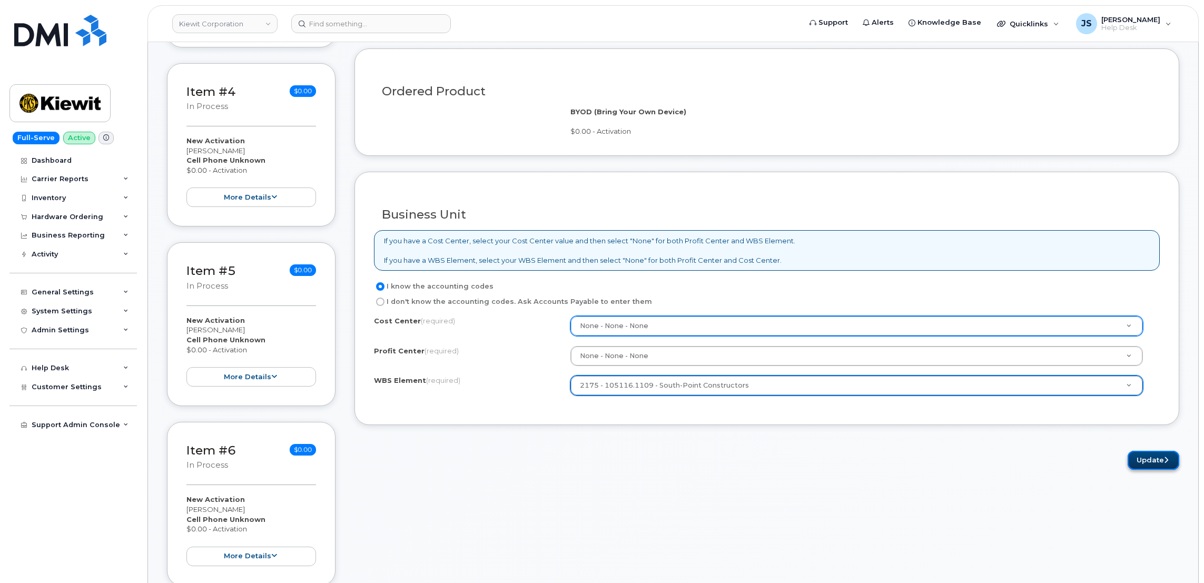
click at [1159, 470] on button "Update" at bounding box center [1154, 460] width 52 height 19
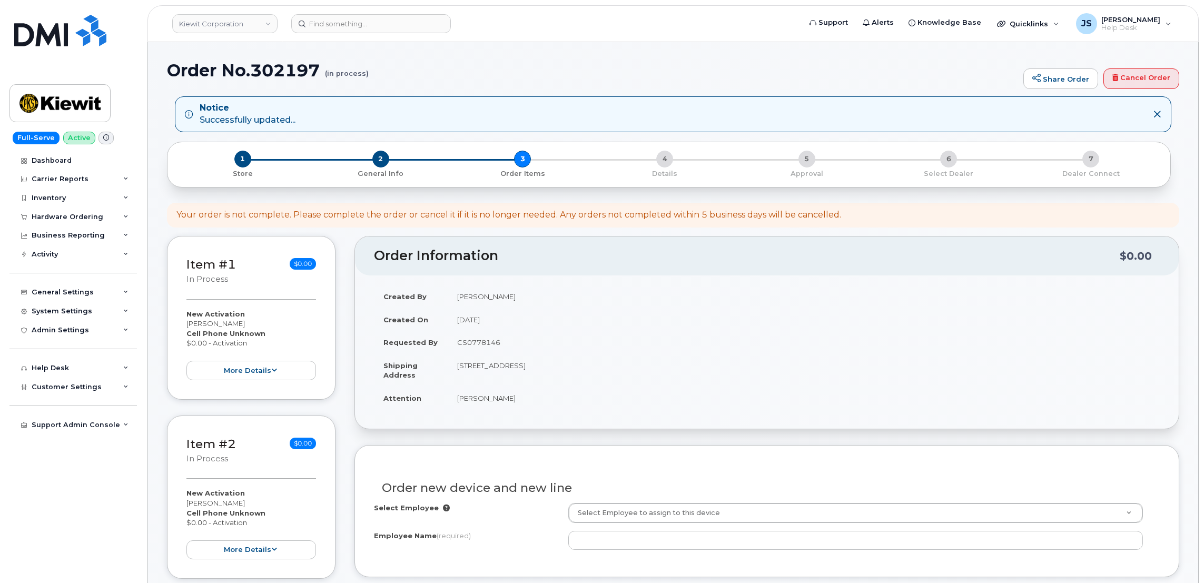
select select
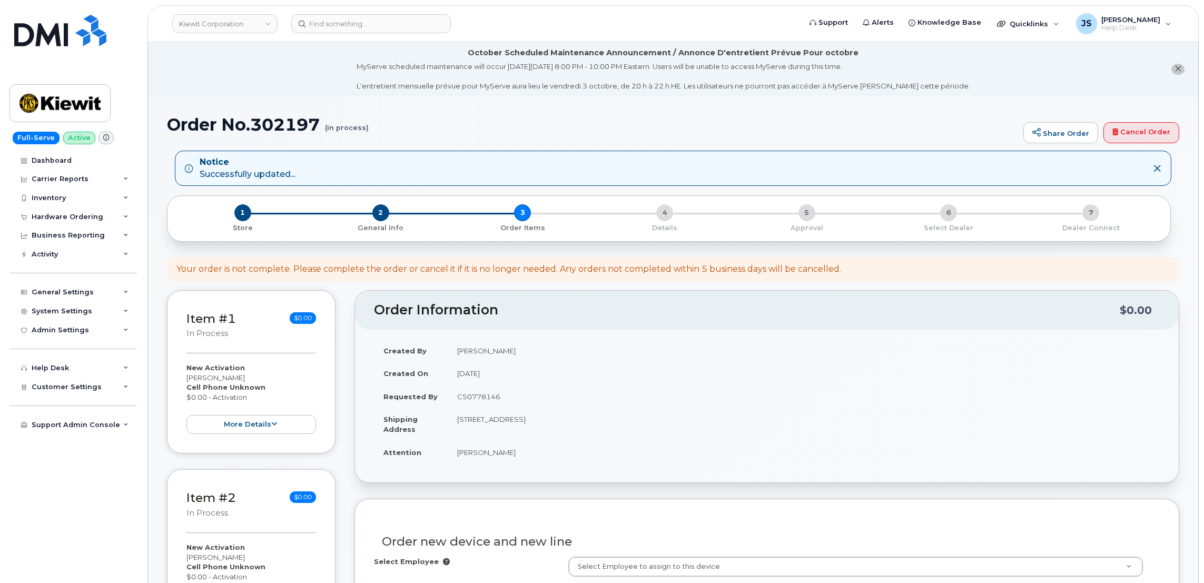
scroll to position [316, 0]
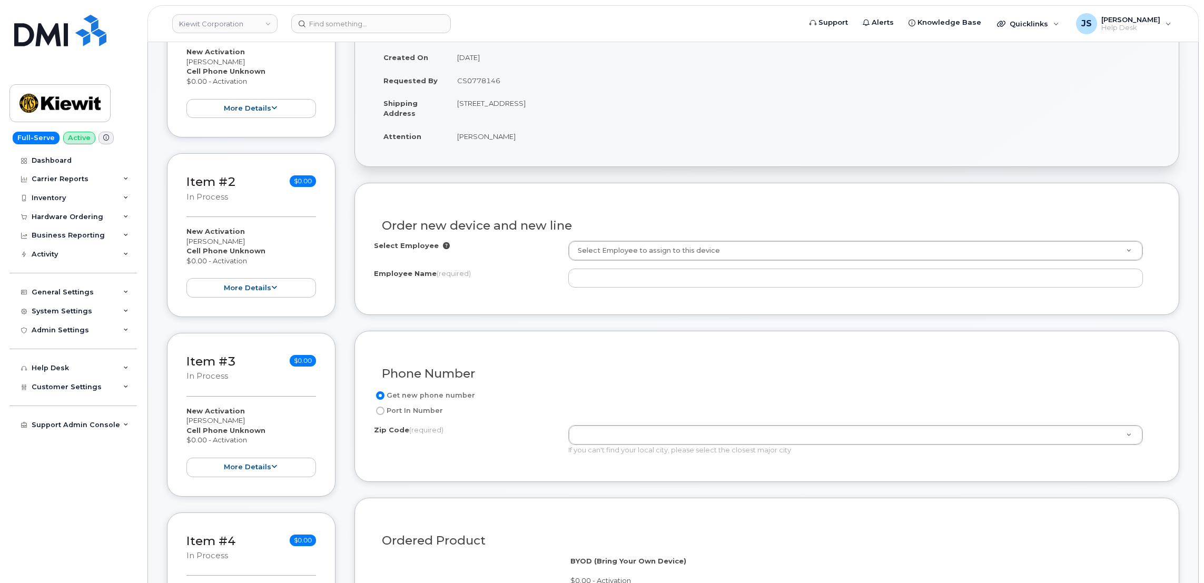
drag, startPoint x: 505, startPoint y: 135, endPoint x: 457, endPoint y: 139, distance: 48.7
click at [457, 139] on td "[PERSON_NAME]" at bounding box center [804, 136] width 712 height 23
copy td "[PERSON_NAME]"
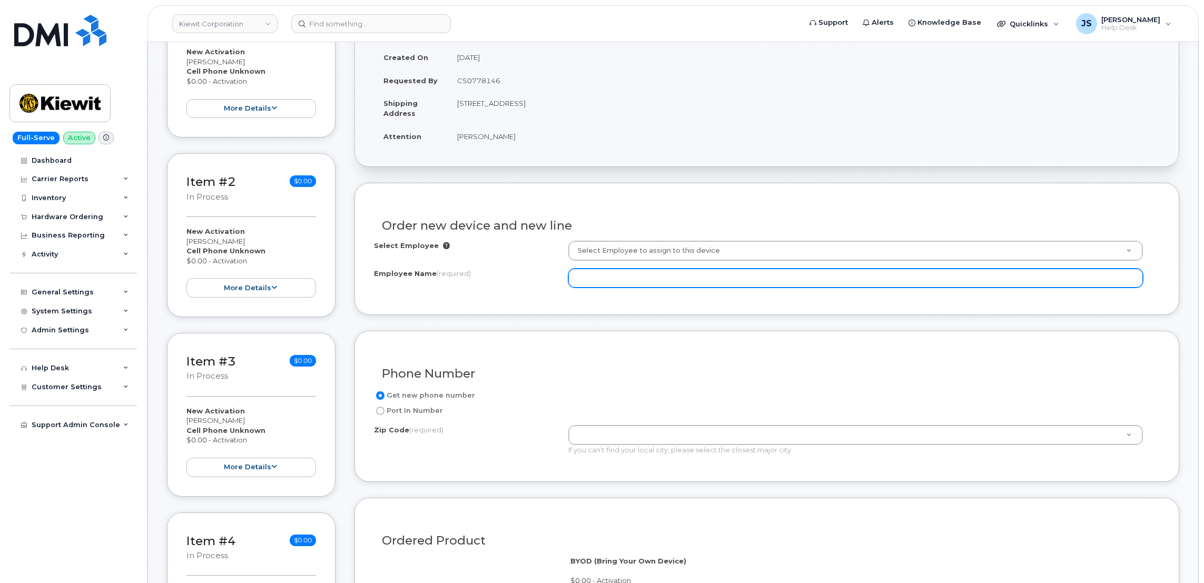
paste input "[PERSON_NAME]"
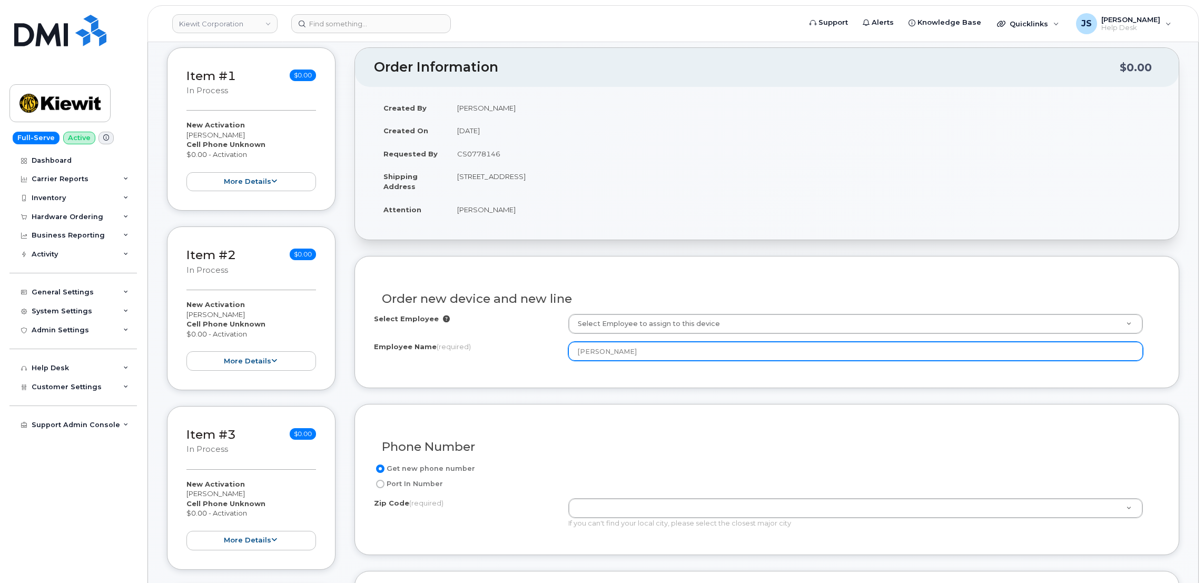
scroll to position [237, 0]
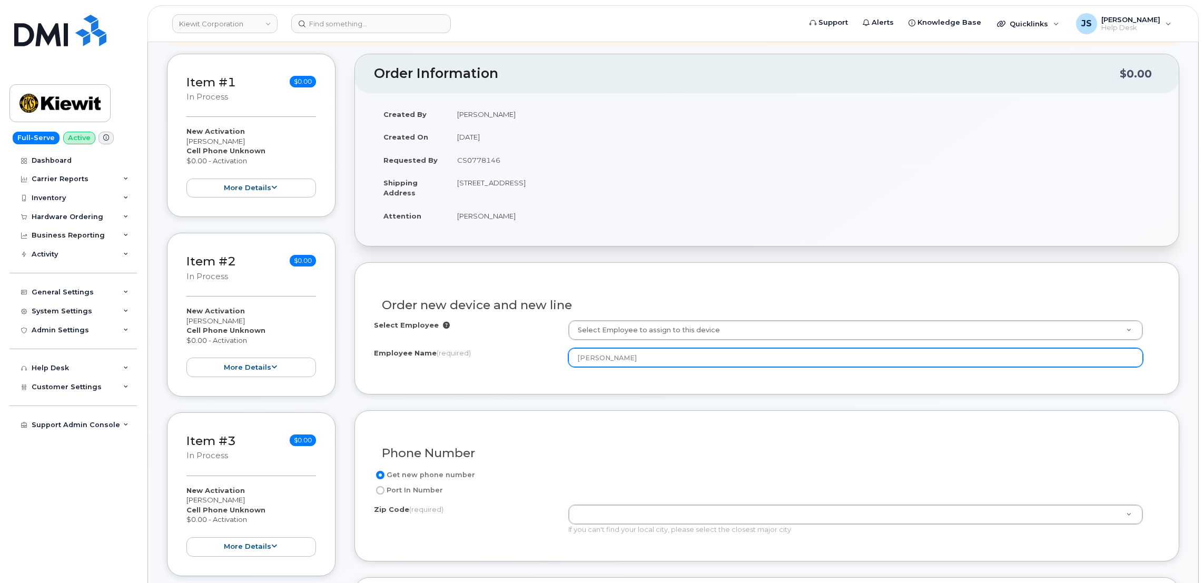
type input "[PERSON_NAME]"
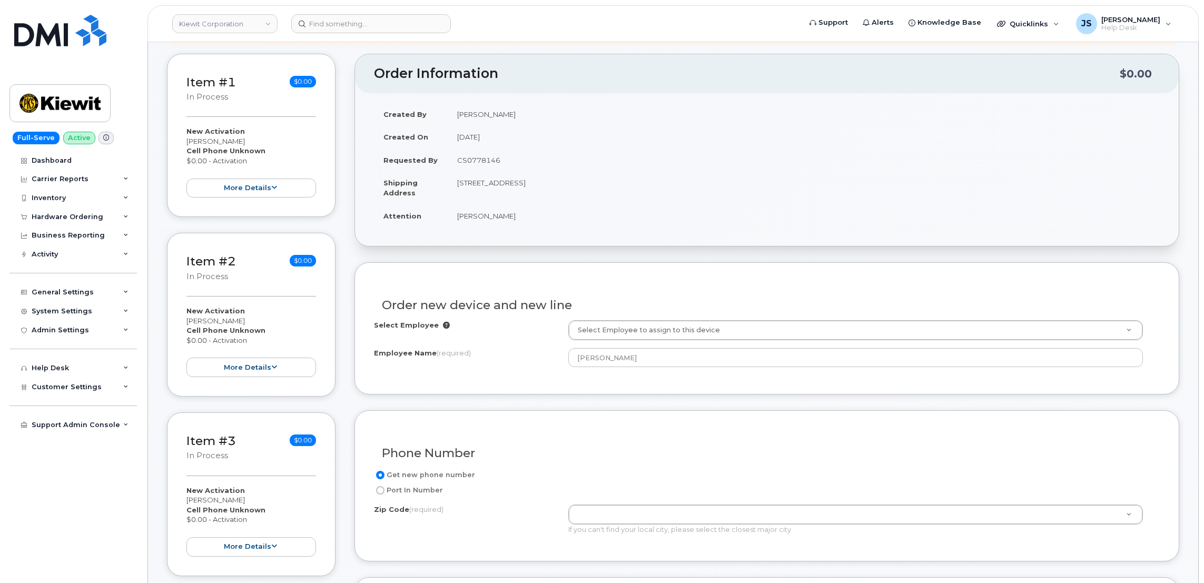
click at [595, 180] on td "[STREET_ADDRESS]" at bounding box center [804, 187] width 712 height 33
click at [593, 182] on td "[STREET_ADDRESS]" at bounding box center [804, 187] width 712 height 33
drag, startPoint x: 593, startPoint y: 182, endPoint x: 580, endPoint y: 164, distance: 23.0
click at [580, 164] on td "CS0778146" at bounding box center [804, 160] width 712 height 23
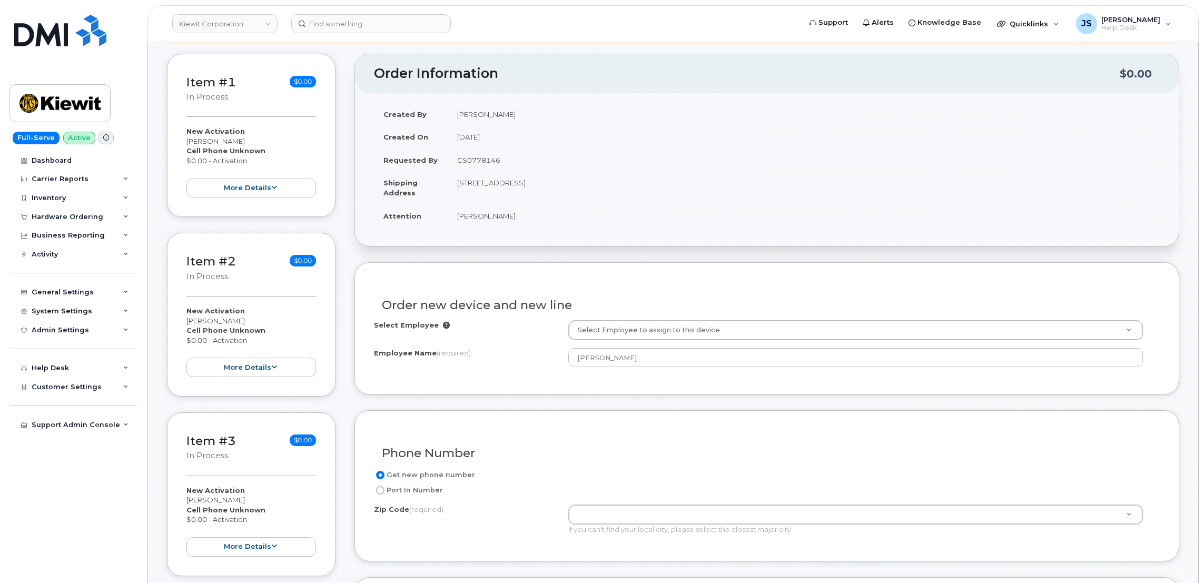
click at [595, 183] on td "[STREET_ADDRESS]" at bounding box center [804, 187] width 712 height 33
copy td "76119"
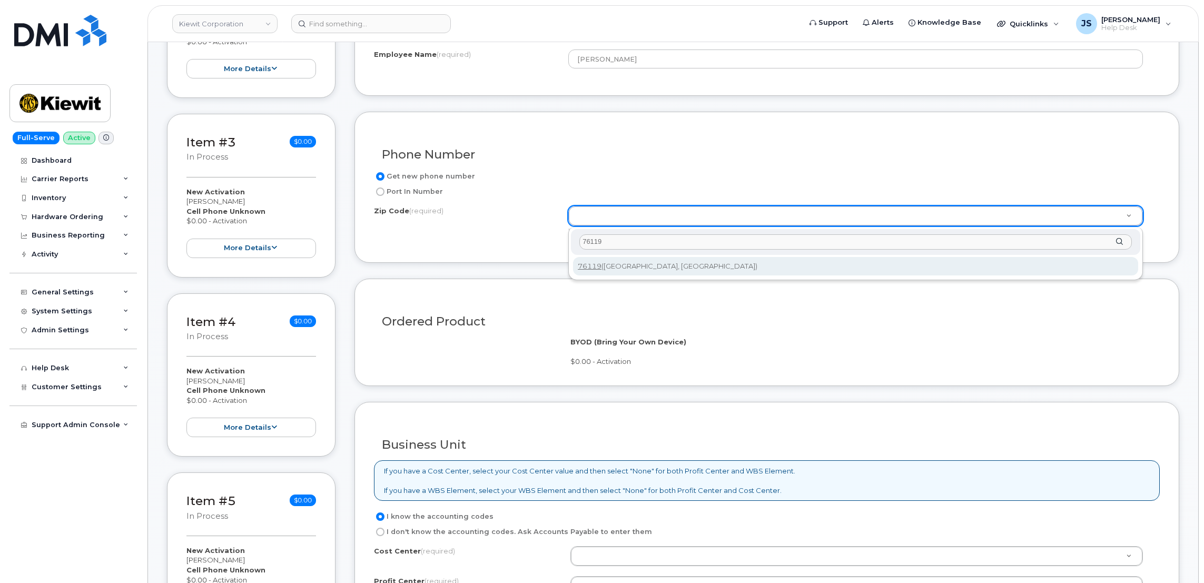
scroll to position [553, 0]
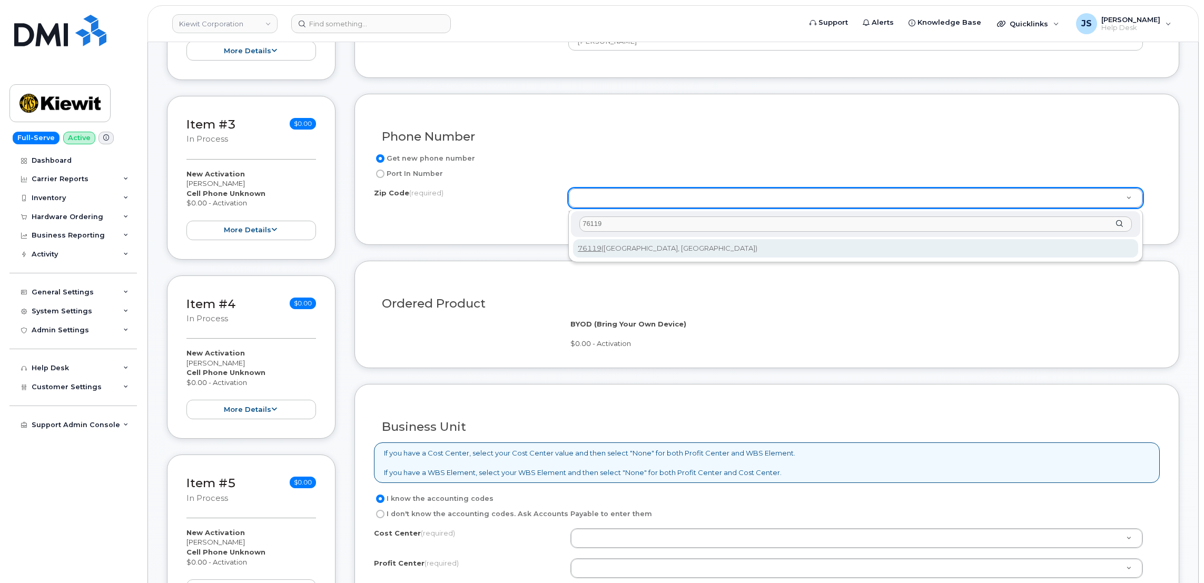
type input "76119"
type input "76119 ([GEOGRAPHIC_DATA], [GEOGRAPHIC_DATA])"
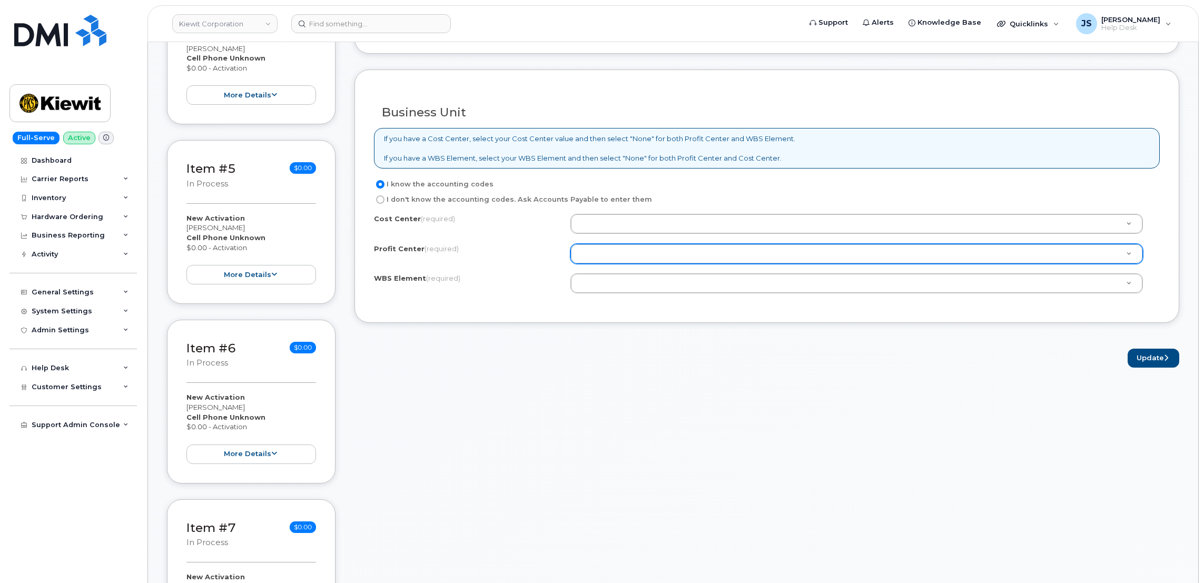
scroll to position [869, 0]
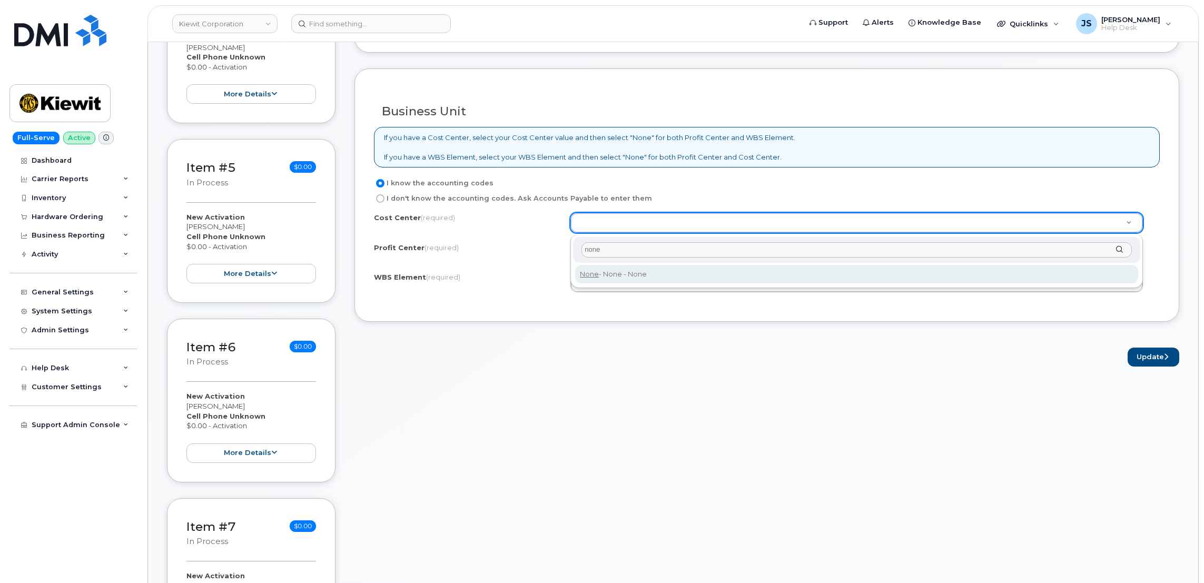
type input "none"
type input "None"
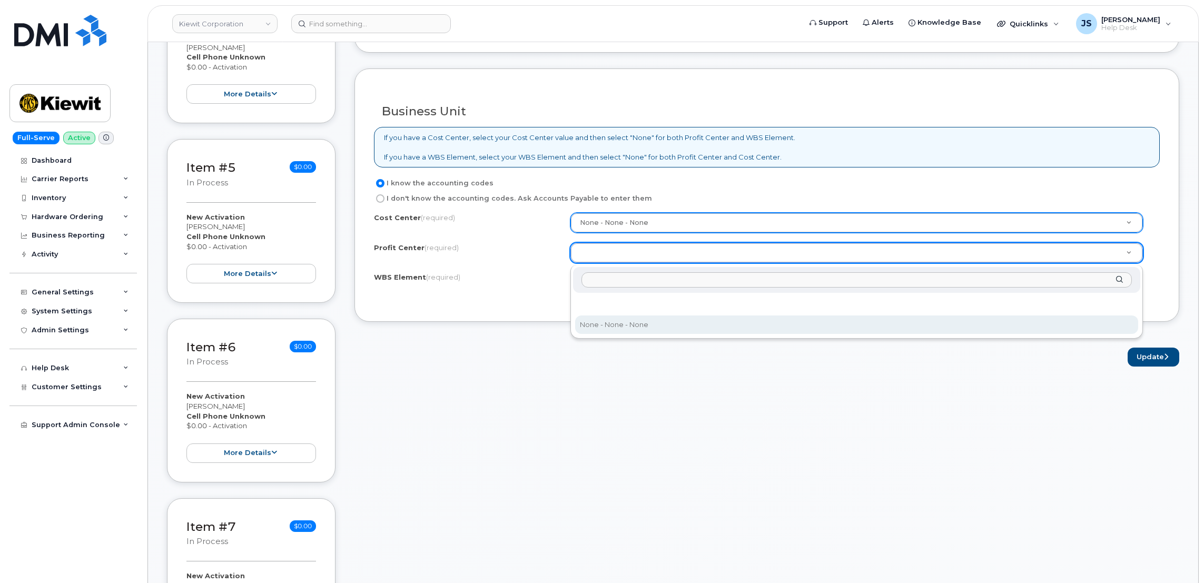
select select "None"
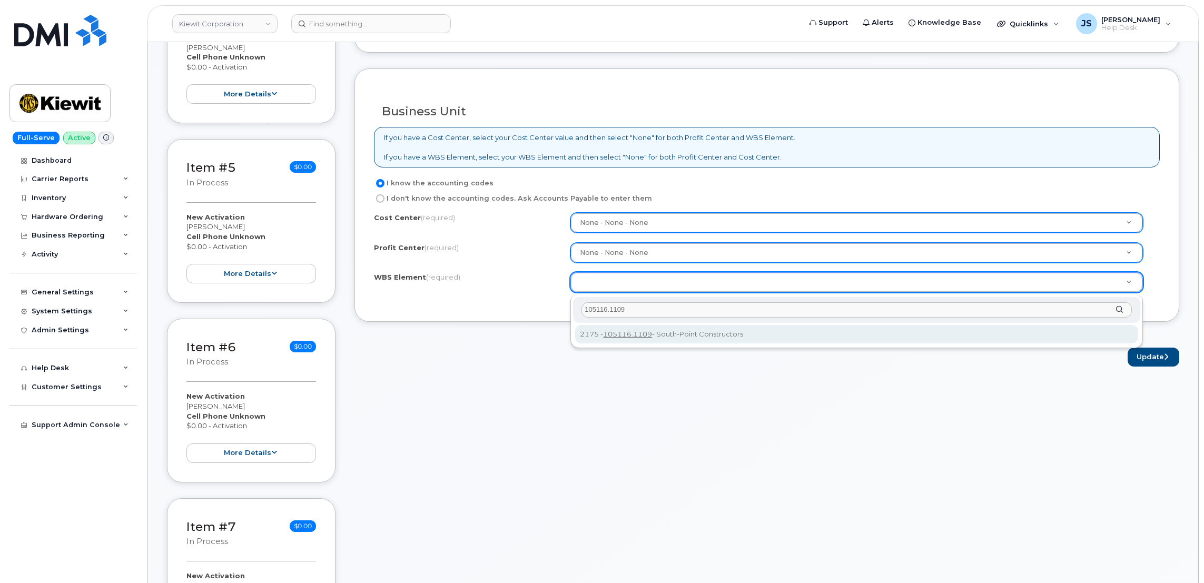
type input "105116.1109"
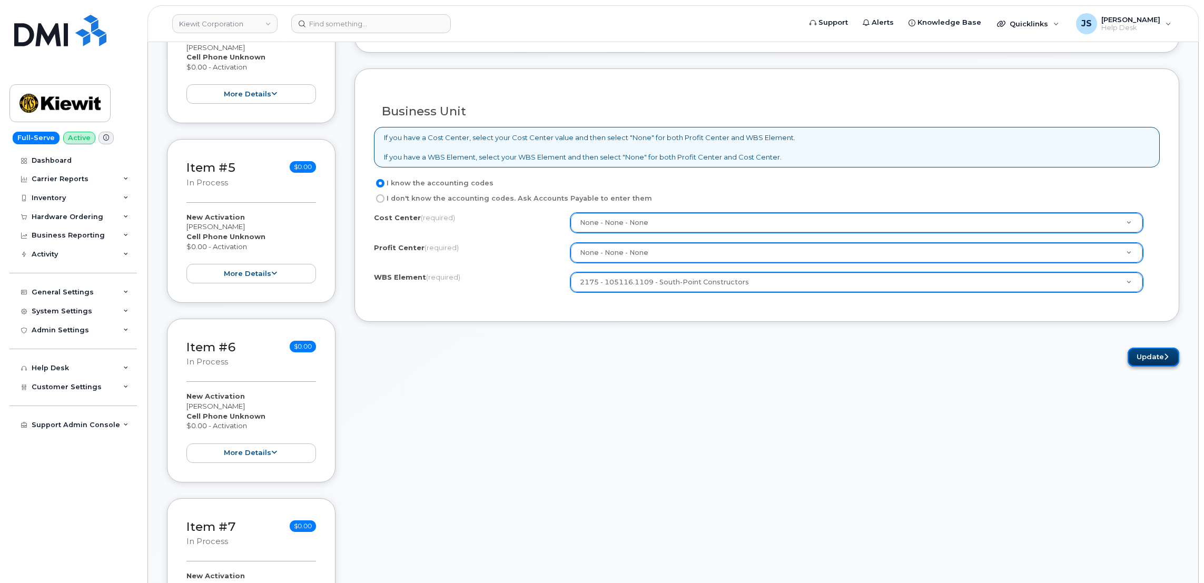
click at [1159, 365] on button "Update" at bounding box center [1154, 357] width 52 height 19
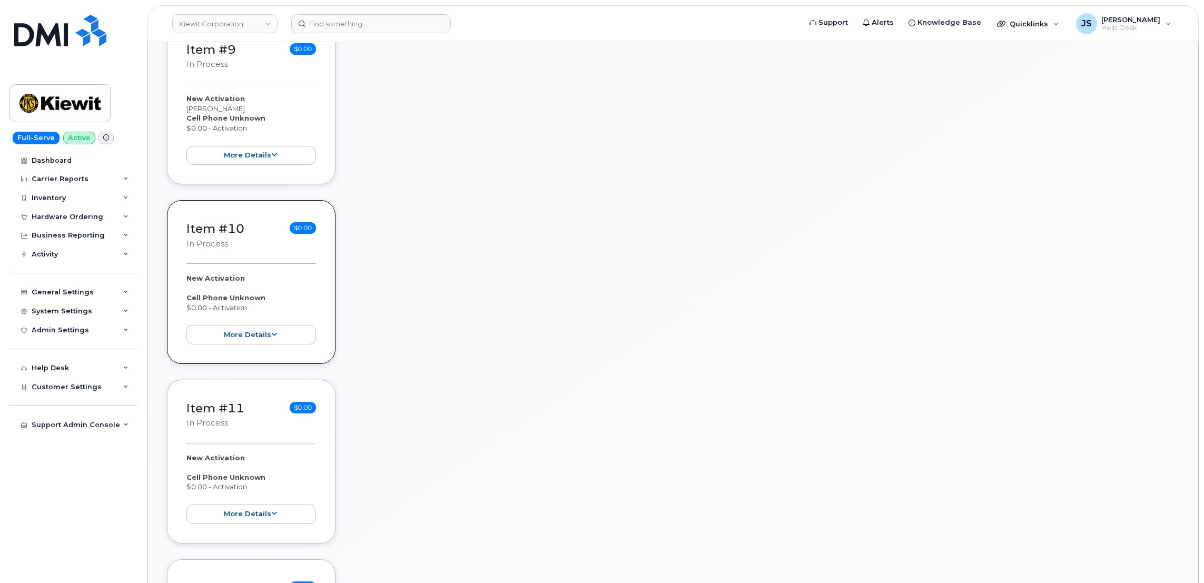
scroll to position [1738, 0]
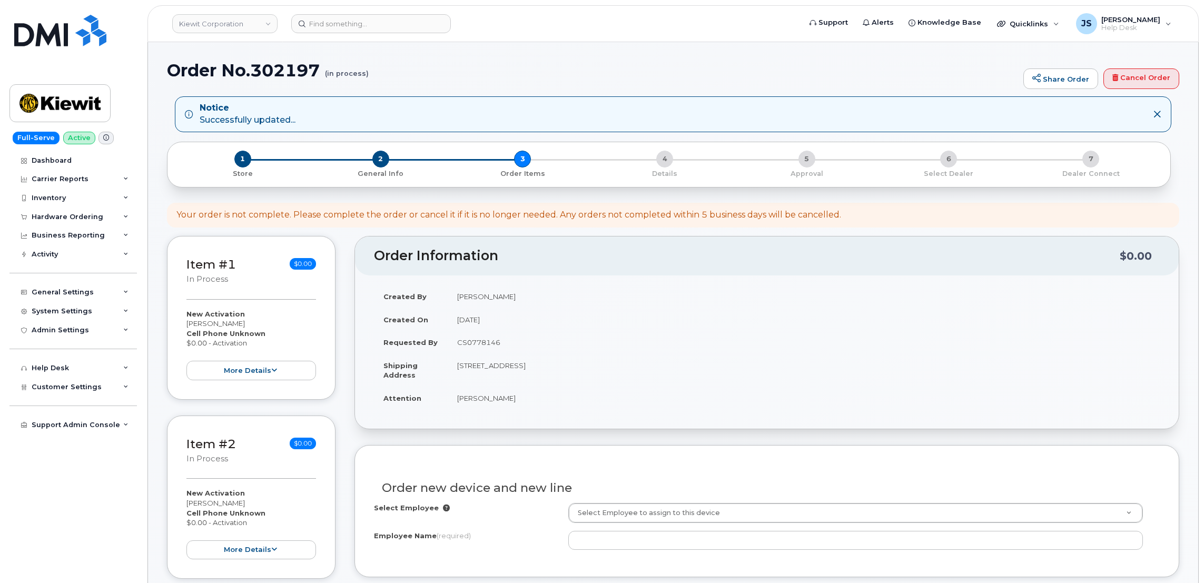
select select
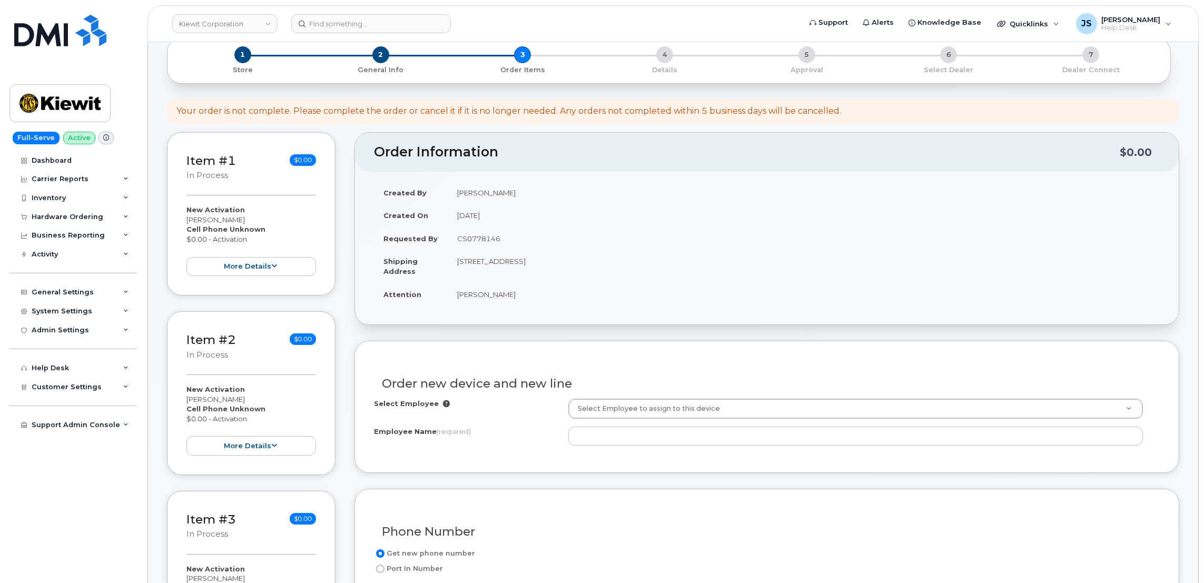
scroll to position [316, 0]
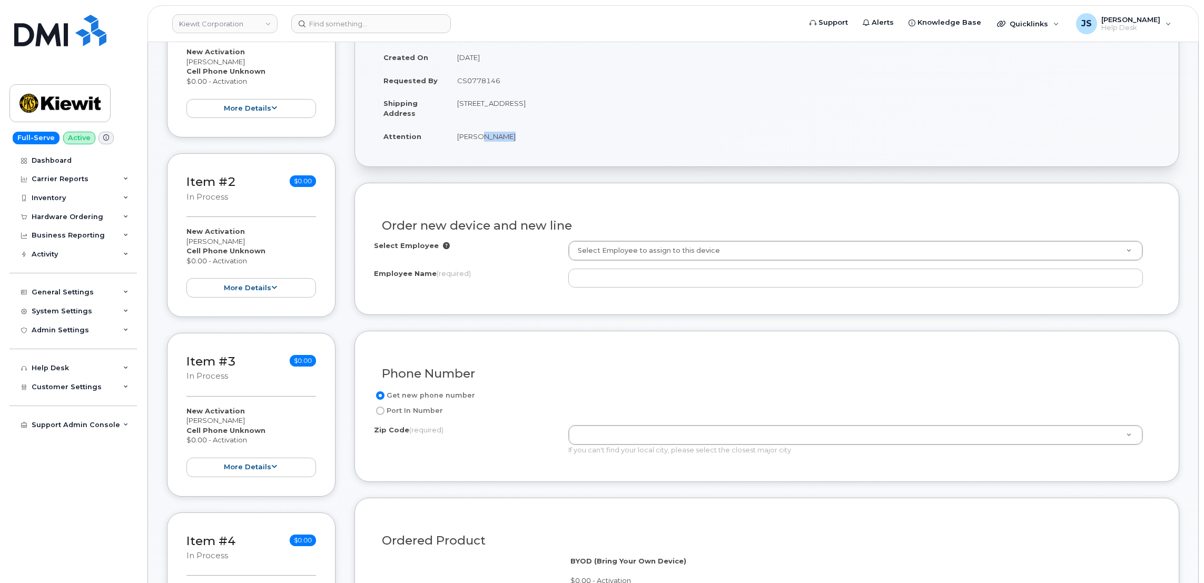
drag, startPoint x: 504, startPoint y: 139, endPoint x: 477, endPoint y: 136, distance: 27.5
click at [477, 136] on td "[PERSON_NAME]" at bounding box center [804, 136] width 712 height 23
click at [482, 136] on td "[PERSON_NAME]" at bounding box center [804, 136] width 712 height 23
click at [500, 136] on td "[PERSON_NAME]" at bounding box center [804, 136] width 712 height 23
click at [505, 136] on td "[PERSON_NAME]" at bounding box center [804, 136] width 712 height 23
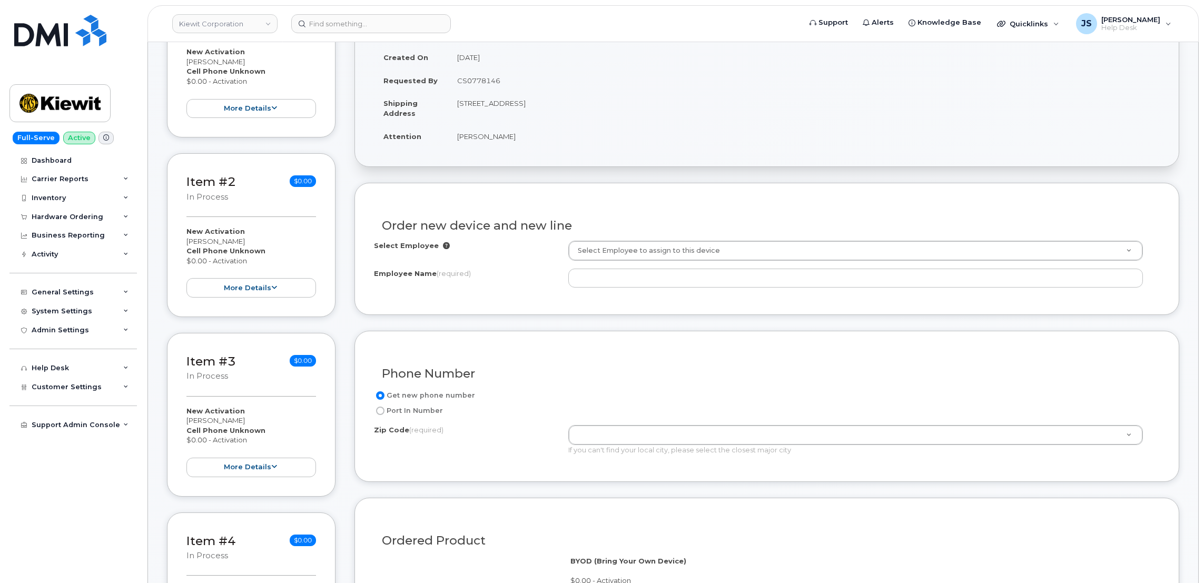
click at [505, 136] on td "[PERSON_NAME]" at bounding box center [804, 136] width 712 height 23
click at [507, 137] on td "[PERSON_NAME]" at bounding box center [804, 136] width 712 height 23
drag, startPoint x: 507, startPoint y: 137, endPoint x: 460, endPoint y: 135, distance: 46.9
click at [460, 135] on td "[PERSON_NAME]" at bounding box center [804, 136] width 712 height 23
copy td "[PERSON_NAME]"
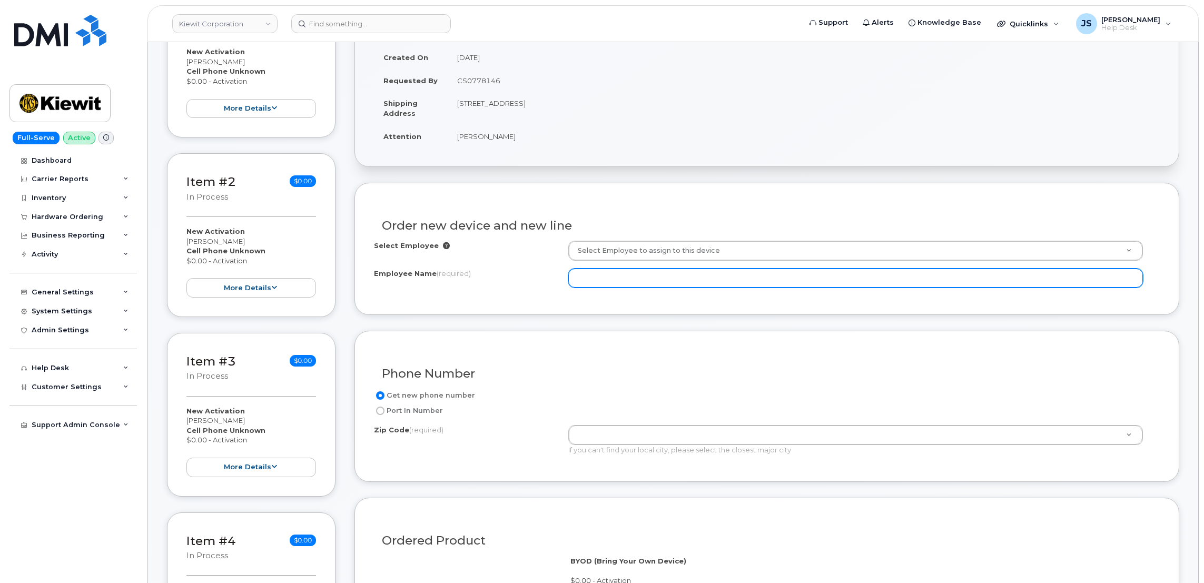
paste input "[PERSON_NAME]"
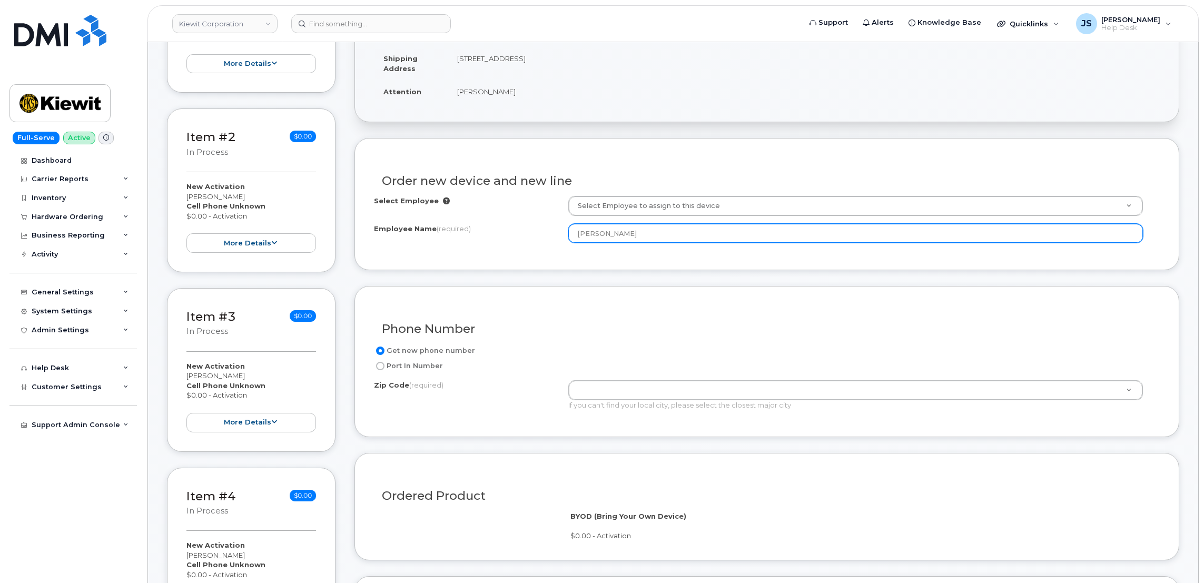
scroll to position [395, 0]
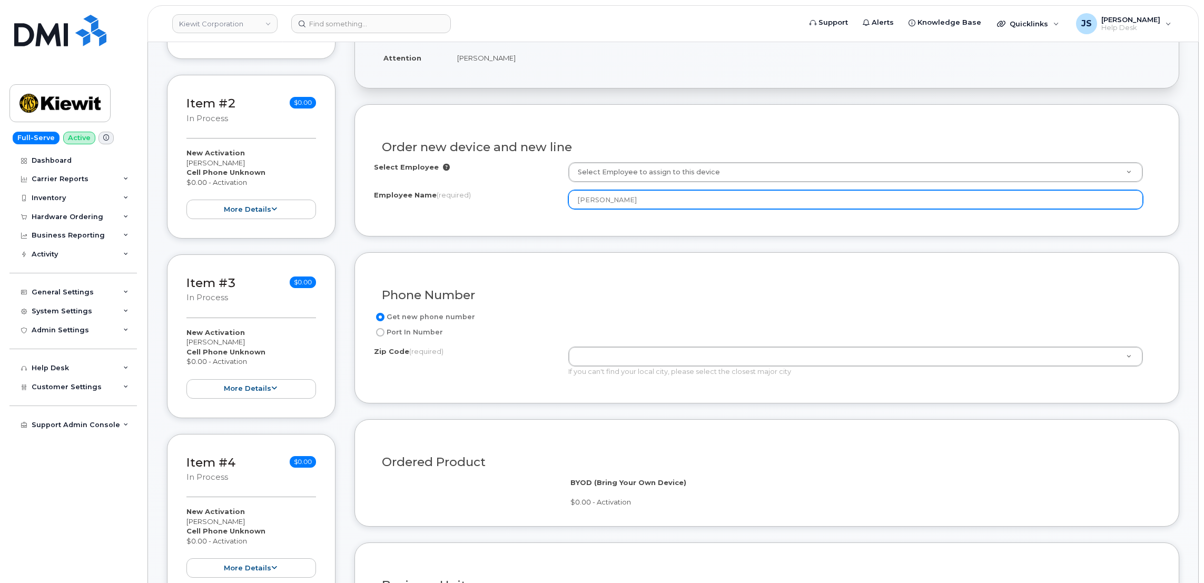
type input "[PERSON_NAME]"
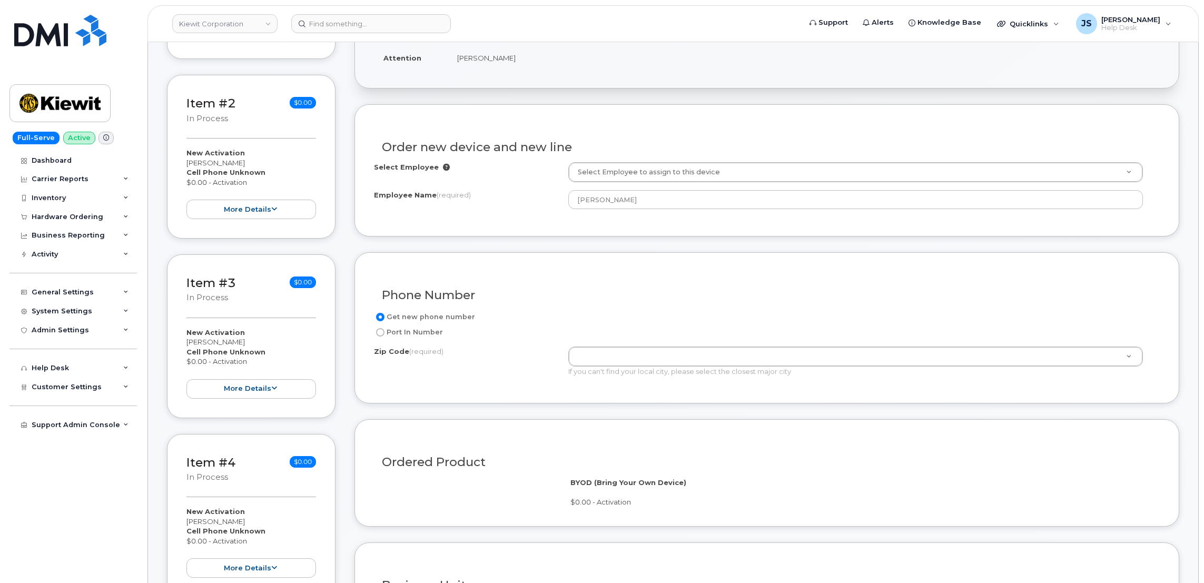
click at [574, 249] on form "Existing User Additional cost to upgrading the device Selected device is Eligib…" at bounding box center [767, 472] width 825 height 737
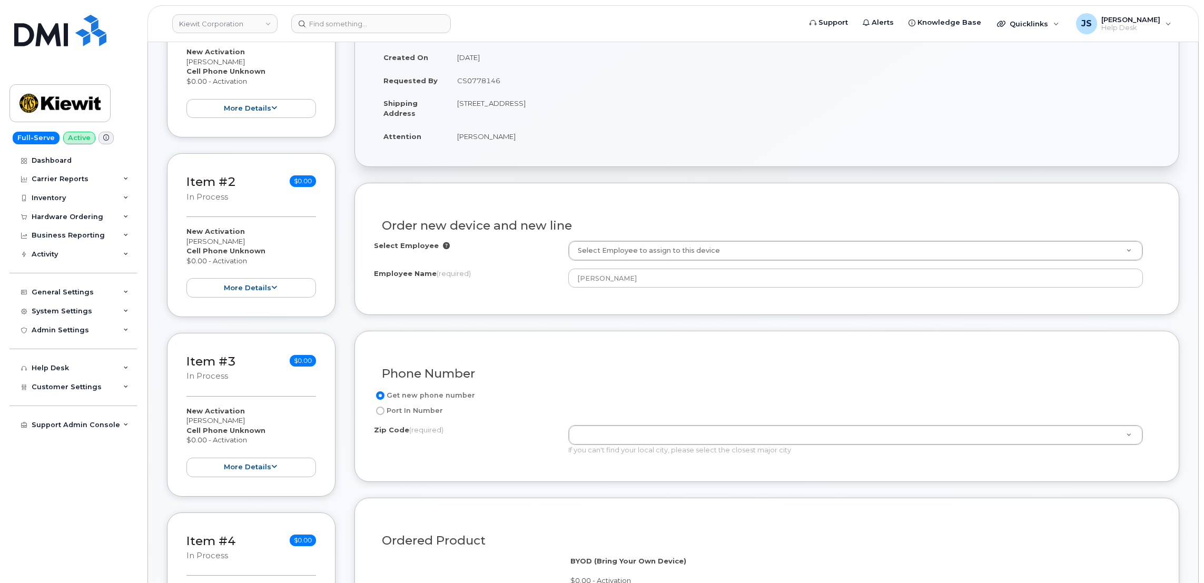
click at [593, 101] on td "[STREET_ADDRESS]" at bounding box center [804, 108] width 712 height 33
copy td "76119"
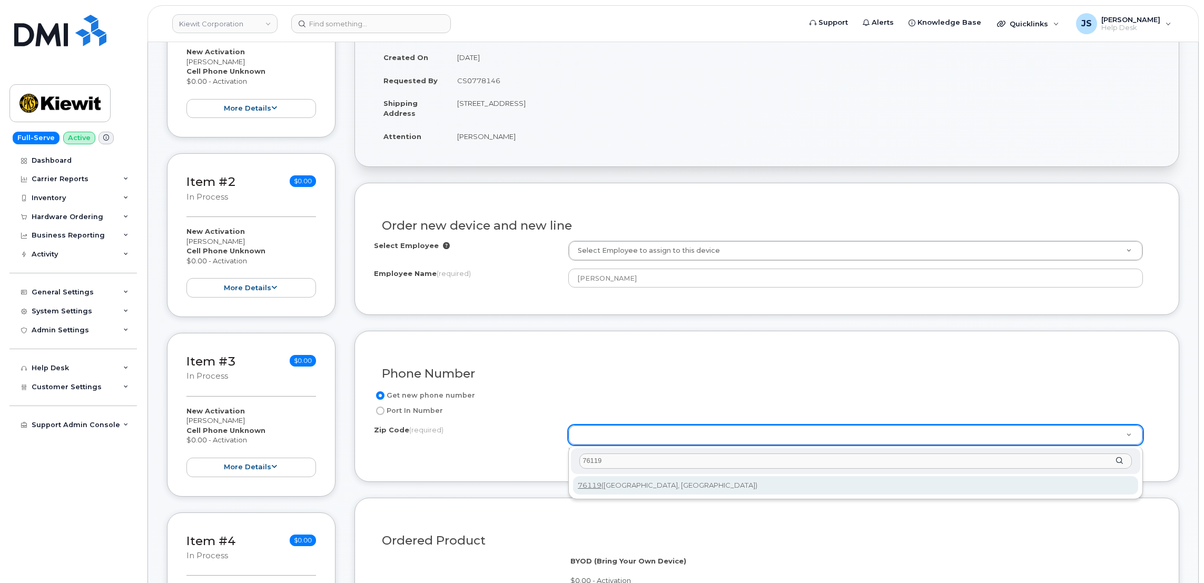
type input "76119"
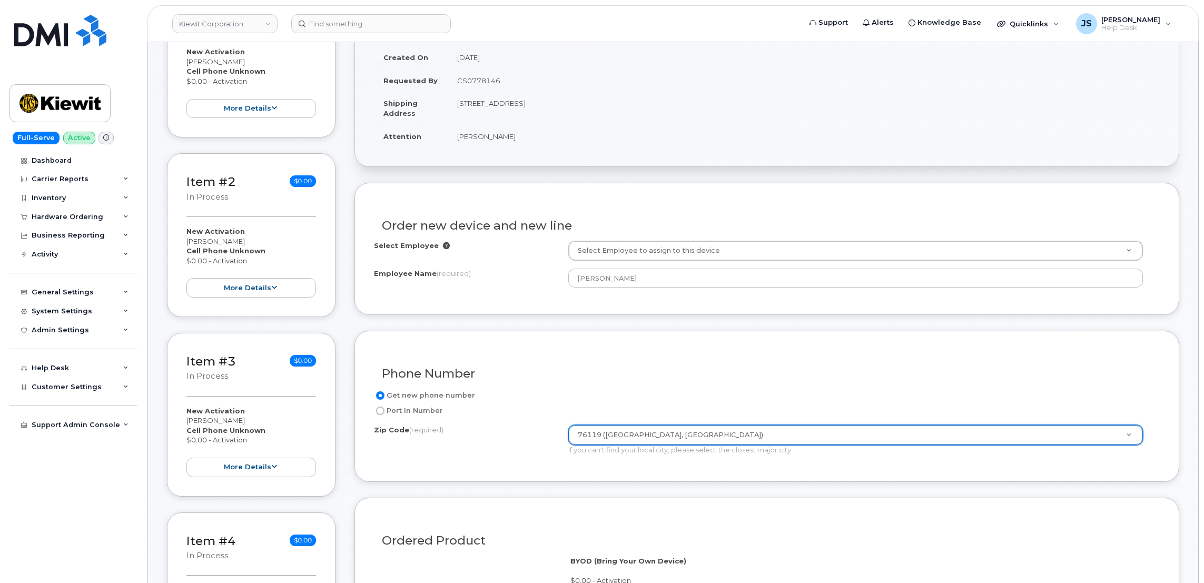
type input "76119 ([GEOGRAPHIC_DATA], [GEOGRAPHIC_DATA])"
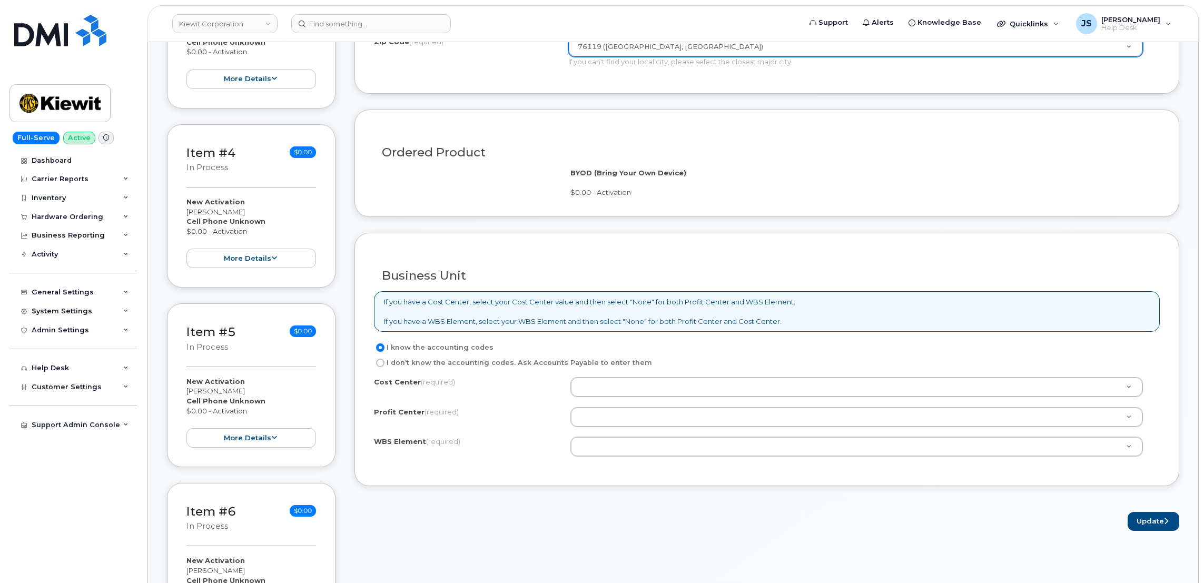
scroll to position [790, 0]
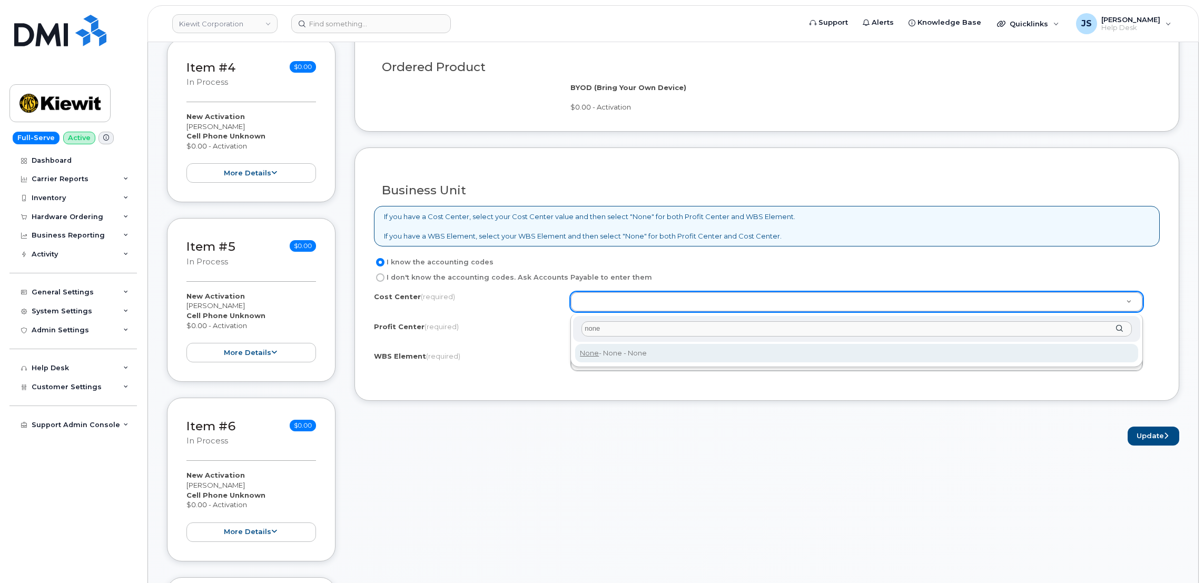
type input "none"
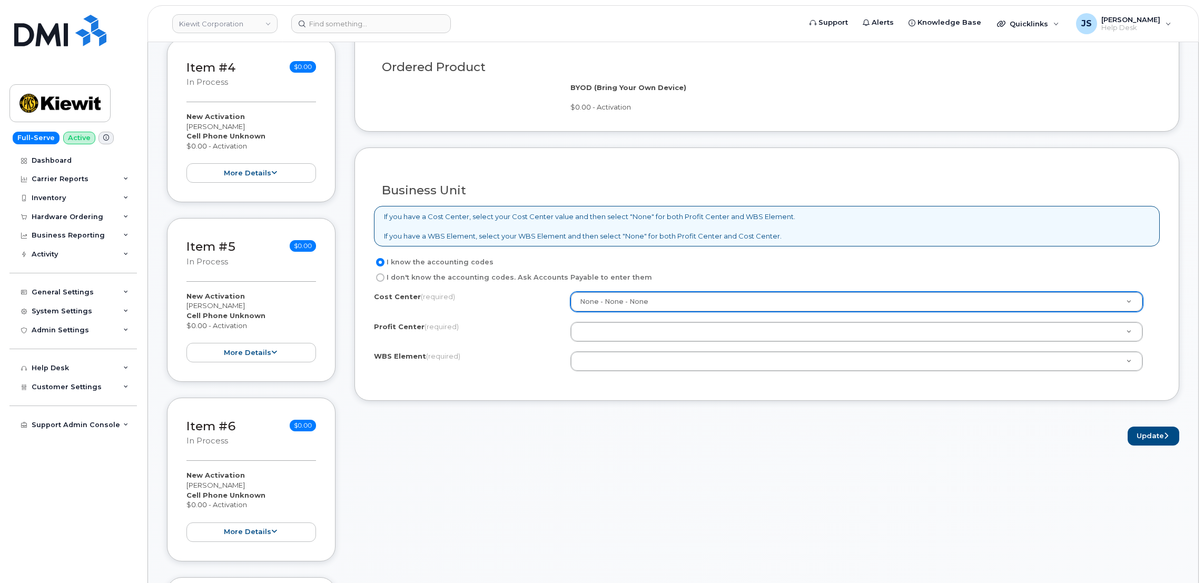
type input "None"
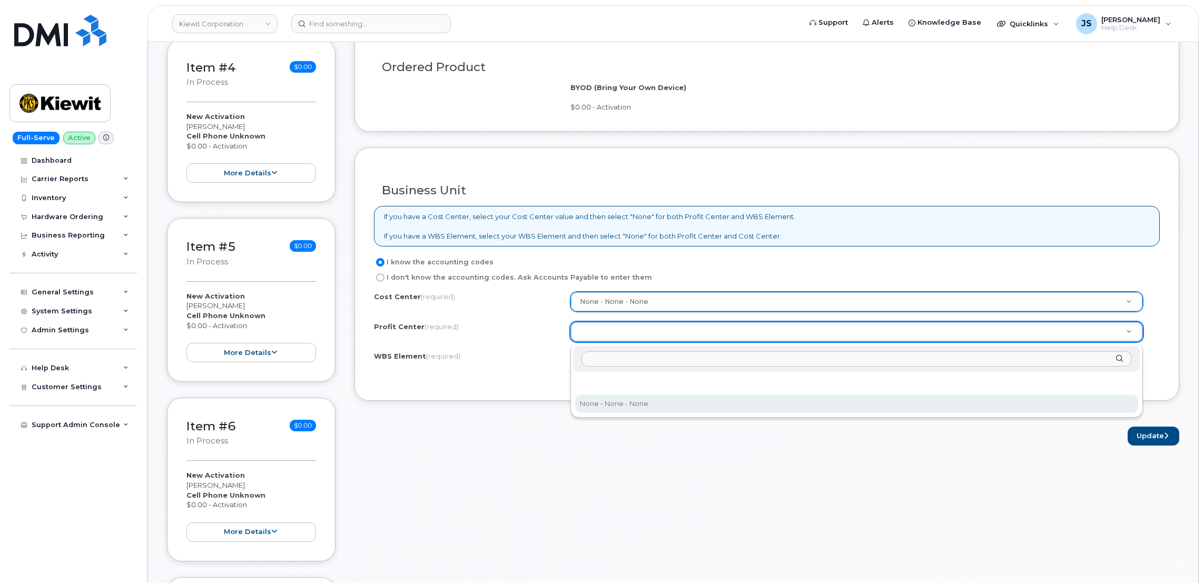
select select "None"
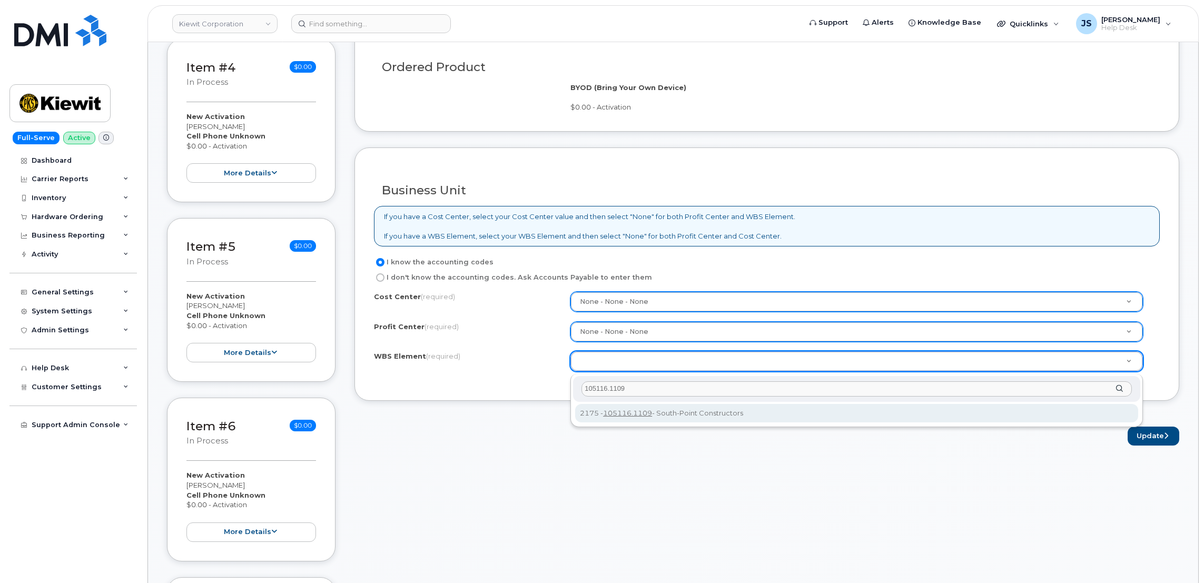
type input "105116.1109"
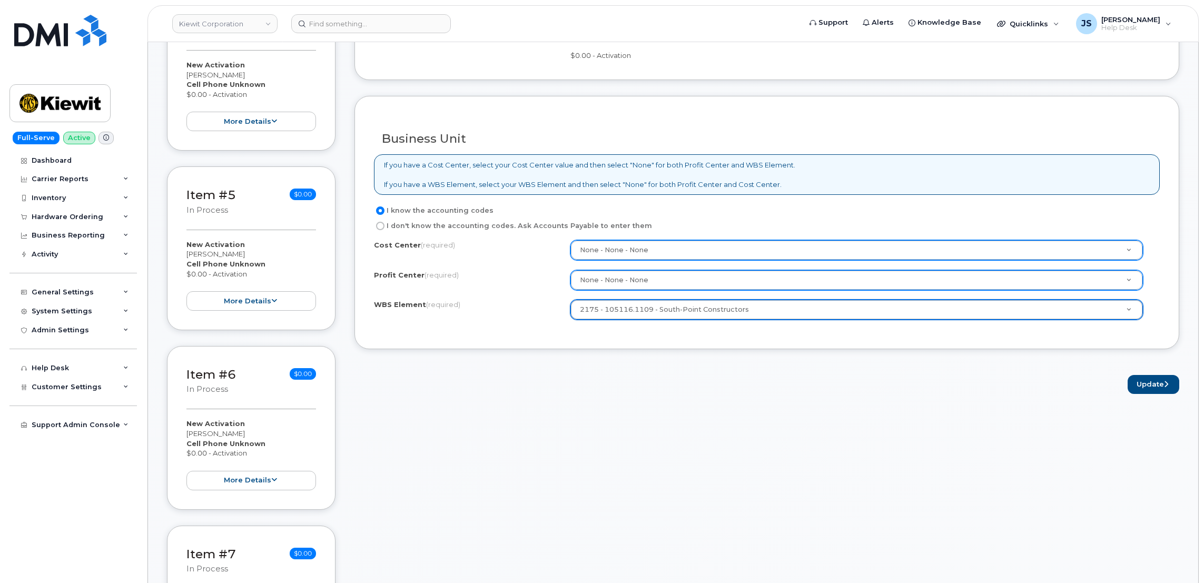
scroll to position [869, 0]
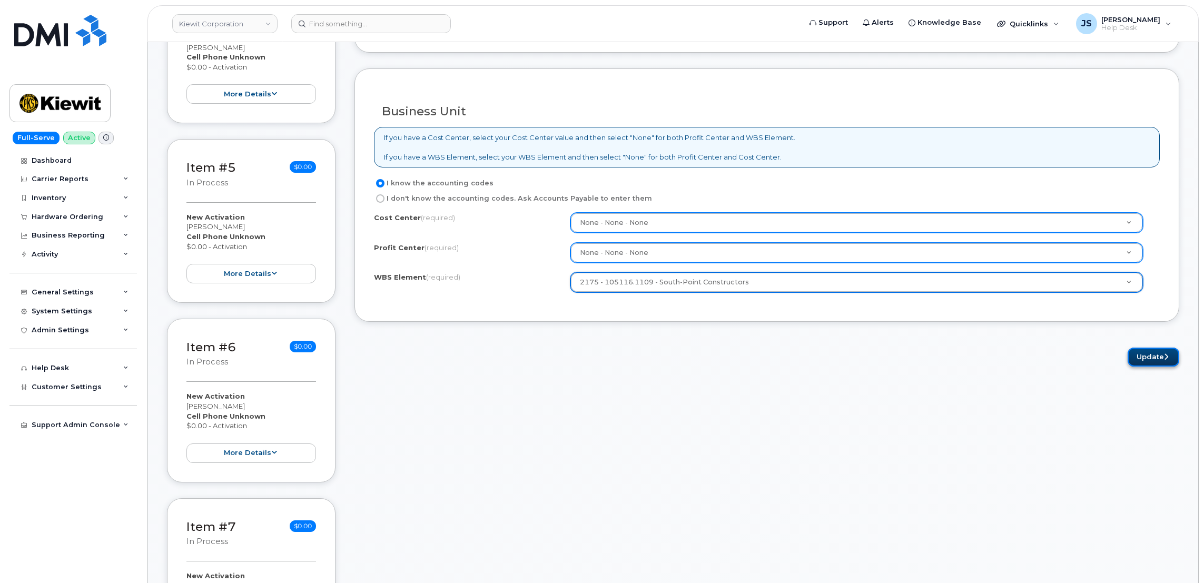
click at [1156, 359] on button "Update" at bounding box center [1154, 357] width 52 height 19
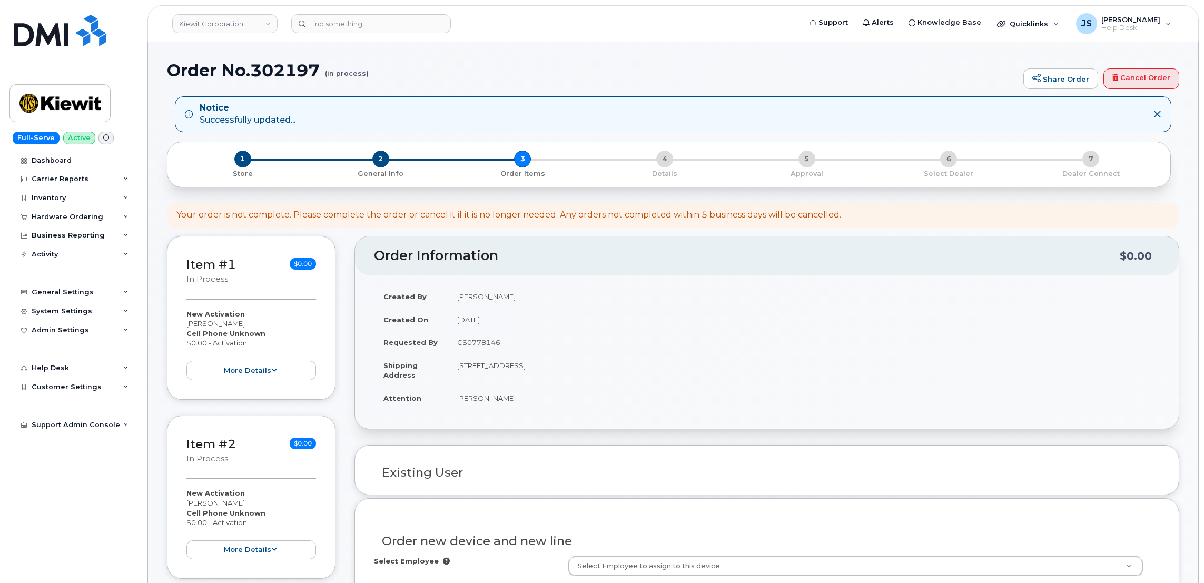
select select
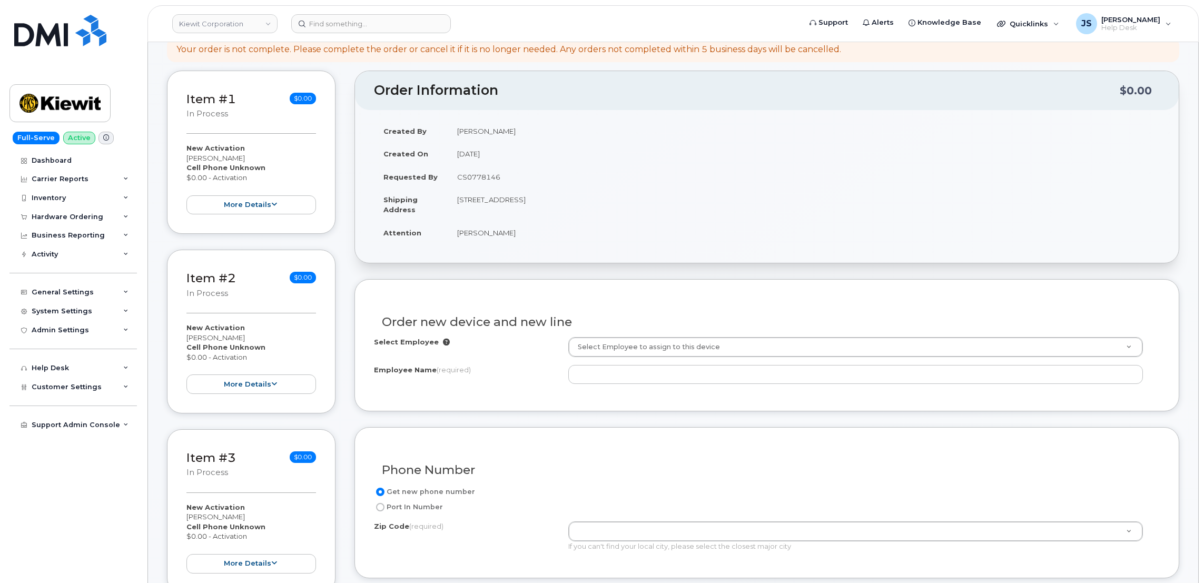
scroll to position [132, 0]
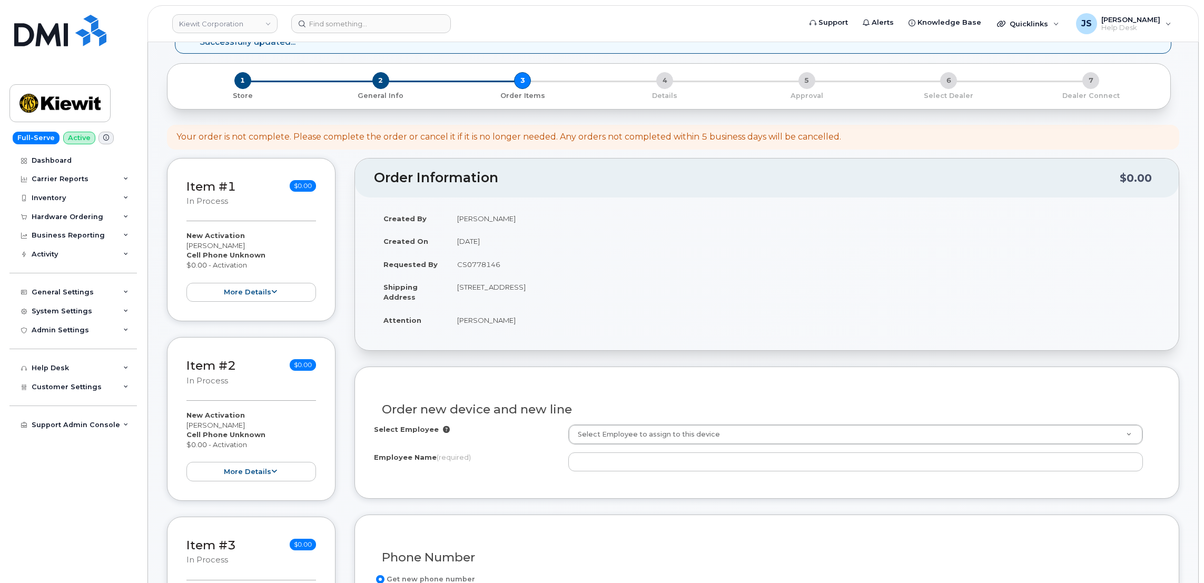
drag, startPoint x: 506, startPoint y: 319, endPoint x: 456, endPoint y: 319, distance: 50.1
click at [456, 319] on td "[PERSON_NAME]" at bounding box center [804, 320] width 712 height 23
drag, startPoint x: 456, startPoint y: 319, endPoint x: 462, endPoint y: 320, distance: 5.8
copy td "[PERSON_NAME]"
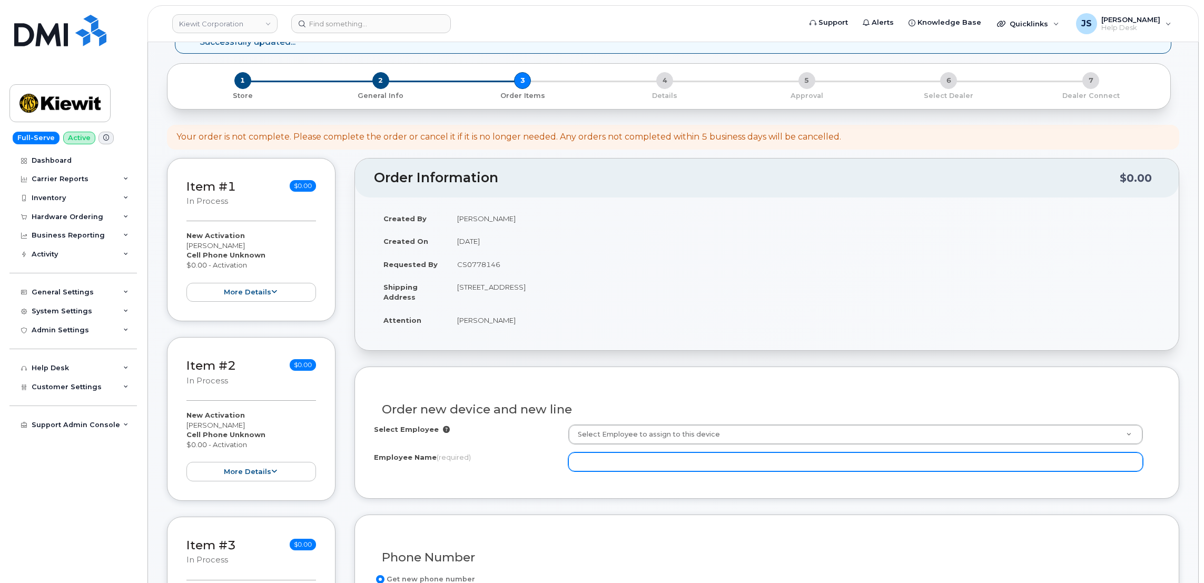
click at [655, 460] on input "Employee Name (required)" at bounding box center [855, 462] width 575 height 19
paste input "[PERSON_NAME]"
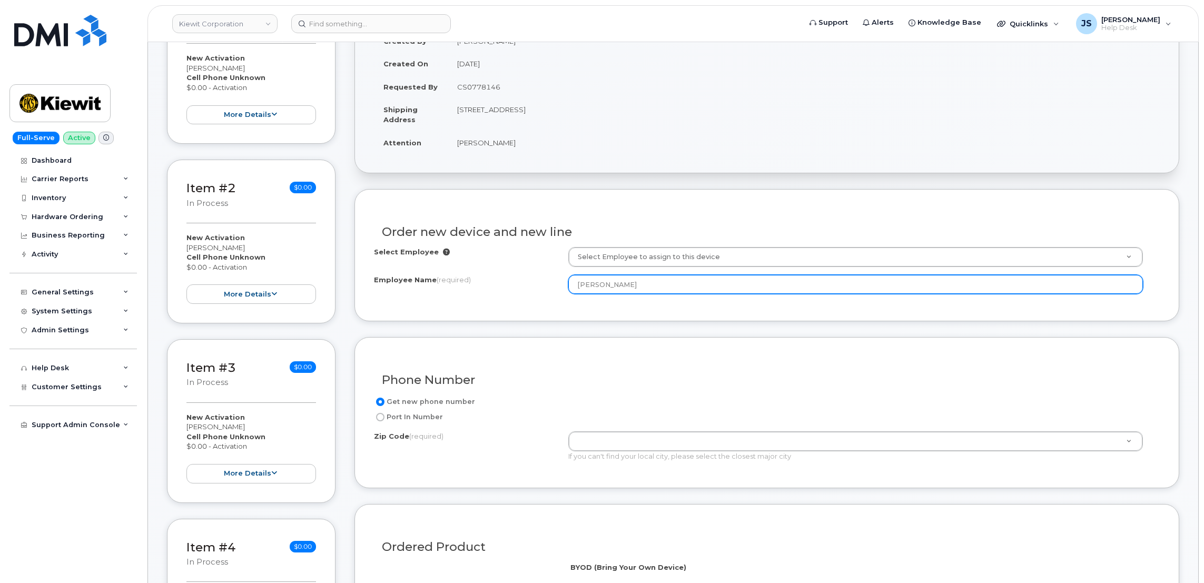
scroll to position [291, 0]
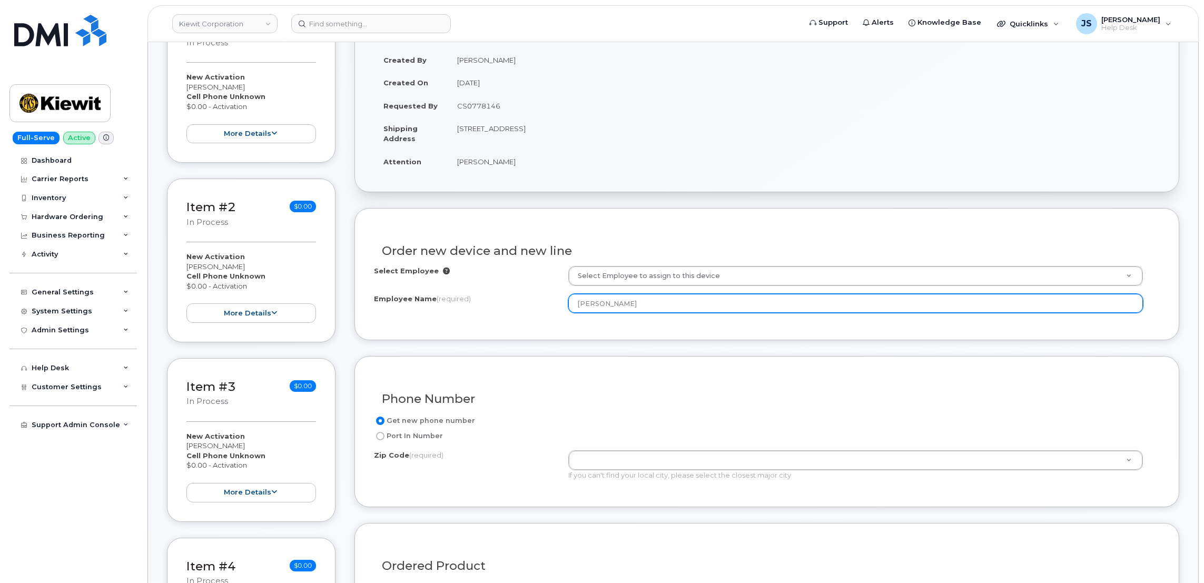
type input "[PERSON_NAME]"
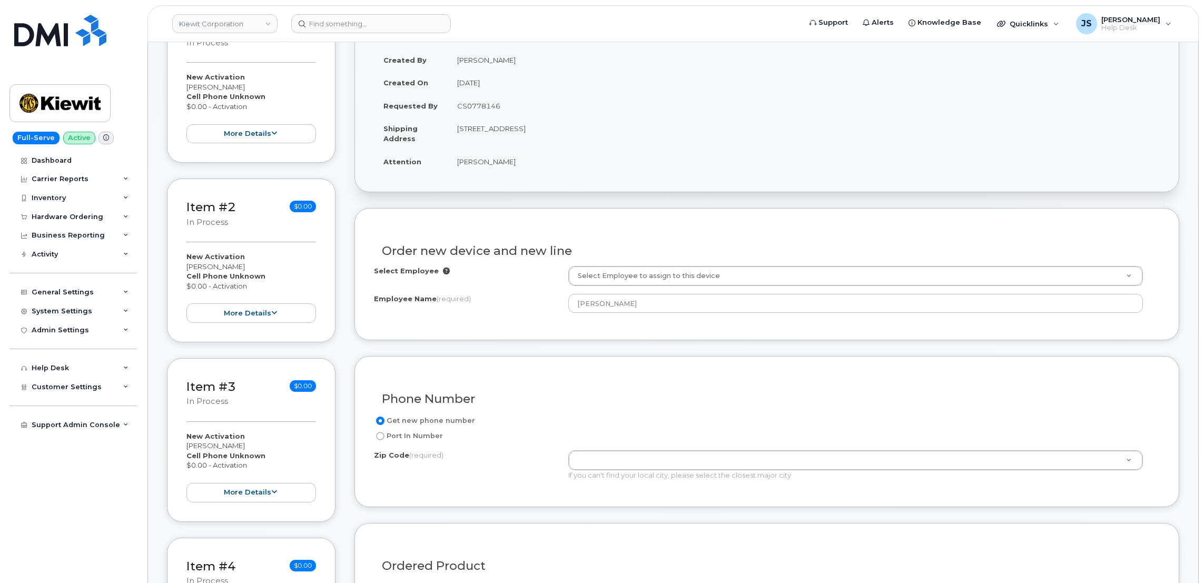
click at [600, 127] on td "[STREET_ADDRESS]" at bounding box center [804, 133] width 712 height 33
copy td "76119"
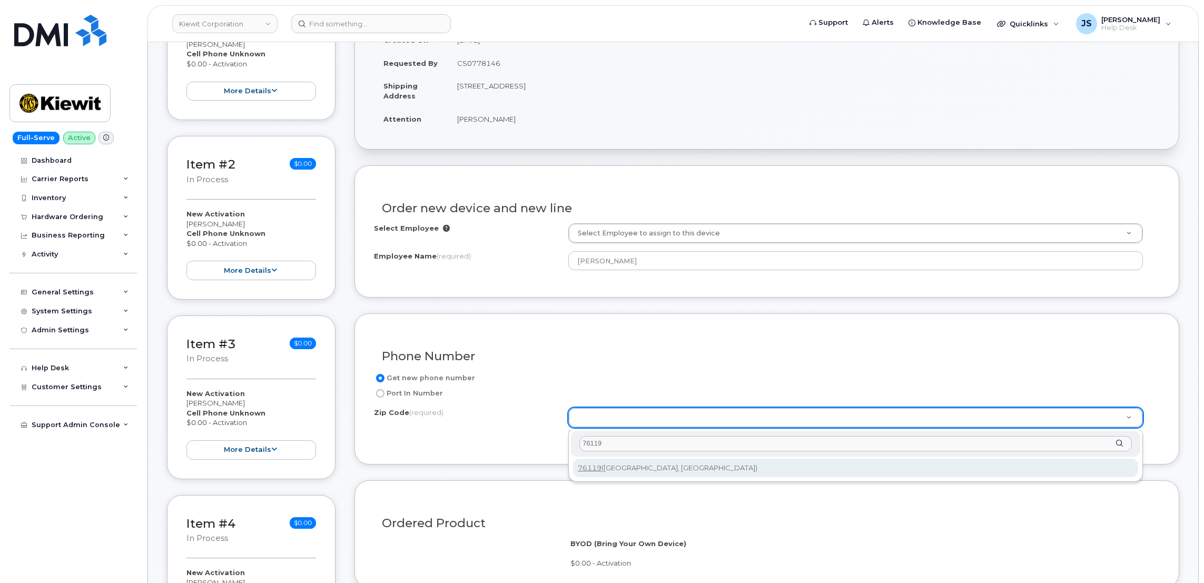
scroll to position [369, 0]
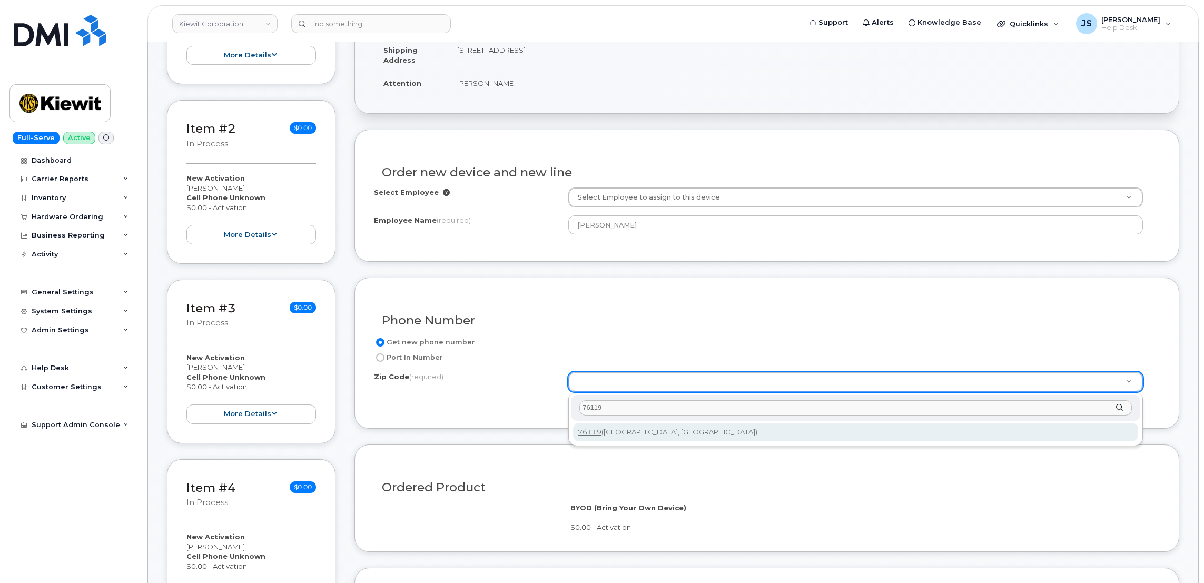
type input "76119"
type input "76119 ([GEOGRAPHIC_DATA], [GEOGRAPHIC_DATA])"
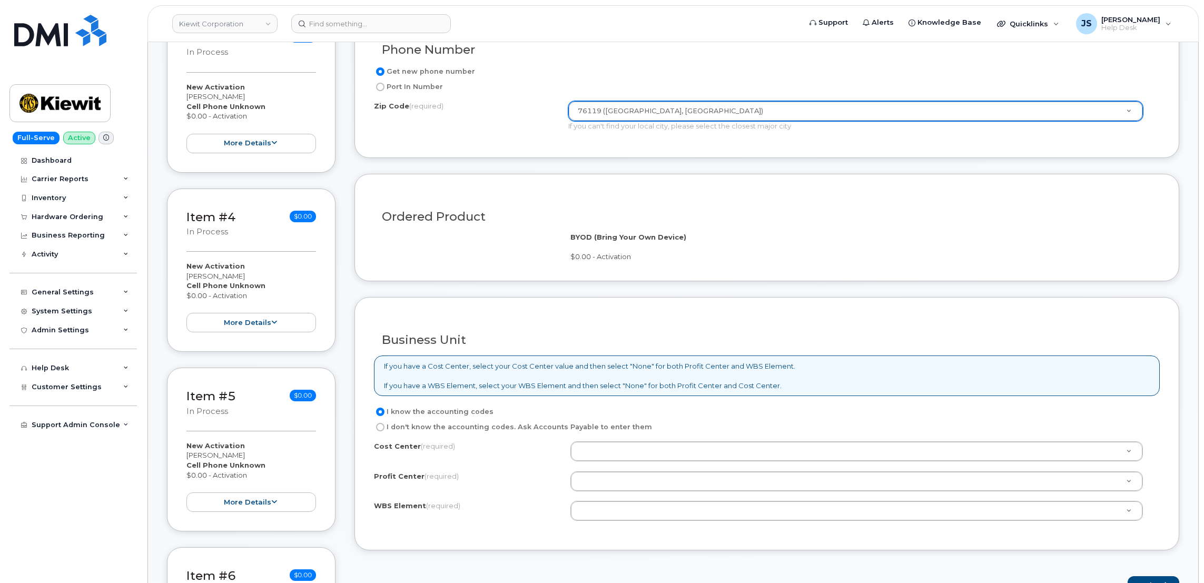
scroll to position [764, 0]
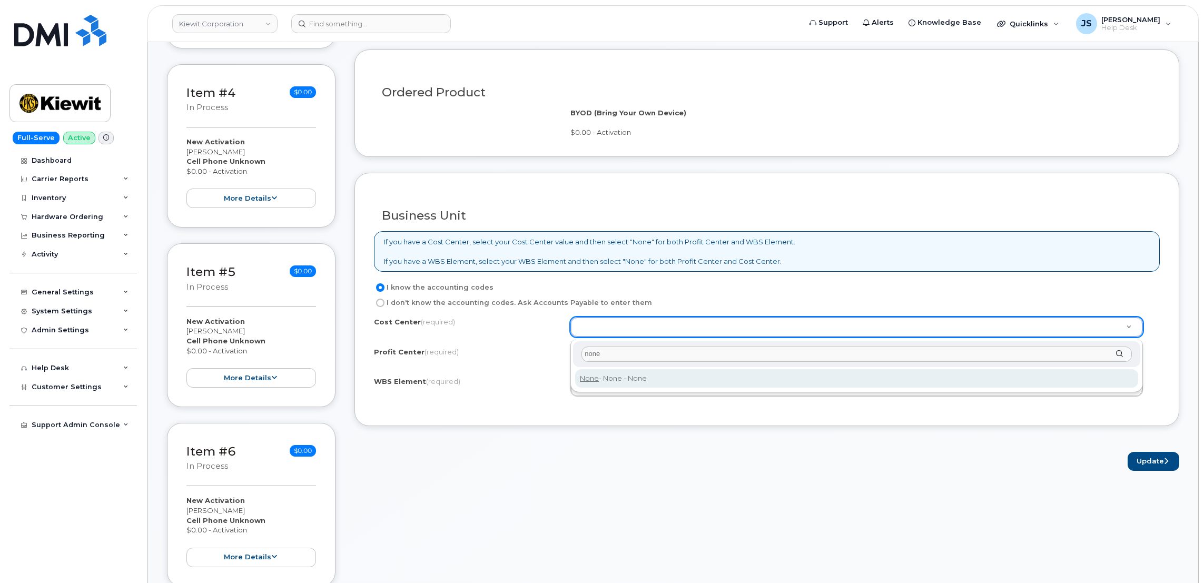
type input "none"
type input "None"
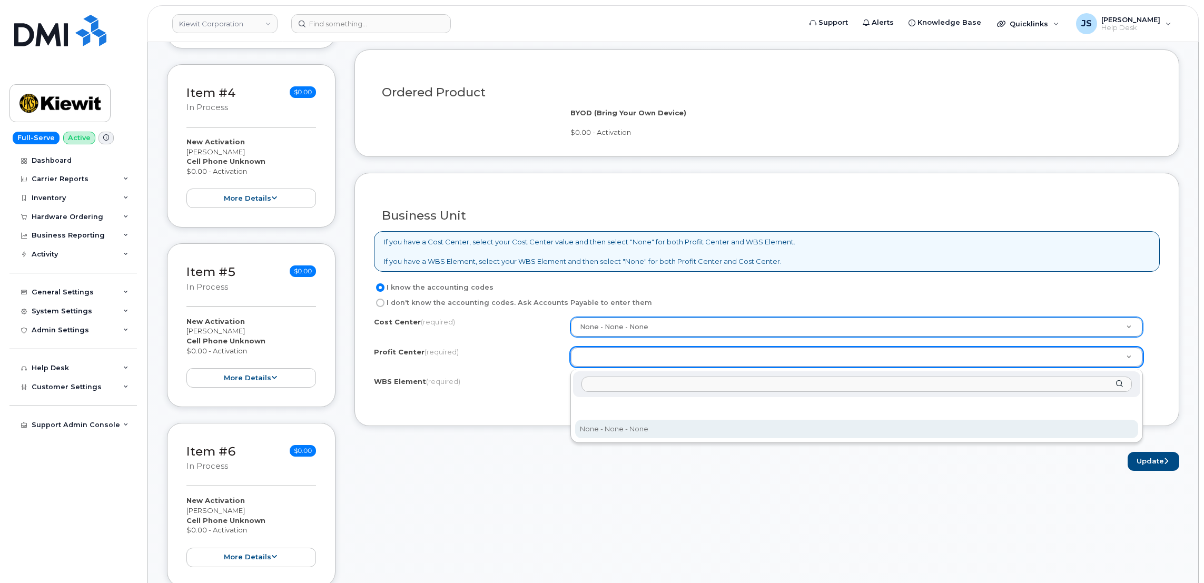
select select "None"
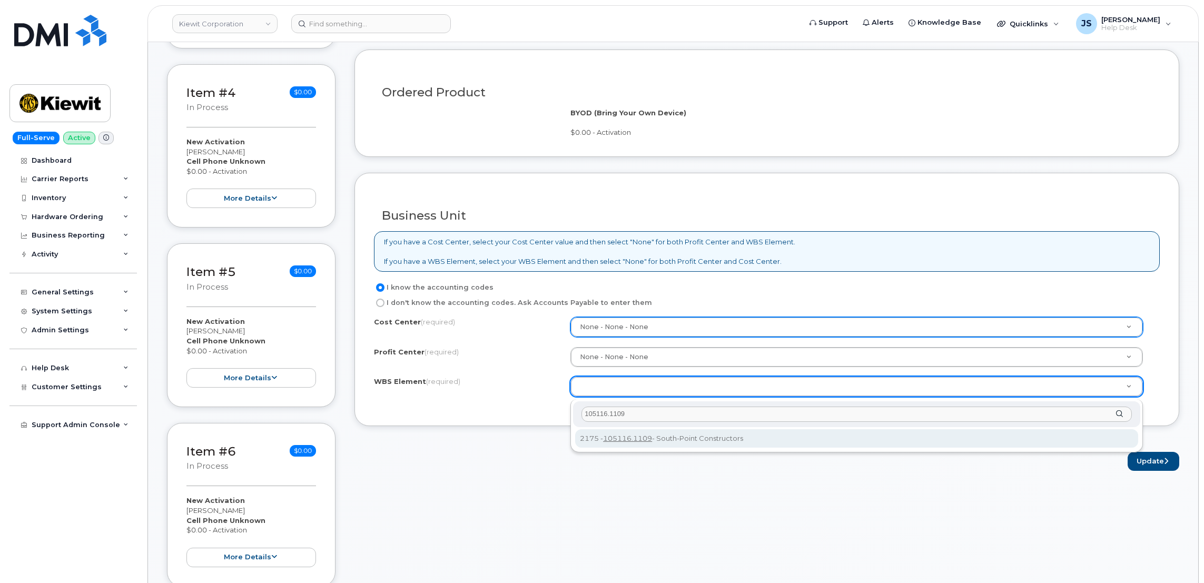
type input "105116.1109"
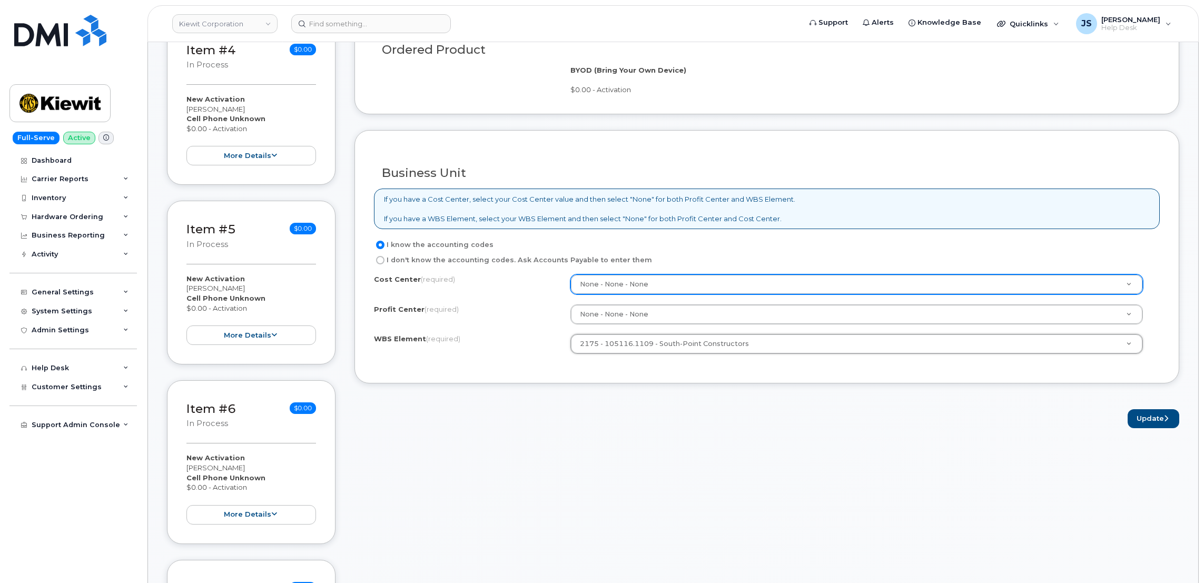
scroll to position [843, 0]
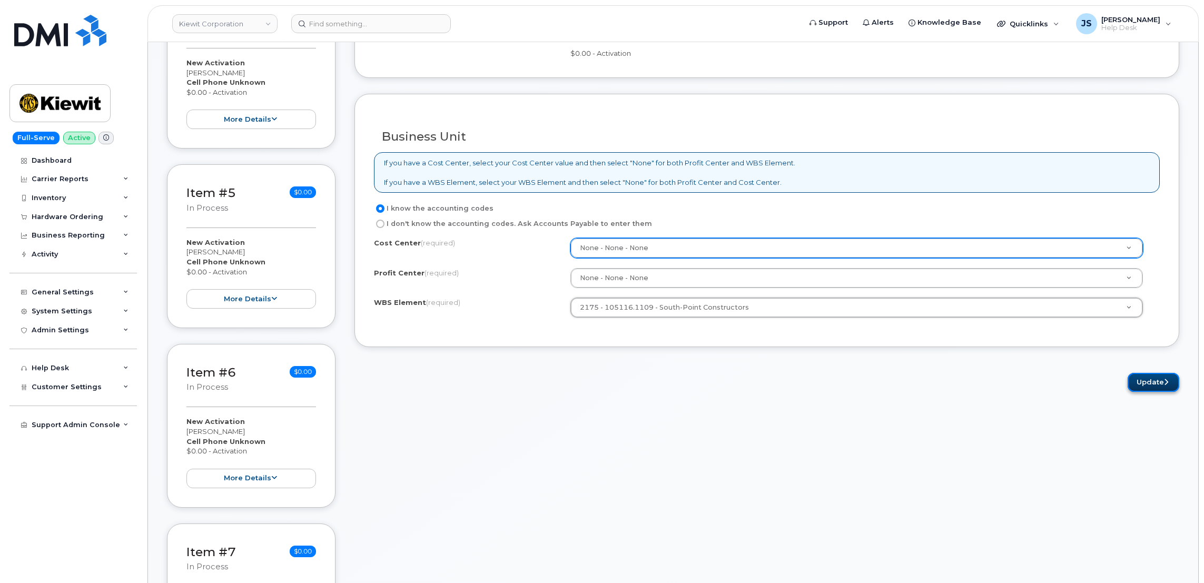
click at [1152, 388] on button "Update" at bounding box center [1154, 382] width 52 height 19
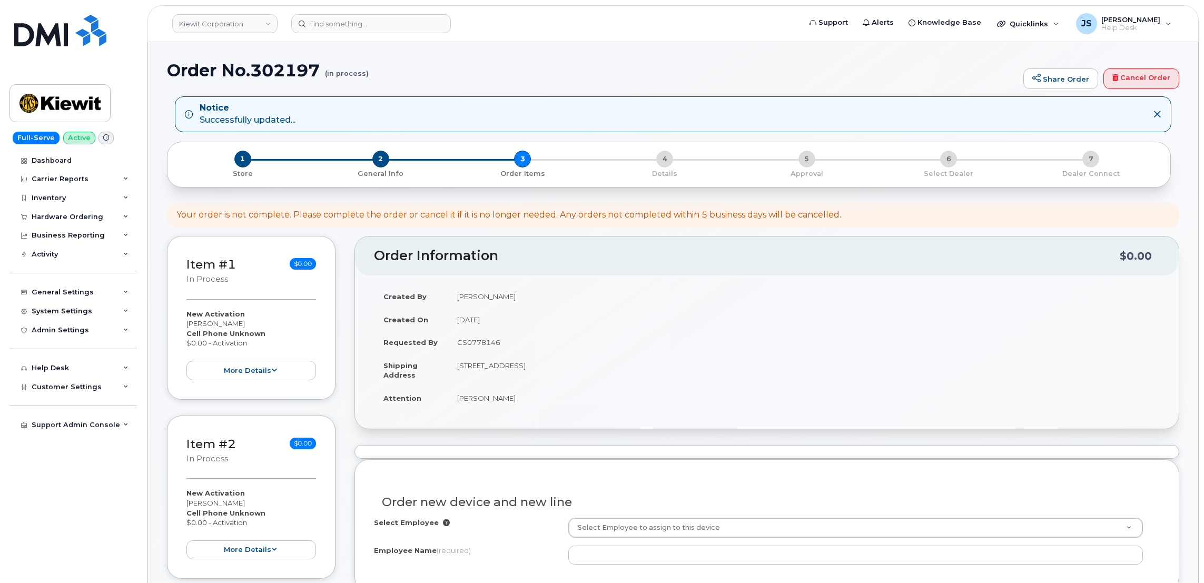
select select
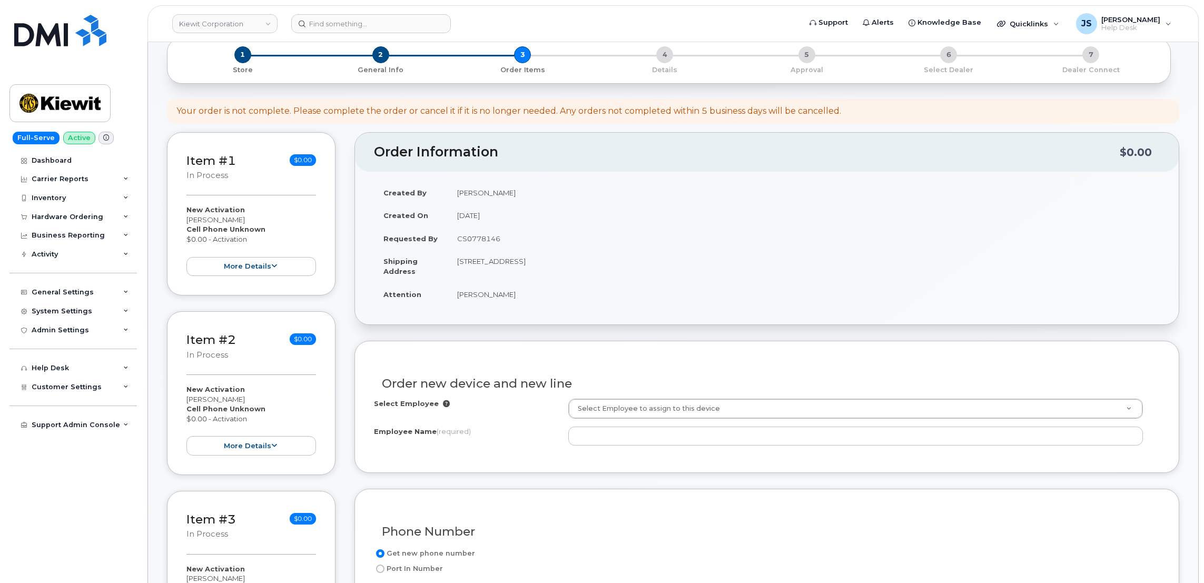
scroll to position [212, 0]
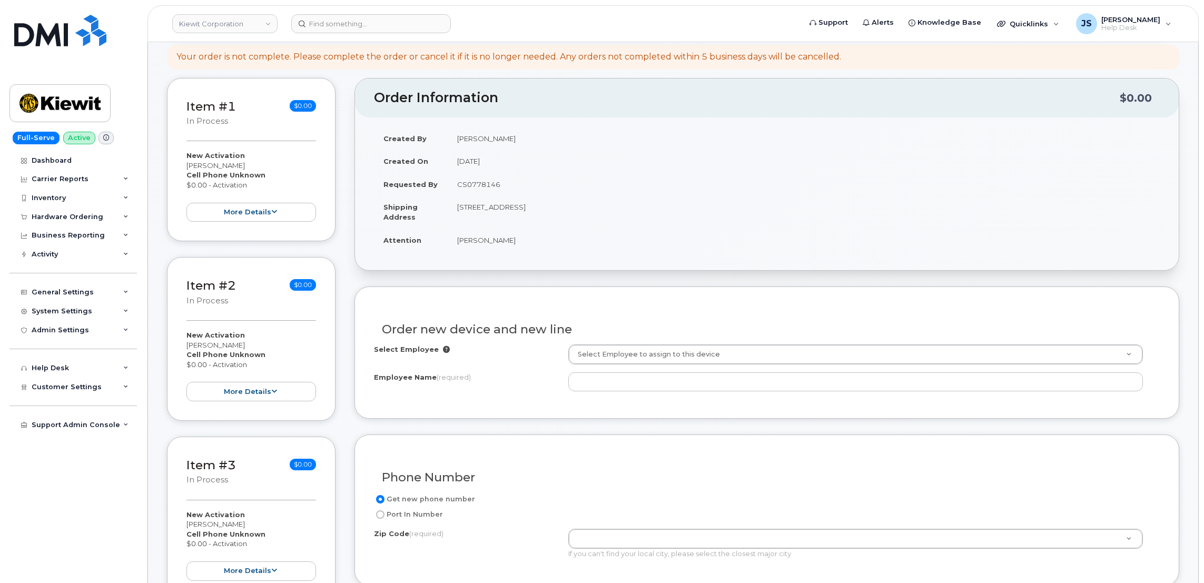
drag, startPoint x: 507, startPoint y: 242, endPoint x: 459, endPoint y: 246, distance: 48.0
click at [459, 246] on td "[PERSON_NAME]" at bounding box center [804, 240] width 712 height 23
drag, startPoint x: 459, startPoint y: 246, endPoint x: 464, endPoint y: 243, distance: 5.9
copy td "[PERSON_NAME]"
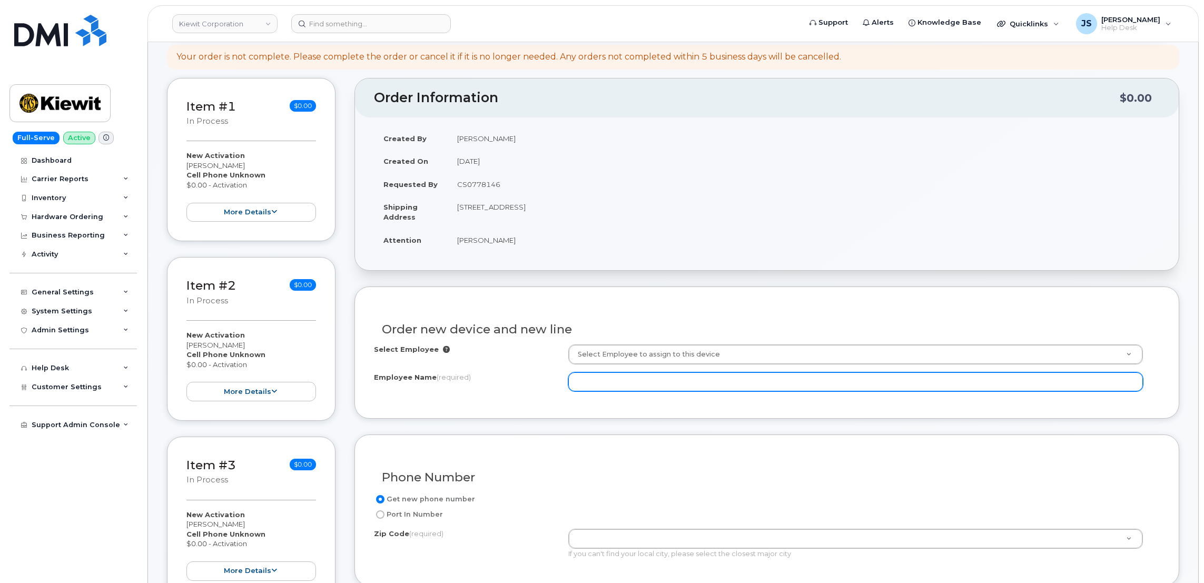
click at [628, 383] on input "Employee Name (required)" at bounding box center [855, 381] width 575 height 19
paste input "[PERSON_NAME]"
type input "[PERSON_NAME]"
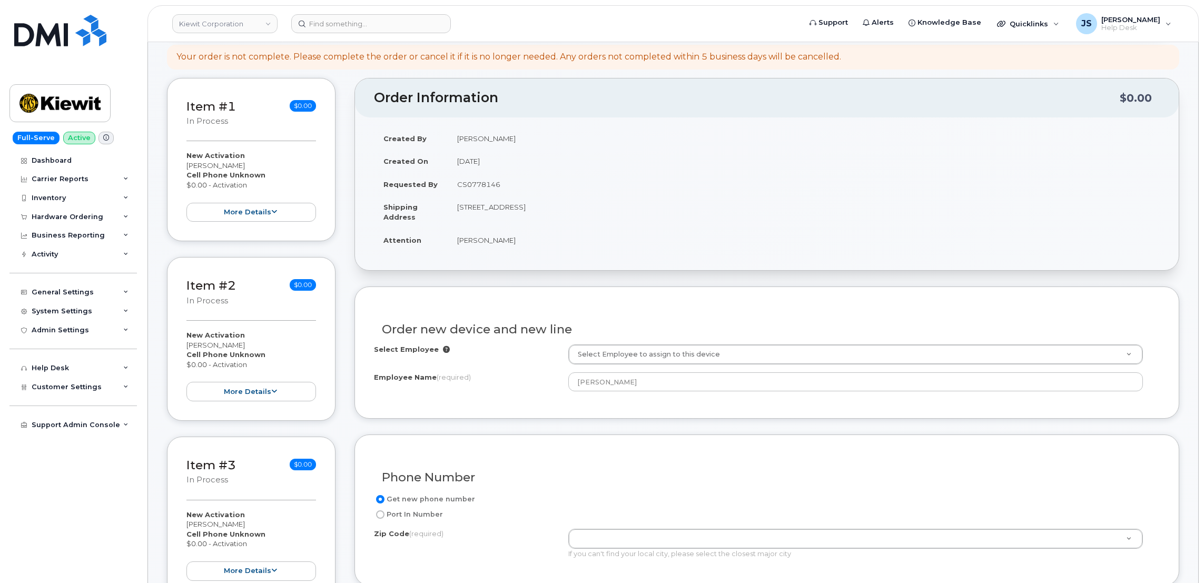
click at [595, 212] on td "[STREET_ADDRESS]" at bounding box center [804, 211] width 712 height 33
copy td "76119"
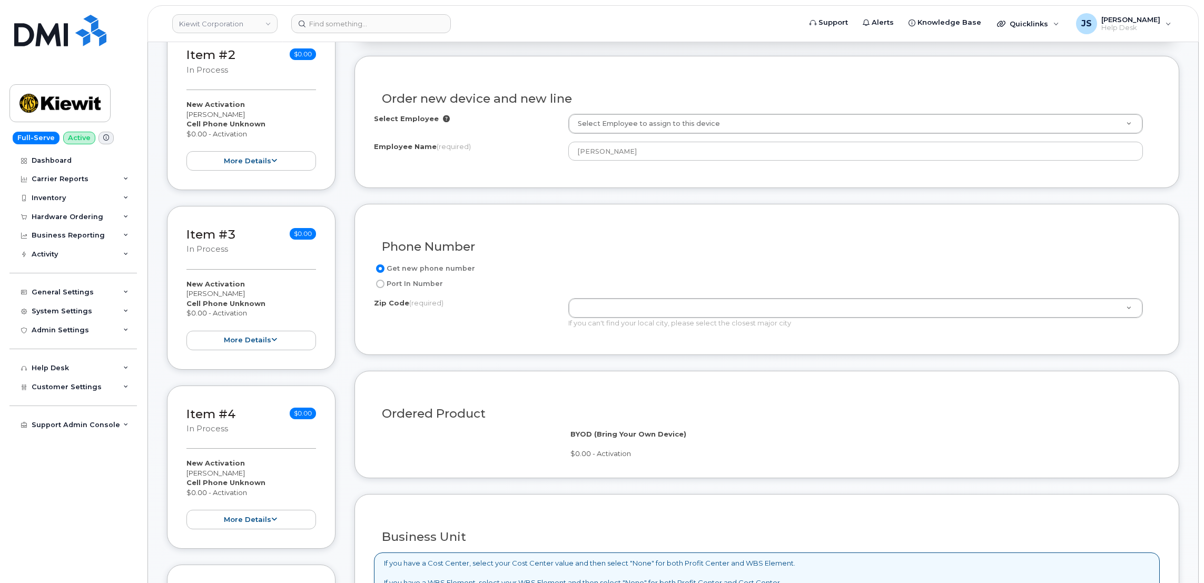
scroll to position [449, 0]
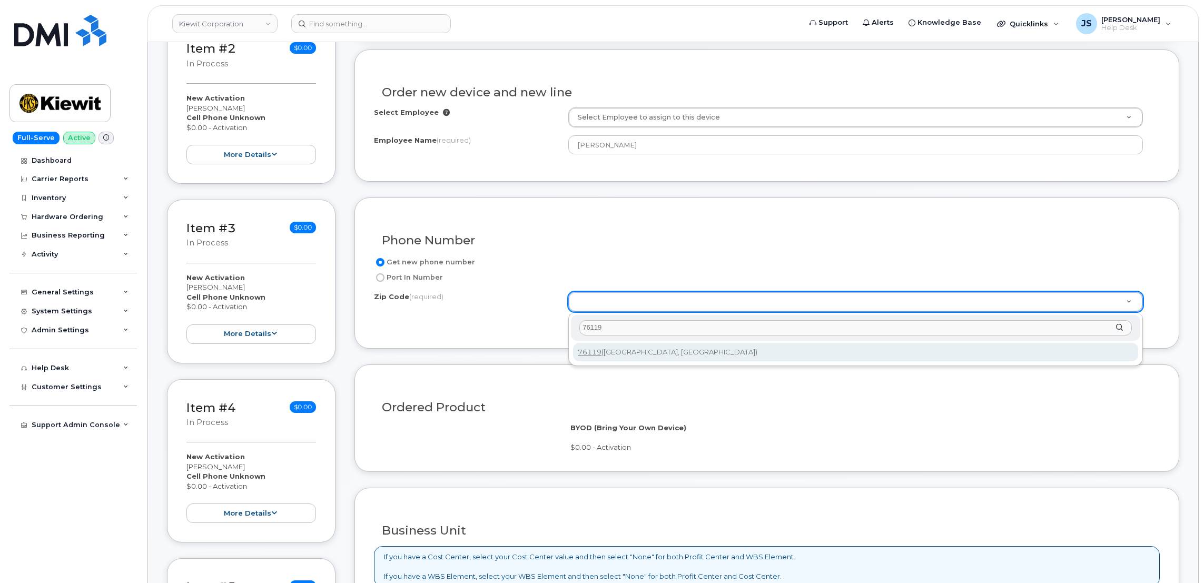
type input "76119"
type input "76119 ([GEOGRAPHIC_DATA], [GEOGRAPHIC_DATA])"
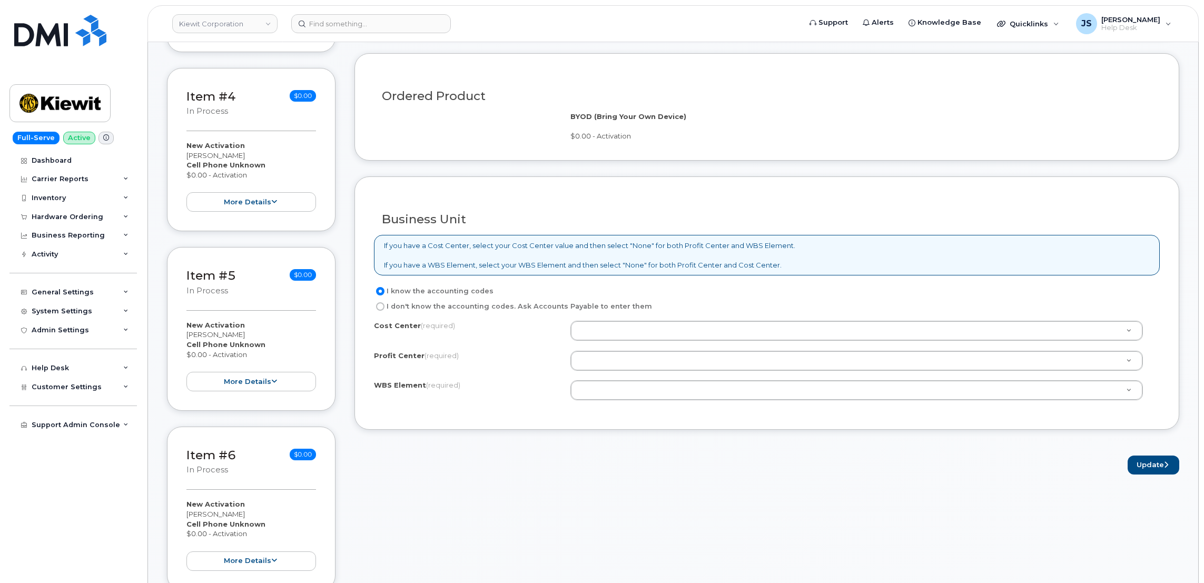
scroll to position [924, 0]
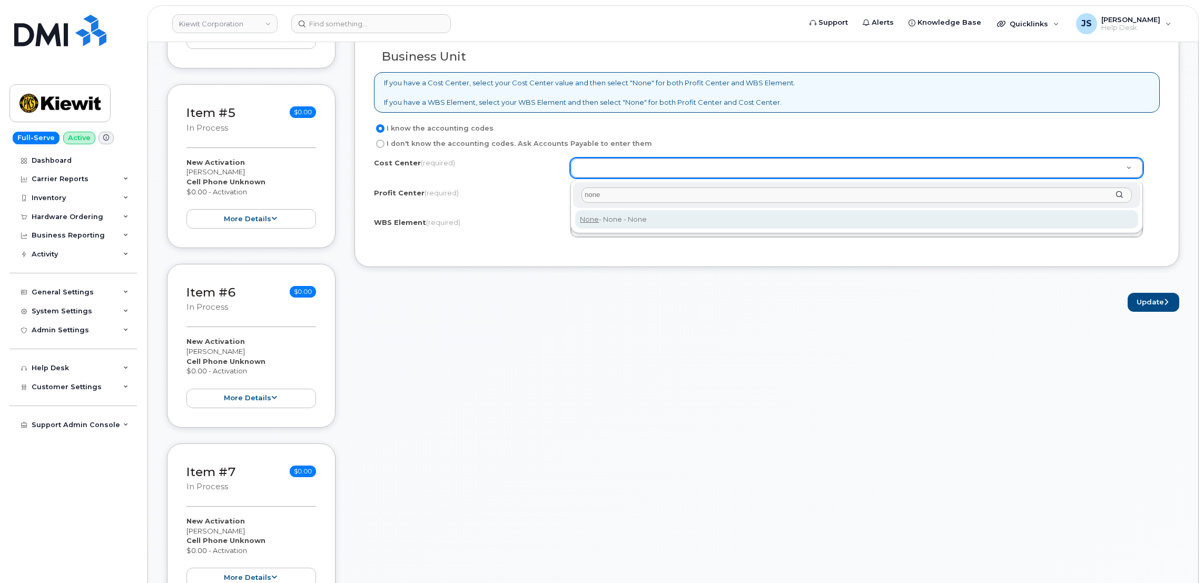
type input "none"
type input "None"
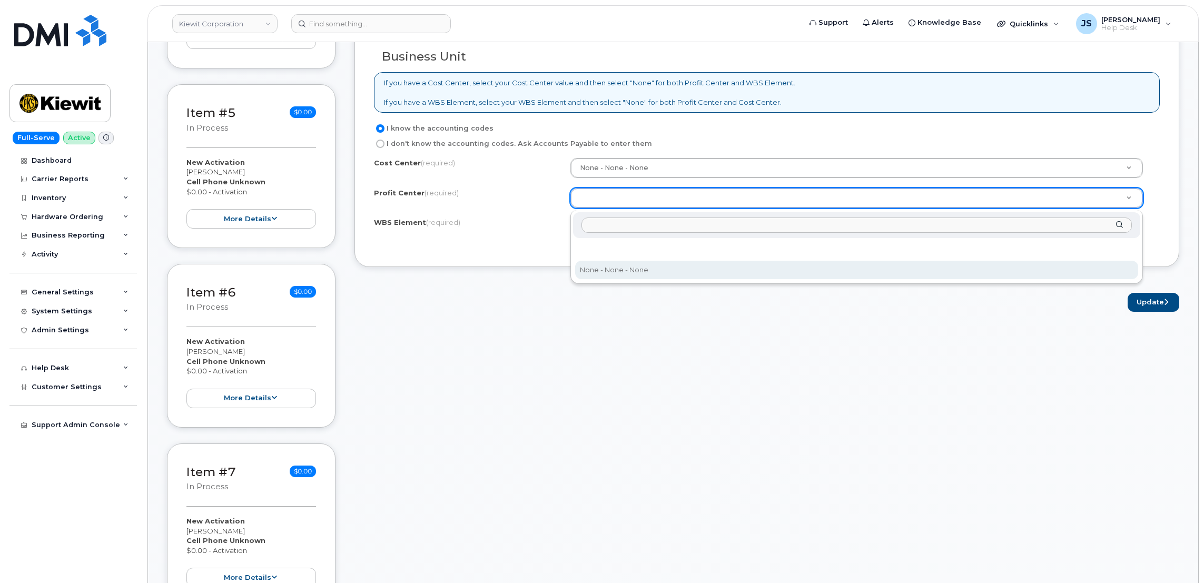
select select "None"
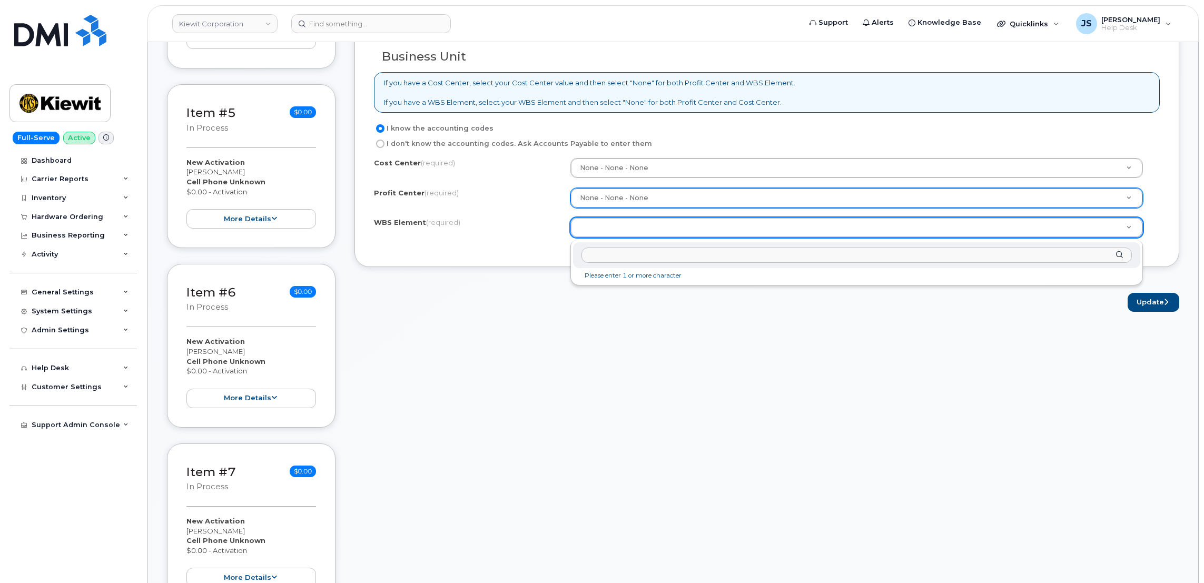
drag, startPoint x: 619, startPoint y: 231, endPoint x: 591, endPoint y: 256, distance: 37.3
type input "105116.1109"
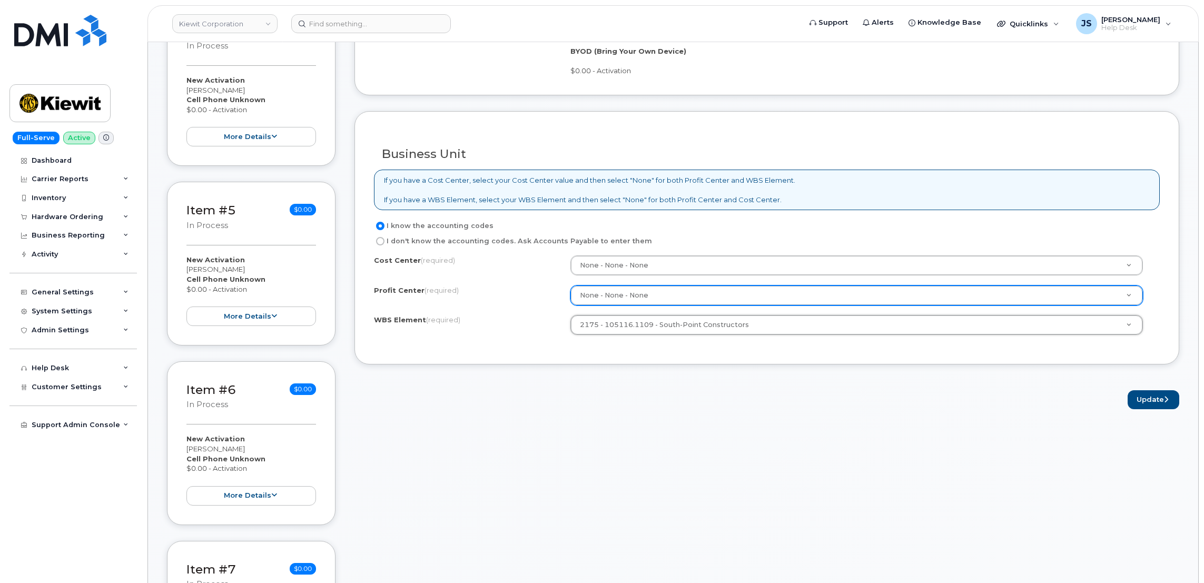
scroll to position [845, 0]
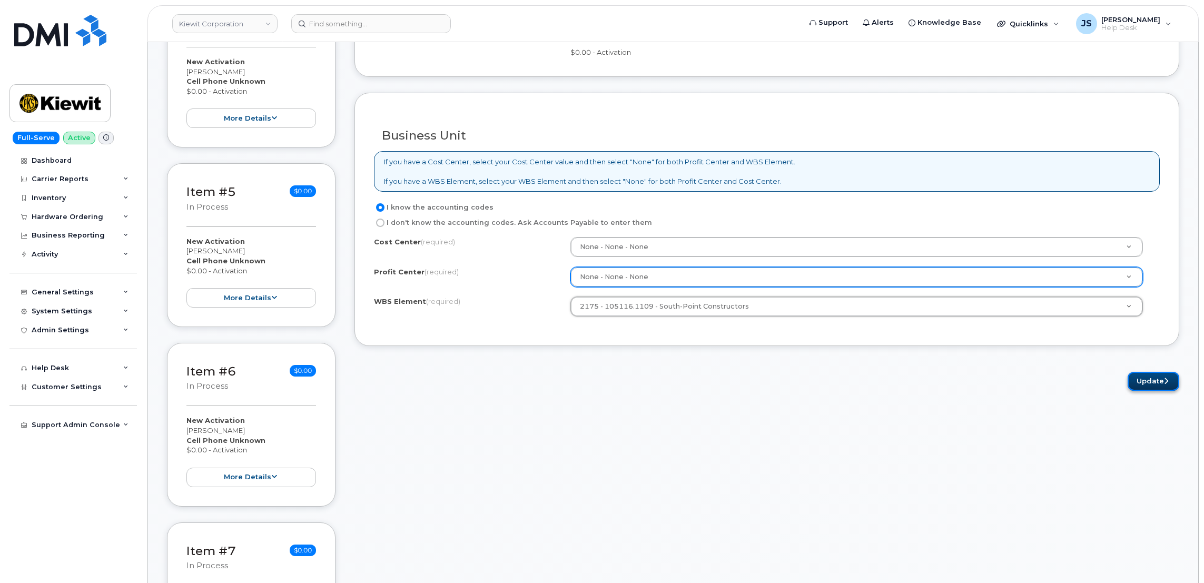
click at [1151, 388] on button "Update" at bounding box center [1154, 381] width 52 height 19
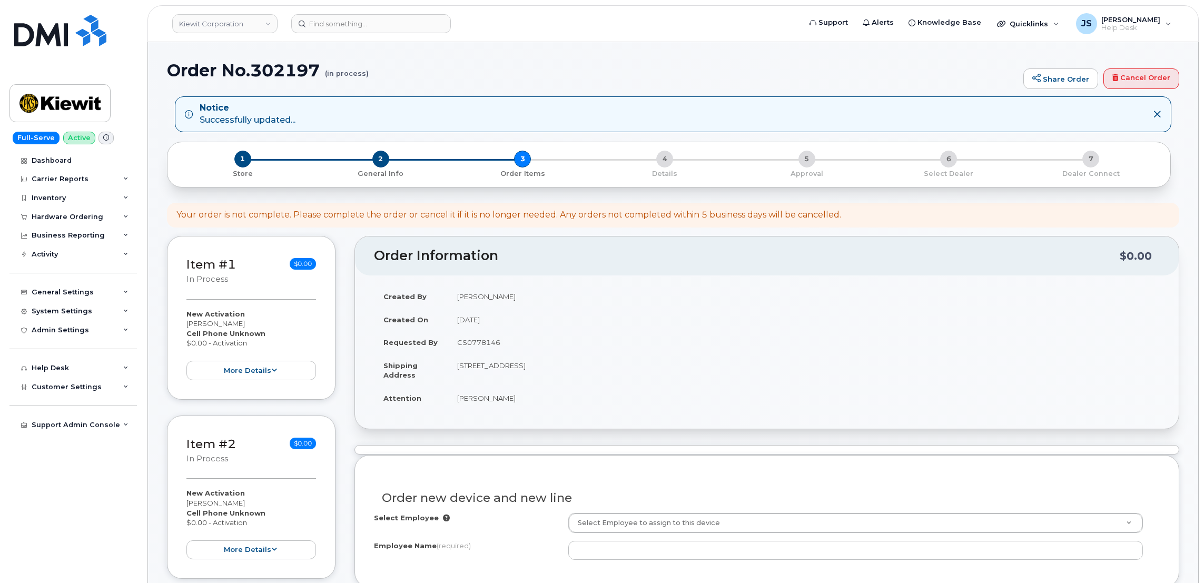
select select
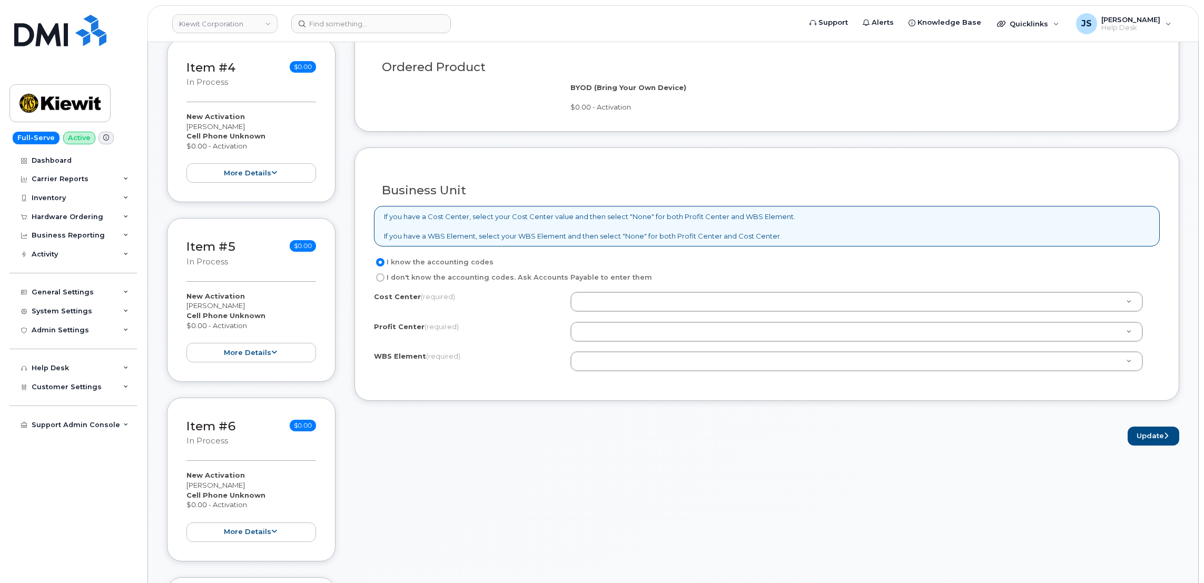
scroll to position [316, 0]
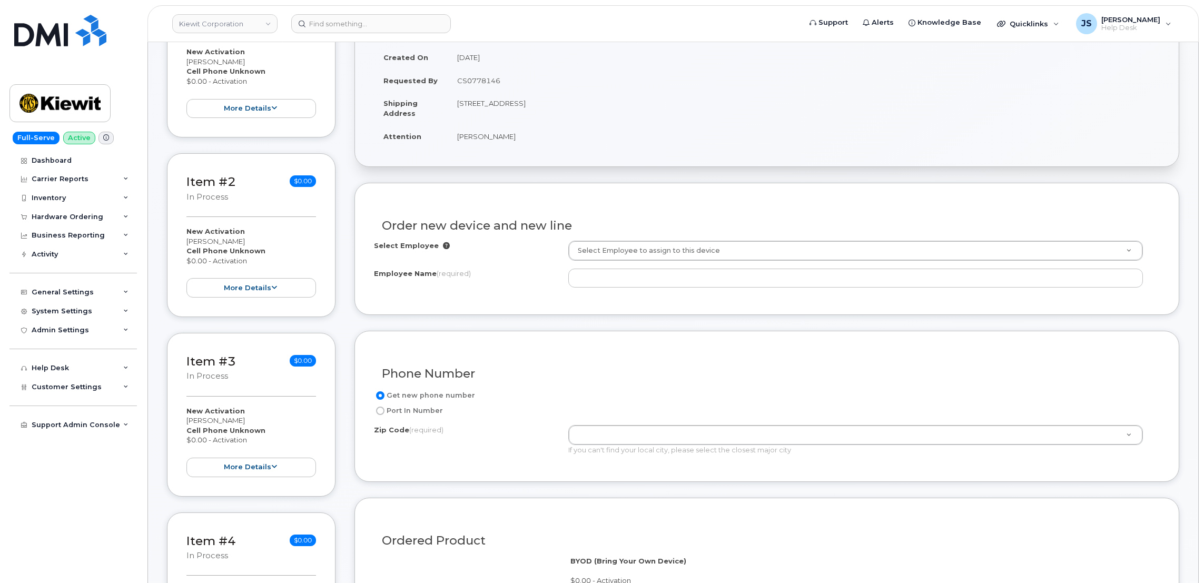
drag, startPoint x: 505, startPoint y: 135, endPoint x: 456, endPoint y: 139, distance: 48.6
click at [456, 139] on td "[PERSON_NAME]" at bounding box center [804, 136] width 712 height 23
drag, startPoint x: 456, startPoint y: 139, endPoint x: 462, endPoint y: 136, distance: 6.2
copy td "[PERSON_NAME]"
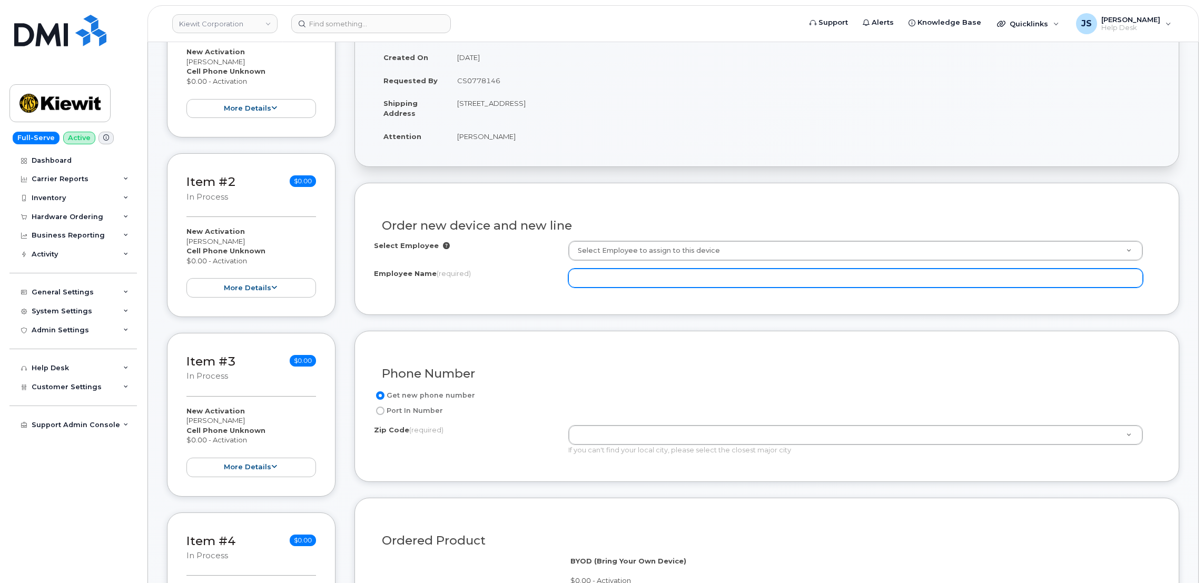
click at [633, 279] on input "Employee Name (required)" at bounding box center [855, 278] width 575 height 19
paste input "[PERSON_NAME]"
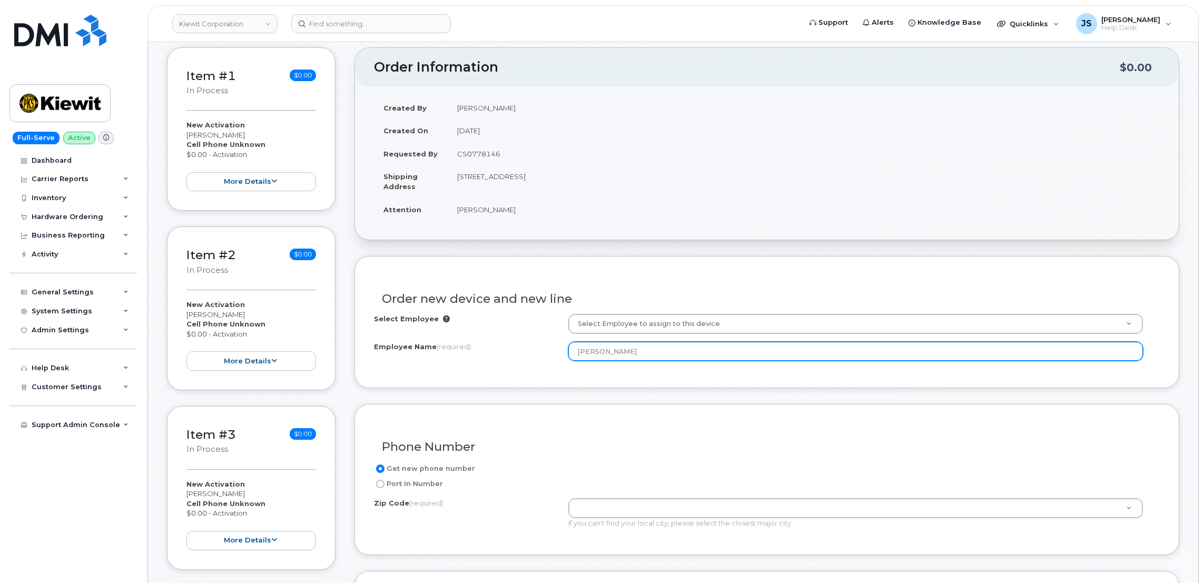
scroll to position [237, 0]
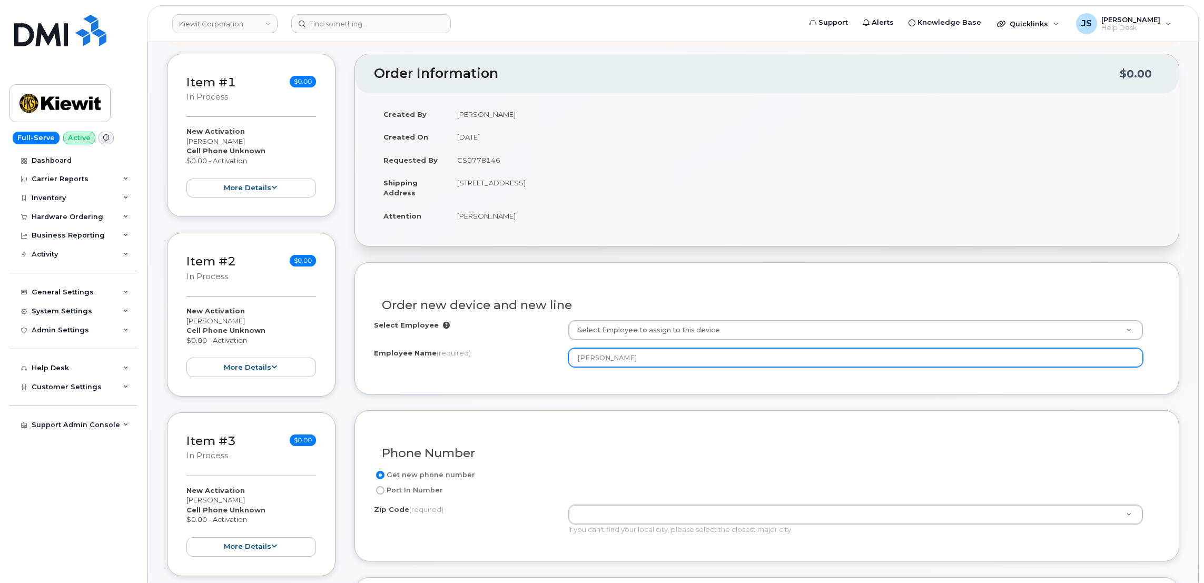
type input "[PERSON_NAME]"
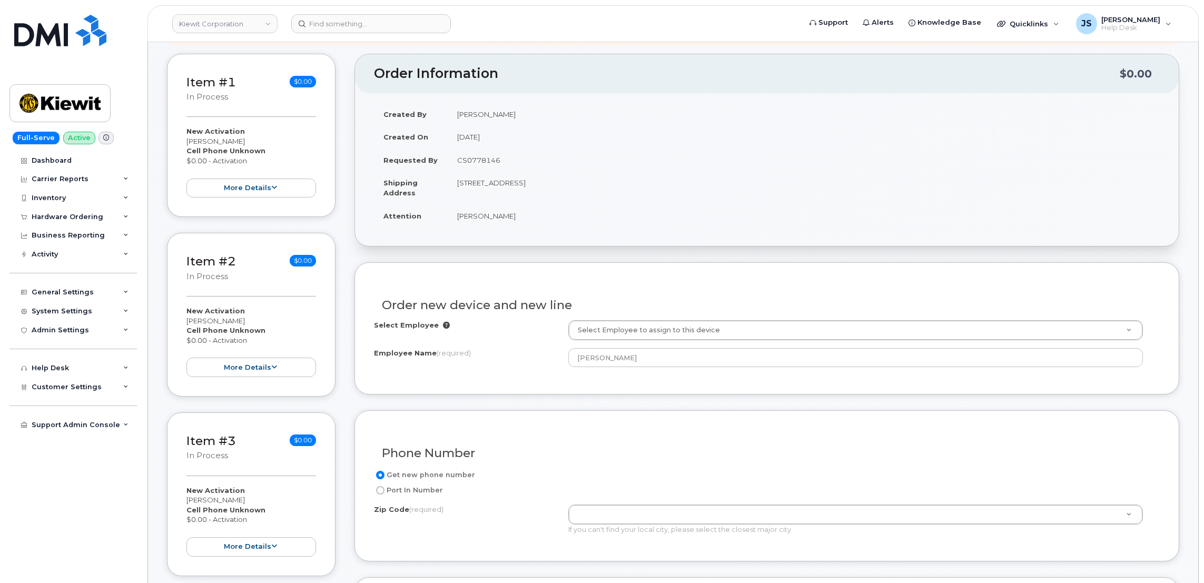
click at [595, 180] on td "[STREET_ADDRESS]" at bounding box center [804, 187] width 712 height 33
copy td "76119"
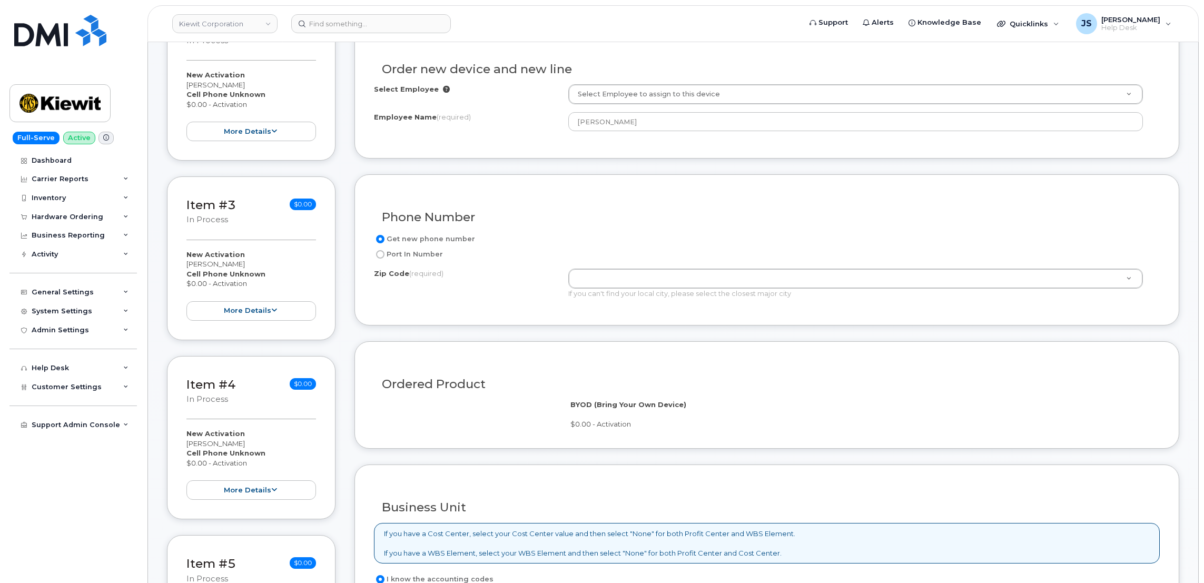
scroll to position [474, 0]
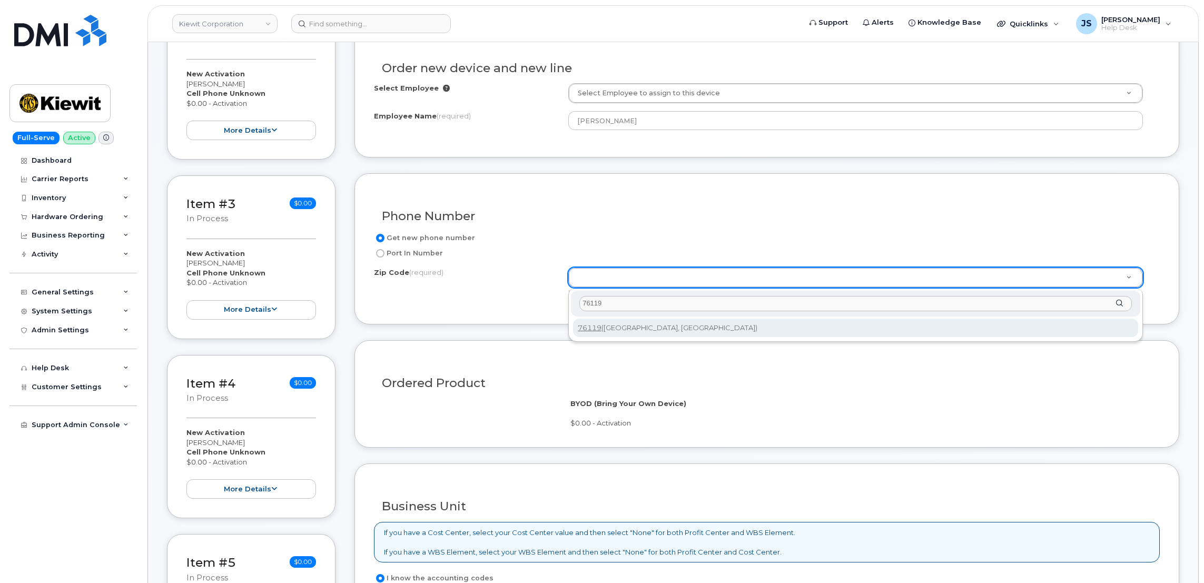
type input "76119"
type input "76119 ([GEOGRAPHIC_DATA], [GEOGRAPHIC_DATA])"
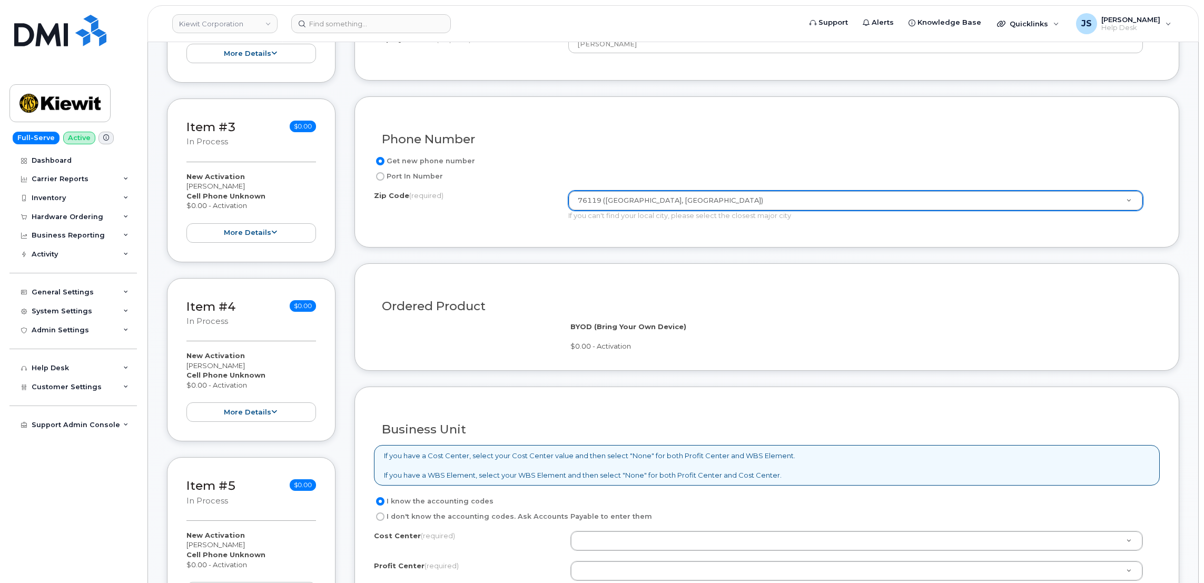
scroll to position [632, 0]
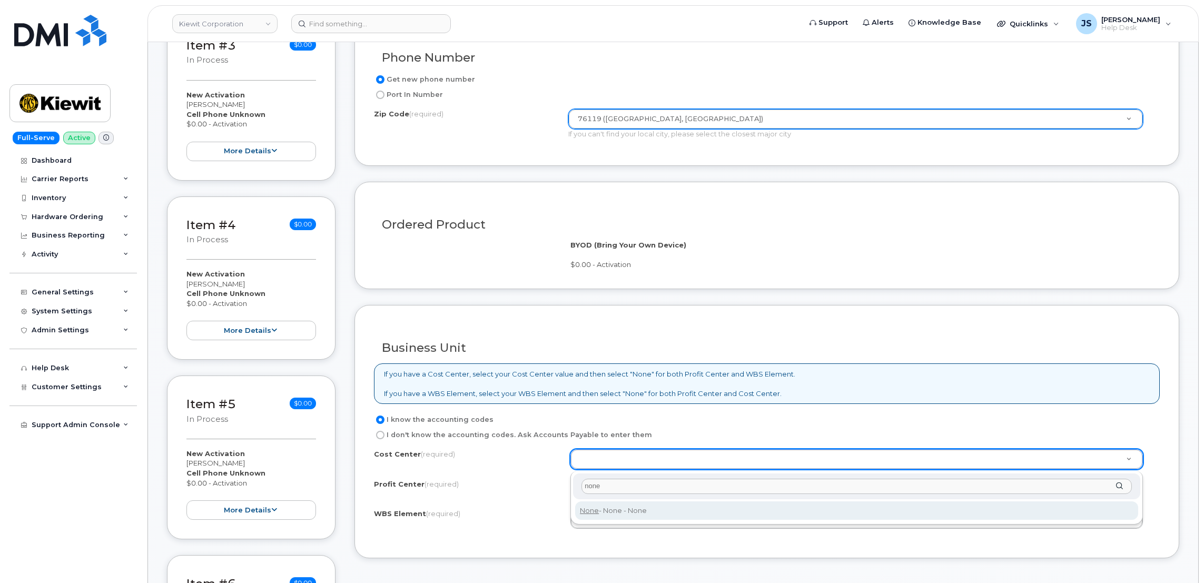
type input "none"
type input "None"
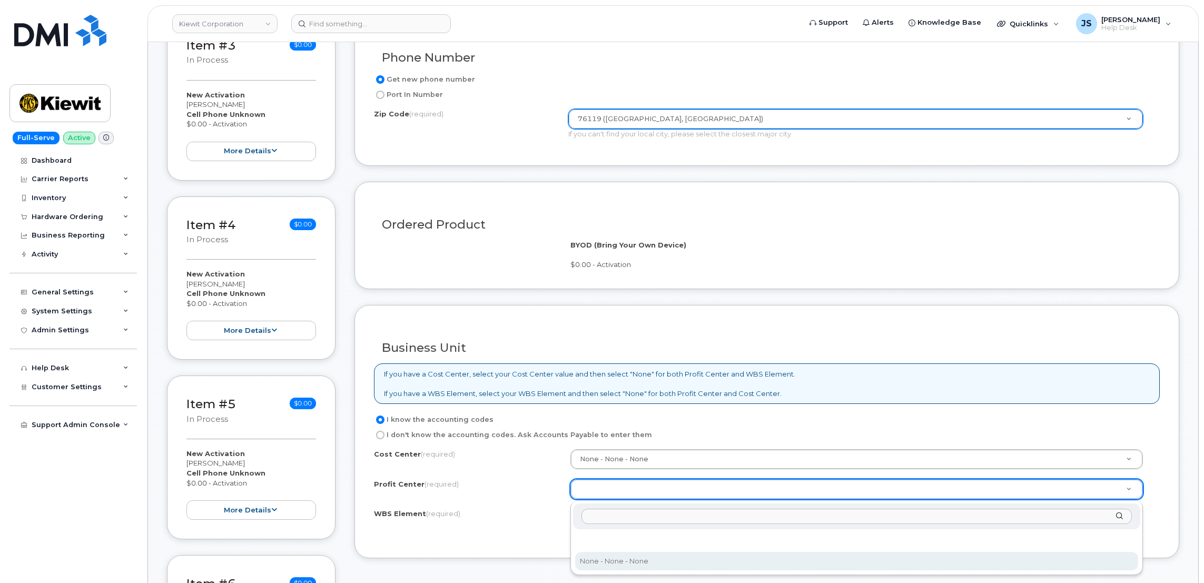
select select "None"
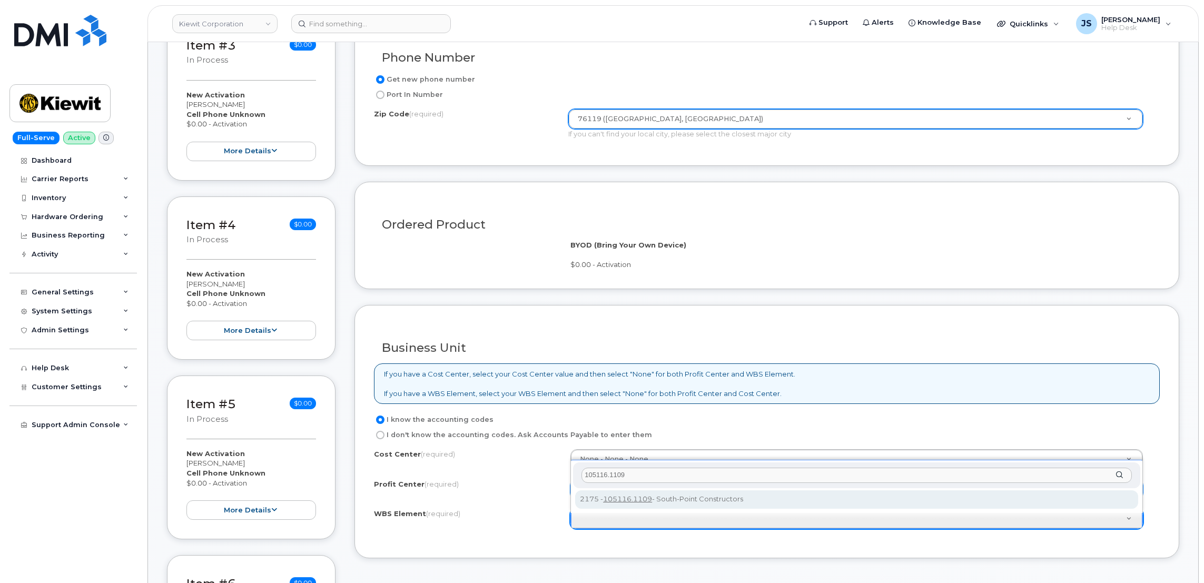
type input "105116.1109"
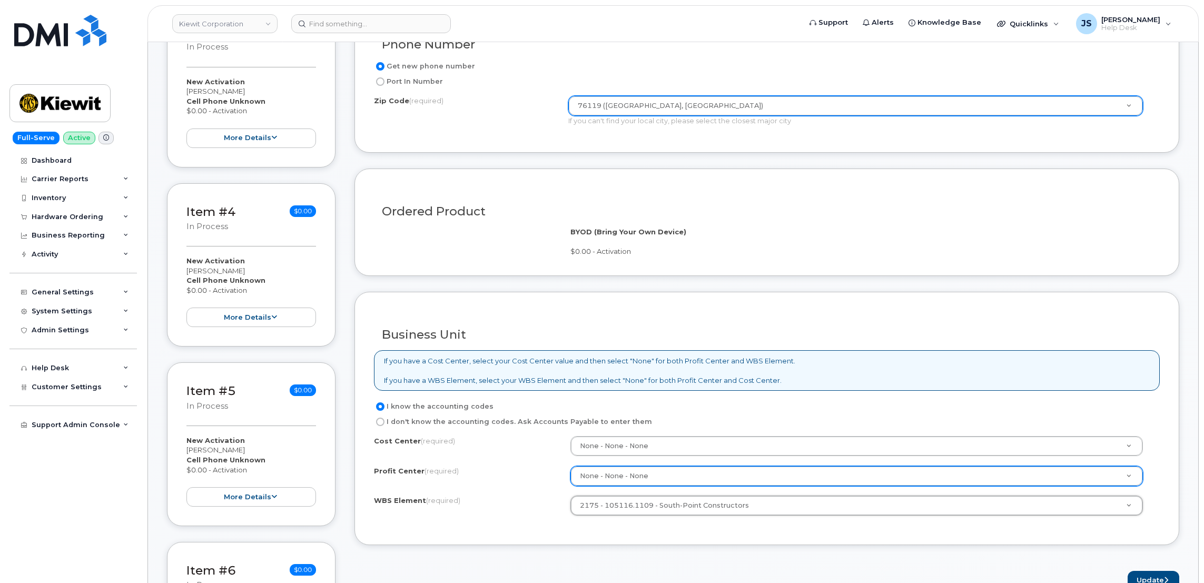
scroll to position [790, 0]
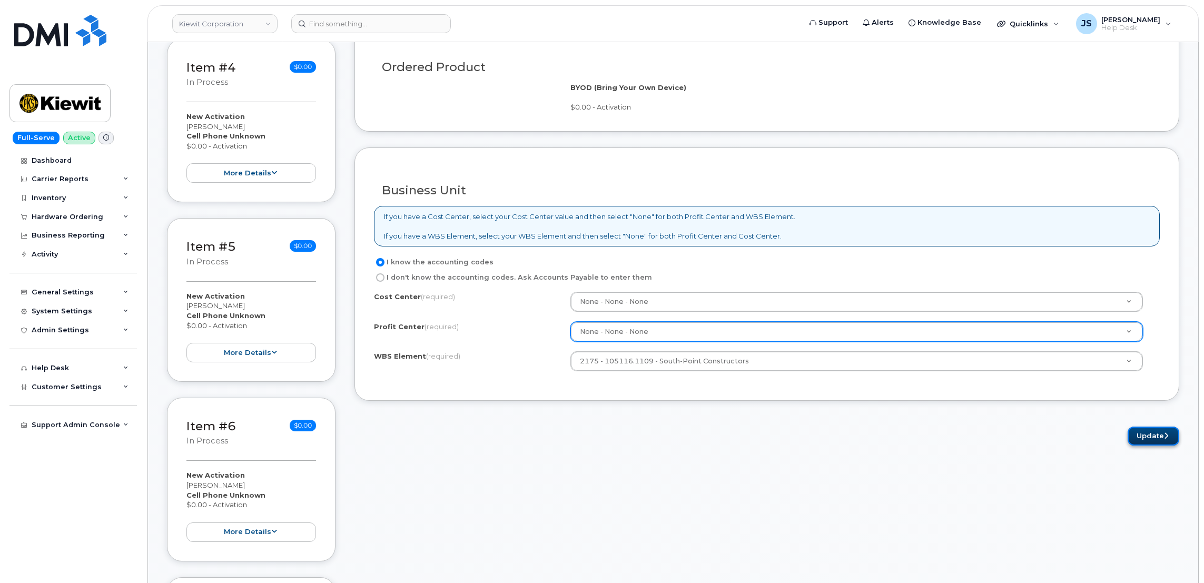
click at [1163, 440] on button "Update" at bounding box center [1154, 436] width 52 height 19
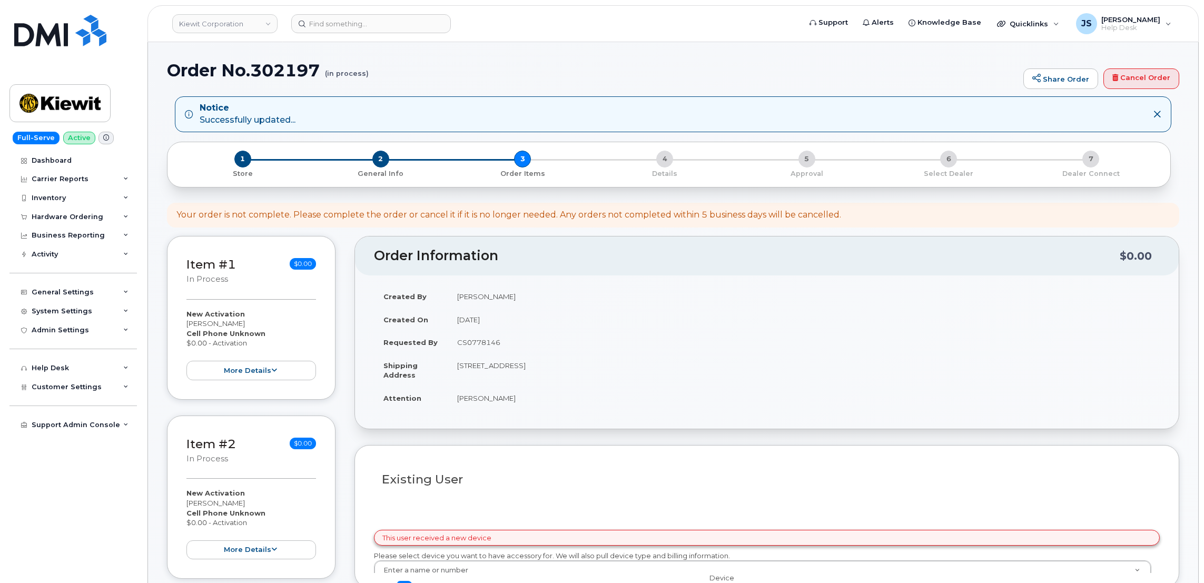
select select
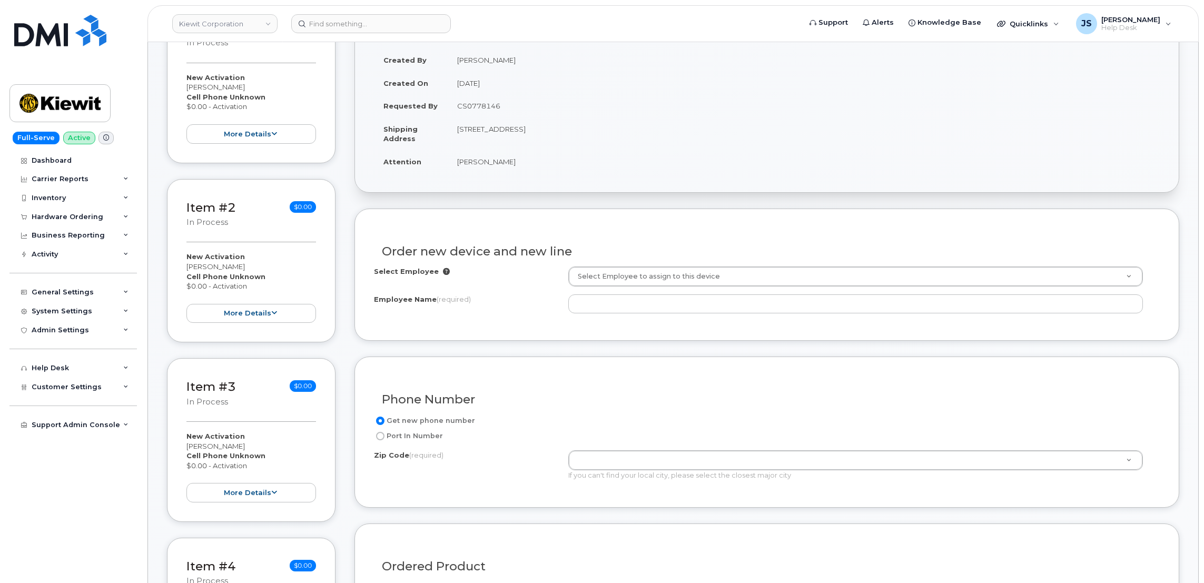
scroll to position [291, 0]
drag, startPoint x: 504, startPoint y: 162, endPoint x: 475, endPoint y: 158, distance: 29.3
click at [475, 158] on td "[PERSON_NAME]" at bounding box center [804, 161] width 712 height 23
drag, startPoint x: 476, startPoint y: 158, endPoint x: 482, endPoint y: 159, distance: 5.8
click at [482, 159] on td "[PERSON_NAME]" at bounding box center [804, 161] width 712 height 23
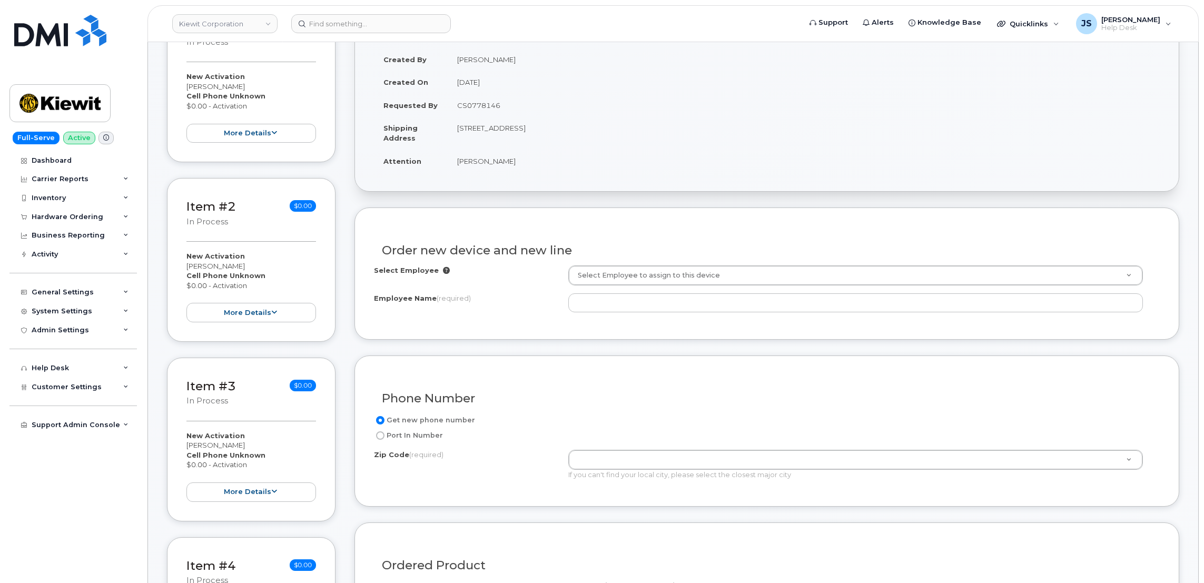
click at [543, 164] on td "[PERSON_NAME]" at bounding box center [804, 161] width 712 height 23
drag, startPoint x: 505, startPoint y: 160, endPoint x: 459, endPoint y: 159, distance: 46.4
click at [459, 159] on td "[PERSON_NAME]" at bounding box center [804, 161] width 712 height 23
copy td "[PERSON_NAME]"
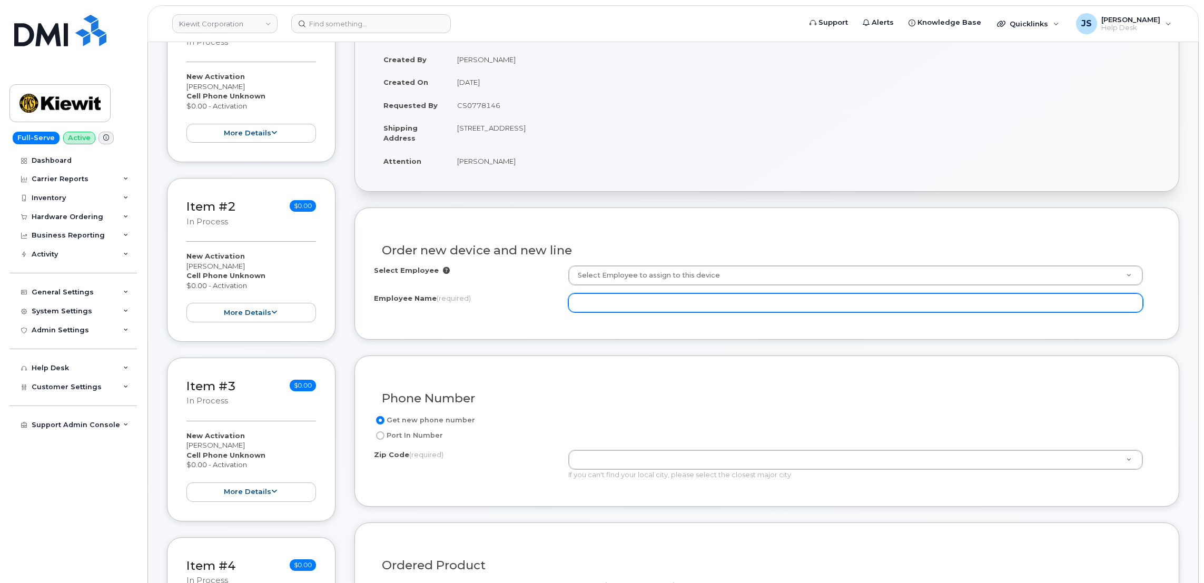
paste input "[PERSON_NAME]"
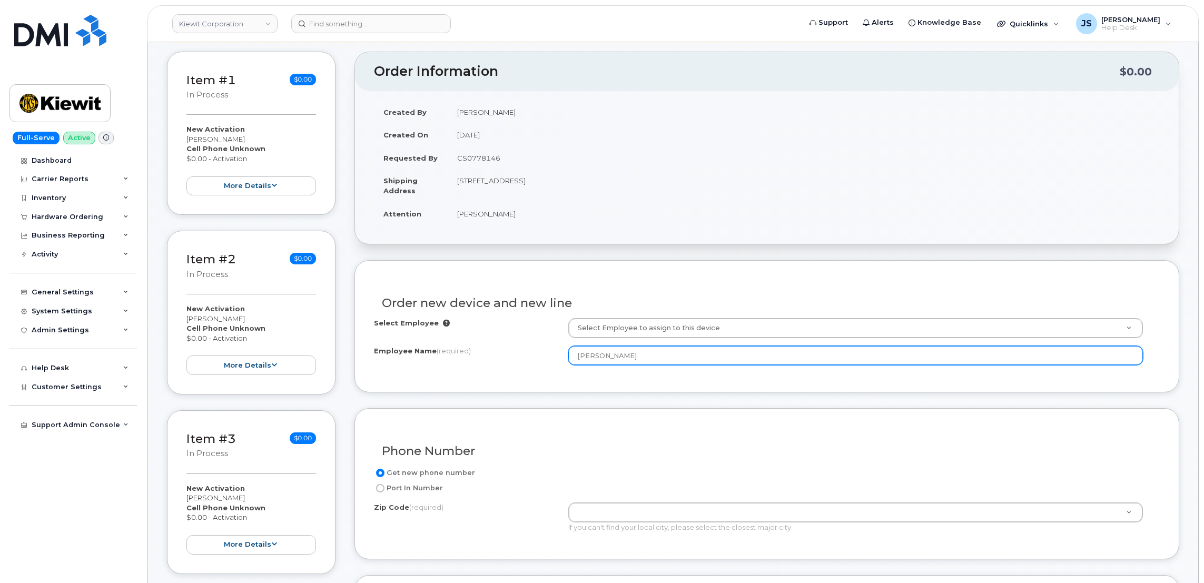
scroll to position [212, 0]
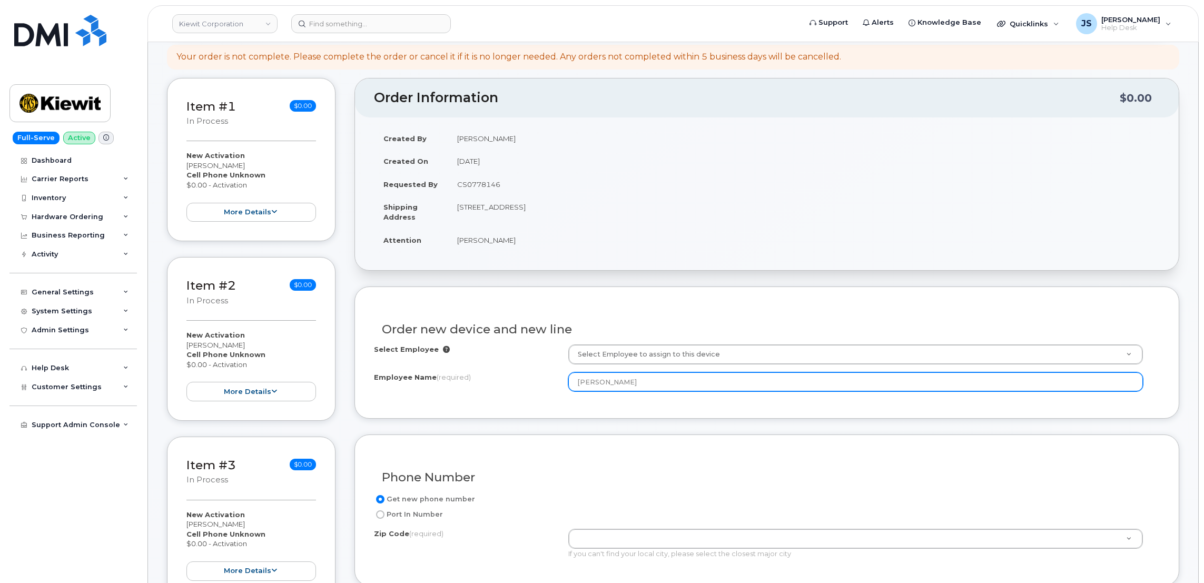
type input "[PERSON_NAME]"
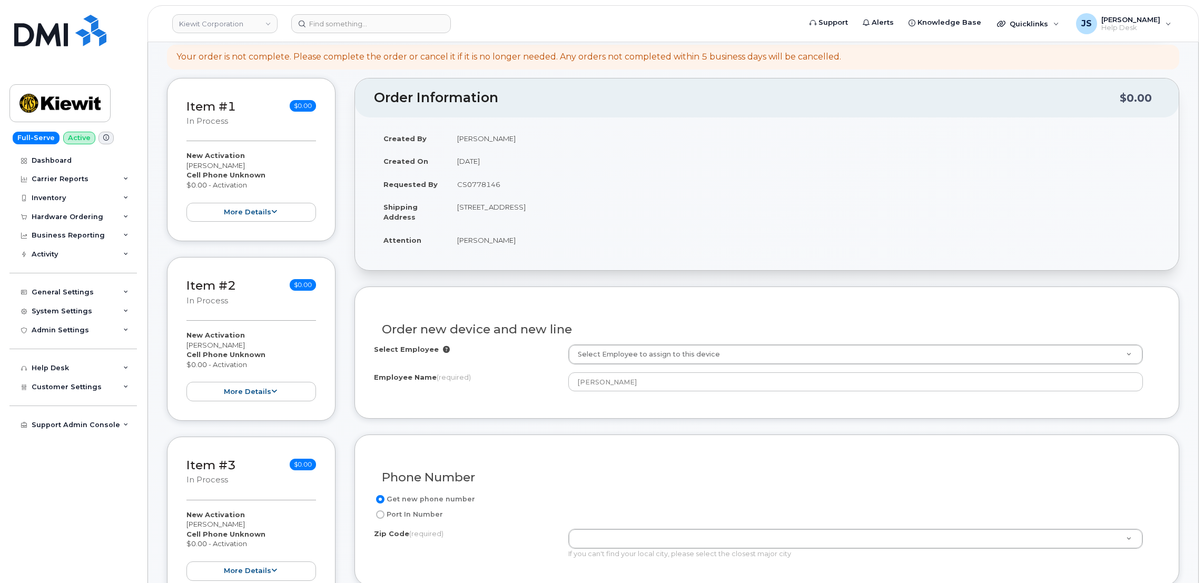
click at [598, 206] on td "[STREET_ADDRESS]" at bounding box center [804, 211] width 712 height 33
copy td "76119"
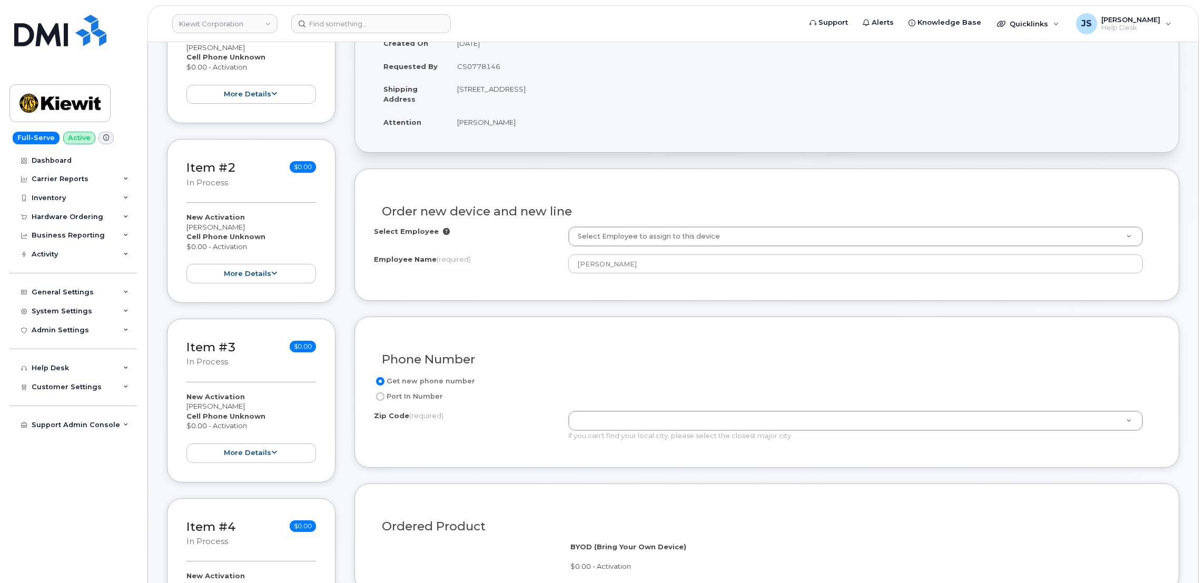
scroll to position [370, 0]
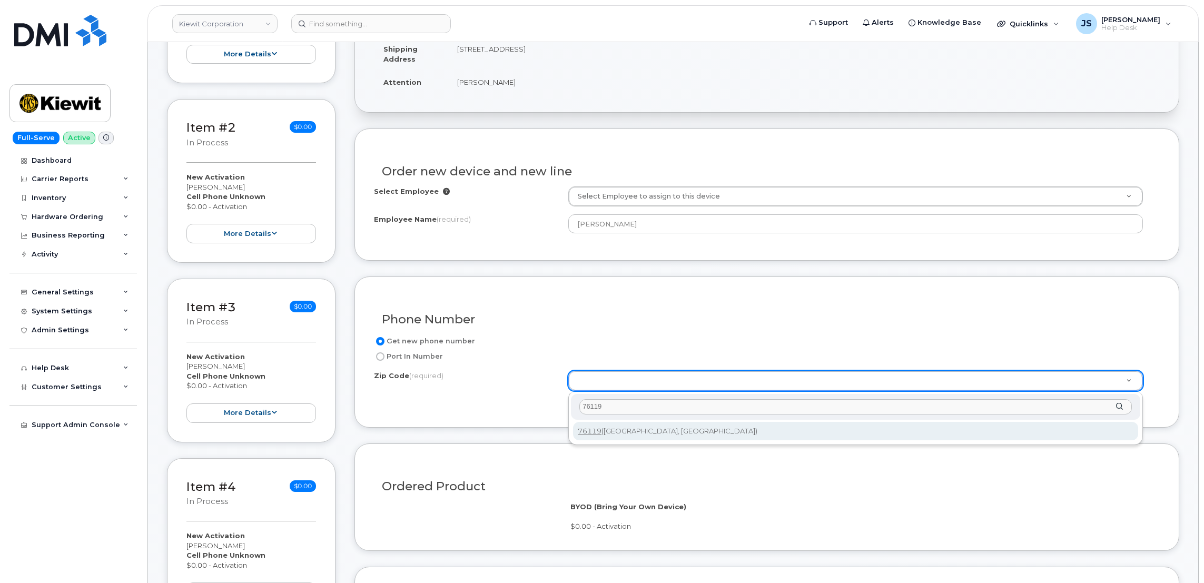
type input "76119"
type input "76119 (Fort Worth, TX)"
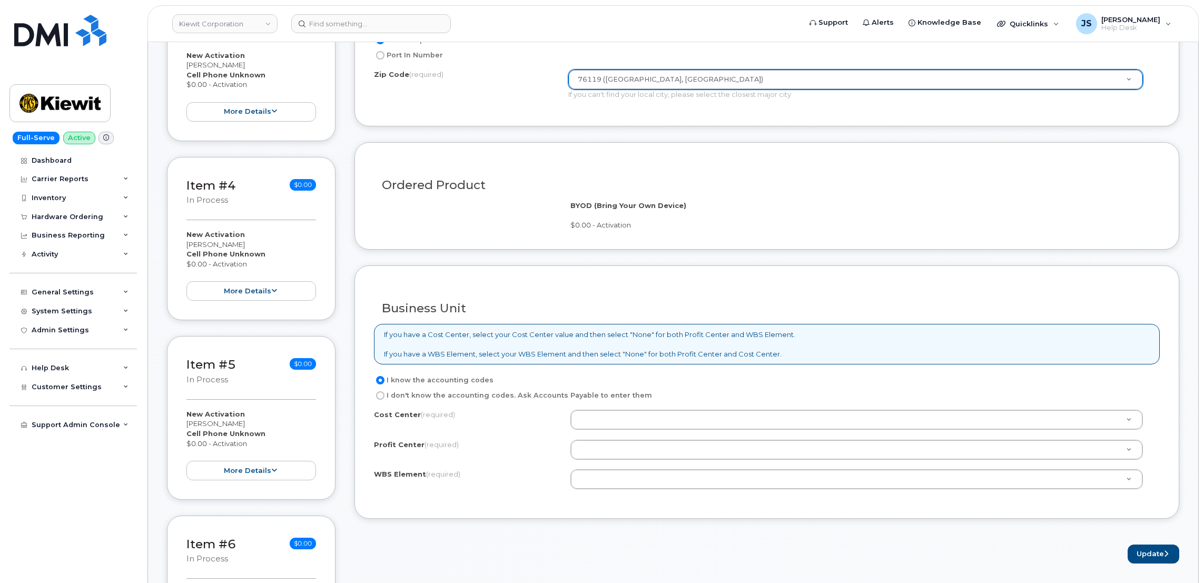
scroll to position [766, 0]
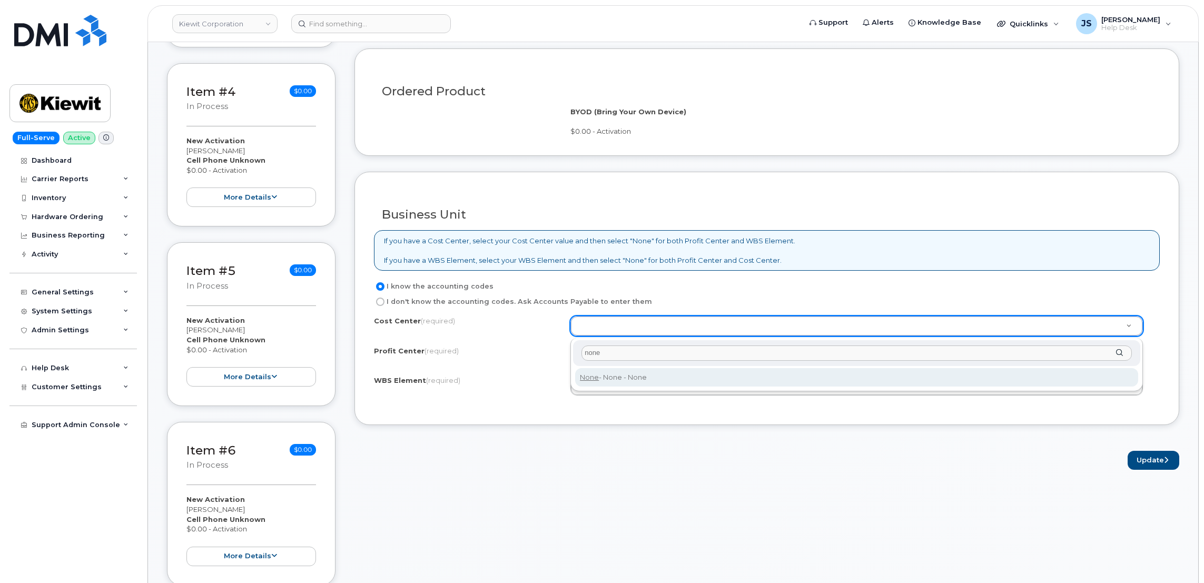
type input "none"
type input "None"
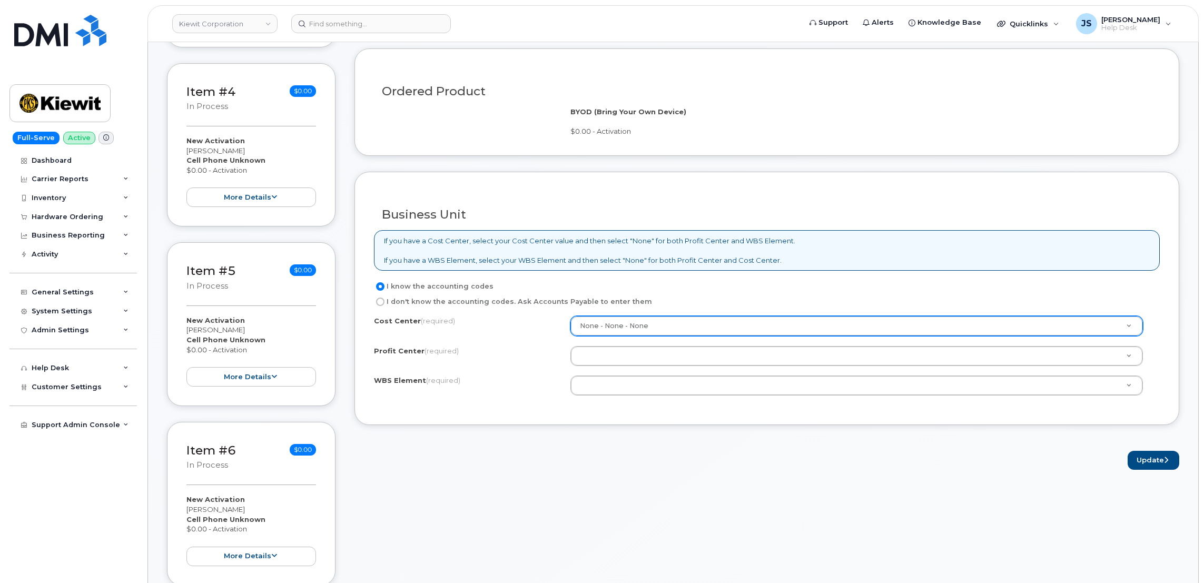
click at [596, 347] on div "Cost Center (required) None - None - None None Profit Center (required) None - …" at bounding box center [767, 361] width 786 height 90
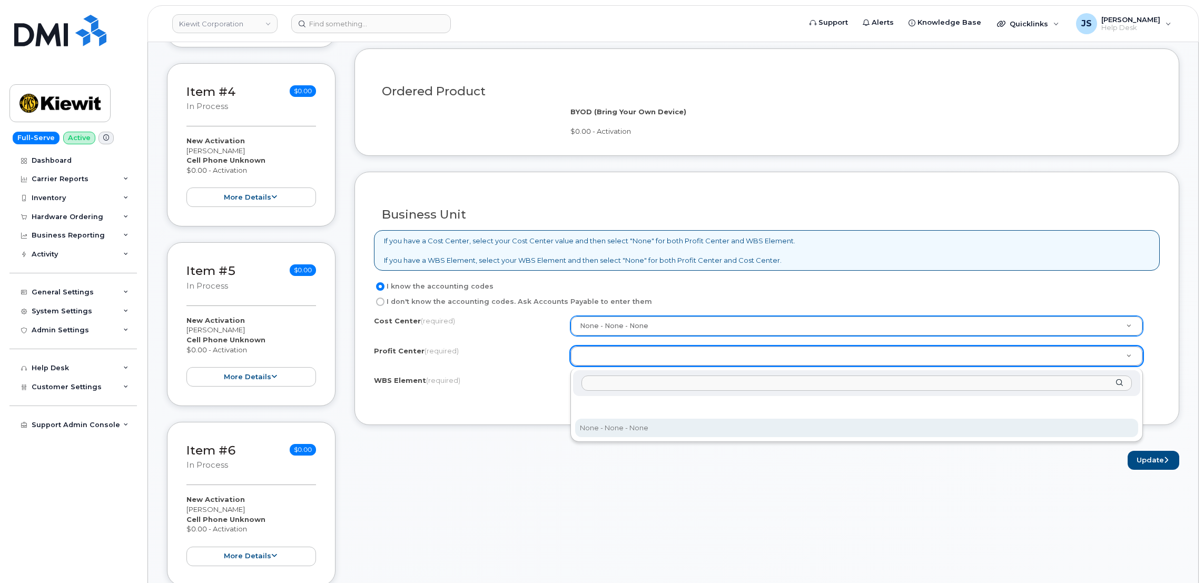
select select "None"
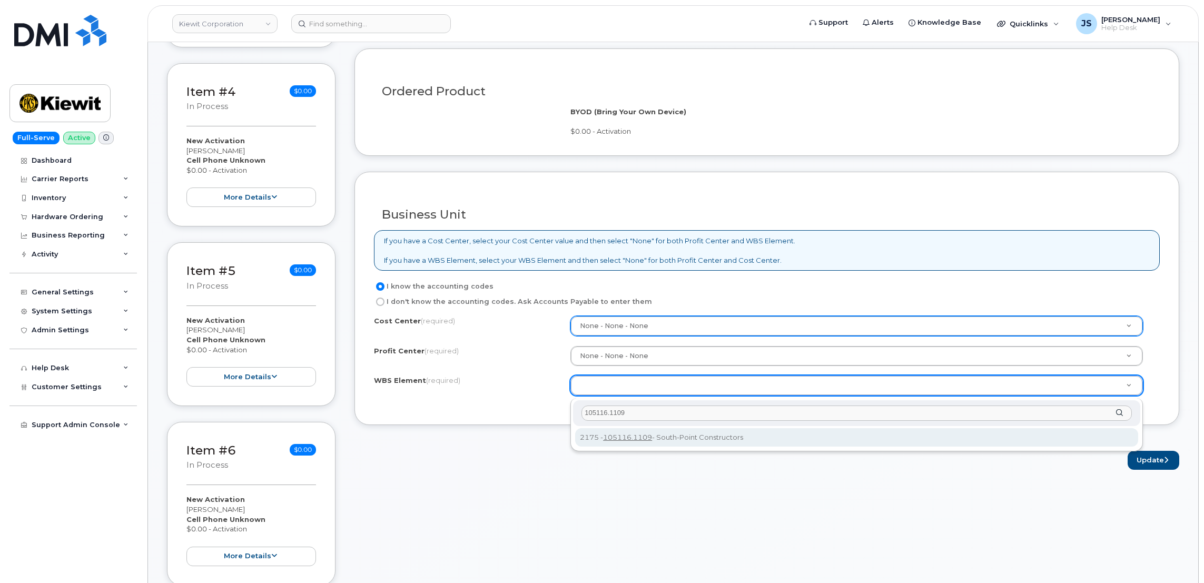
type input "105116.1109"
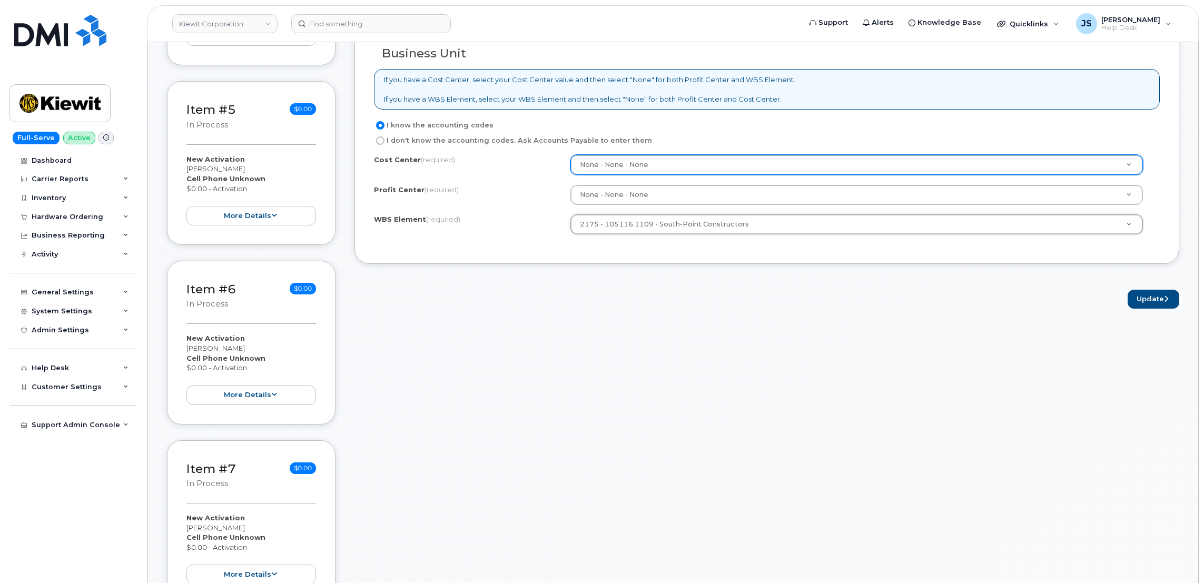
scroll to position [1027, 0]
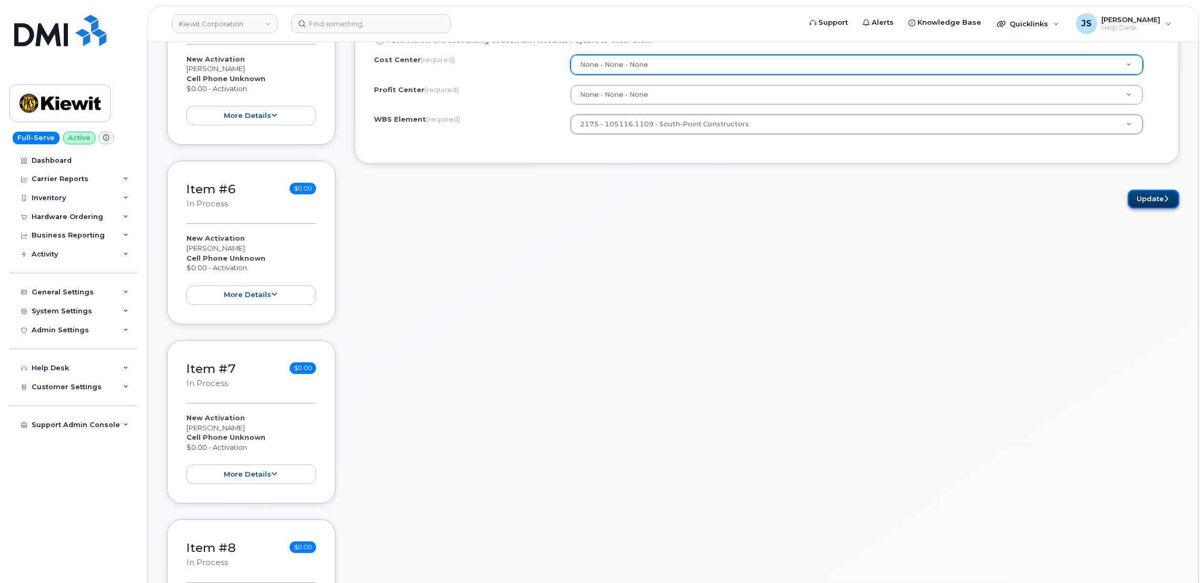
click at [1154, 200] on button "Update" at bounding box center [1154, 199] width 52 height 19
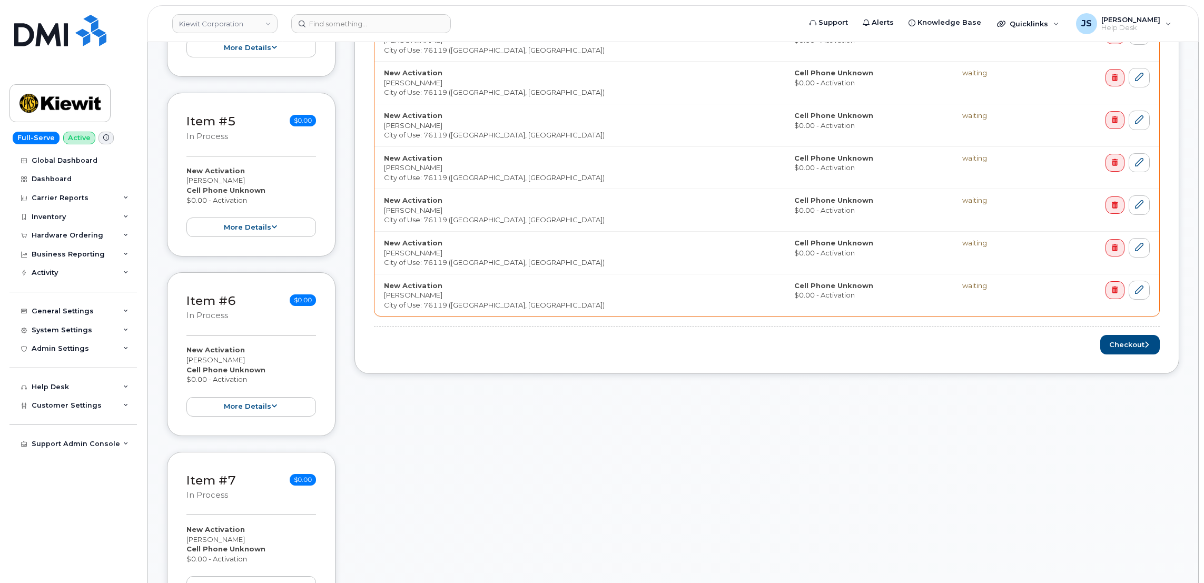
scroll to position [948, 0]
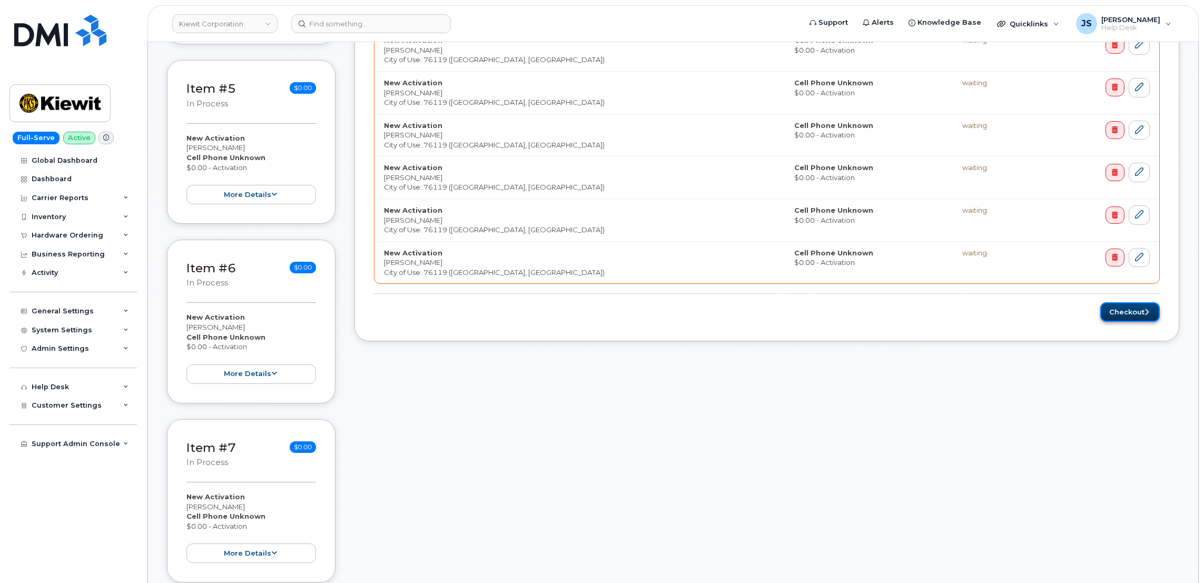
click at [1131, 320] on button "Checkout" at bounding box center [1131, 311] width 60 height 19
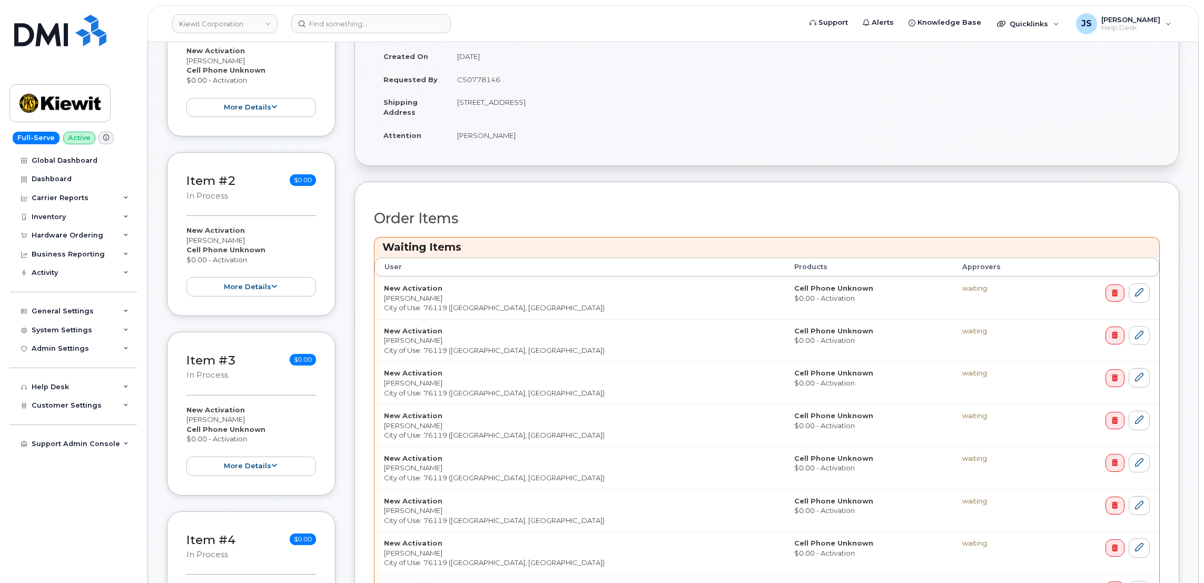
scroll to position [316, 0]
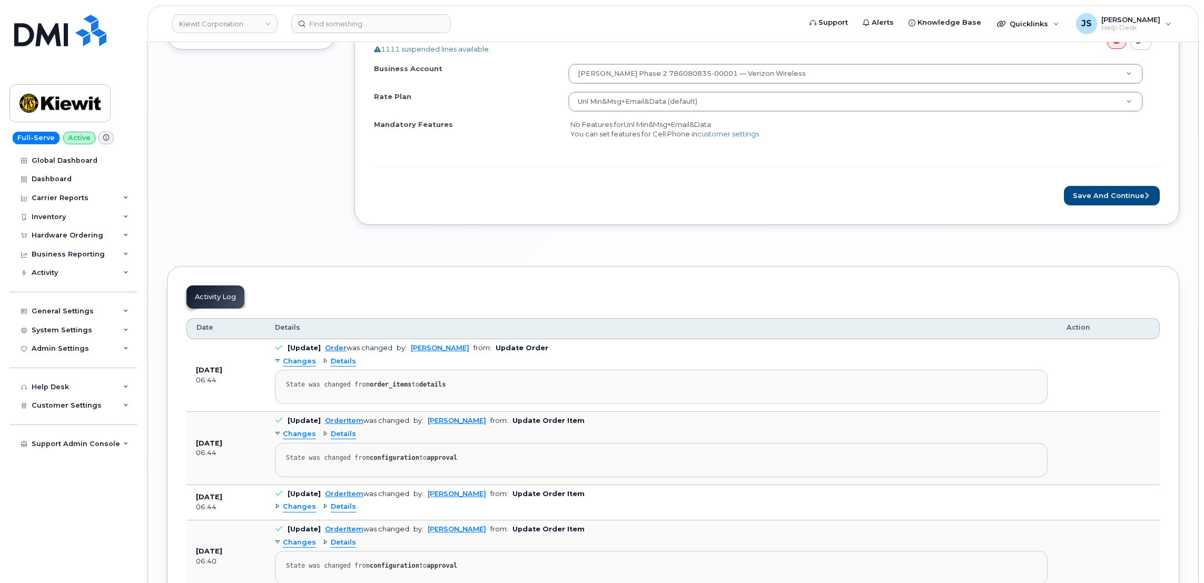
scroll to position [3082, 0]
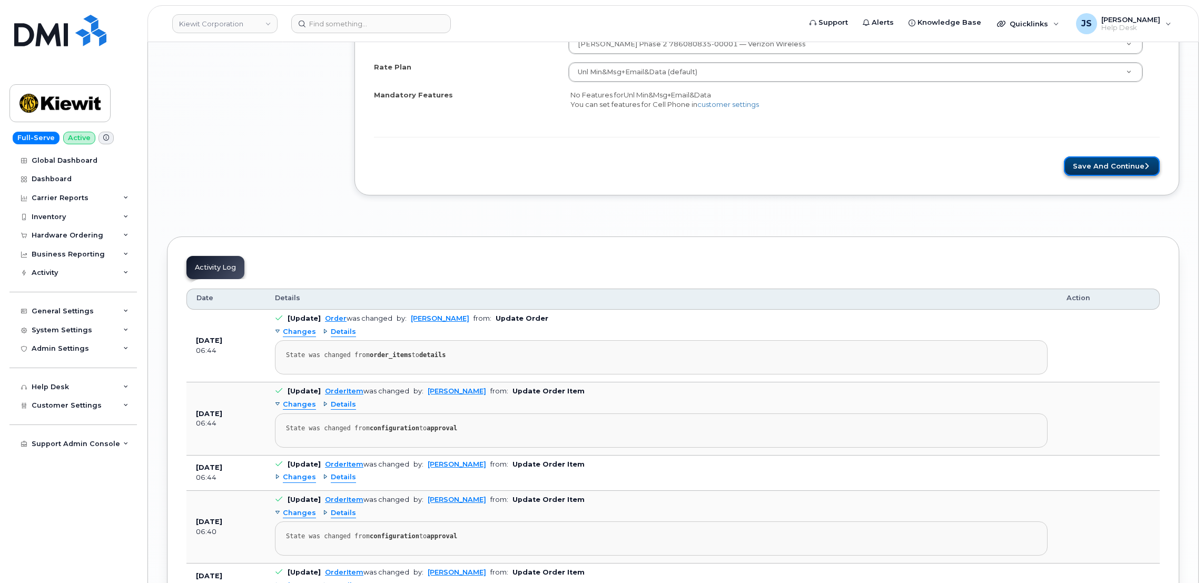
click at [1110, 176] on button "Save and Continue" at bounding box center [1112, 165] width 96 height 19
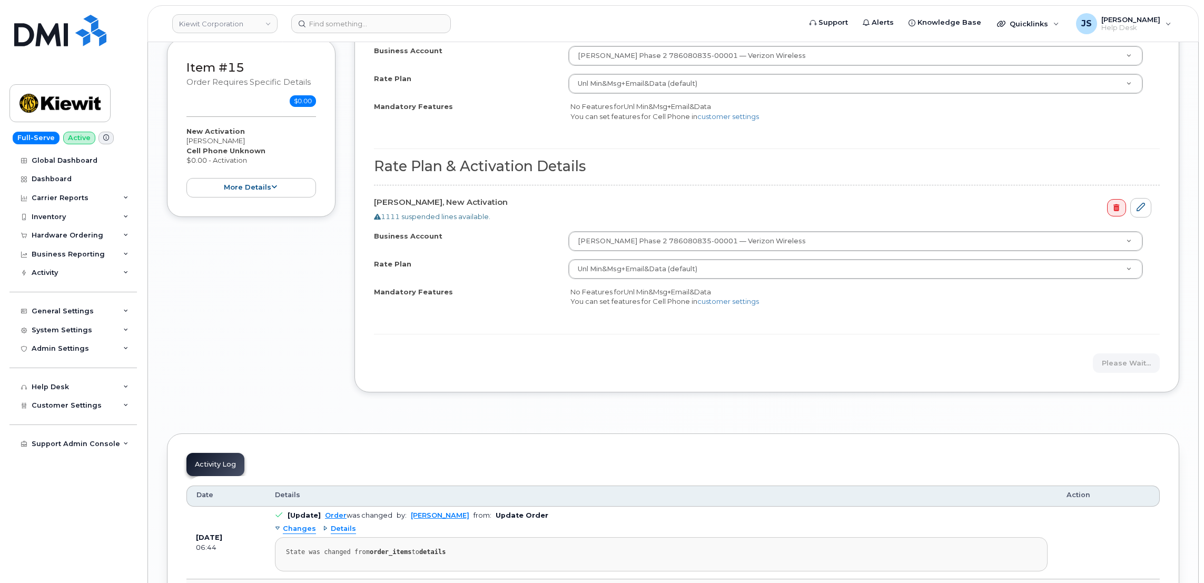
scroll to position [2923, 0]
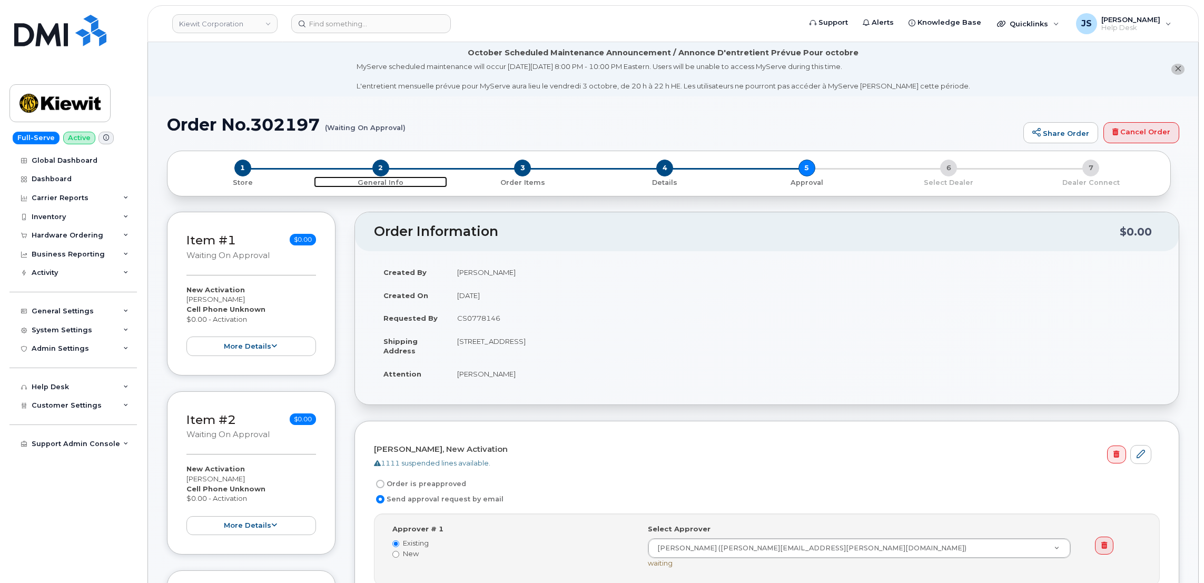
click at [374, 170] on span "2" at bounding box center [380, 168] width 17 height 17
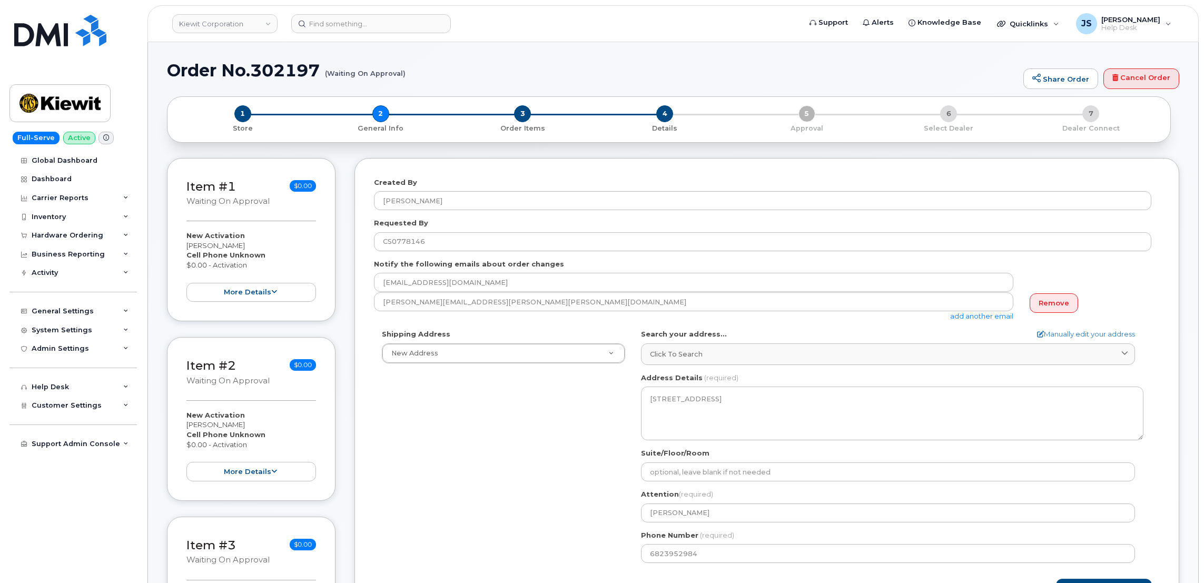
select select
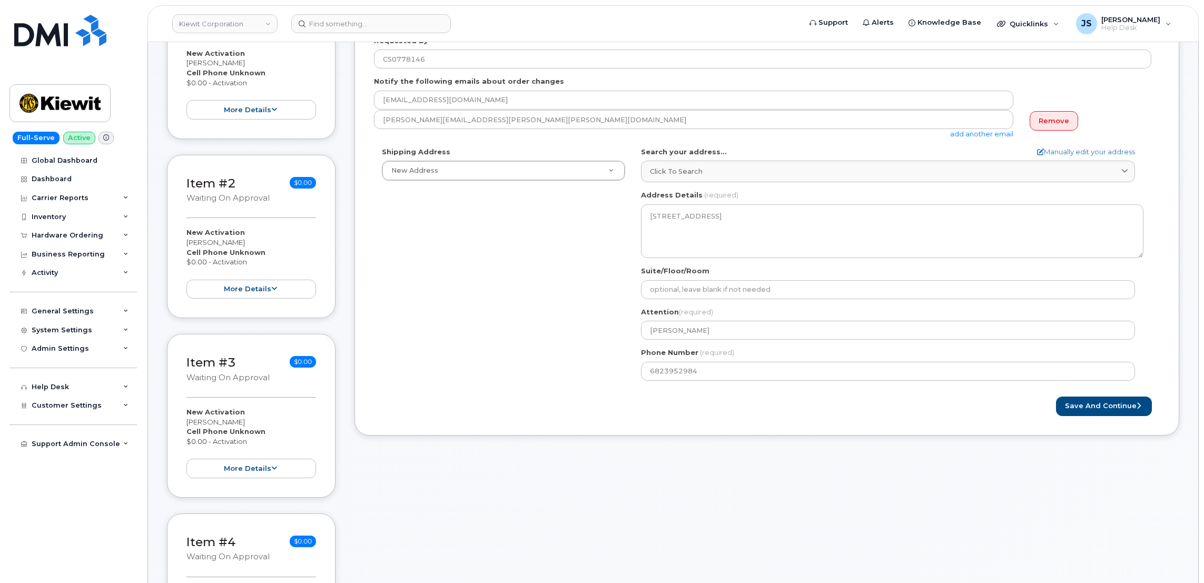
scroll to position [158, 0]
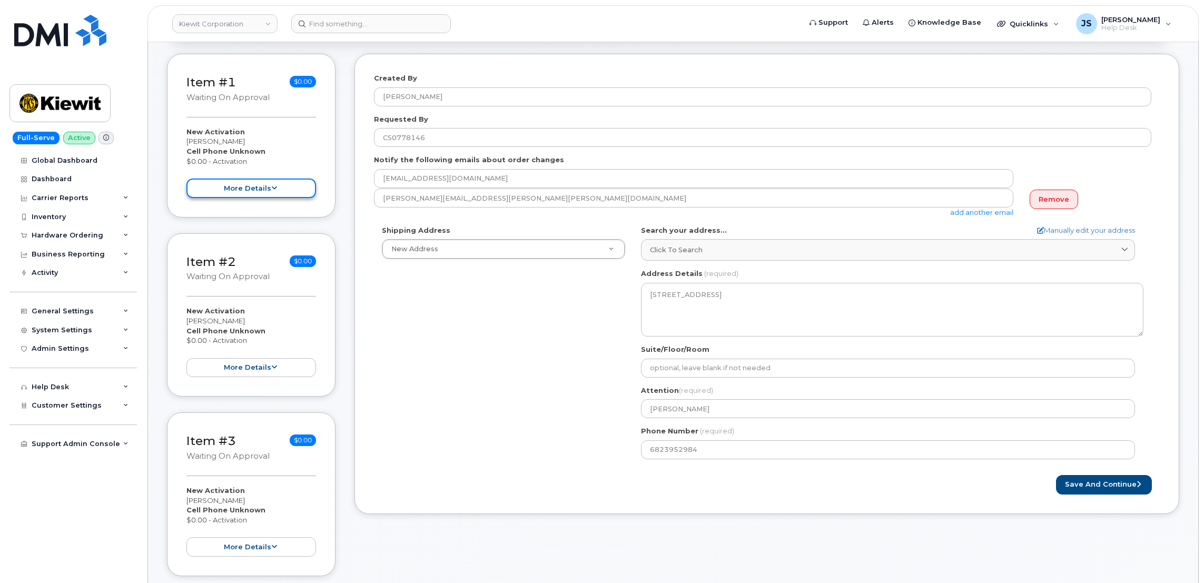
click at [222, 180] on button "more details" at bounding box center [252, 188] width 130 height 19
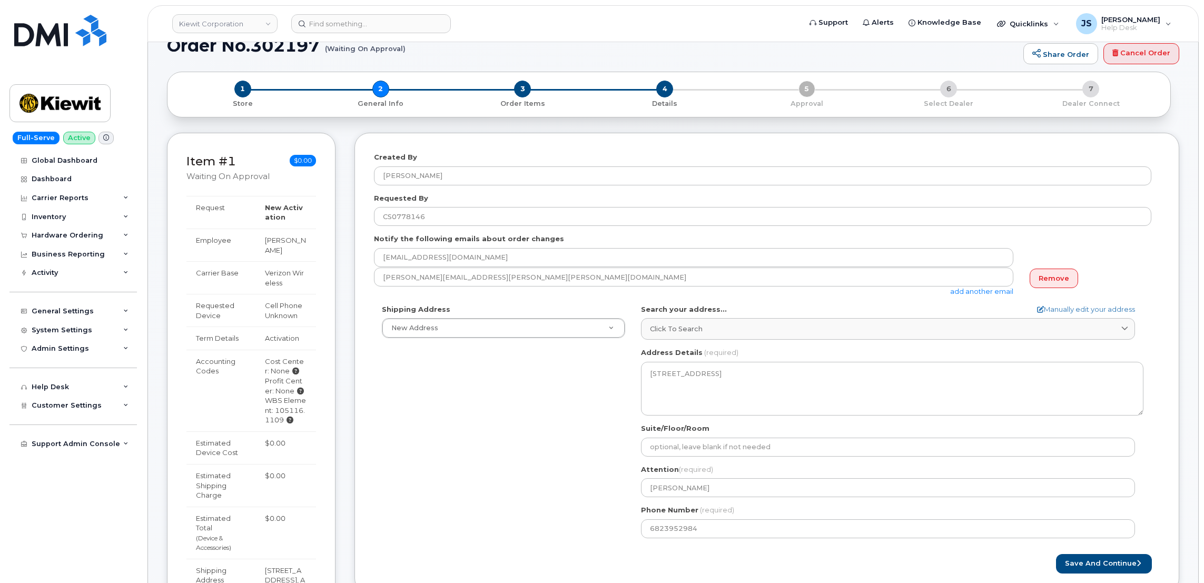
scroll to position [0, 0]
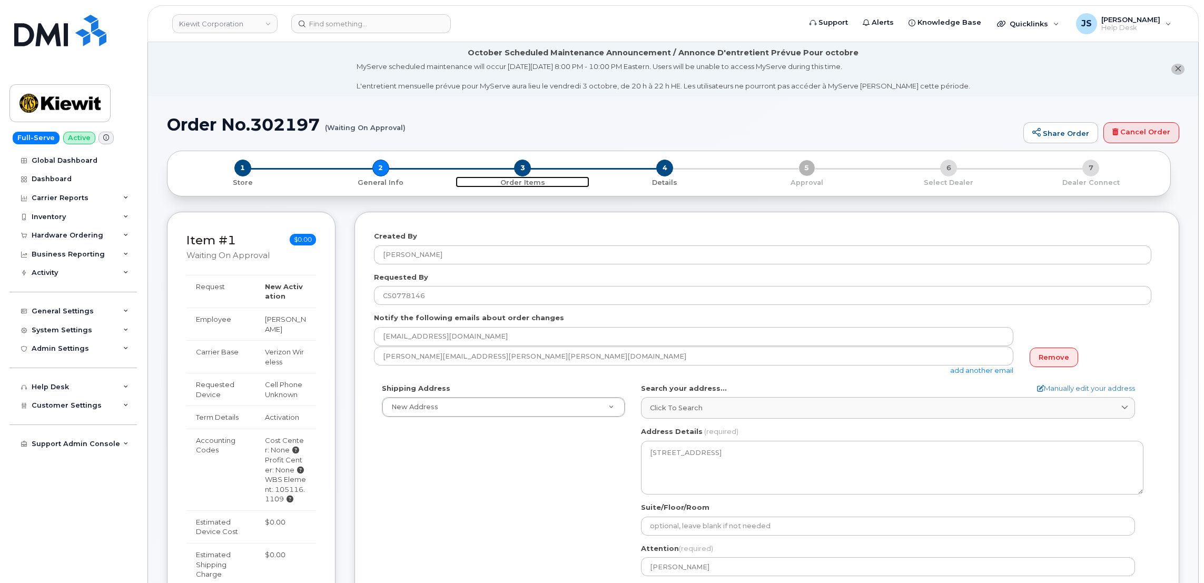
click at [519, 166] on span "3" at bounding box center [522, 168] width 17 height 17
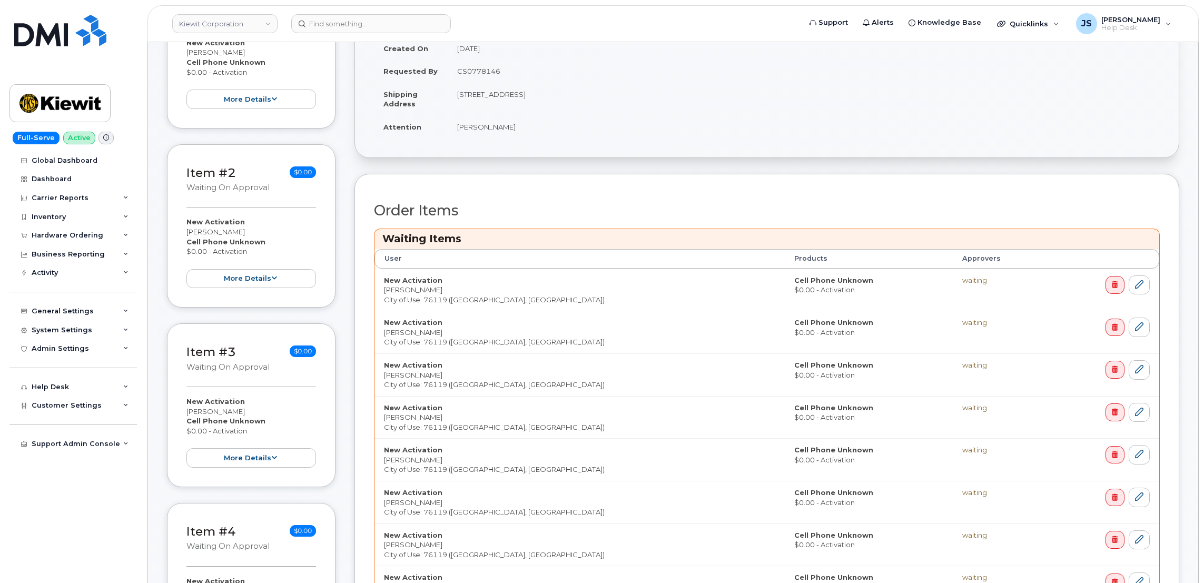
scroll to position [211, 0]
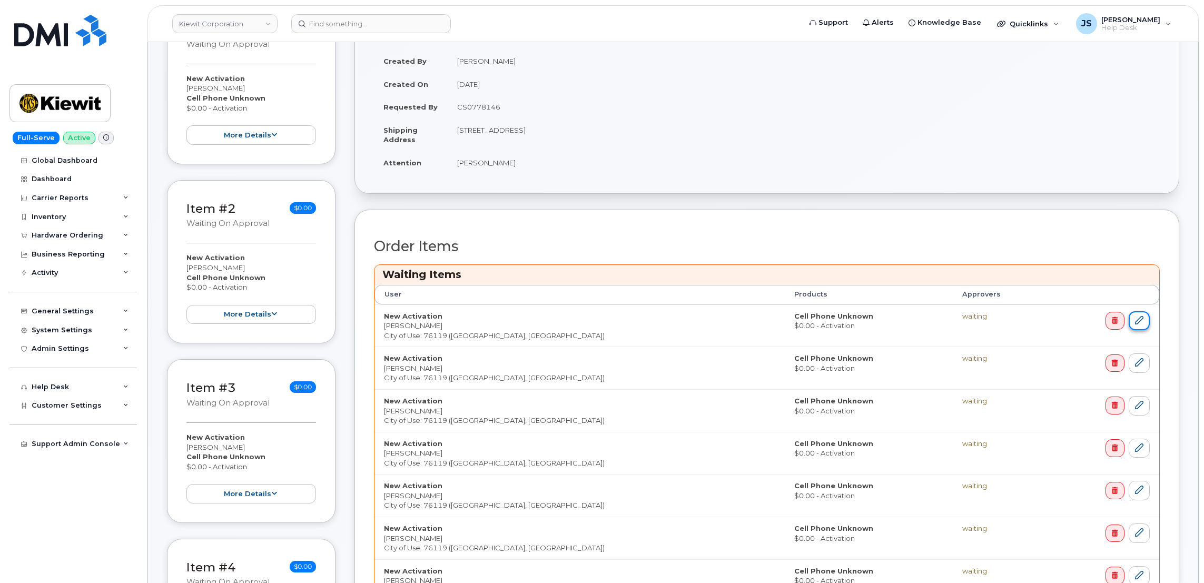
click at [1145, 317] on link at bounding box center [1139, 320] width 21 height 19
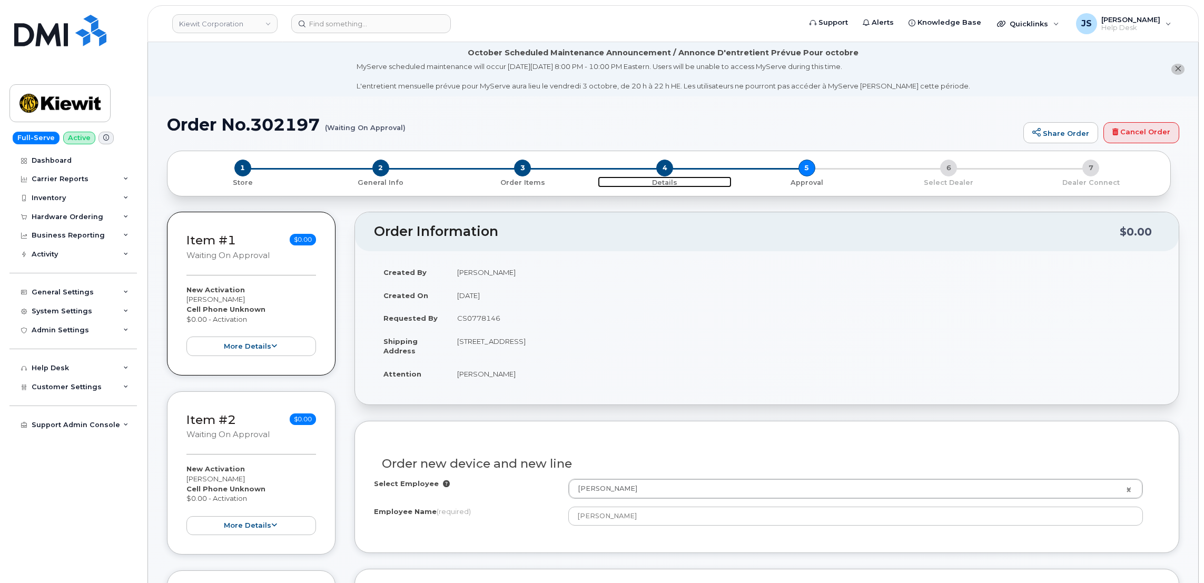
click at [665, 168] on span "4" at bounding box center [664, 168] width 17 height 17
click at [264, 334] on div "New Activation Sean Brookins Cell Phone Unknown $0.00 - Activation more details" at bounding box center [252, 320] width 130 height 71
click at [260, 340] on button "more details" at bounding box center [252, 346] width 130 height 19
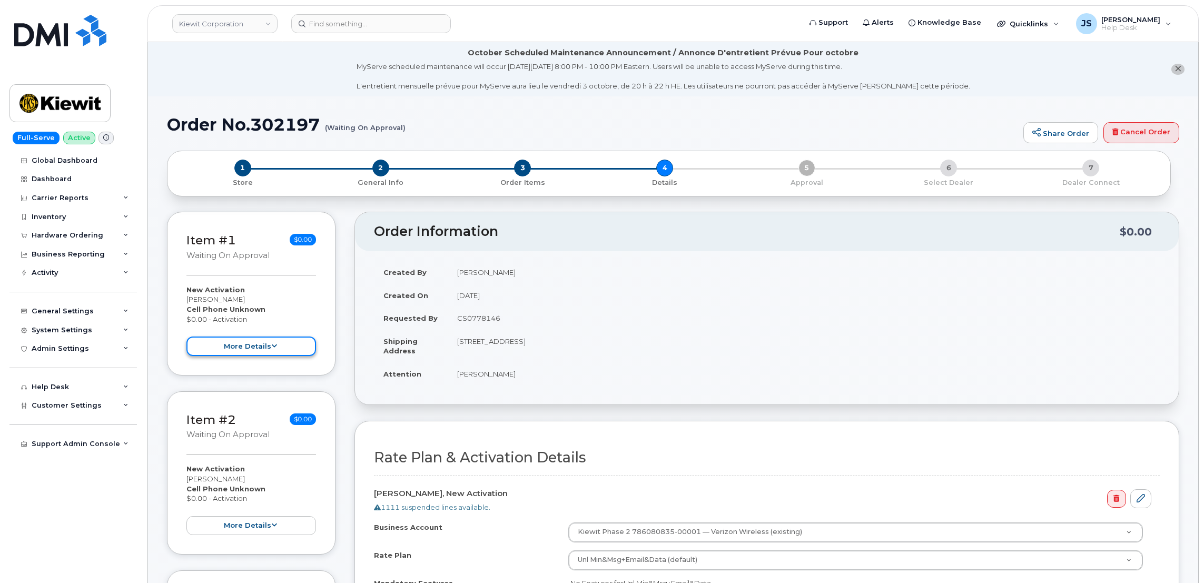
click at [233, 346] on button "more details" at bounding box center [252, 346] width 130 height 19
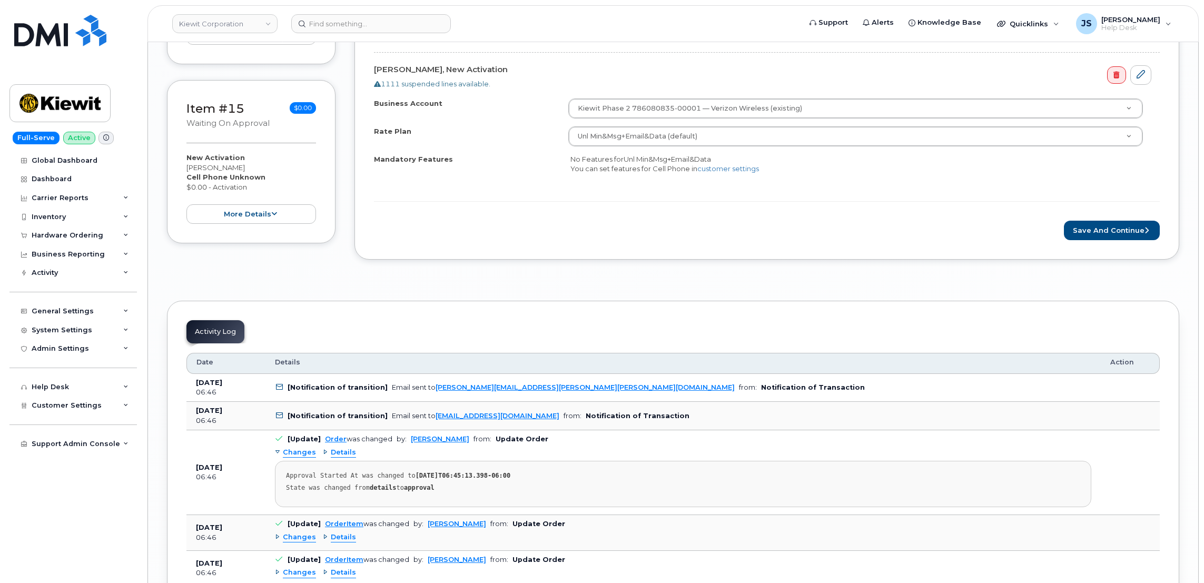
scroll to position [2923, 0]
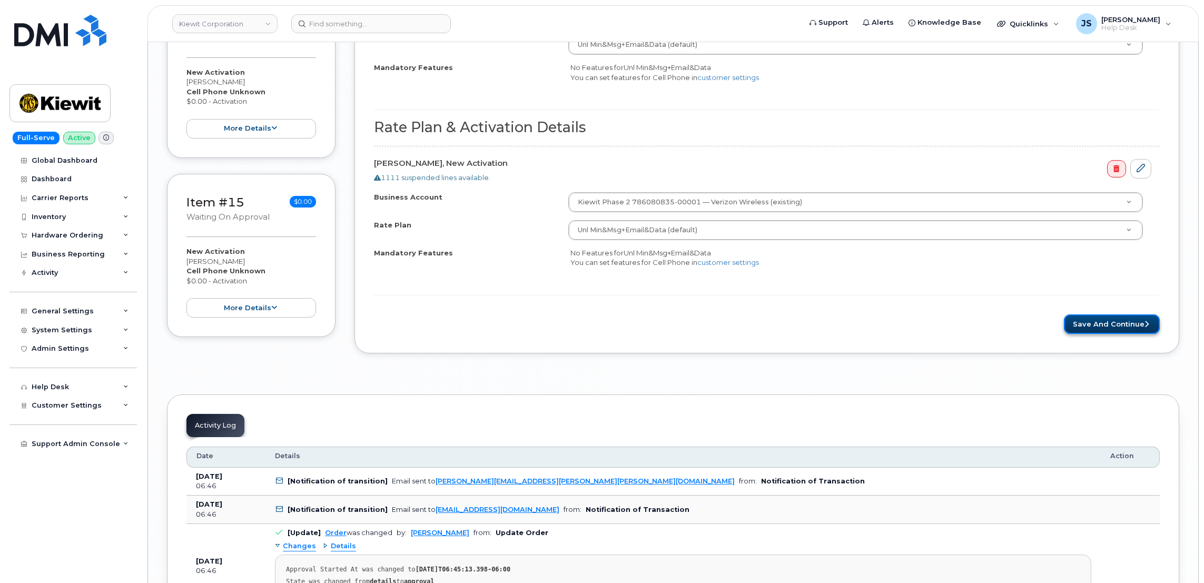
click at [1115, 331] on button "Save and Continue" at bounding box center [1112, 324] width 96 height 19
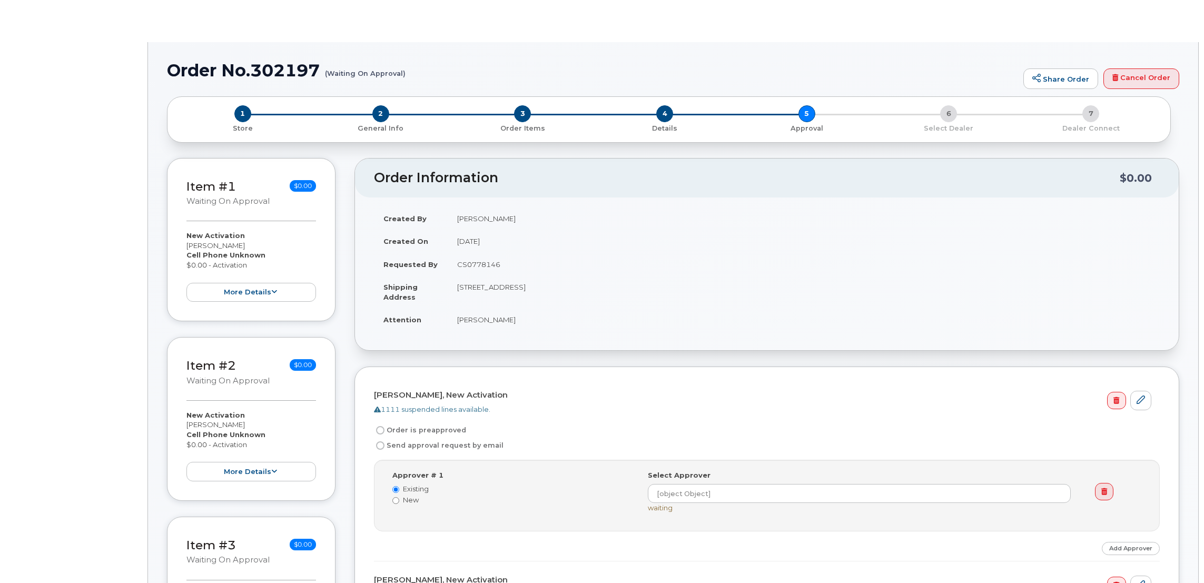
radio input "true"
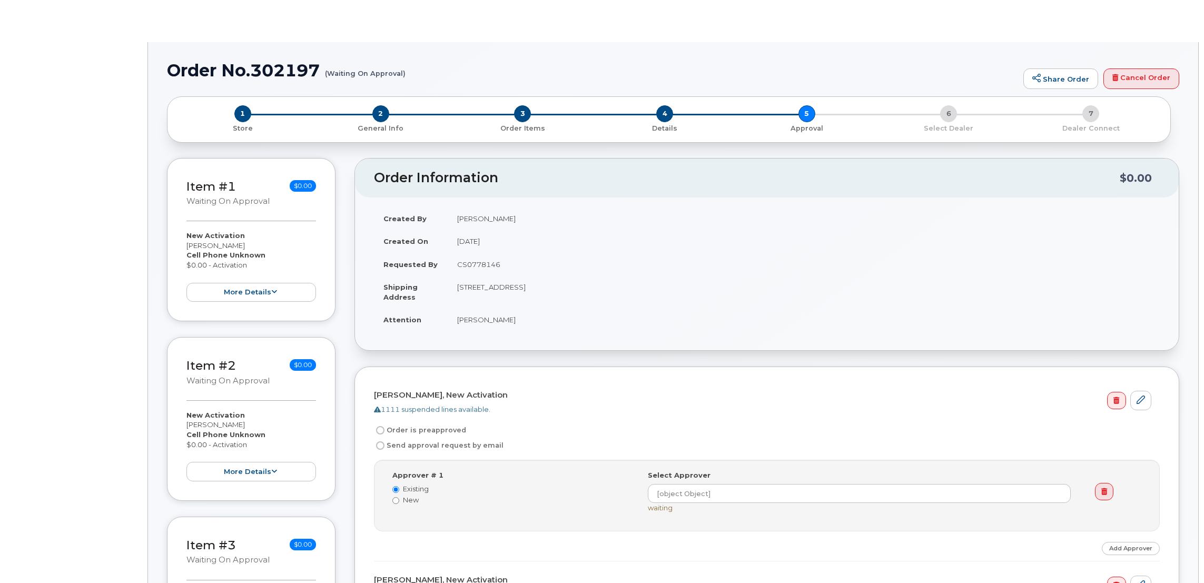
radio input "true"
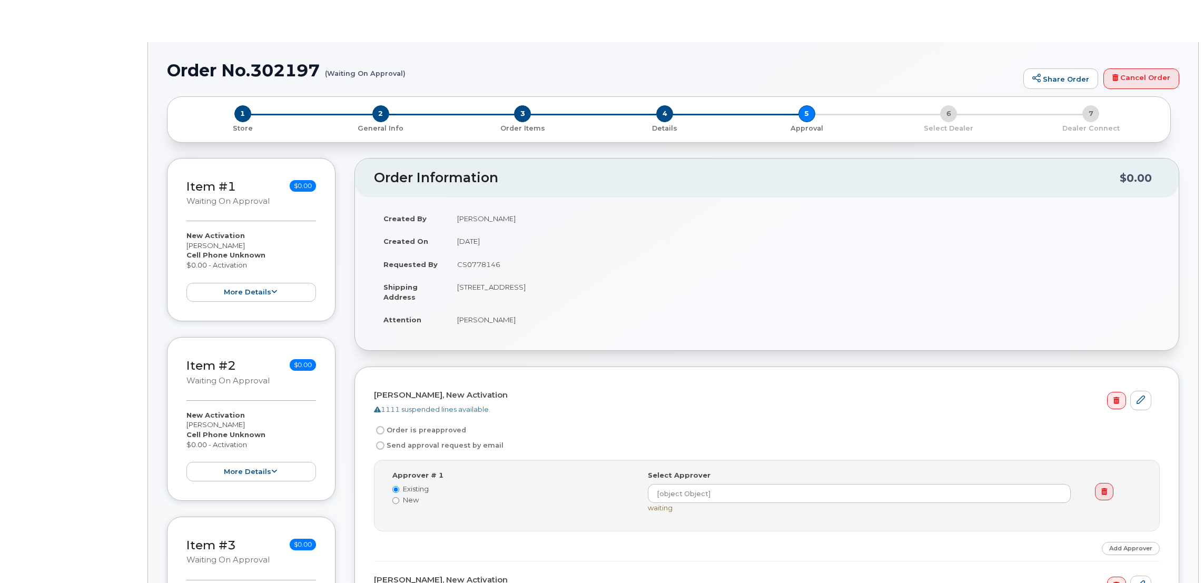
radio input "true"
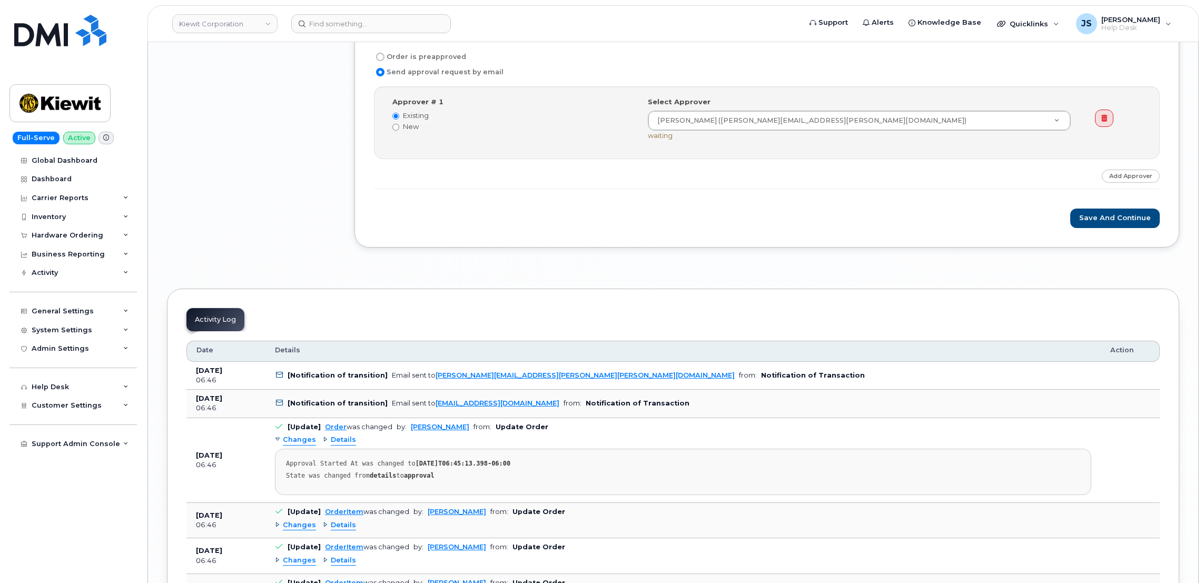
scroll to position [3082, 0]
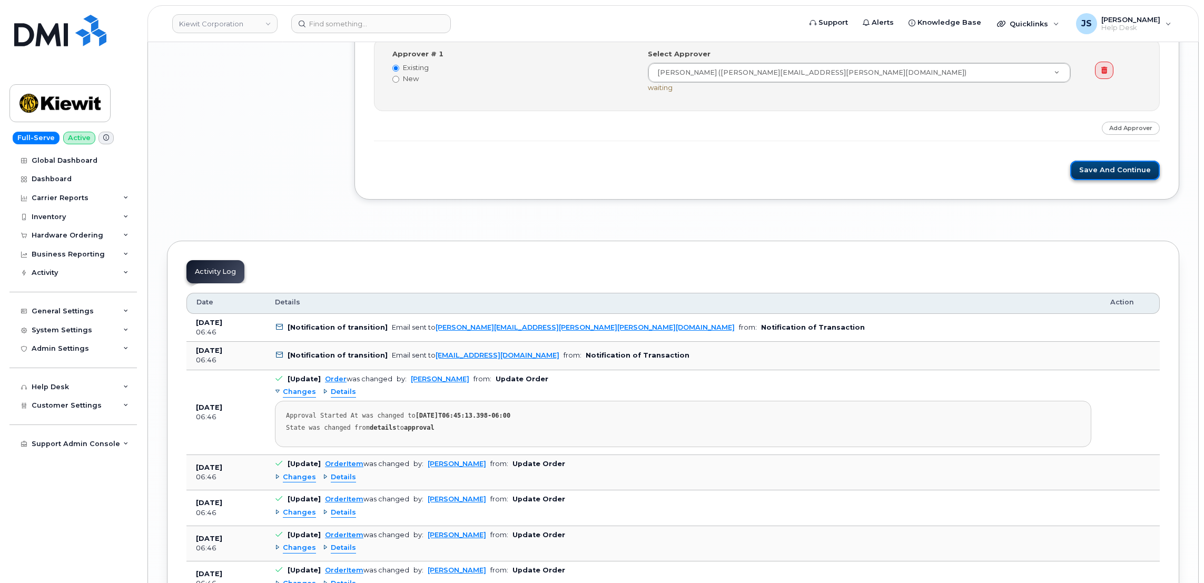
click at [1107, 178] on button "Save and Continue" at bounding box center [1116, 170] width 90 height 19
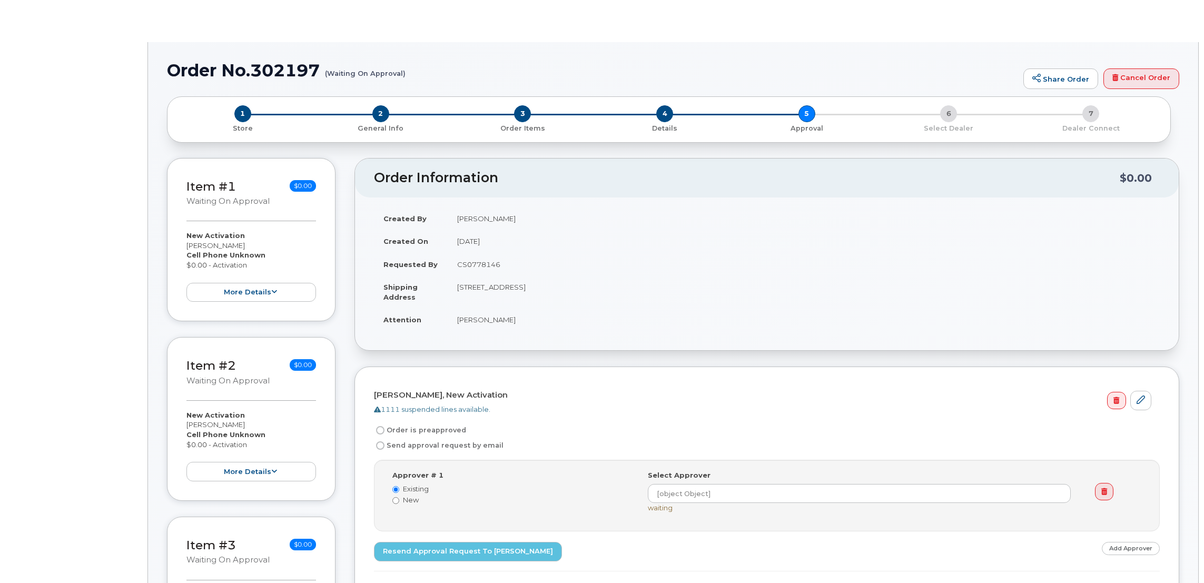
radio input "true"
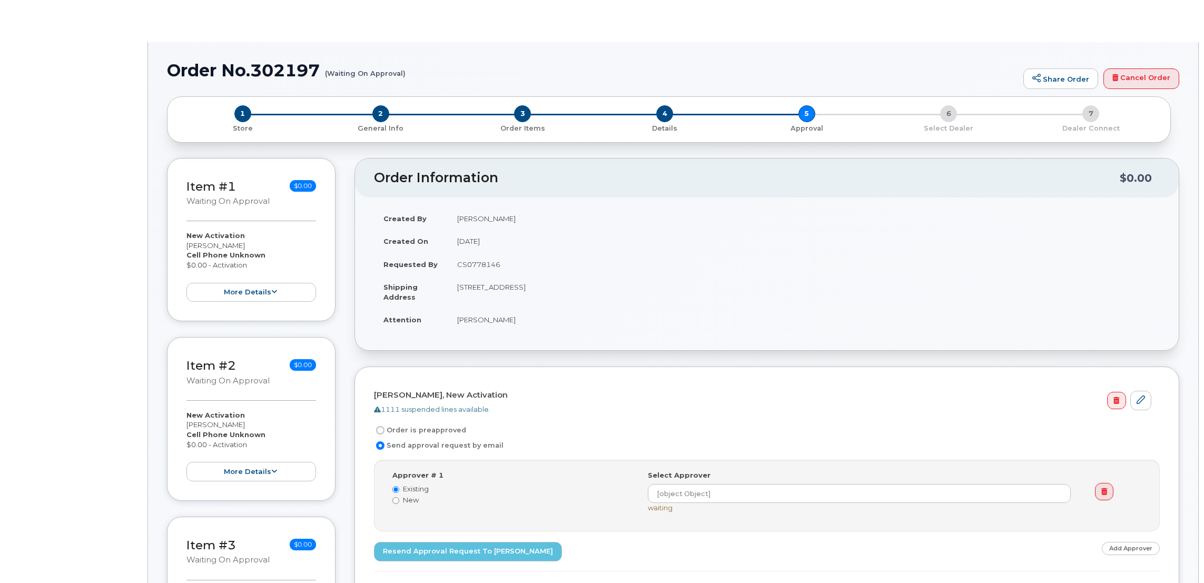
radio input "true"
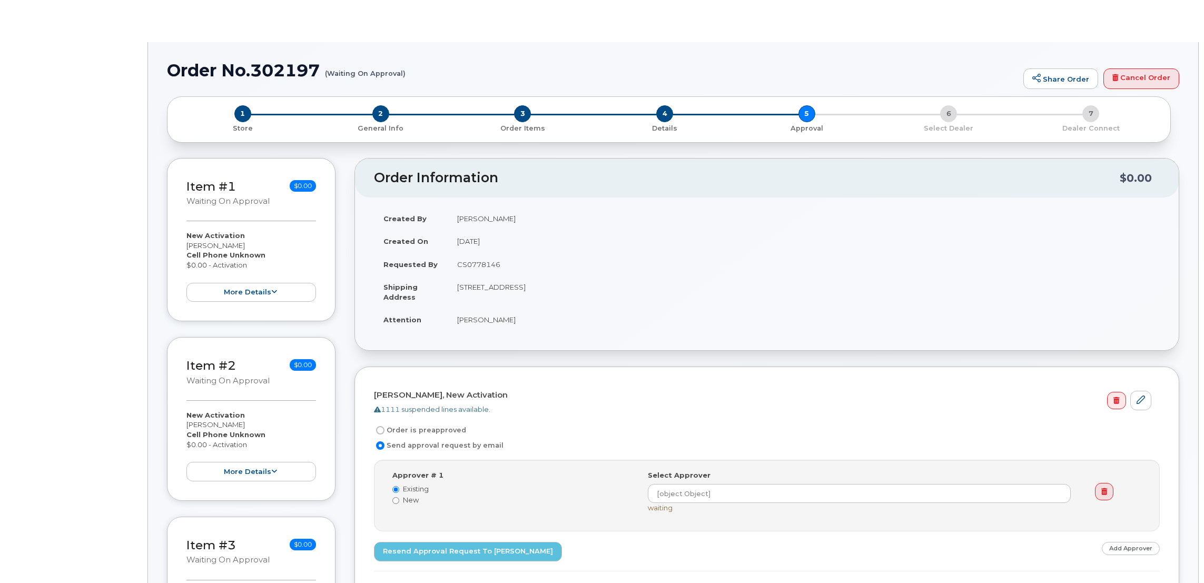
radio input "true"
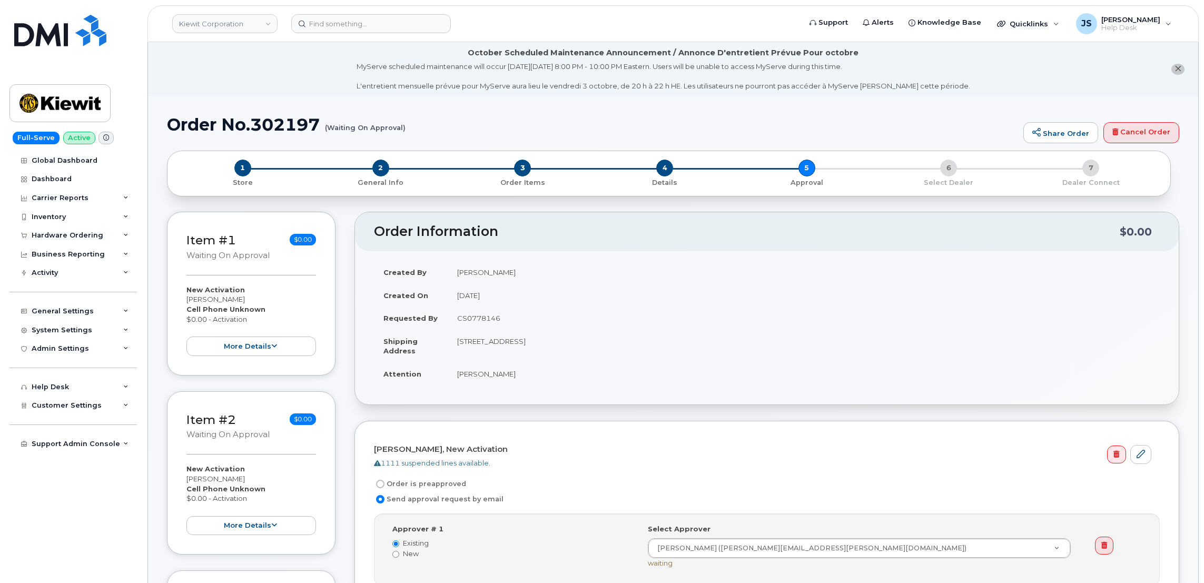
drag, startPoint x: 298, startPoint y: 114, endPoint x: 297, endPoint y: 120, distance: 6.0
click at [297, 120] on h1 "Order No.302197 (Waiting On Approval)" at bounding box center [592, 124] width 851 height 18
